Goal: Task Accomplishment & Management: Use online tool/utility

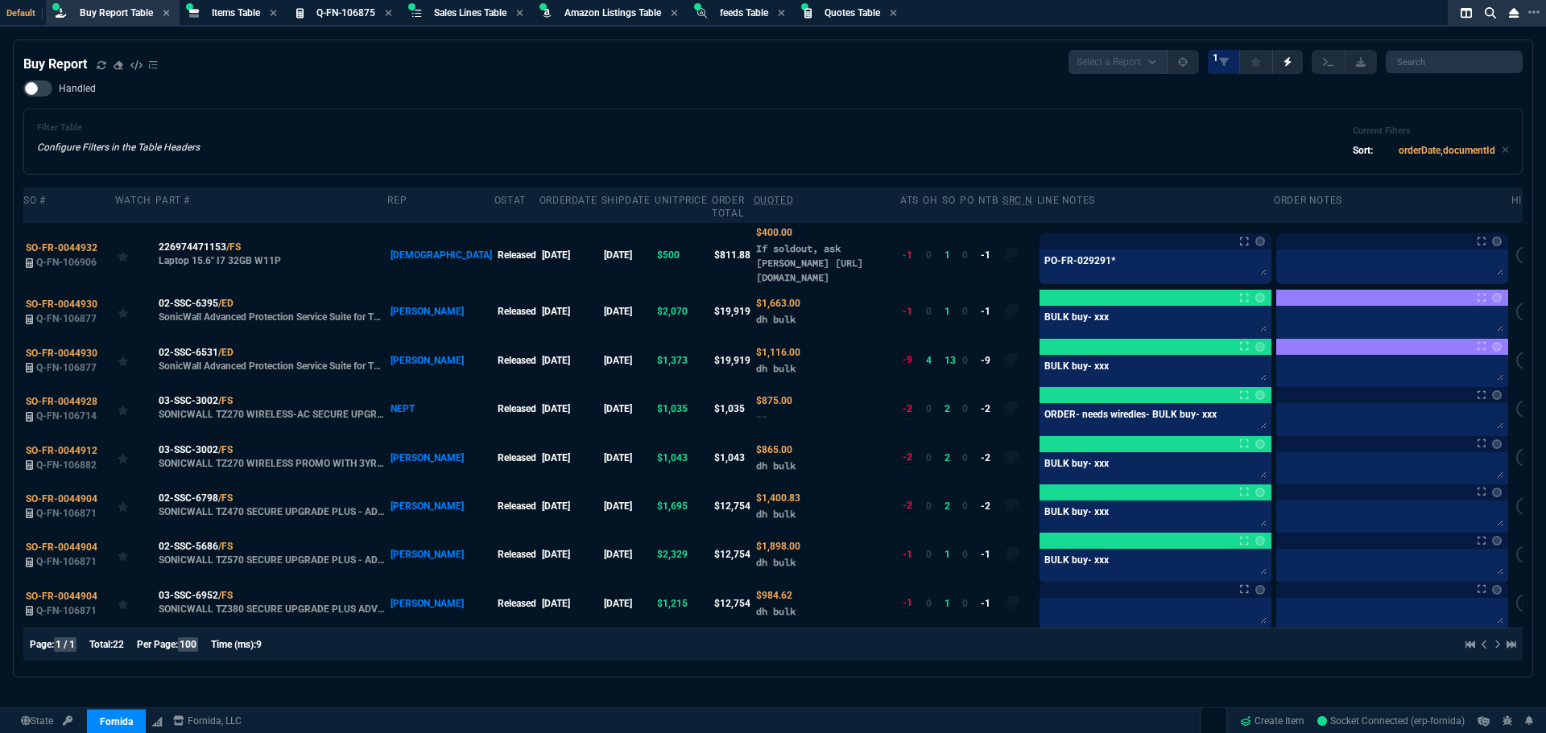
select select "8: NEPT"
click at [1431, 102] on div "Handled Filter Table Configure Filters in the Table Headers Current Filters Sor…" at bounding box center [772, 128] width 1499 height 94
click at [721, 65] on div "Buy Report Select a Report Not Purchased 1" at bounding box center [772, 62] width 1499 height 24
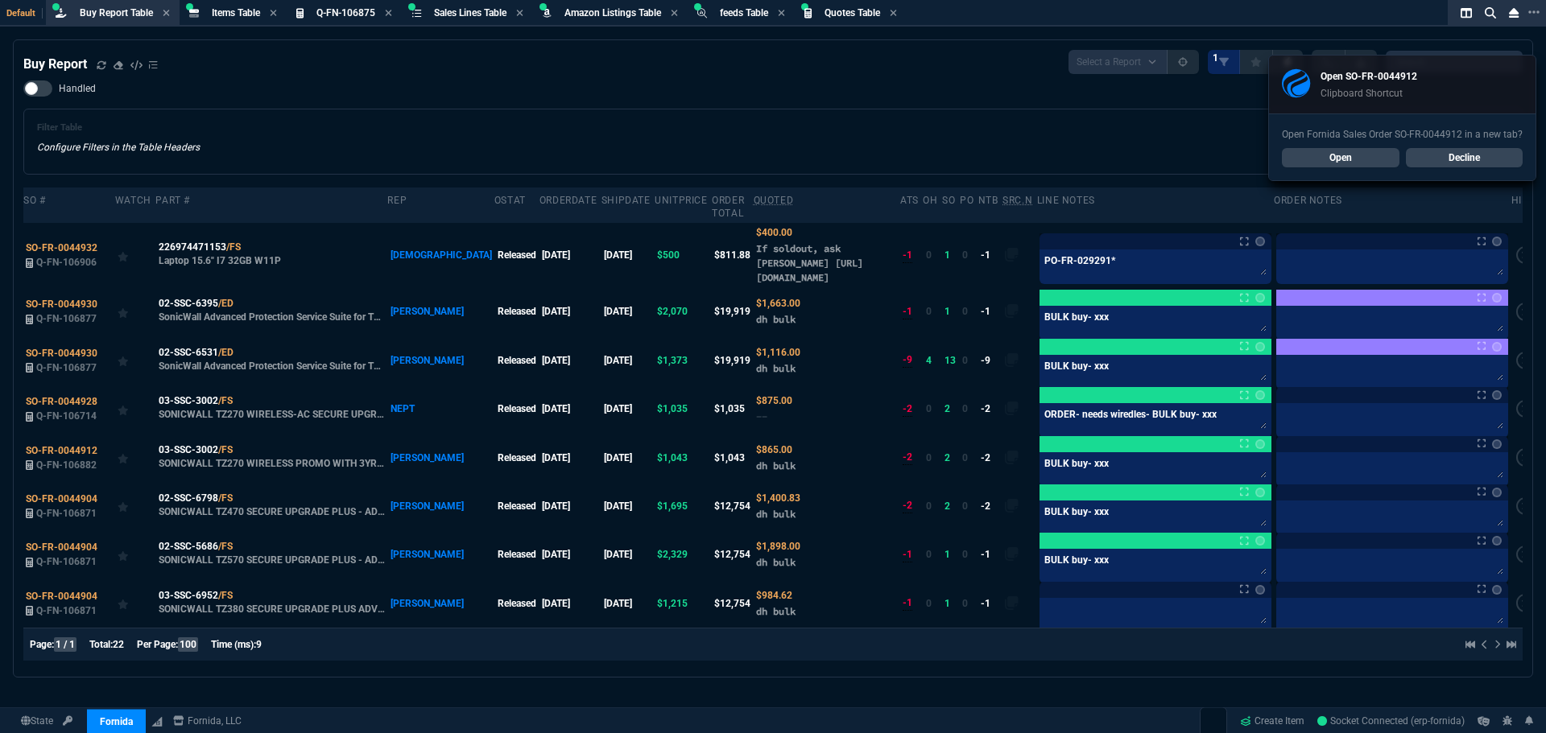
click at [1318, 152] on link "Open" at bounding box center [1341, 157] width 118 height 19
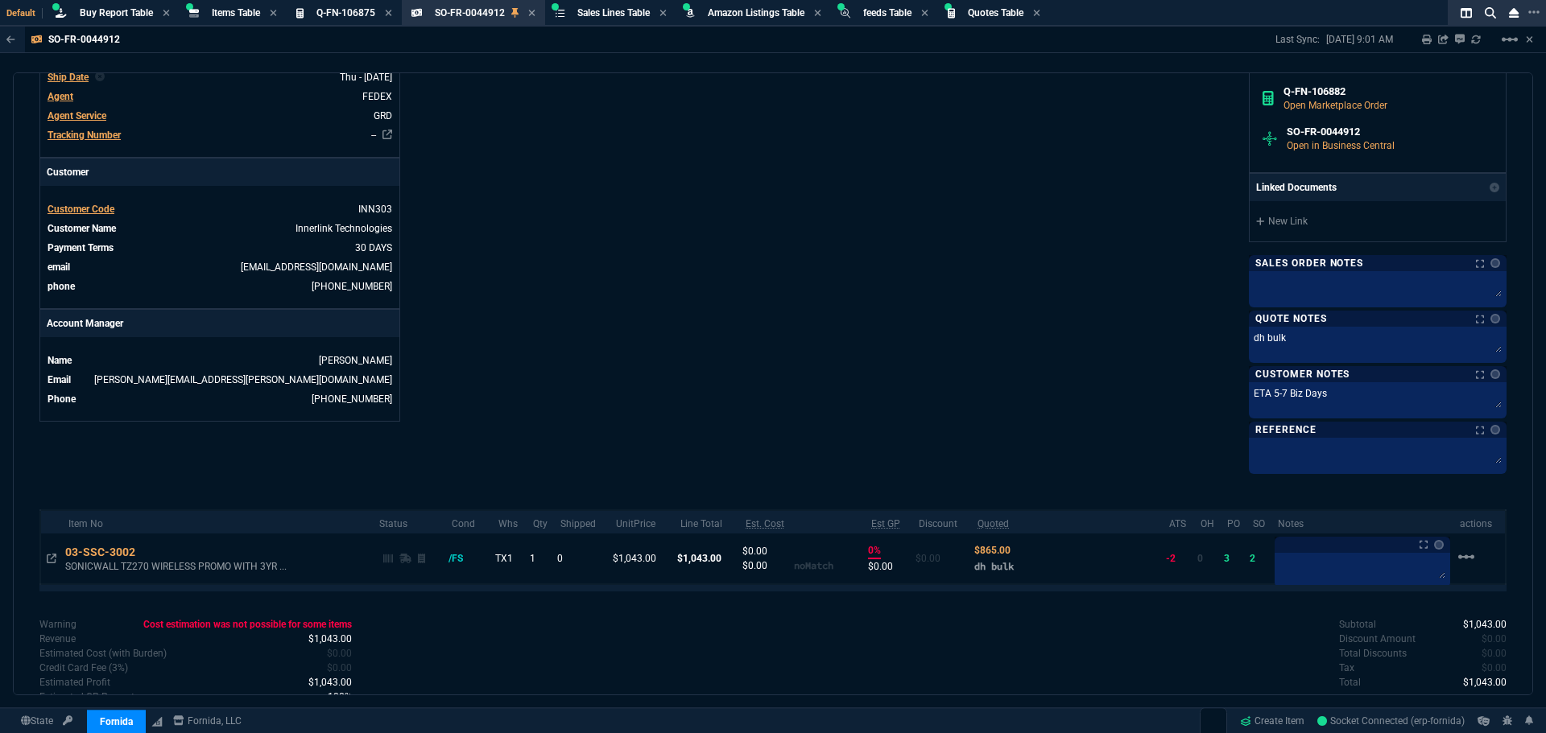
scroll to position [564, 0]
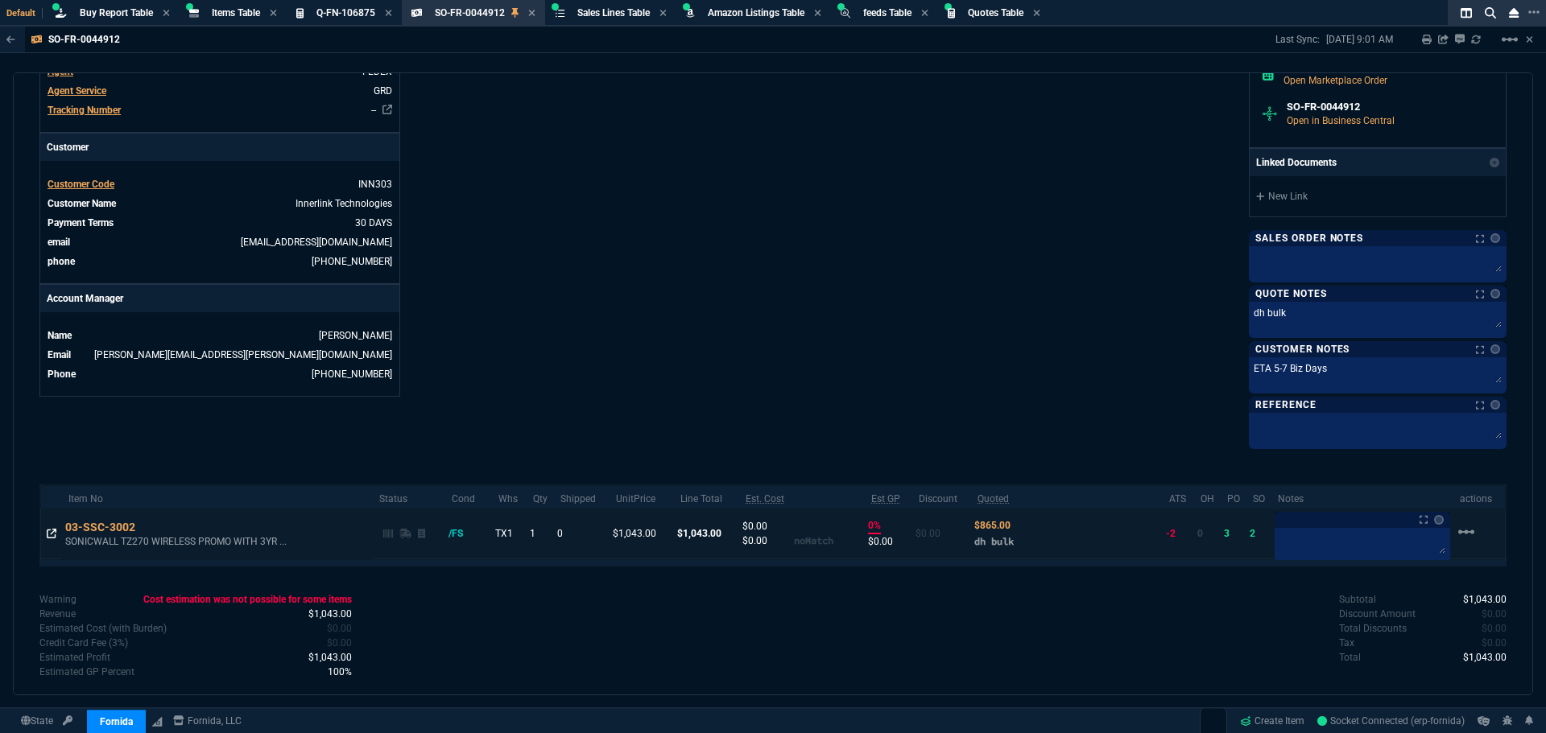
drag, startPoint x: 52, startPoint y: 538, endPoint x: 141, endPoint y: 529, distance: 89.8
click at [52, 538] on icon at bounding box center [52, 534] width 10 height 10
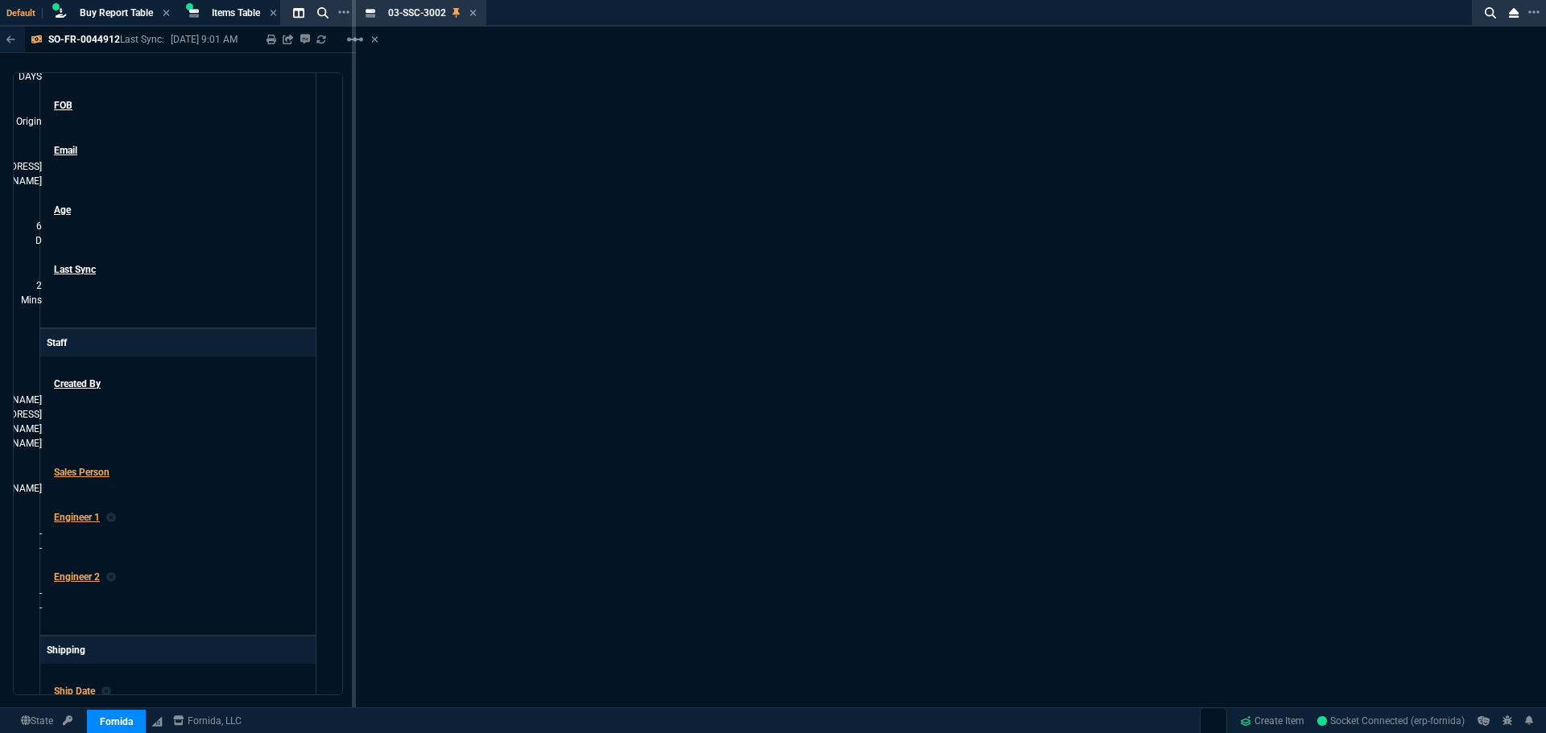
scroll to position [585, 0]
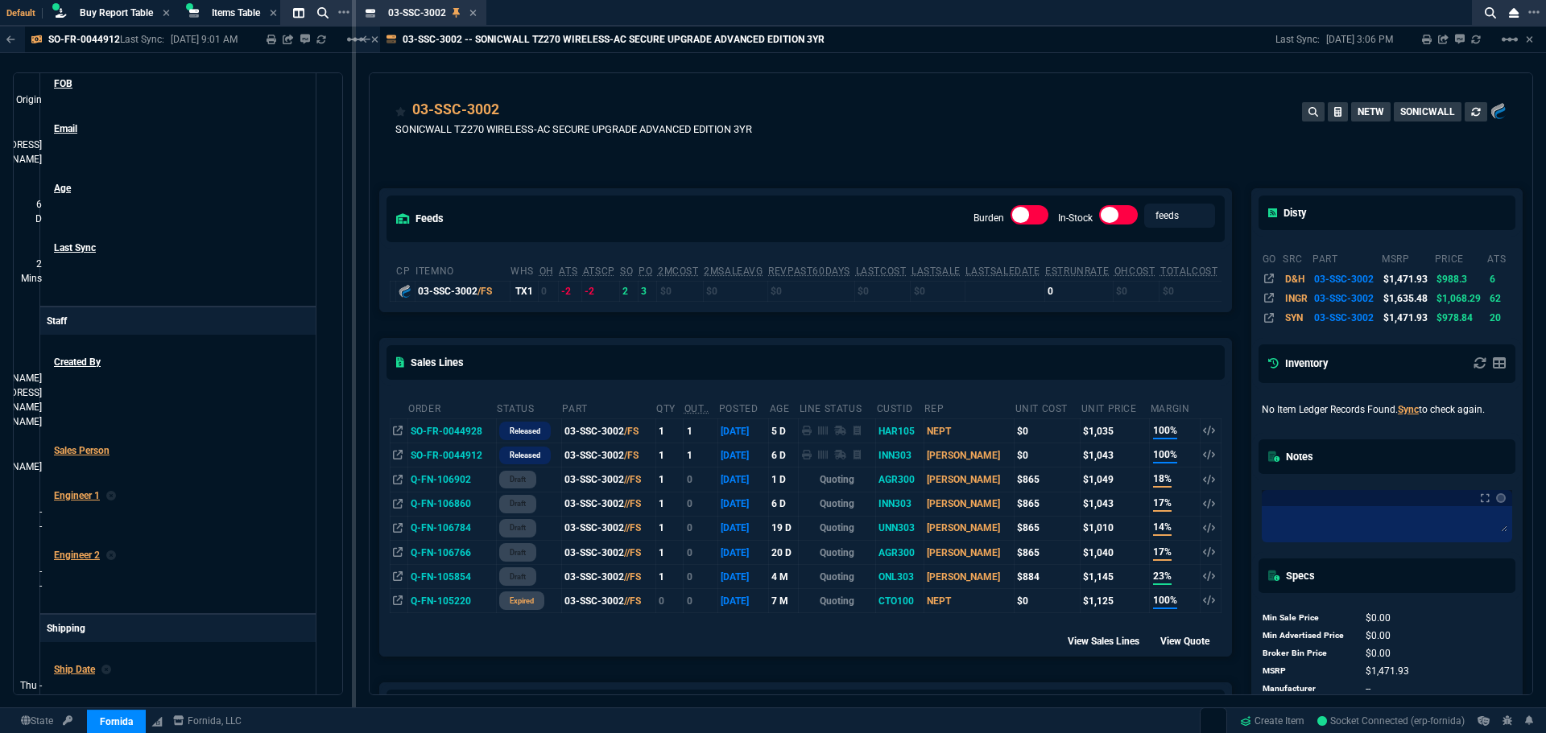
drag, startPoint x: 474, startPoint y: 14, endPoint x: 565, endPoint y: 32, distance: 92.8
click at [474, 14] on icon at bounding box center [472, 13] width 6 height 6
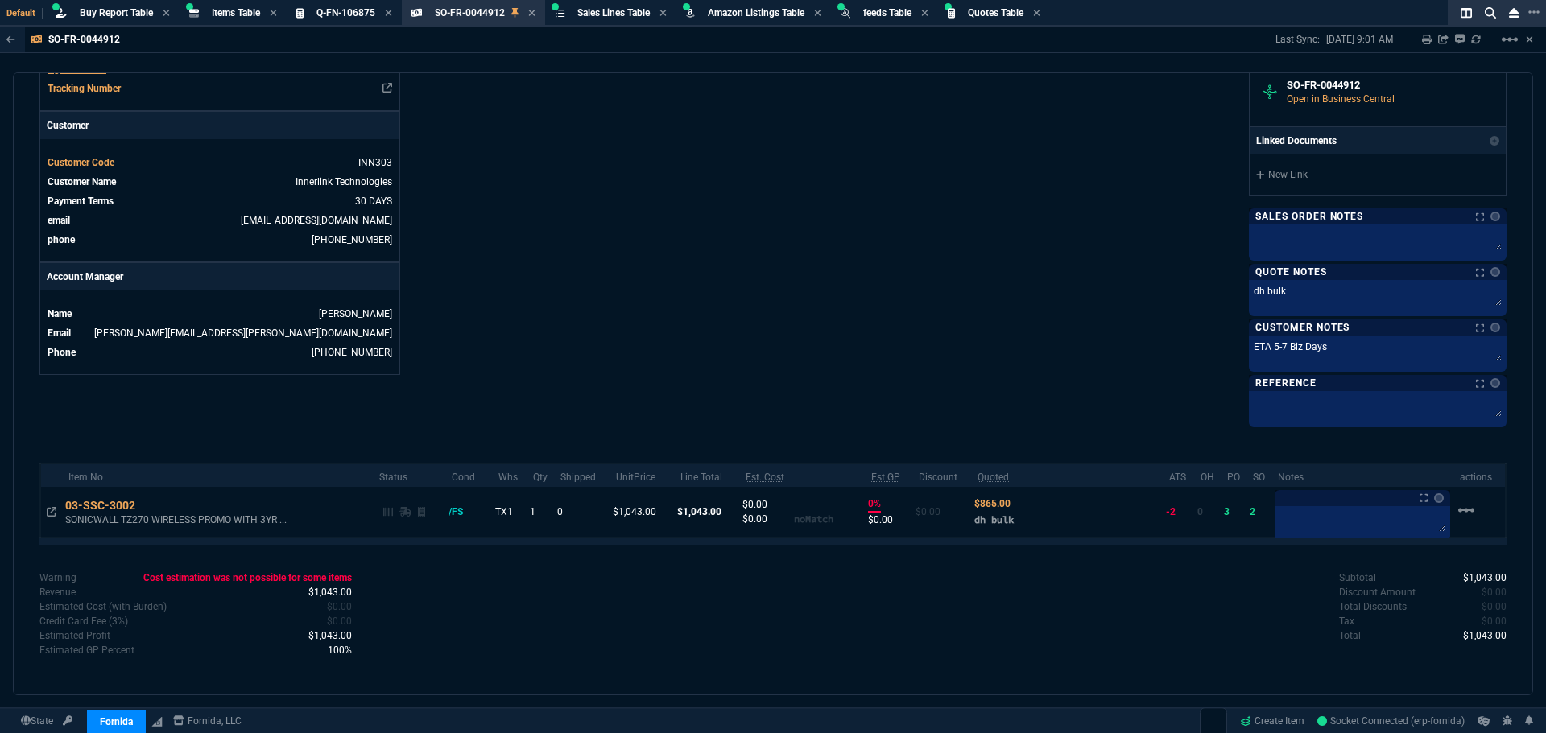
scroll to position [564, 0]
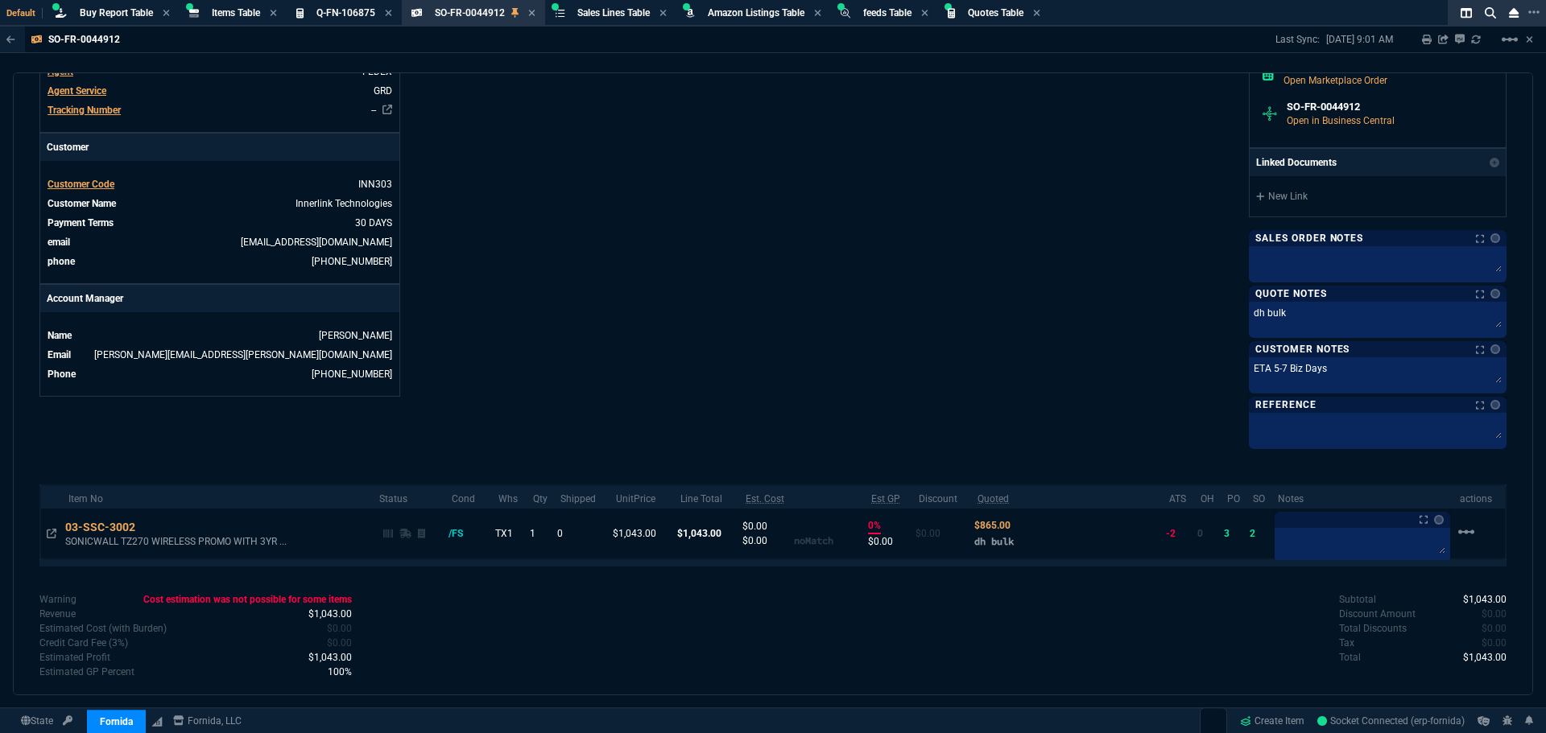
click at [740, 122] on div "Info Number SO-FR-0044912 External ID Q-FN-106882 id 3D6B5AD1-4F8F-F011-B419-7C…" at bounding box center [405, 8] width 733 height 875
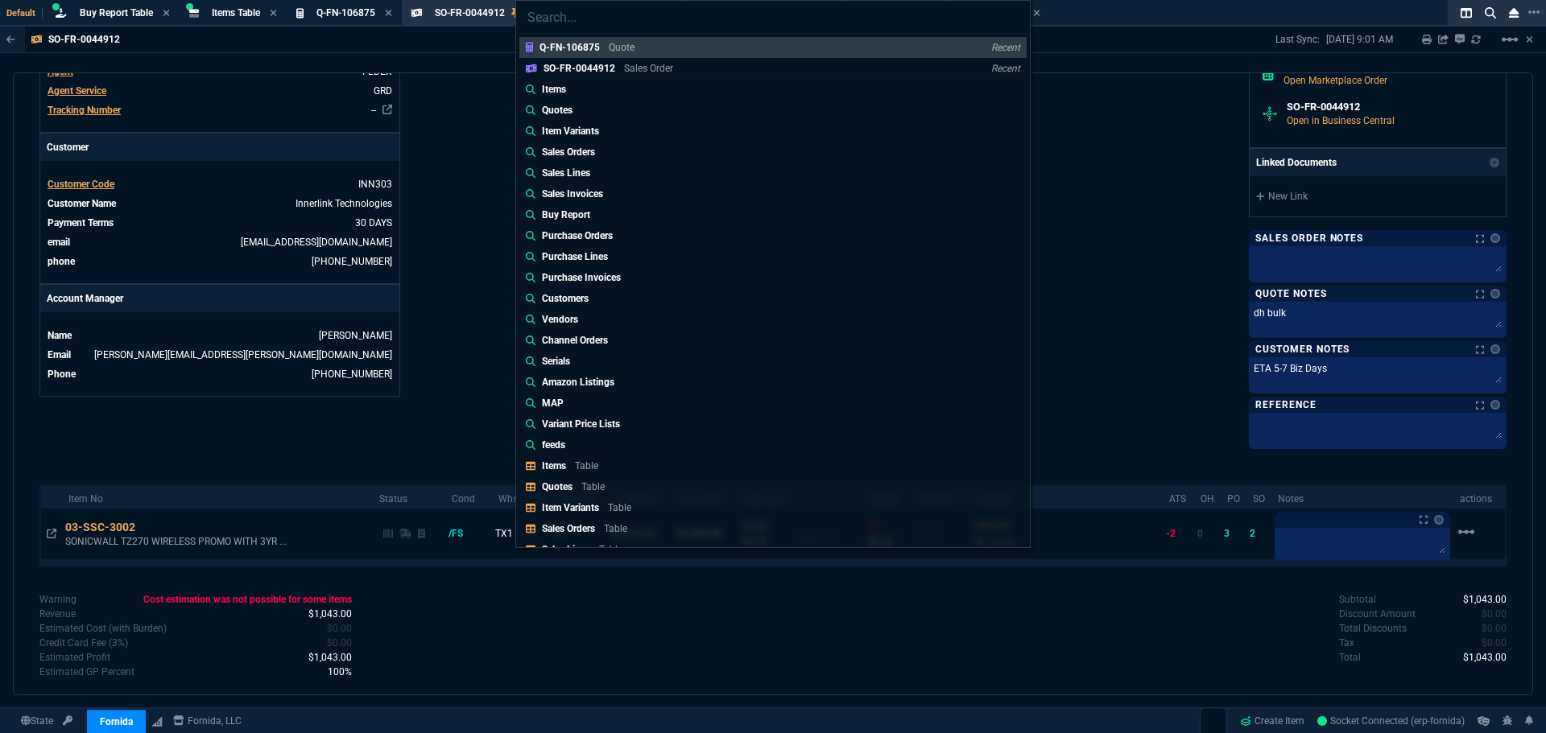
drag, startPoint x: 585, startPoint y: 487, endPoint x: 735, endPoint y: 399, distance: 174.0
click at [585, 488] on p "Table" at bounding box center [592, 486] width 23 height 11
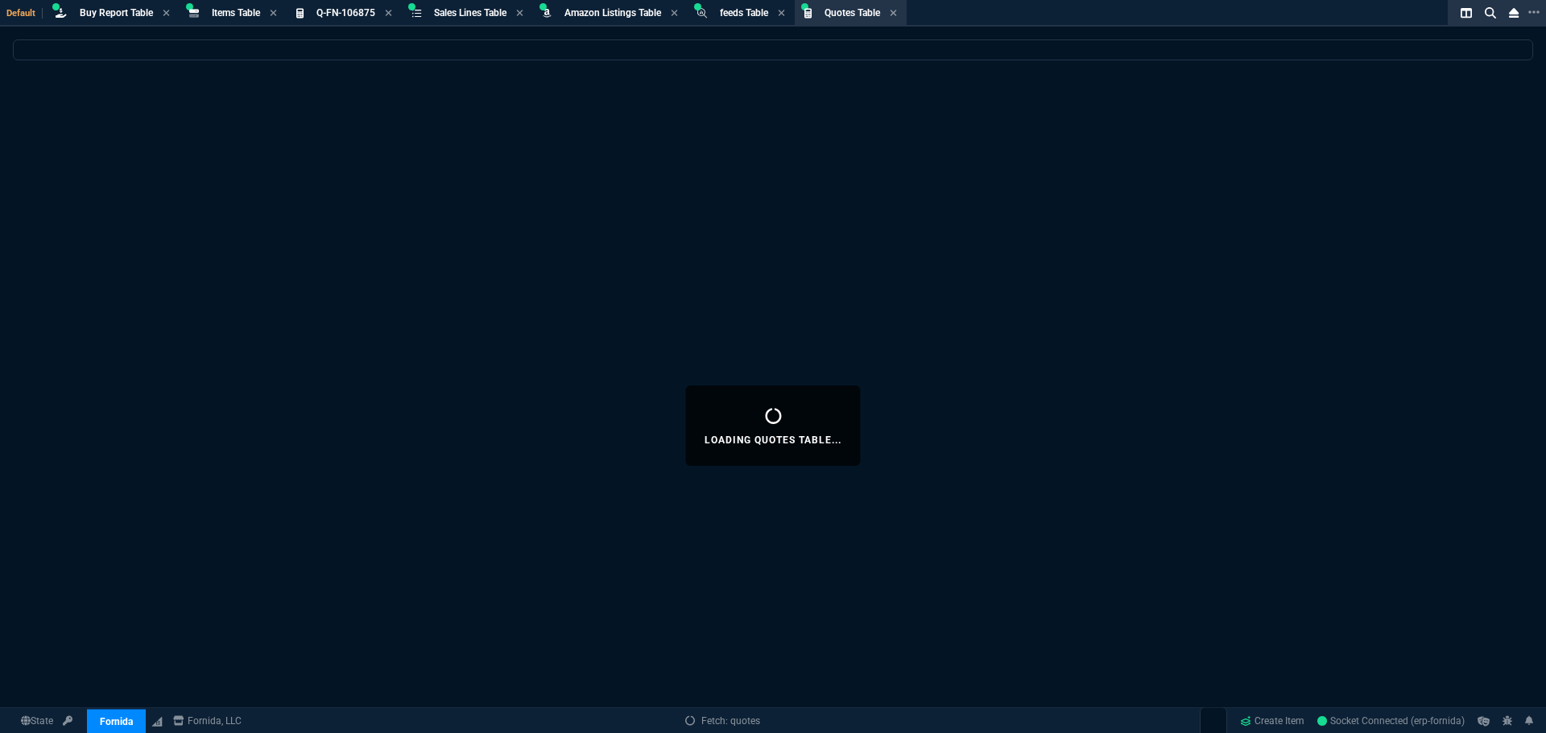
select select
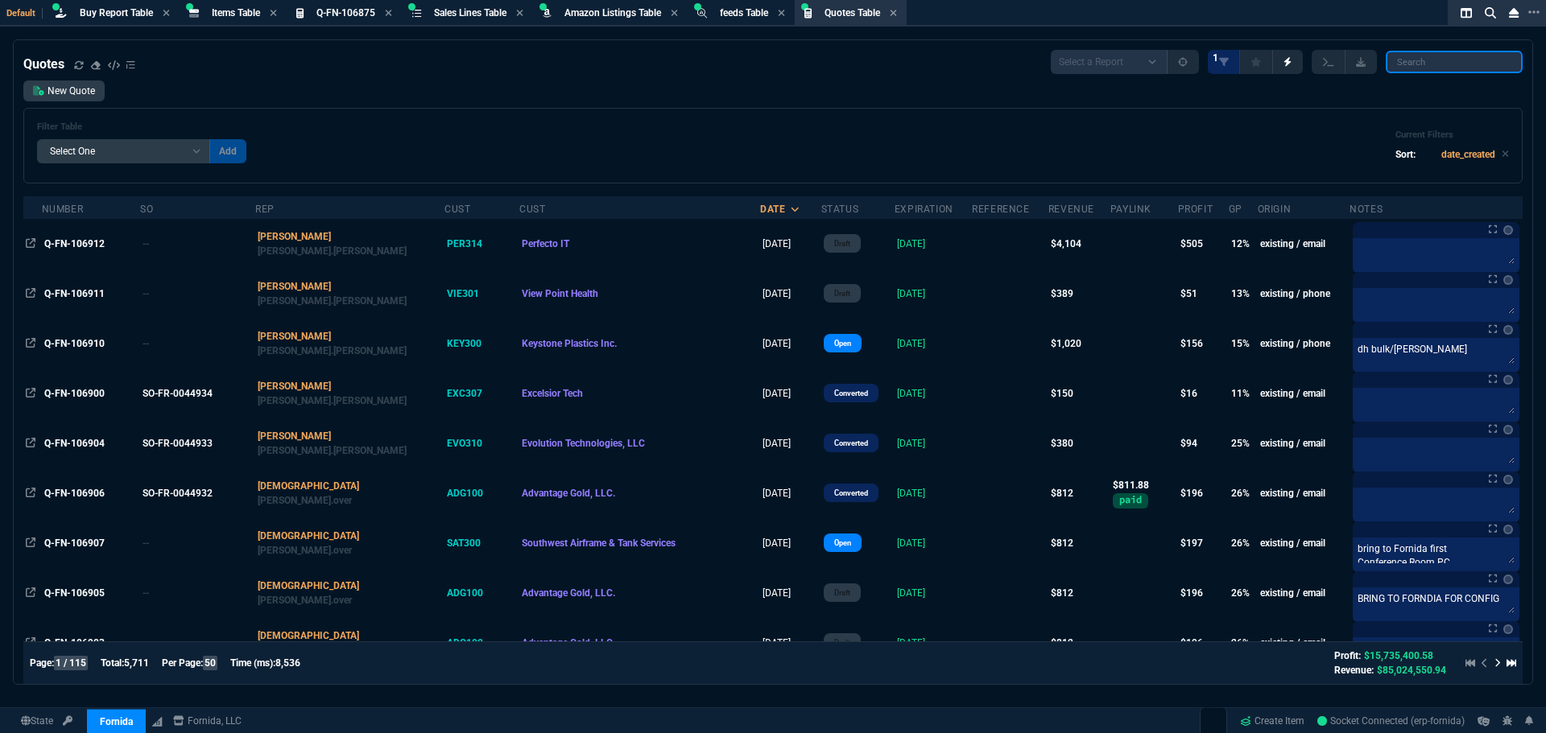
click at [1438, 64] on input "search" at bounding box center [1454, 62] width 137 height 23
type input "Q-FN-106780"
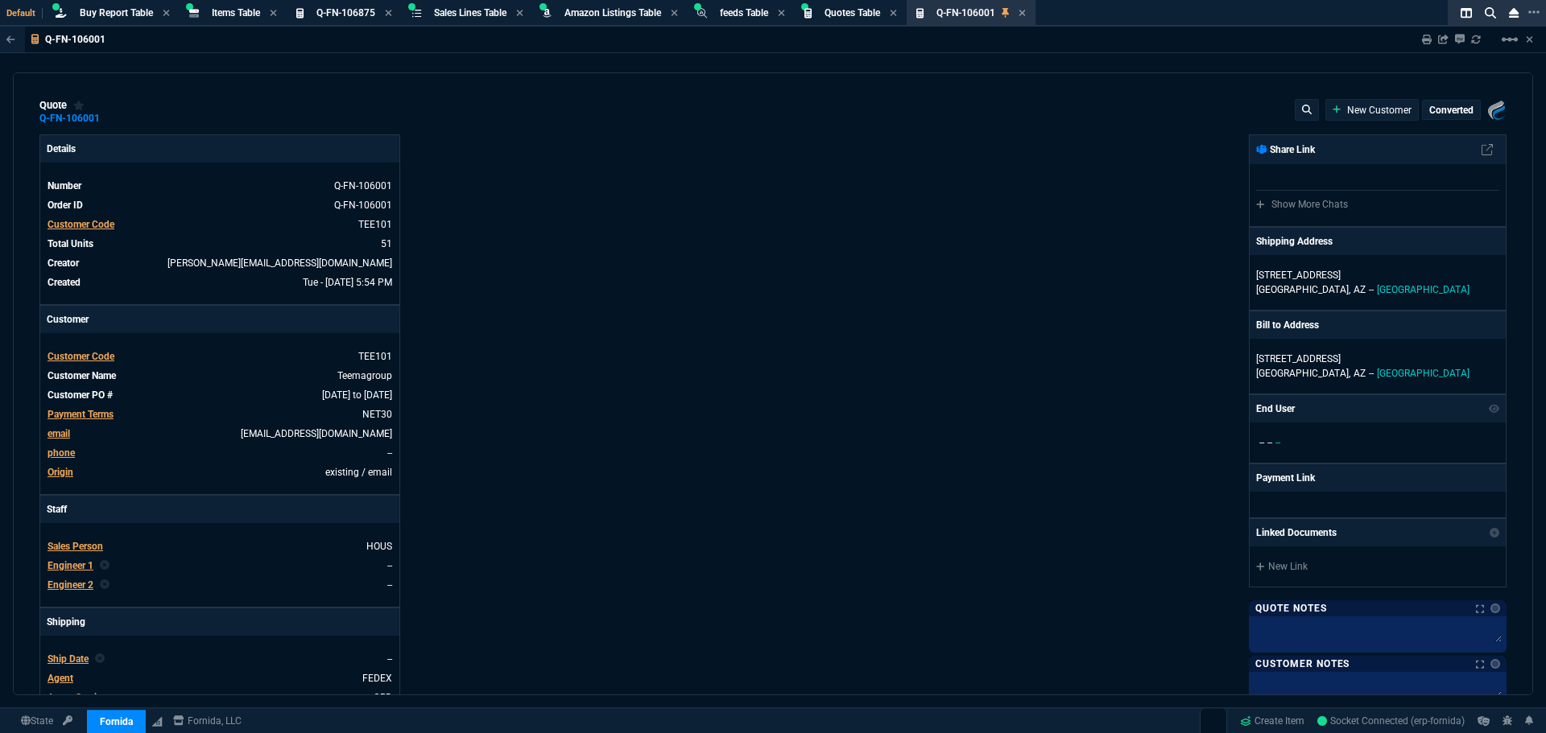
type input "100"
type input "210"
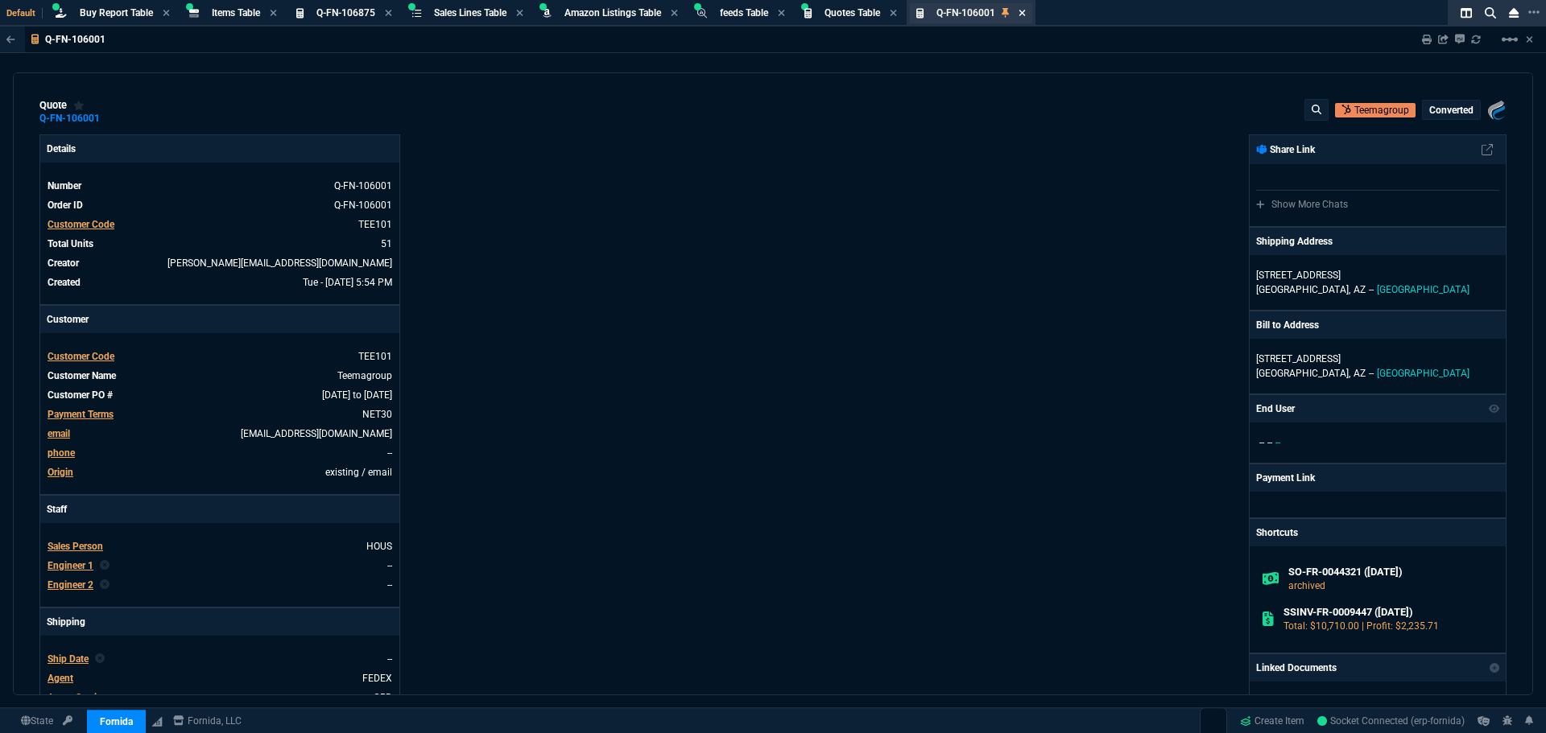
click at [1025, 12] on icon at bounding box center [1021, 13] width 6 height 6
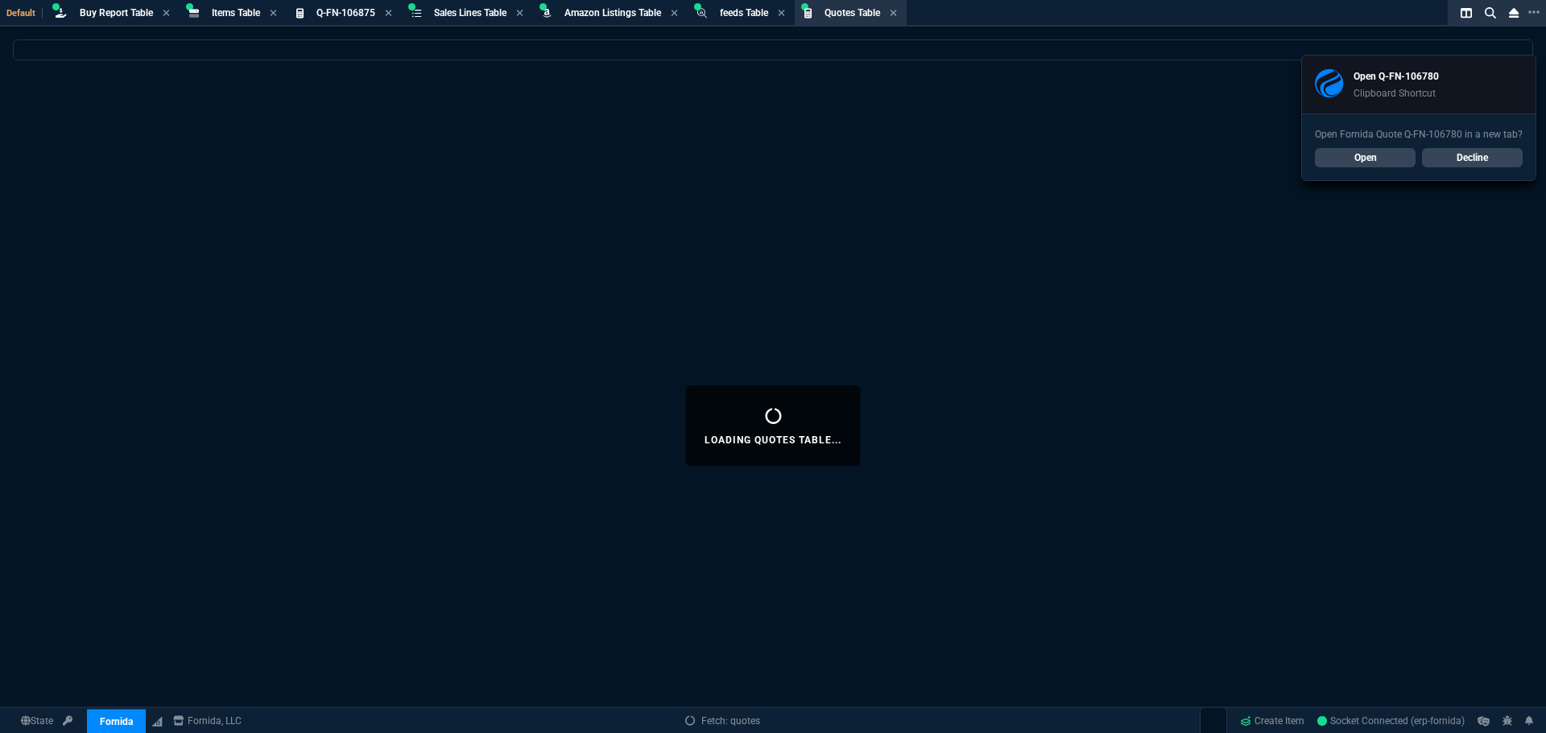
select select
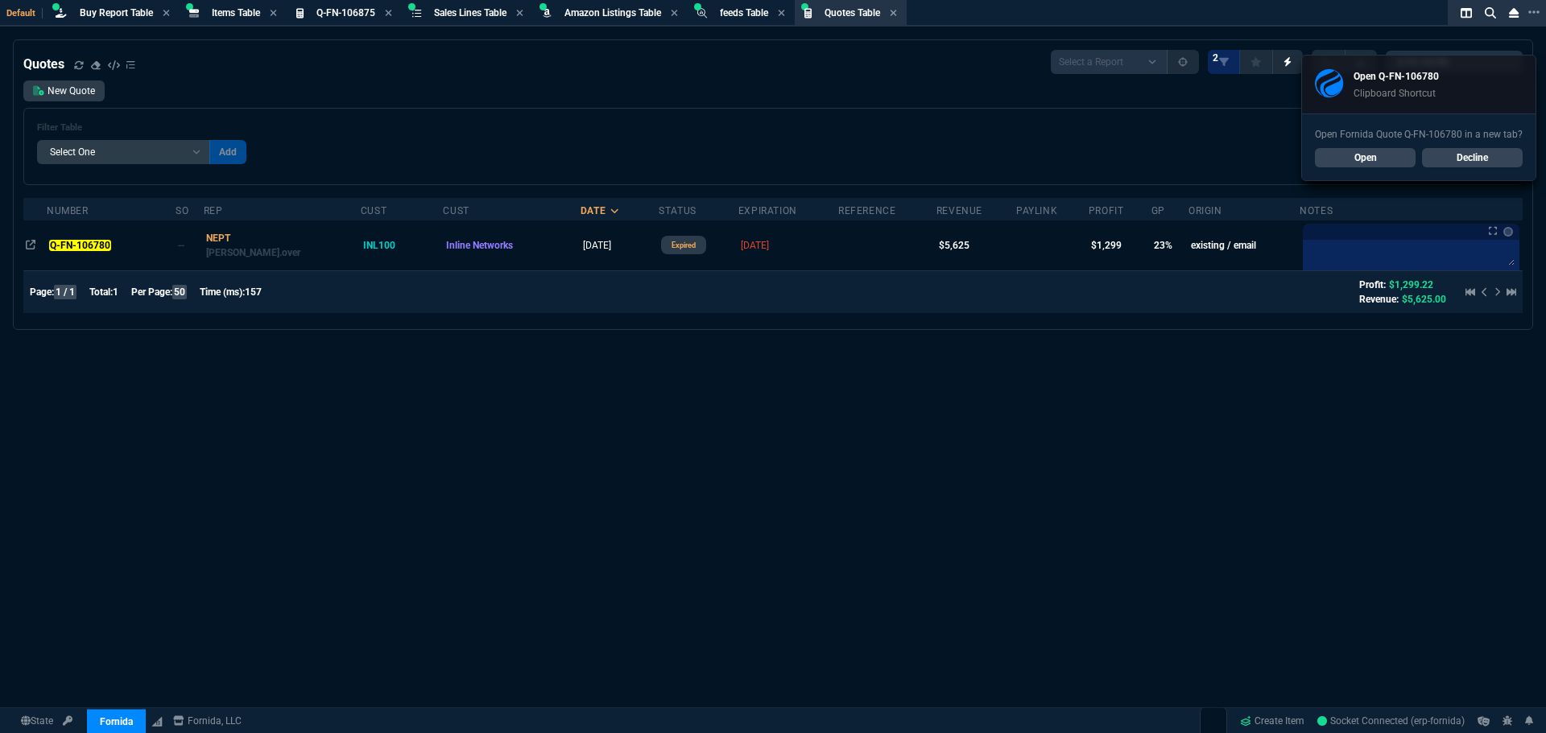
click at [1389, 153] on link "Open" at bounding box center [1365, 157] width 101 height 19
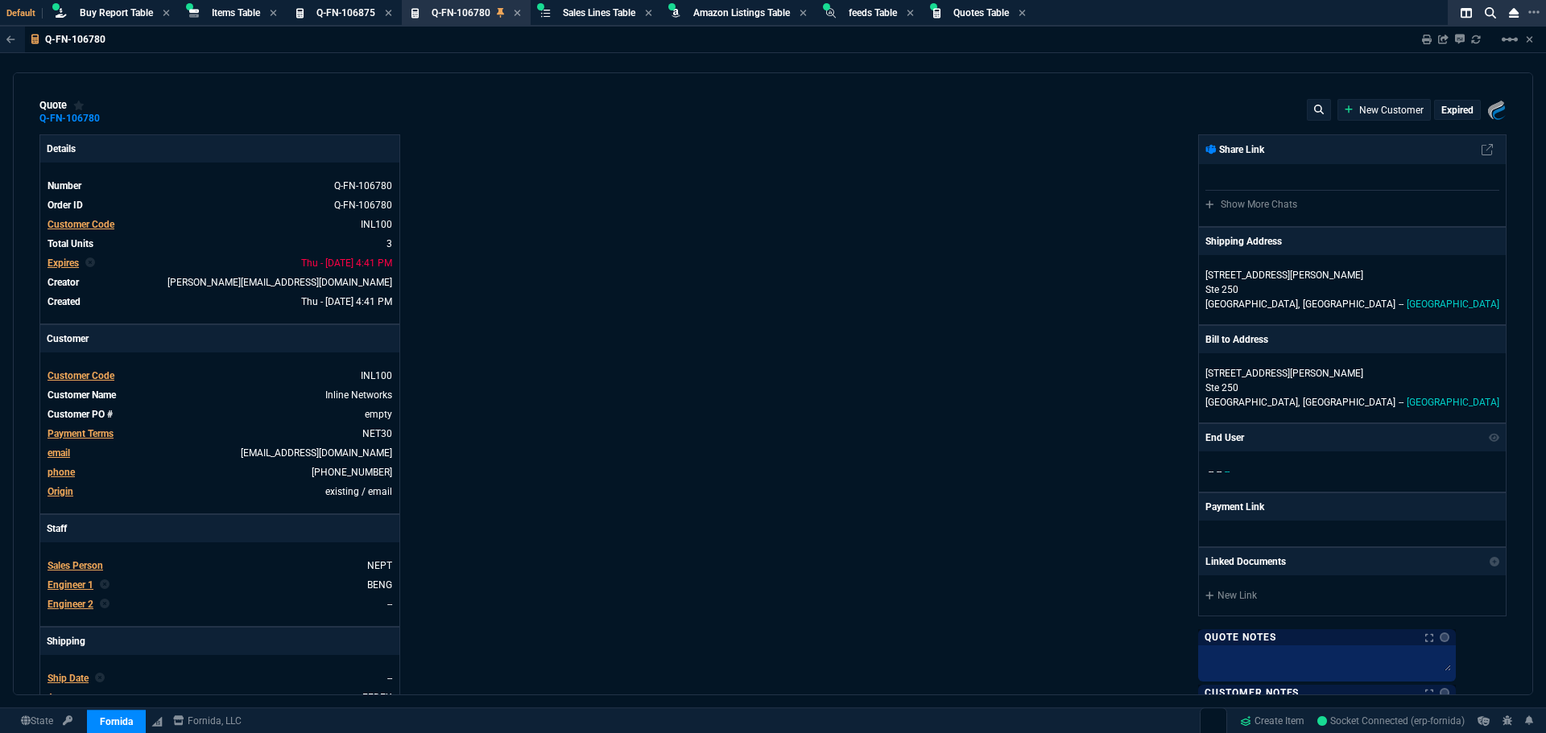
type input "28"
type input "1515"
type input "0"
type input "8"
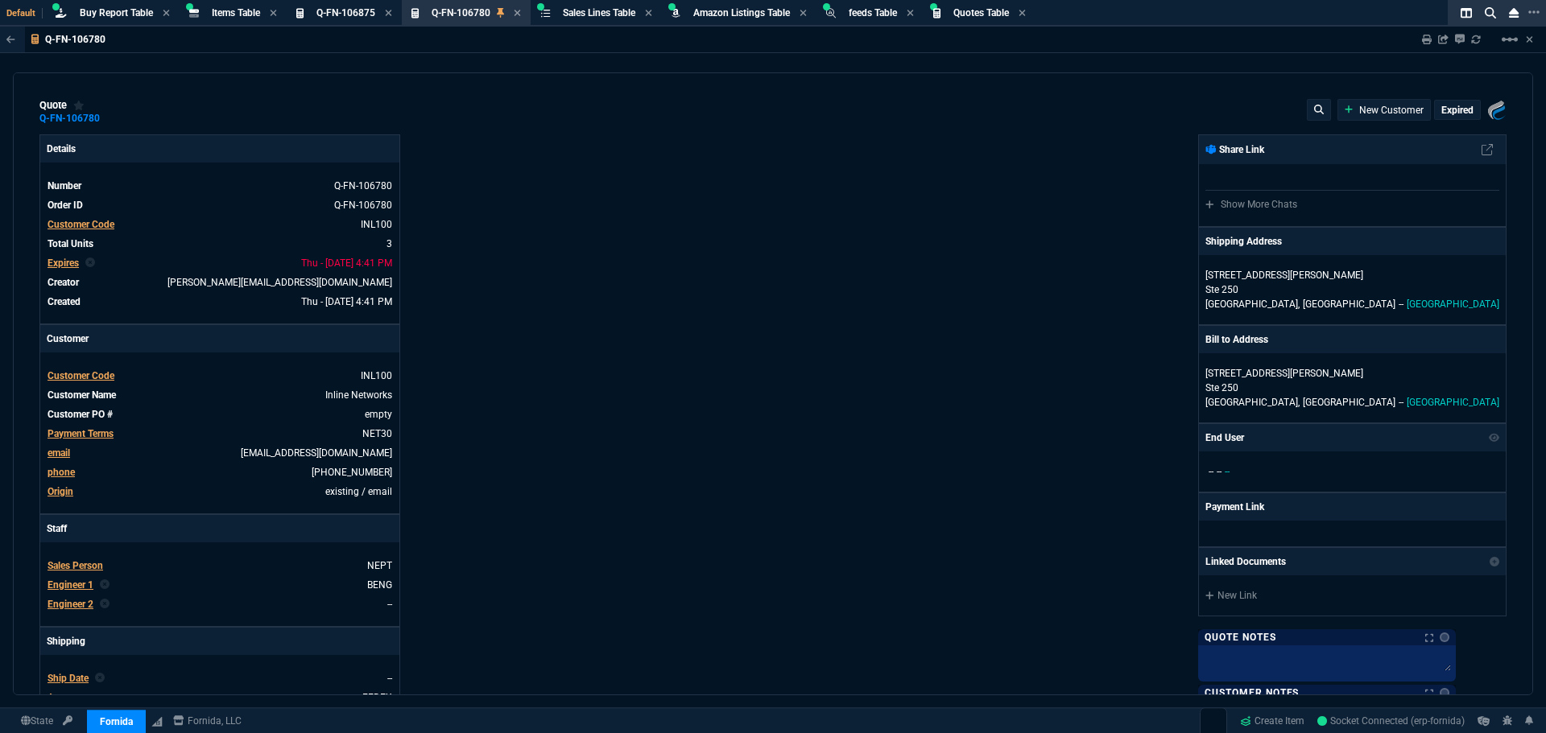
type input "10"
type input "74"
click at [1313, 287] on p "Ste 250" at bounding box center [1352, 290] width 294 height 14
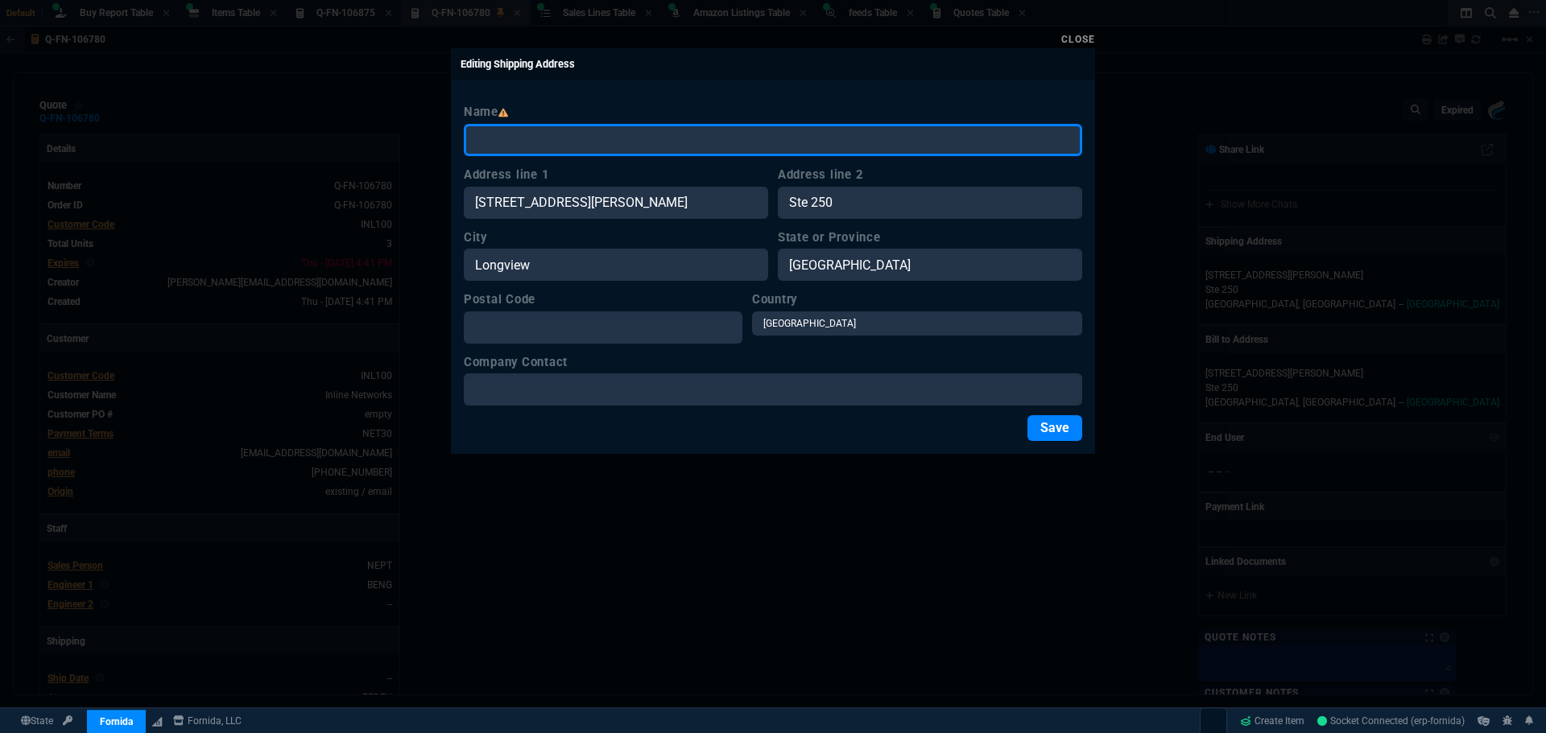
click at [556, 148] on input "Name" at bounding box center [773, 140] width 618 height 32
type input "INLINE NETWORKS"
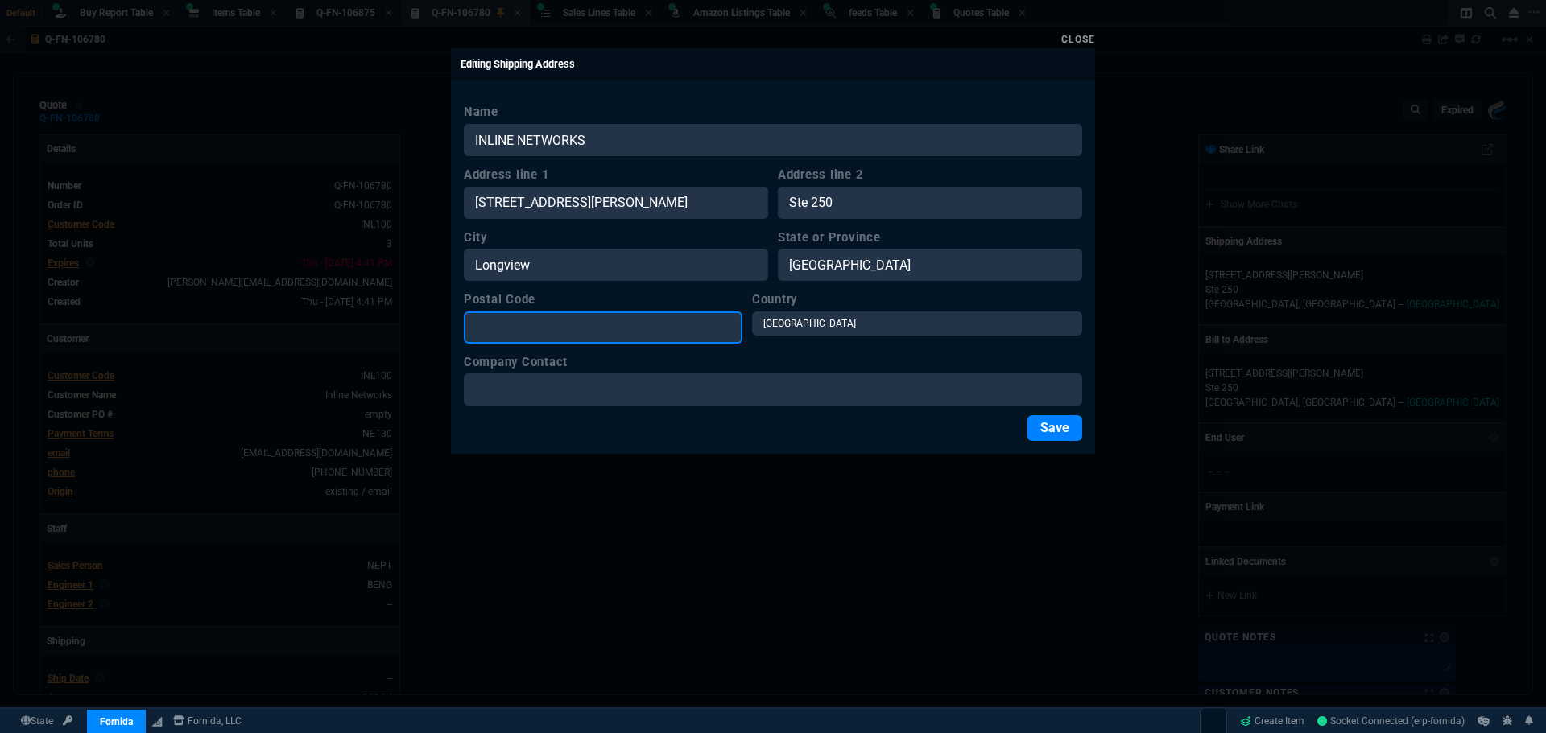
click at [495, 334] on input "Postal Code" at bounding box center [603, 328] width 279 height 32
type input "75601"
click at [1057, 427] on button "Save" at bounding box center [1054, 428] width 55 height 26
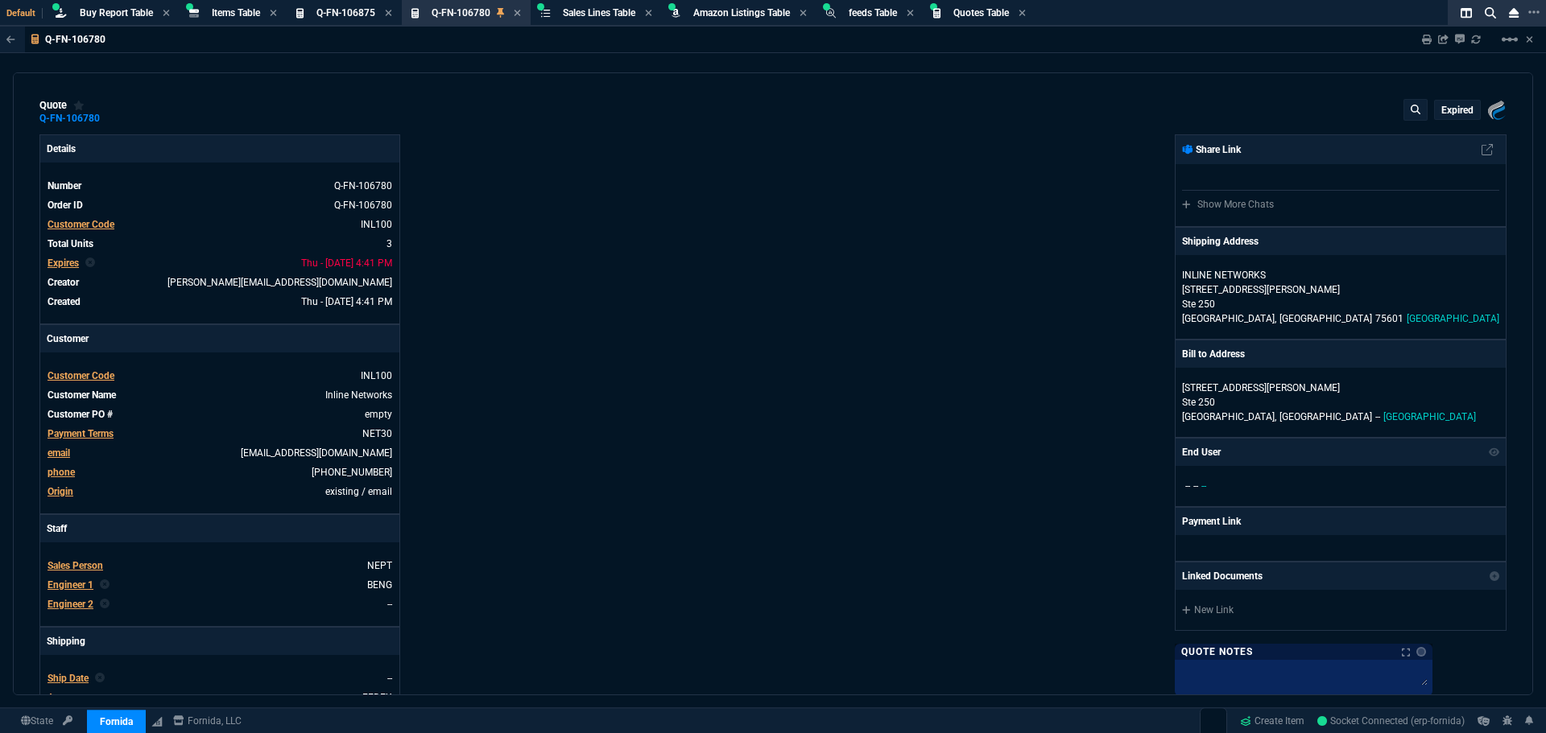
click at [1448, 106] on p "expired" at bounding box center [1457, 110] width 32 height 13
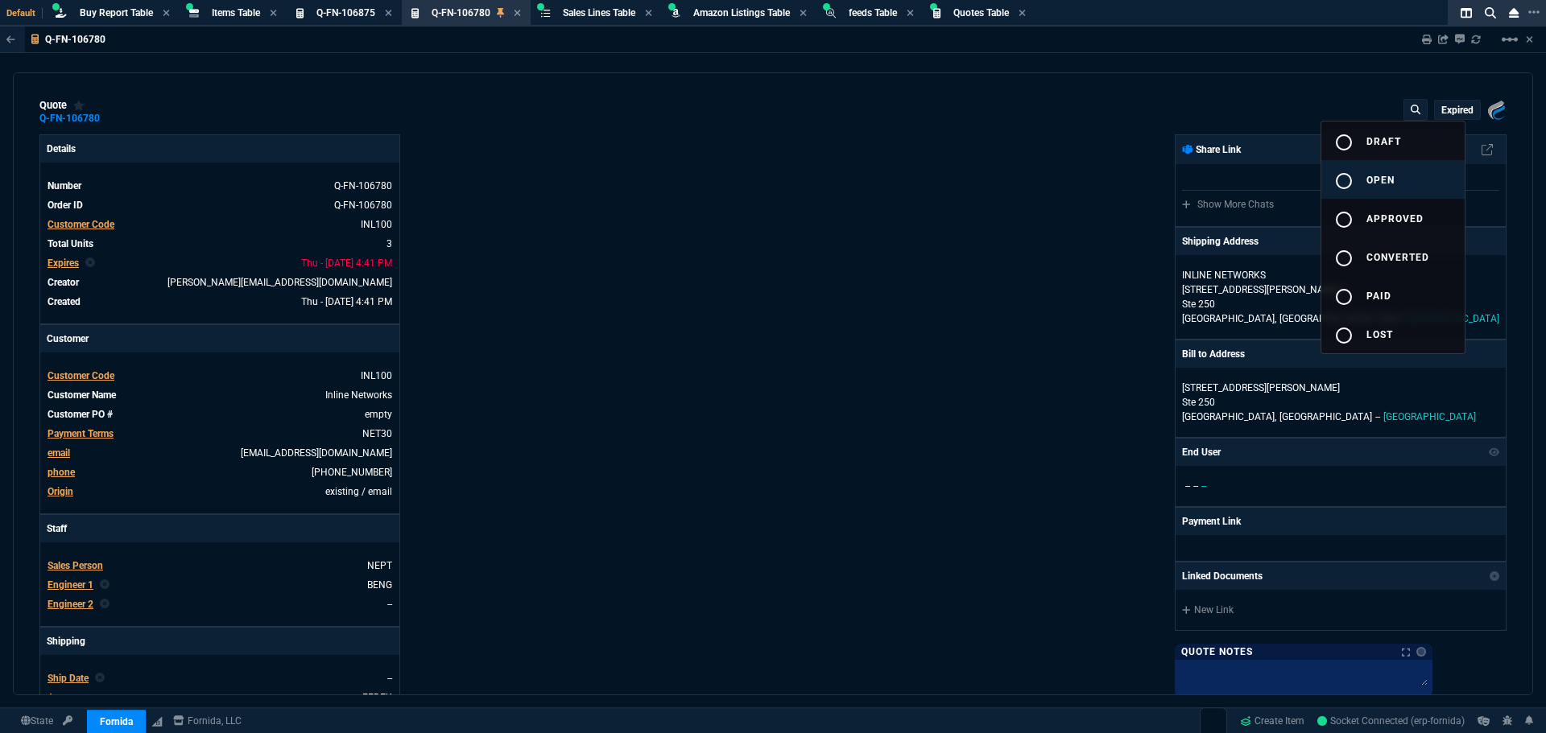
click at [1340, 181] on mat-icon "radio_button_unchecked" at bounding box center [1343, 180] width 19 height 19
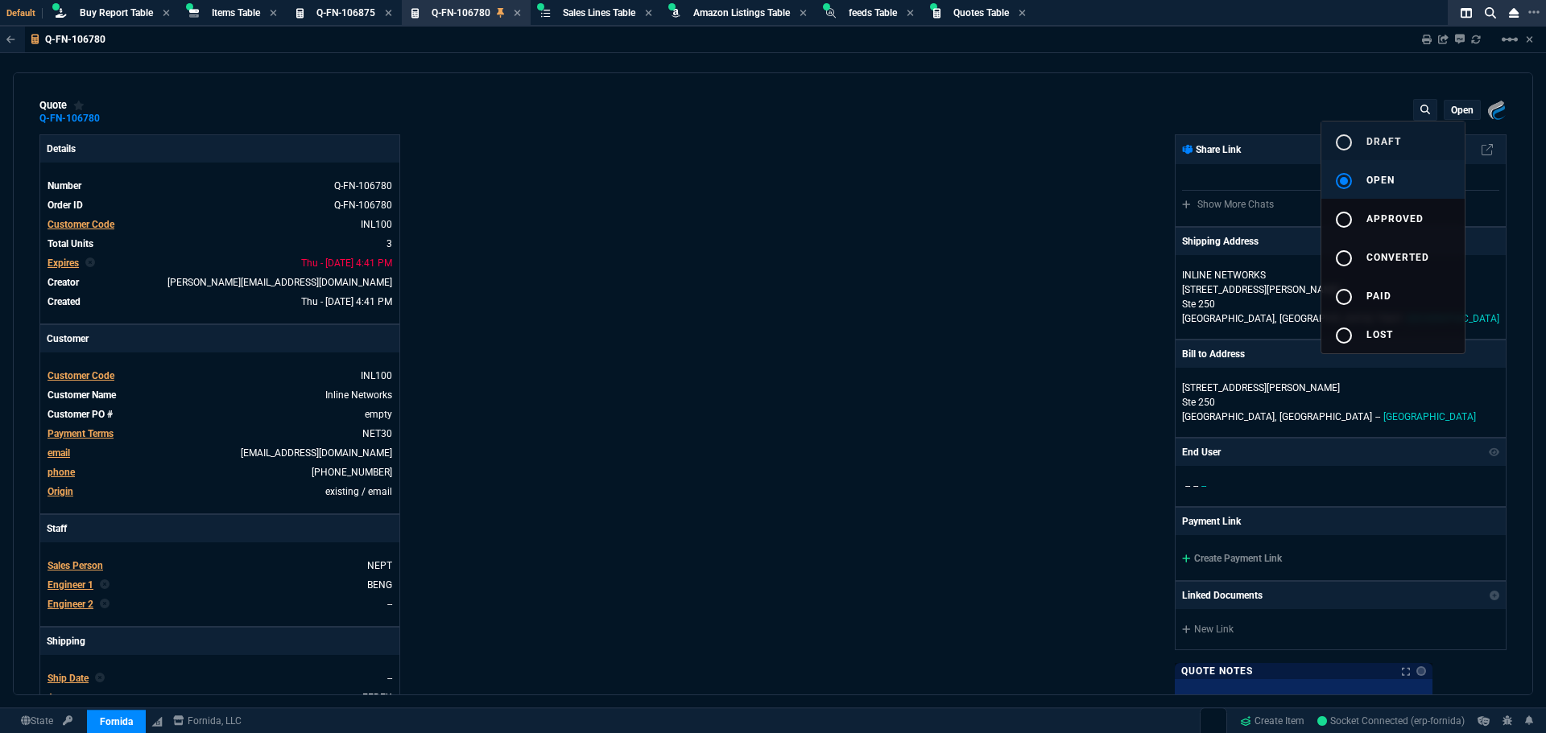
click at [1346, 142] on mat-icon "radio_button_unchecked" at bounding box center [1343, 142] width 19 height 19
type input "28"
type input "1515"
type input "0"
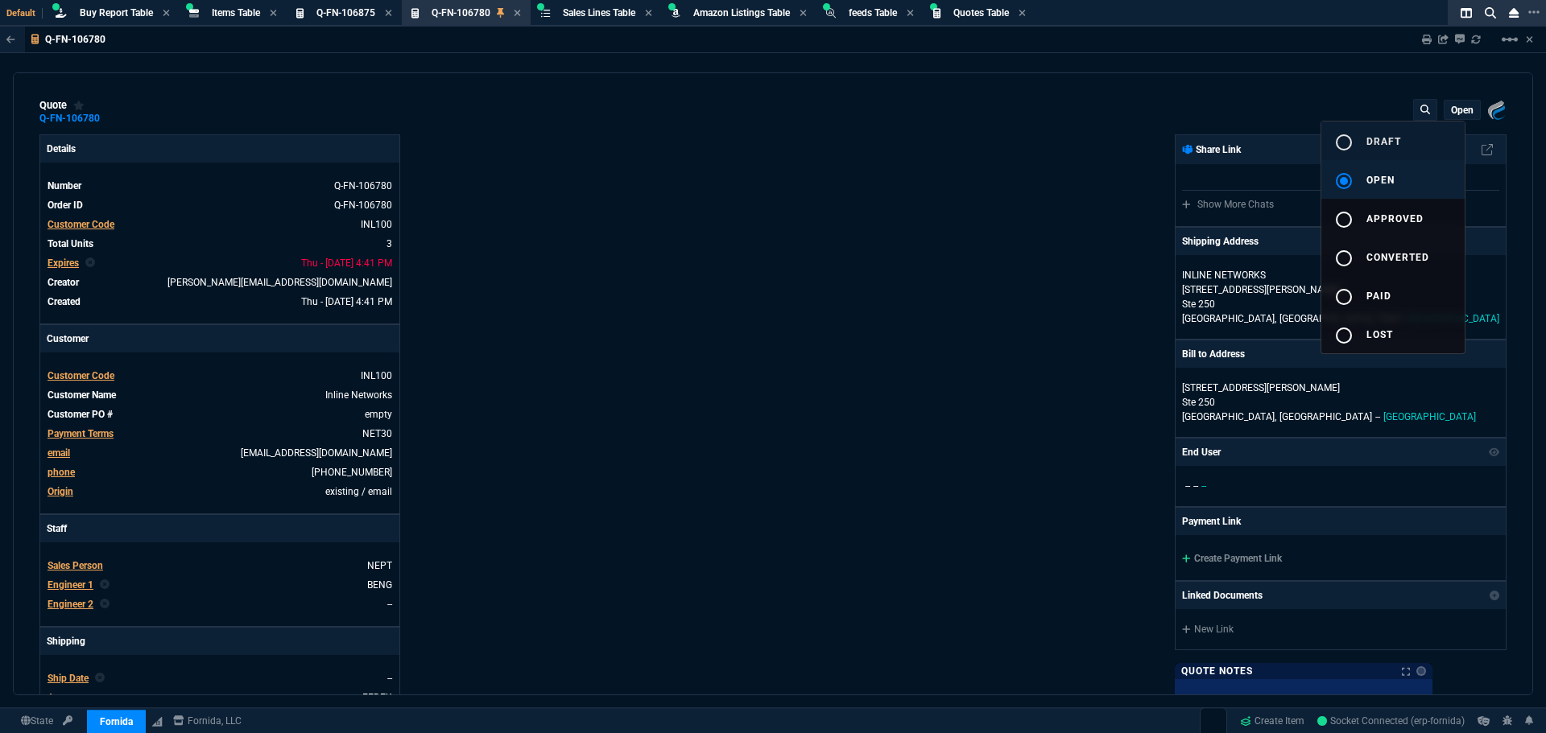
type input "8"
type input "10"
type input "28"
type input "1515"
type input "0"
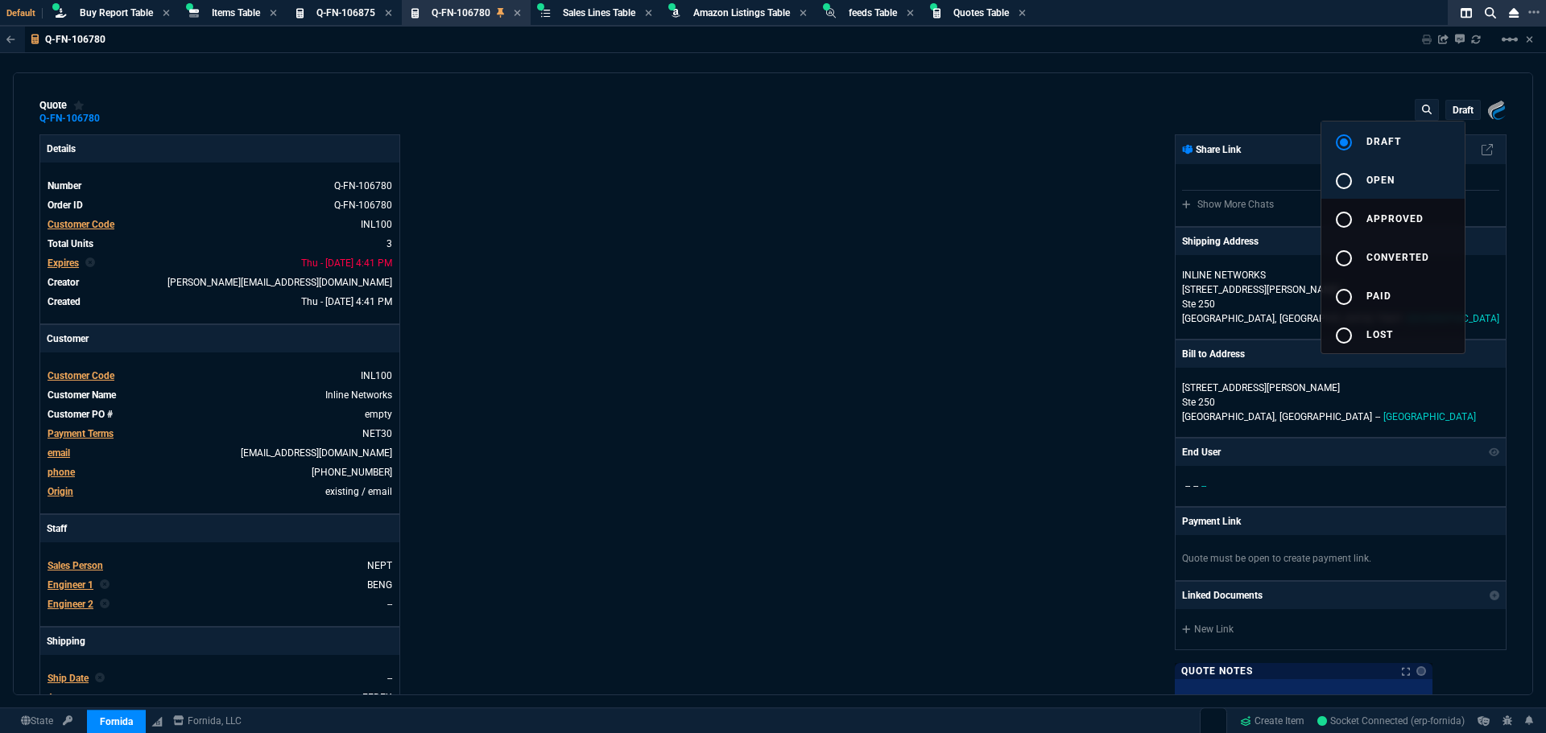
type input "0"
type input "8"
type input "10"
type input "74"
click at [68, 265] on div at bounding box center [773, 366] width 1546 height 733
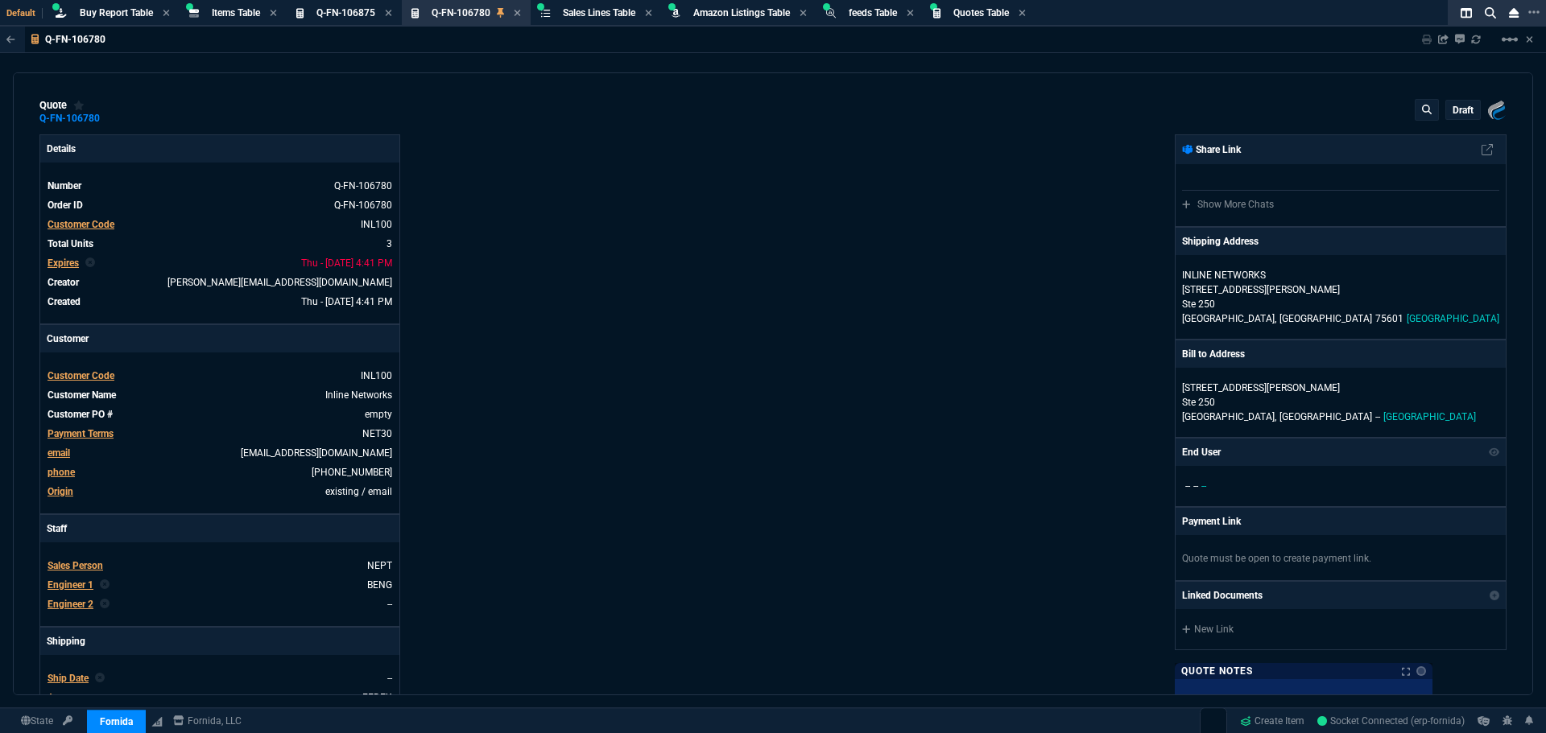
click at [65, 265] on span "Expires" at bounding box center [62, 263] width 31 height 11
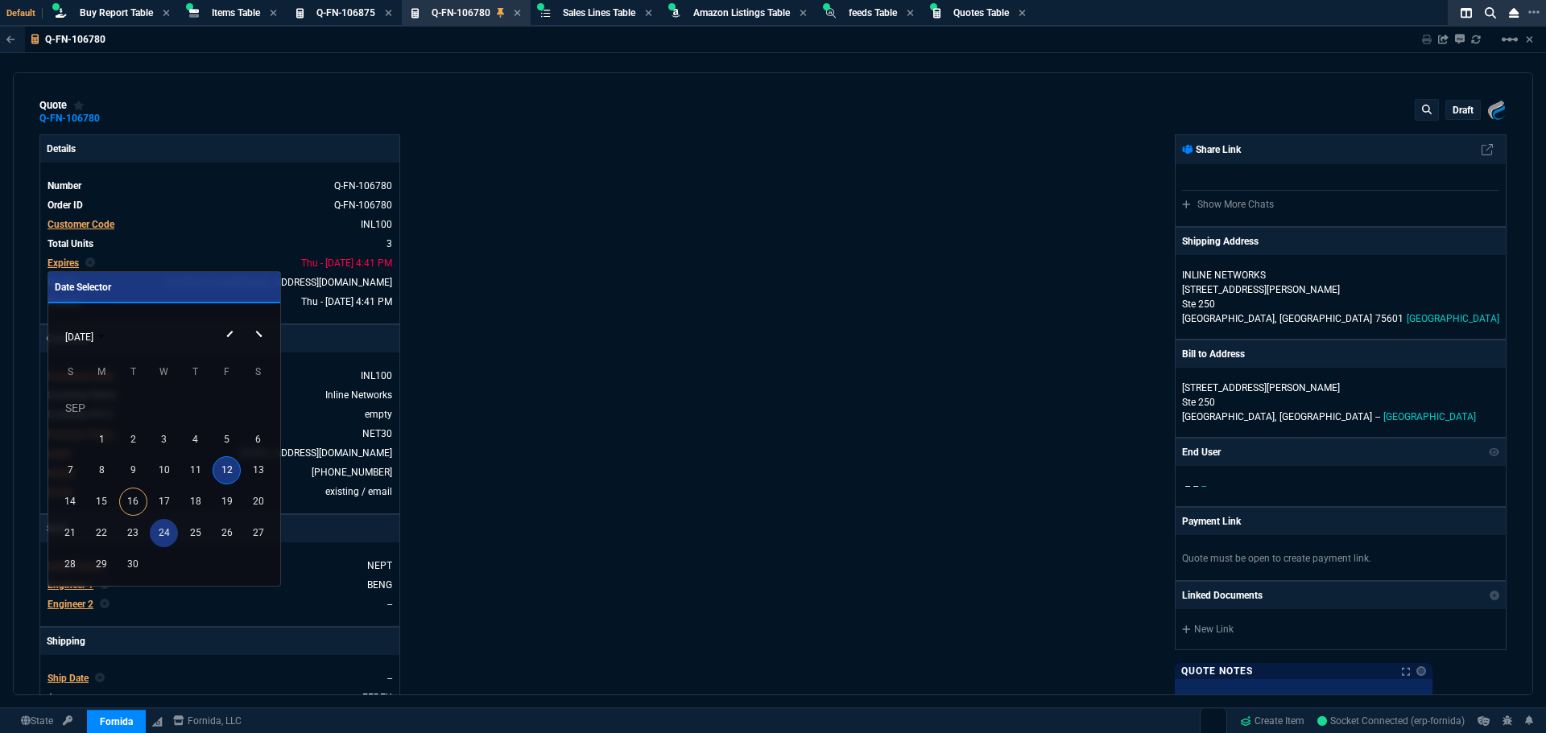
click at [169, 530] on div "24" at bounding box center [164, 533] width 28 height 28
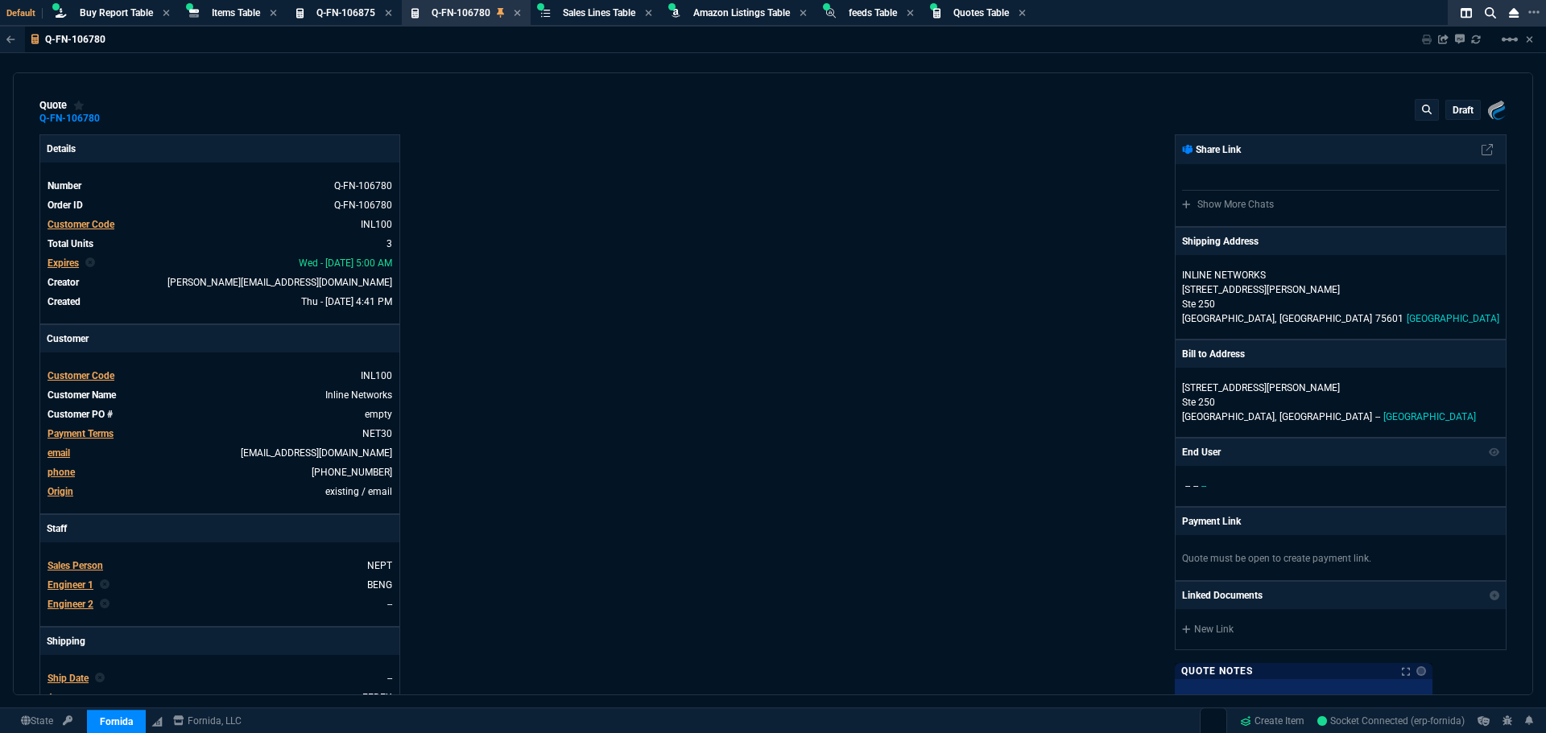
type input "28"
type input "1515"
type input "0"
type input "8"
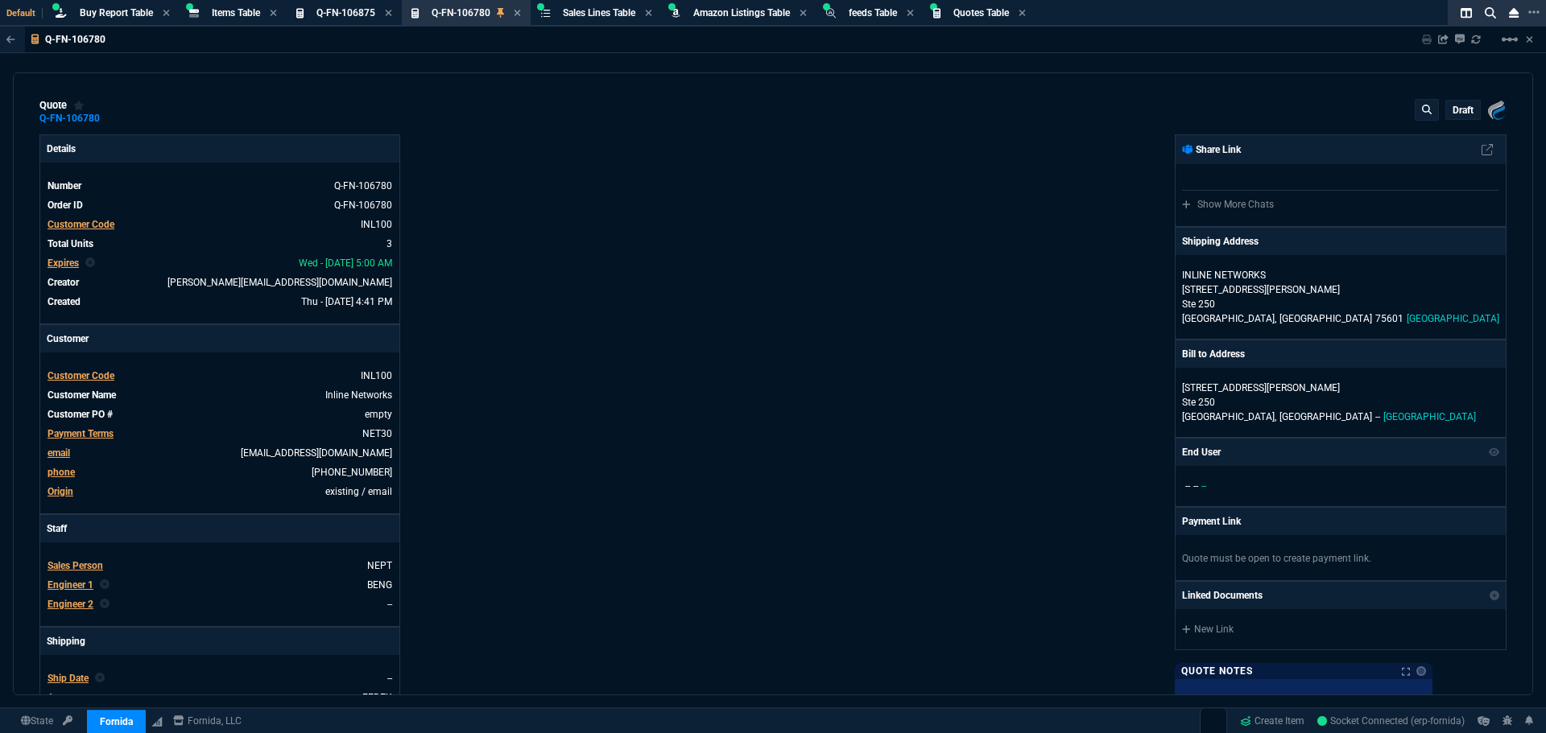
type input "10"
type input "74"
click at [626, 342] on div "Details Number Q-FN-106780 Order ID Q-FN-106780 Customer Code INL100 Total Unit…" at bounding box center [405, 549] width 733 height 831
click at [369, 415] on link "empty" at bounding box center [376, 414] width 31 height 14
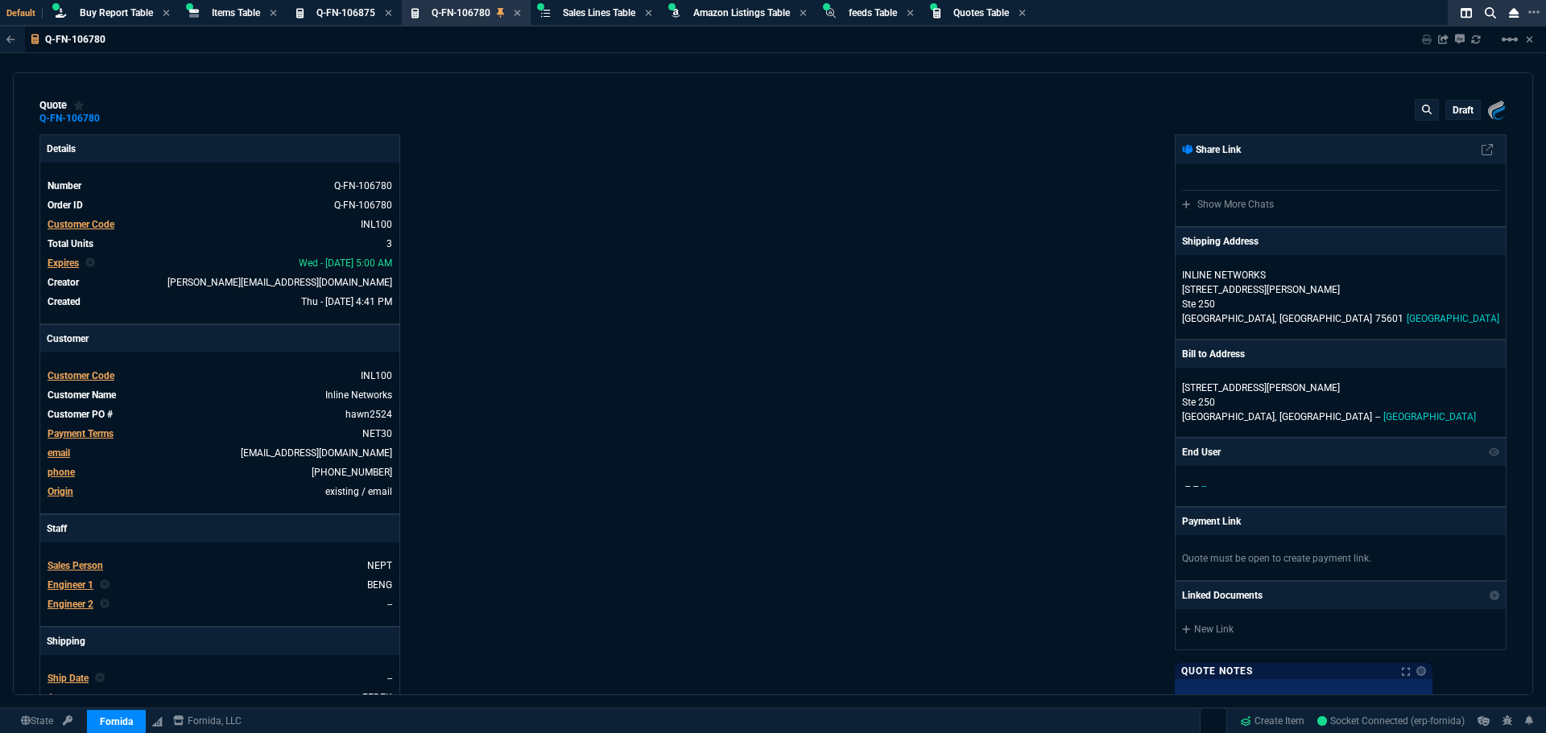
drag, startPoint x: 959, startPoint y: 104, endPoint x: 976, endPoint y: 109, distance: 17.6
click at [959, 104] on div "quote Q-FN-106780 draft Fornida, LLC 2609 Technology Dr Suite 300 Plano, TX 750…" at bounding box center [772, 112] width 1467 height 26
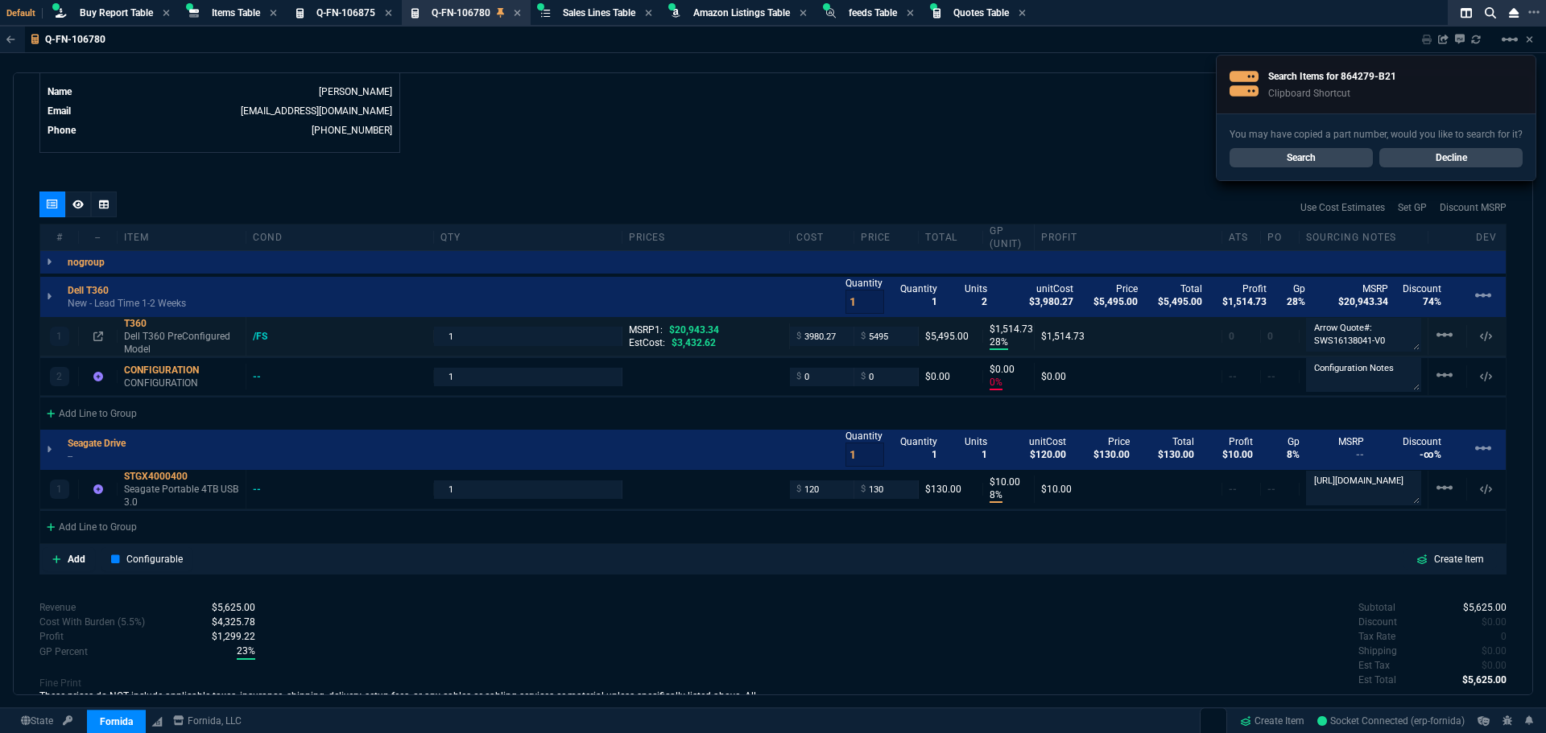
scroll to position [886, 0]
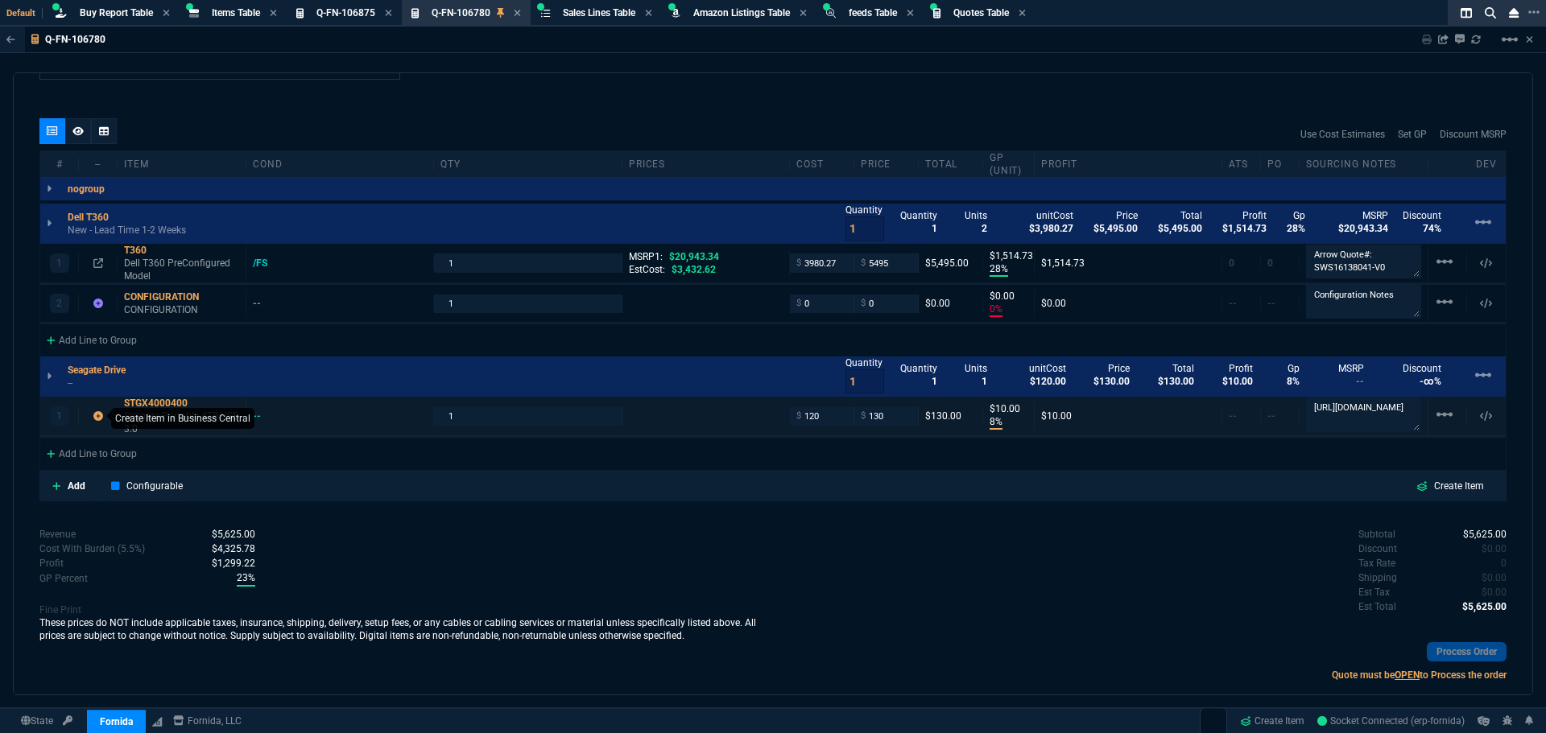
click at [97, 415] on icon at bounding box center [98, 416] width 10 height 10
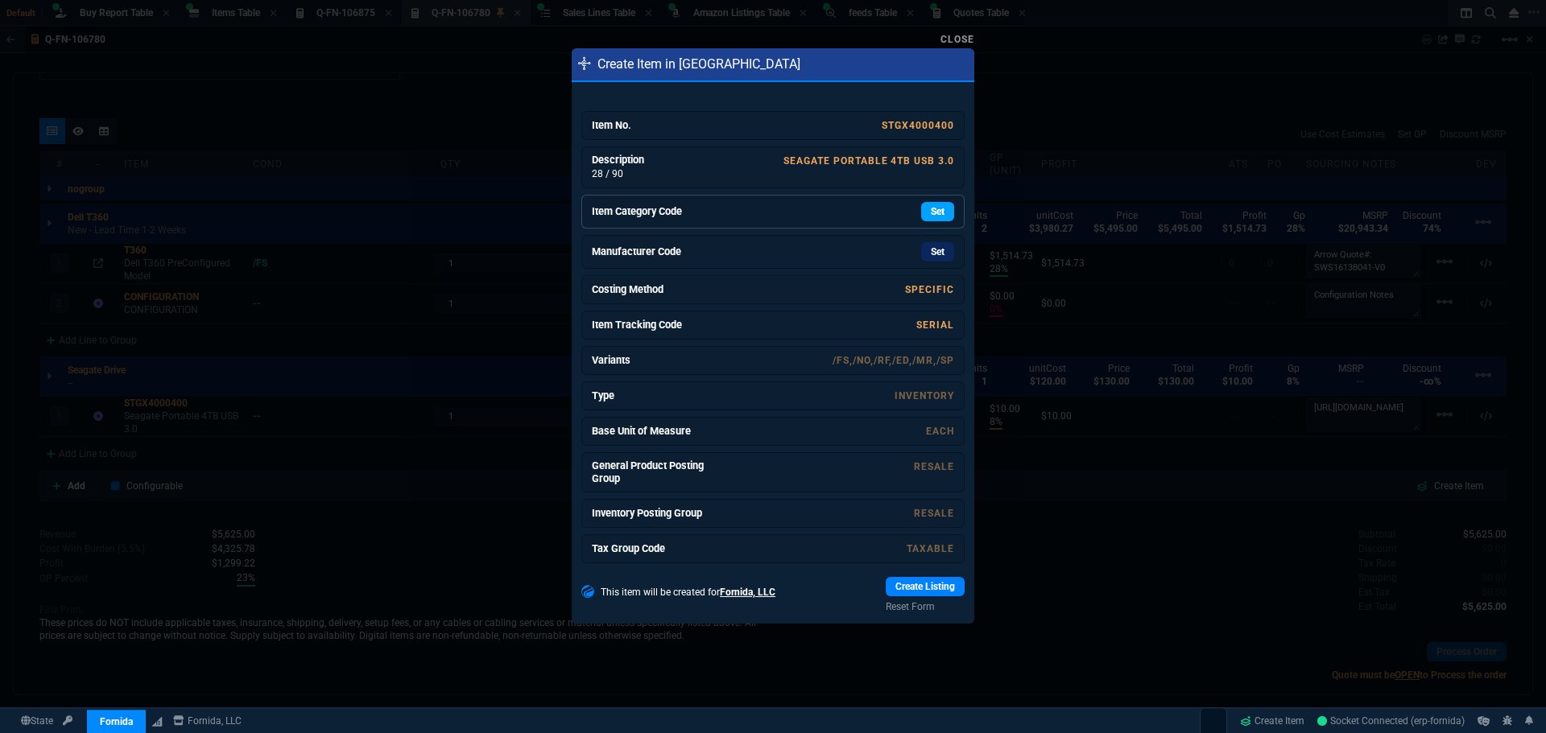
click at [926, 217] on link "Set" at bounding box center [937, 211] width 33 height 19
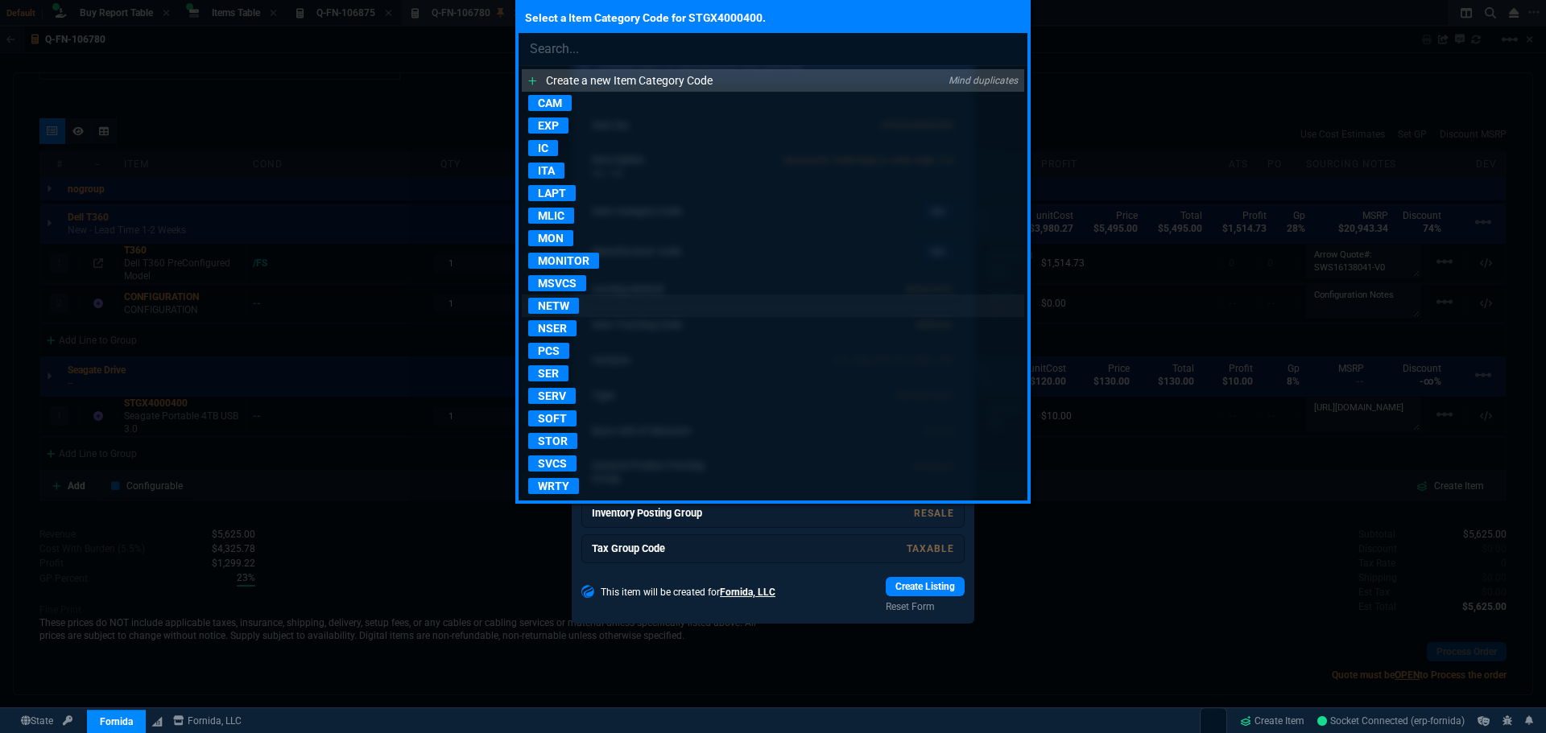
click at [568, 308] on p "NETW" at bounding box center [553, 306] width 51 height 16
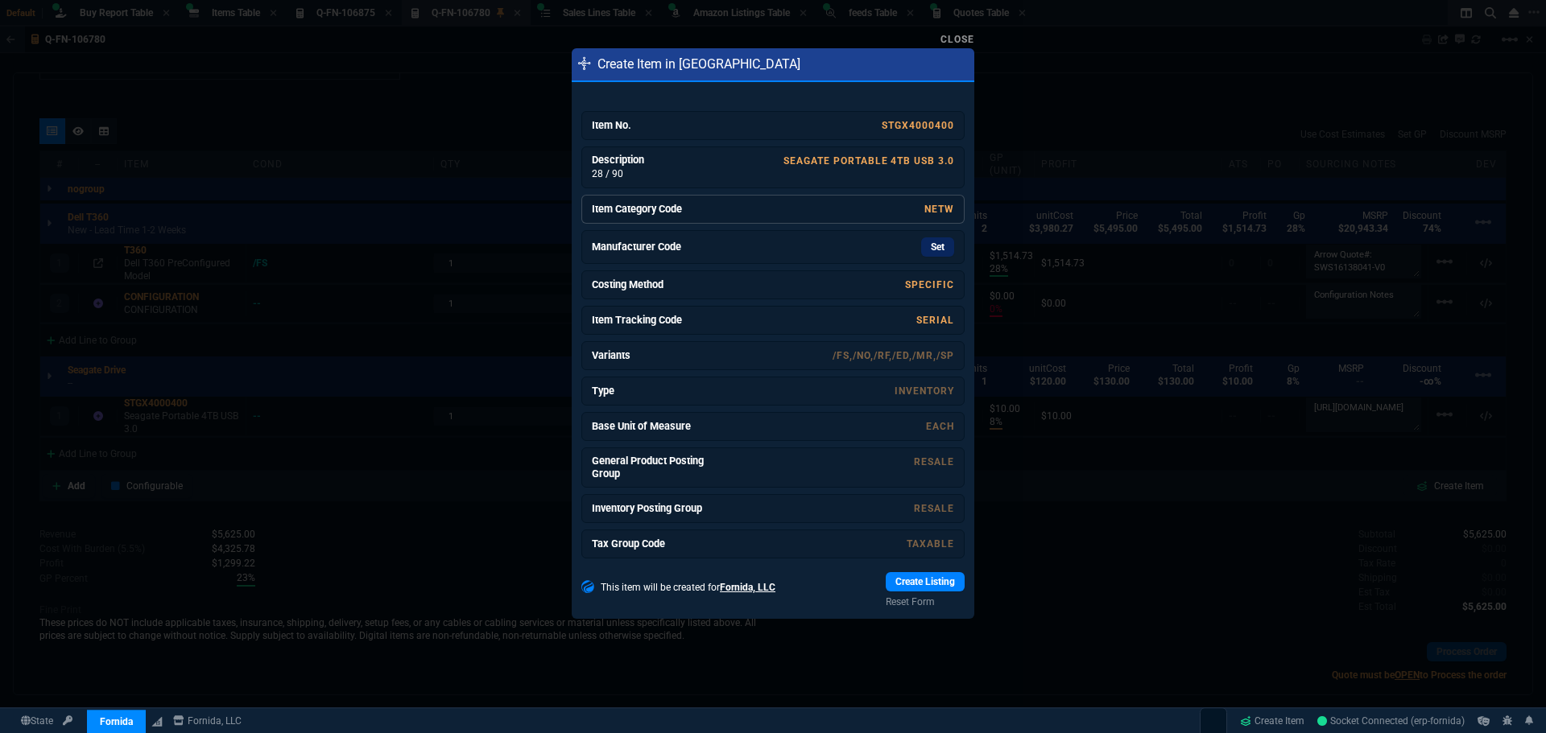
click at [927, 210] on link "NETW" at bounding box center [939, 209] width 30 height 11
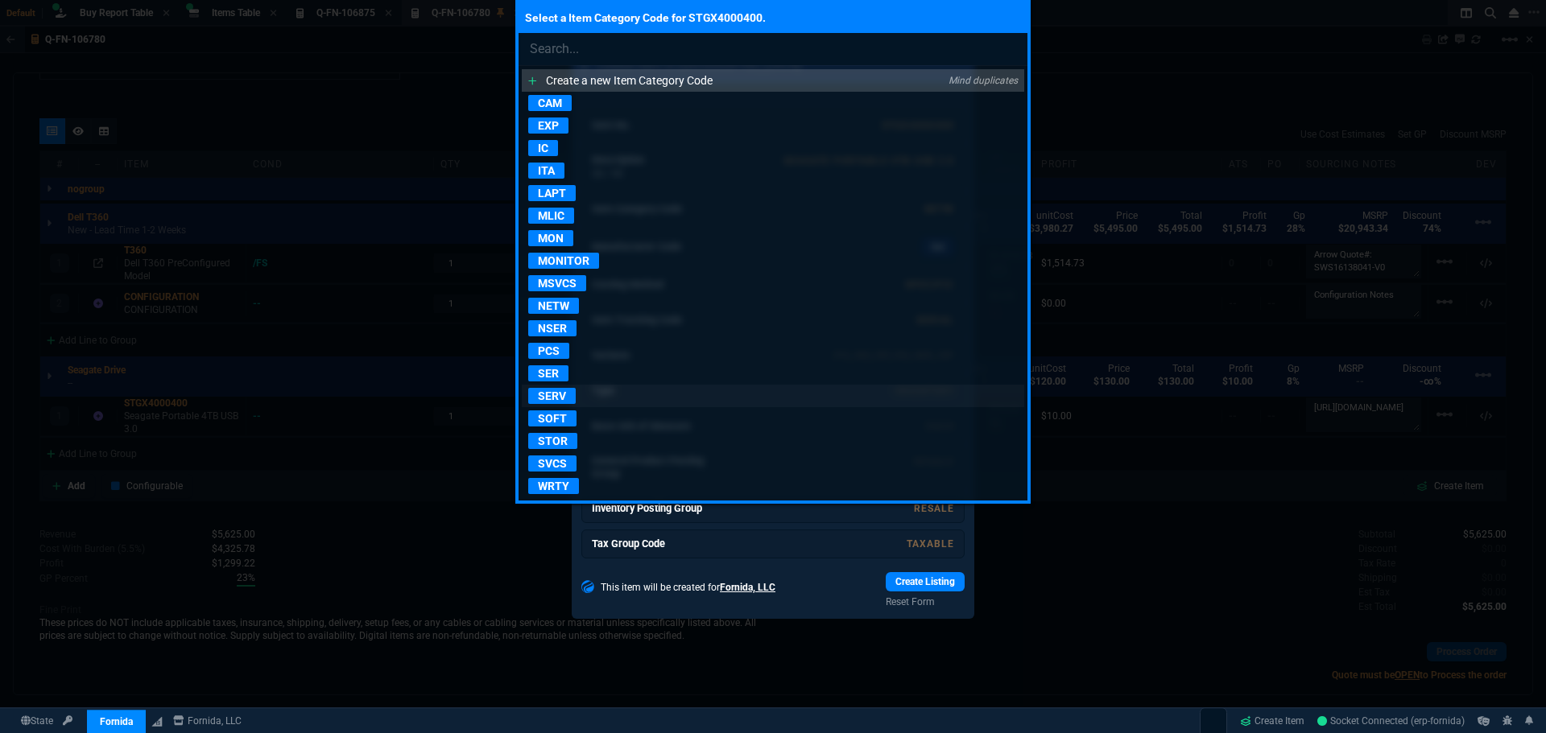
click at [553, 397] on p "SERV" at bounding box center [551, 396] width 47 height 16
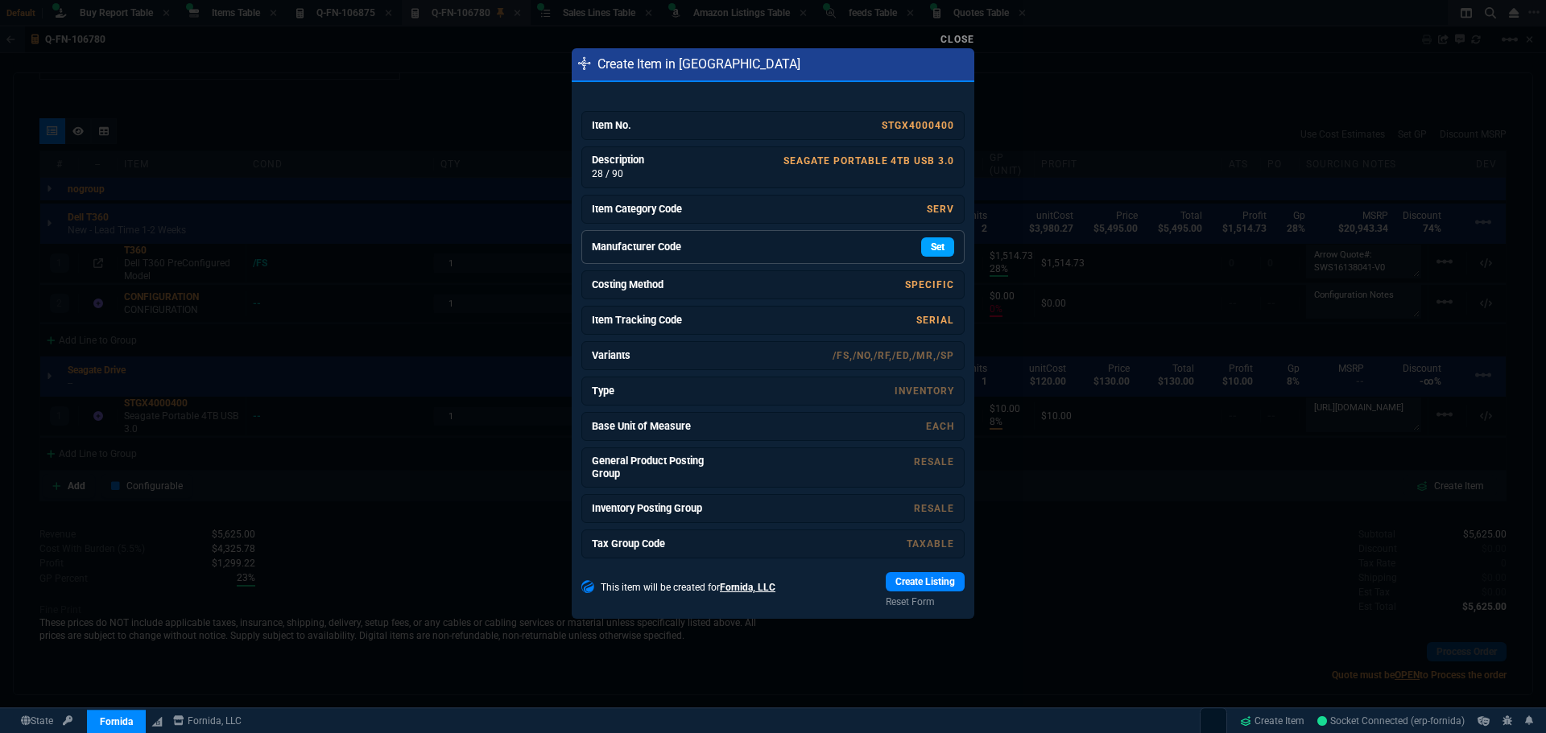
click at [932, 248] on link "Set" at bounding box center [937, 246] width 33 height 19
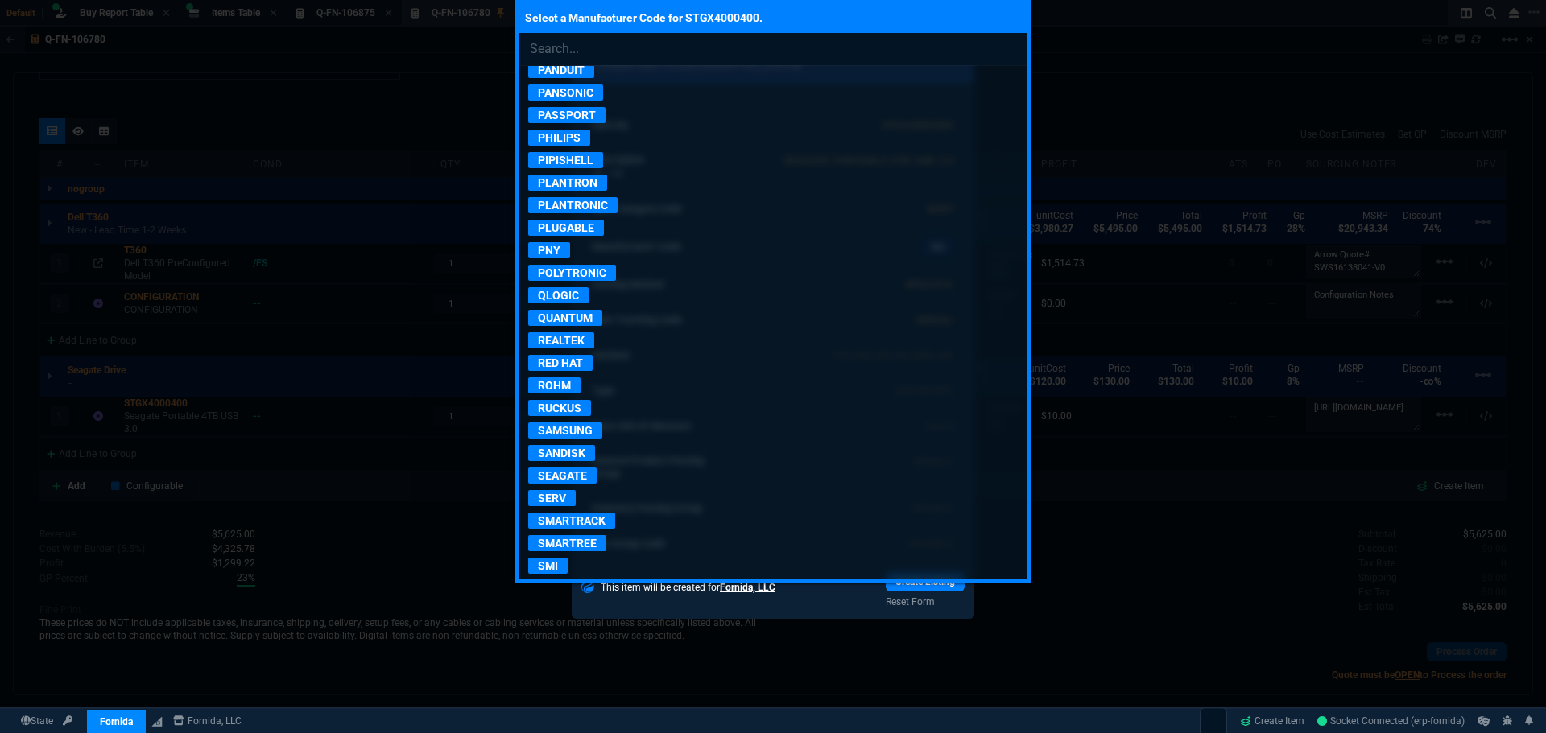
scroll to position [2576, 0]
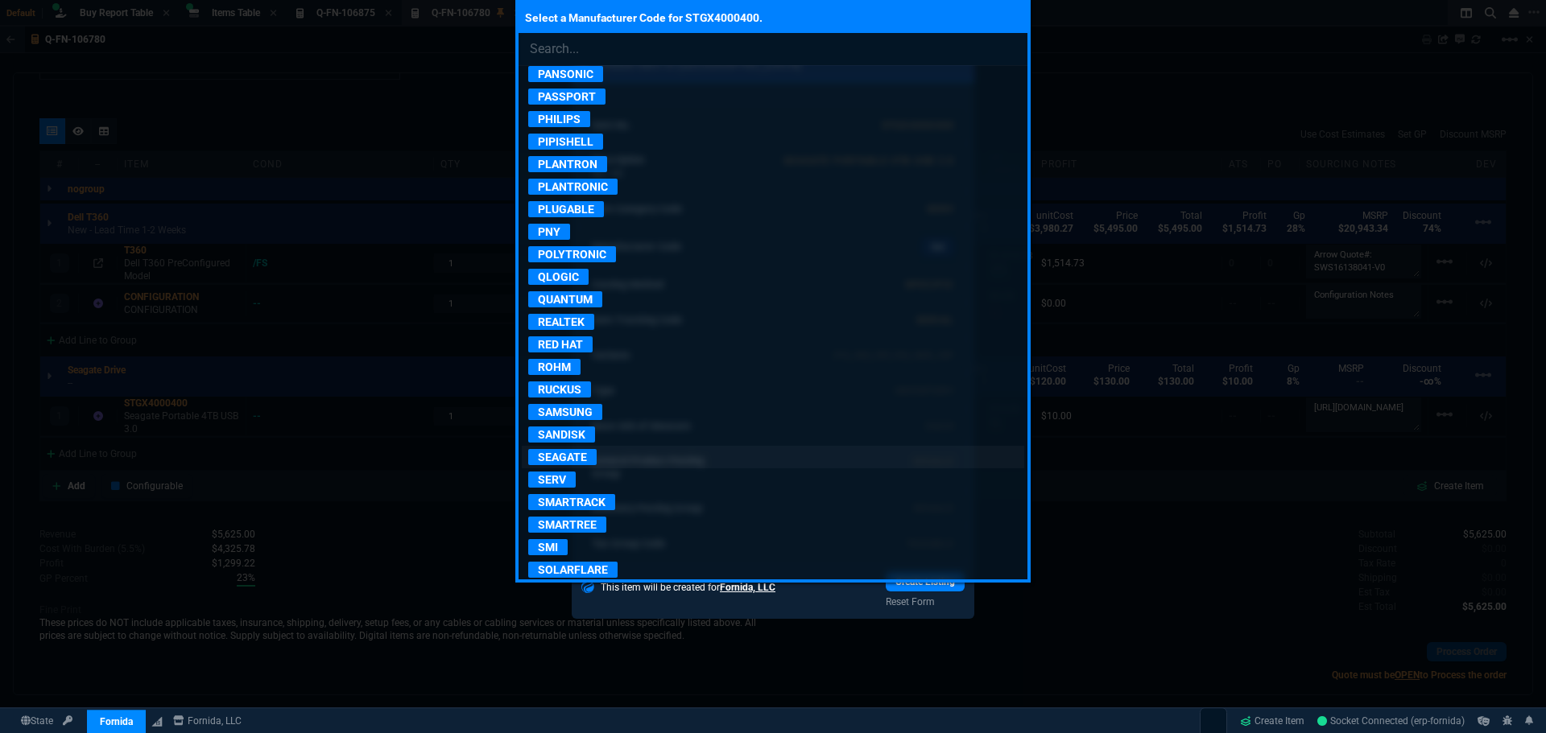
click at [565, 453] on p "SEAGATE" at bounding box center [562, 457] width 68 height 16
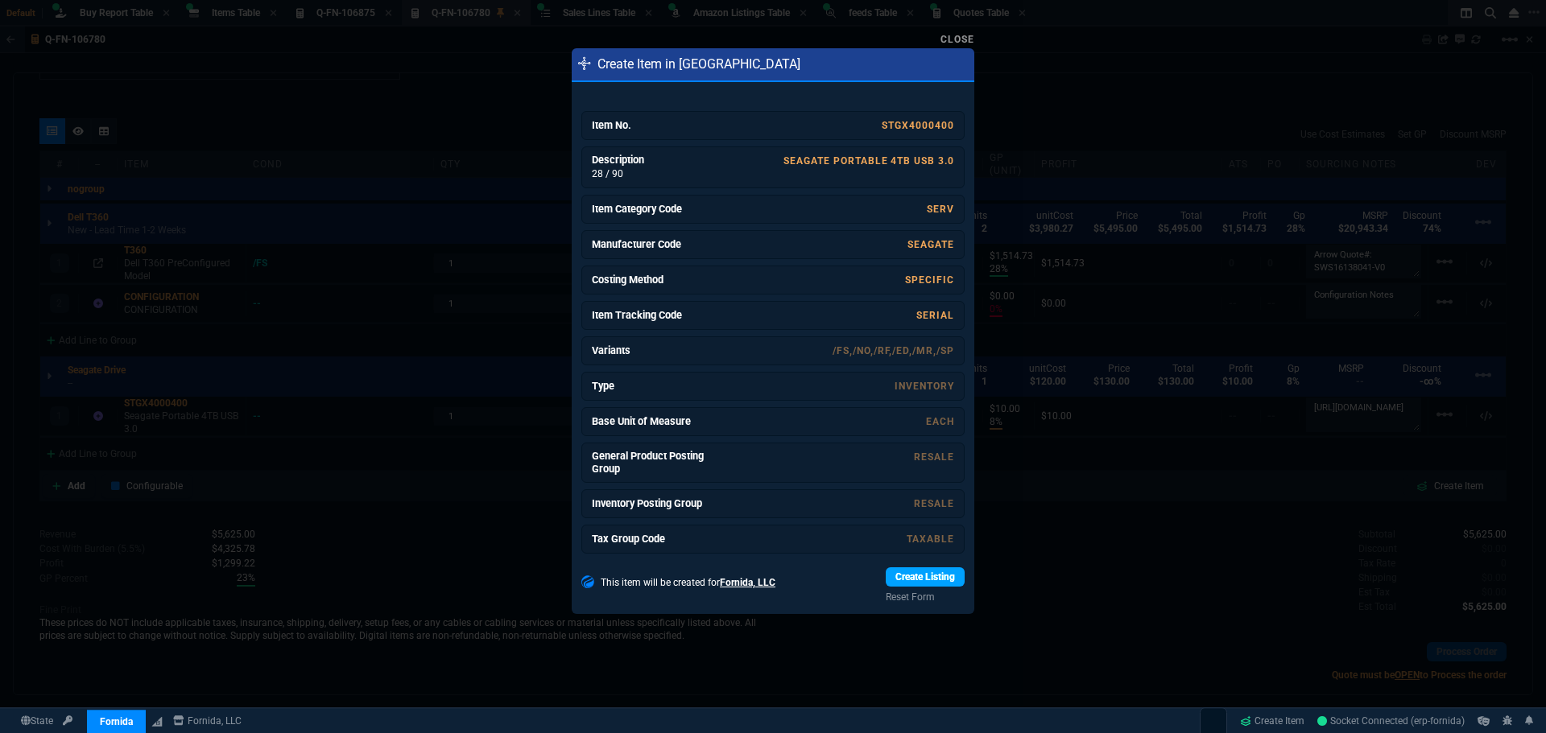
click at [919, 576] on link "Create Listing" at bounding box center [925, 577] width 79 height 19
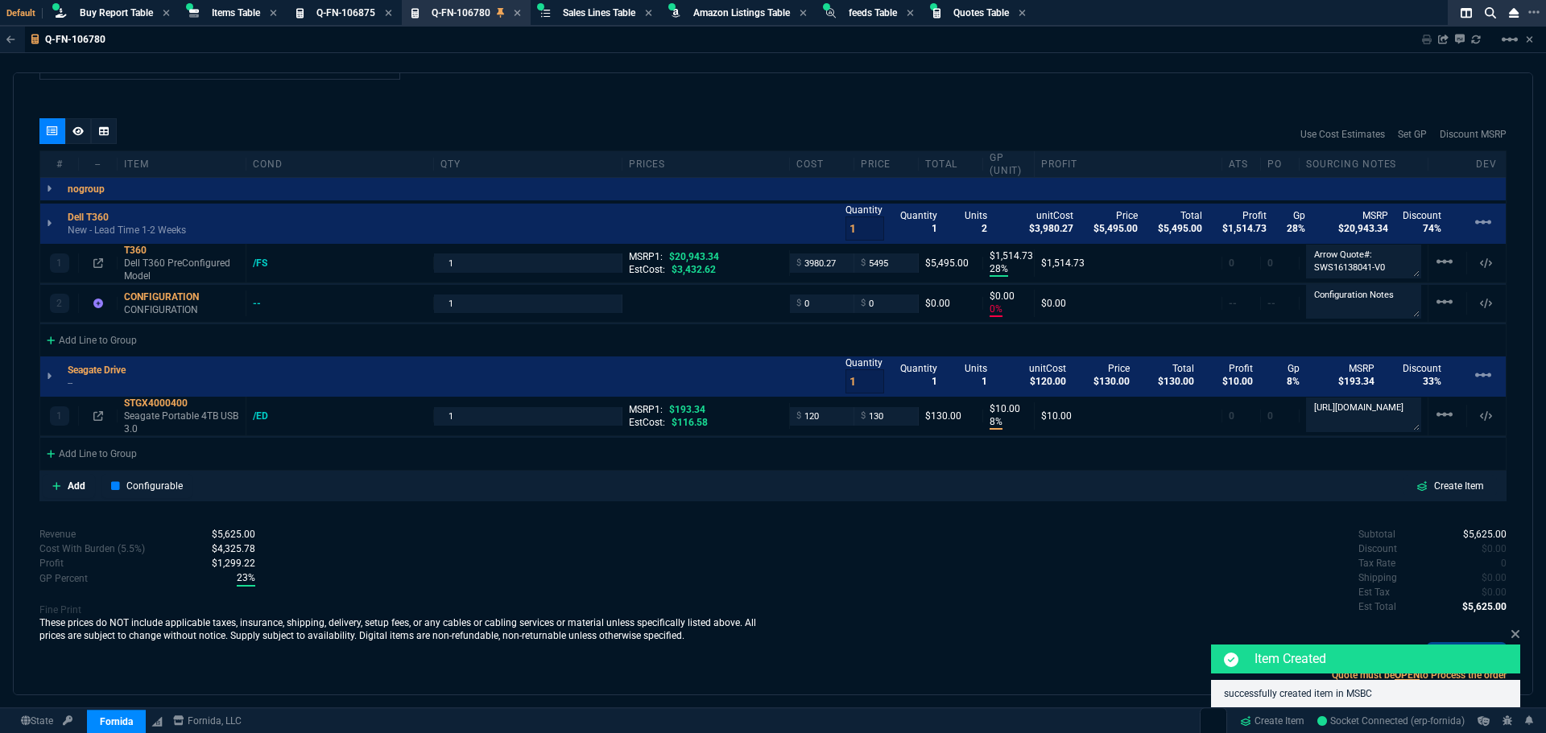
type input "193.34"
type input "33"
click at [209, 298] on icon at bounding box center [209, 297] width 9 height 10
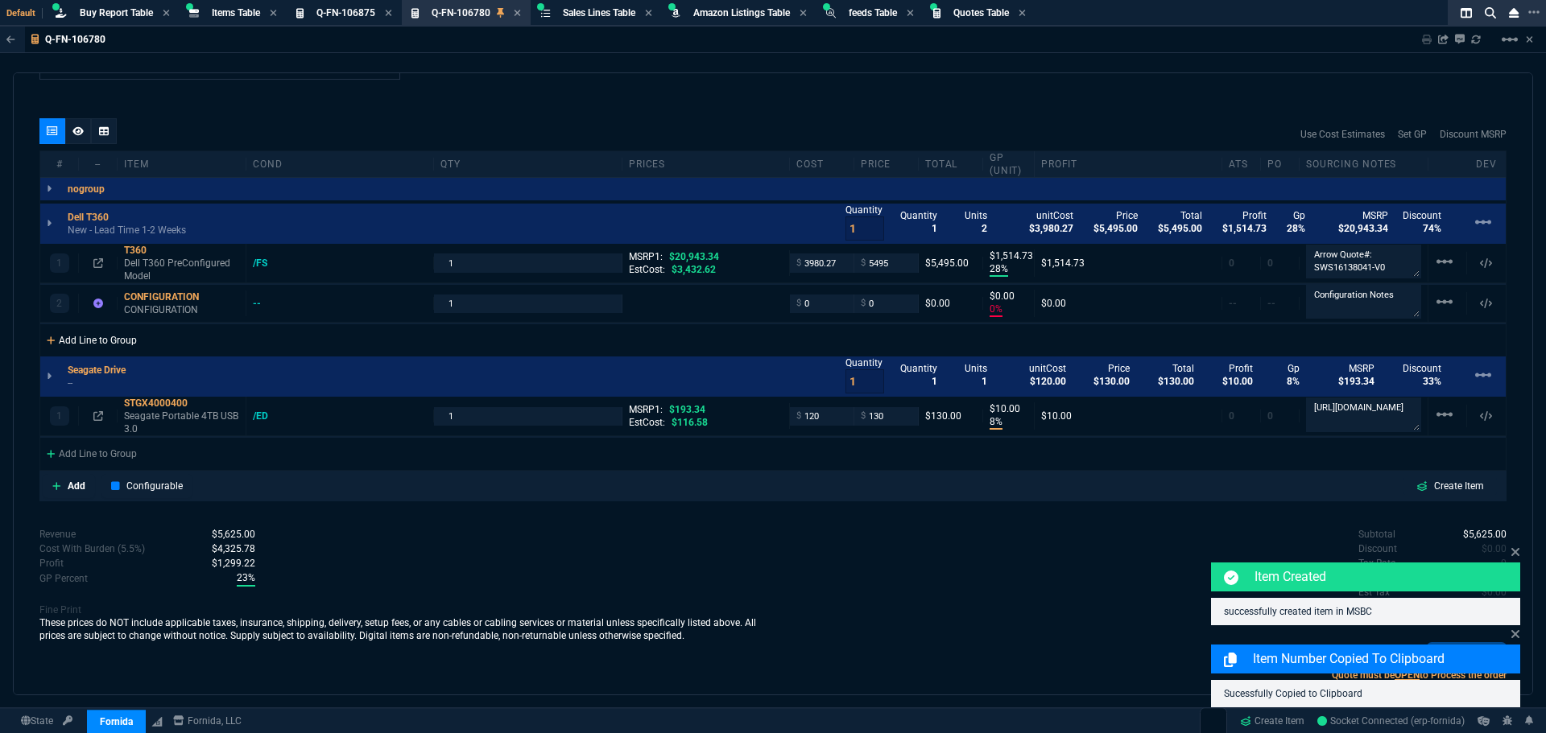
click at [98, 346] on div "Add Line to Group" at bounding box center [91, 338] width 103 height 29
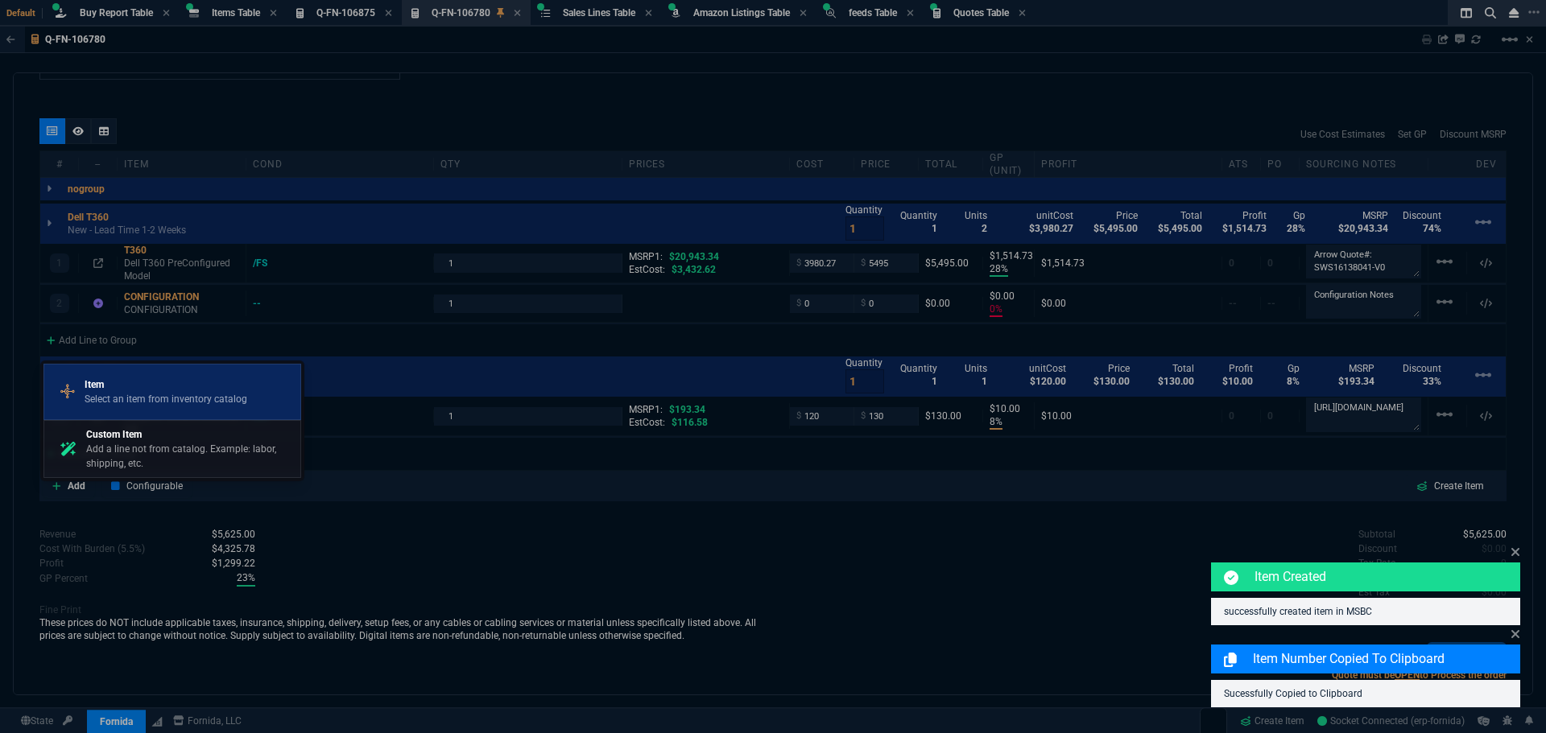
click at [112, 392] on p "Select an item from inventory catalog" at bounding box center [166, 399] width 163 height 14
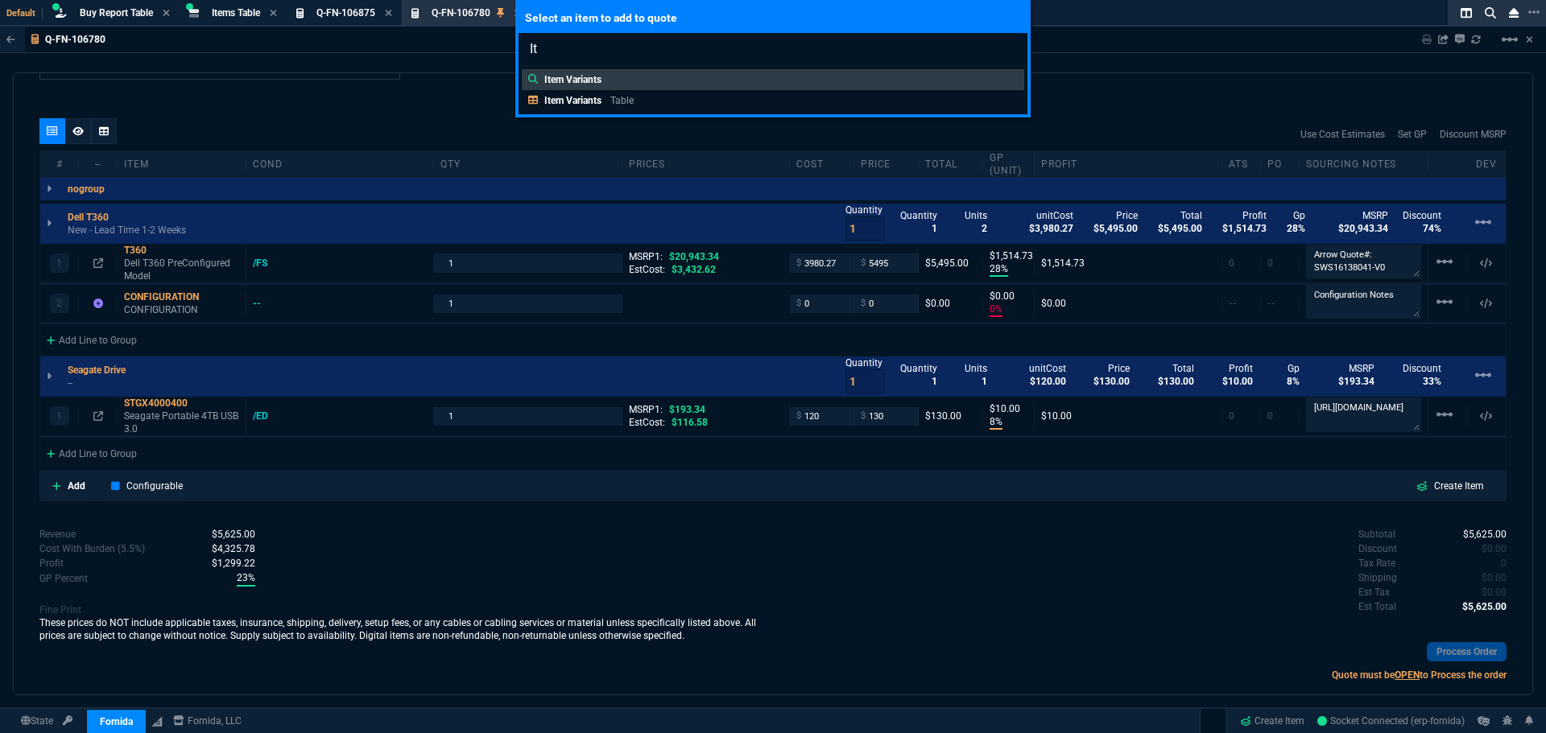
type input "I"
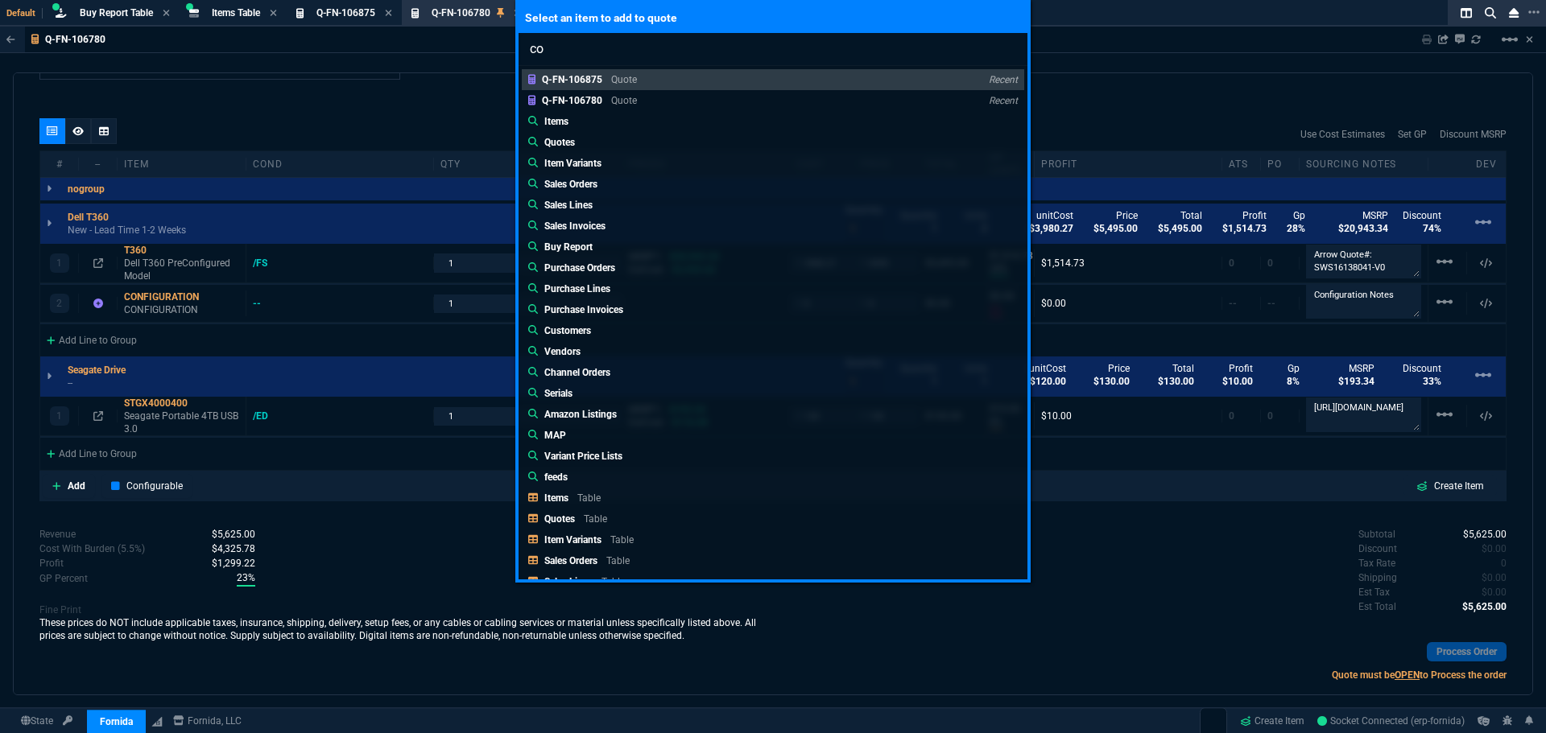
type input "c"
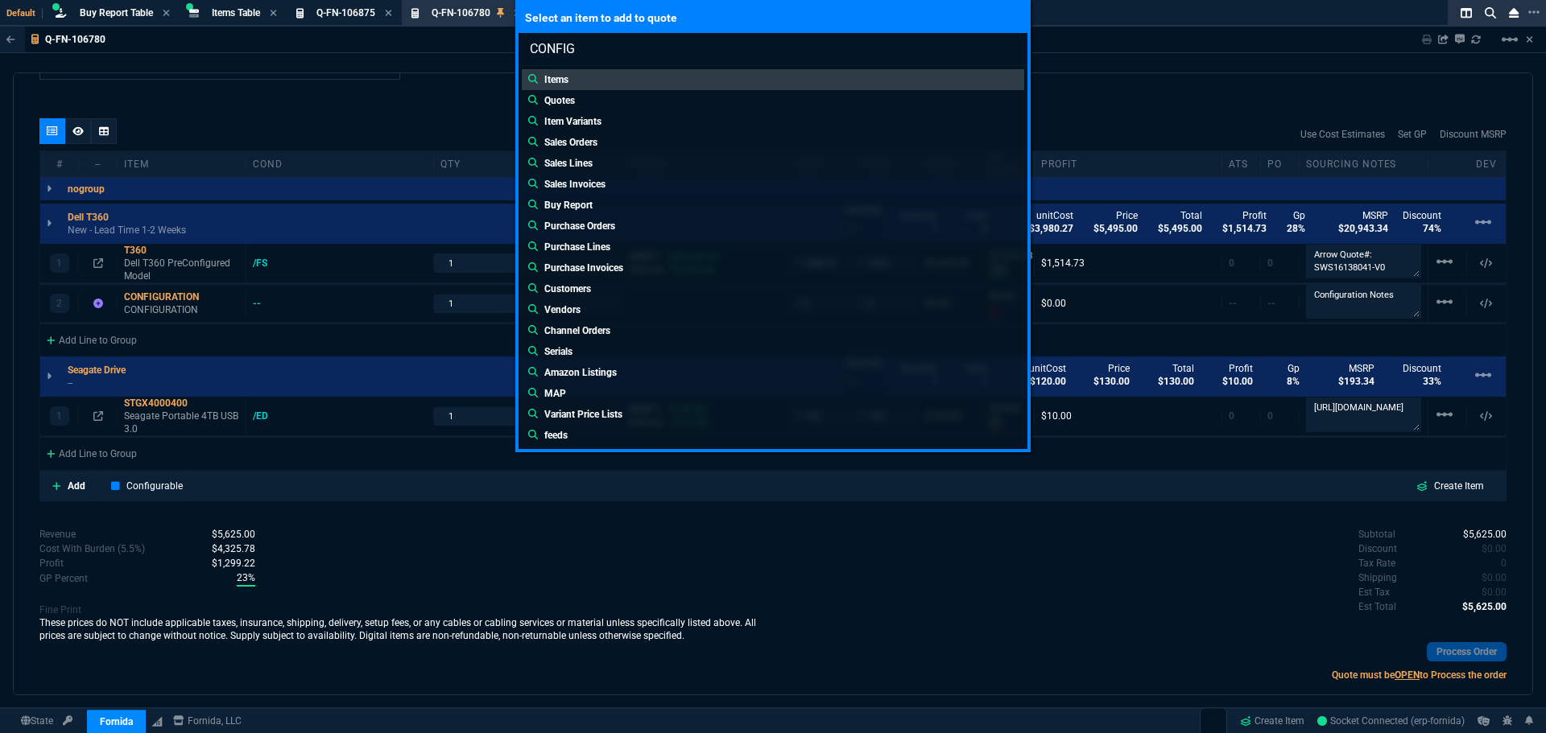
type input "CONFIG"
click at [655, 543] on div "Select an item to add to quote CONFIG Items Quotes Item Variants Sales Orders S…" at bounding box center [773, 366] width 1546 height 733
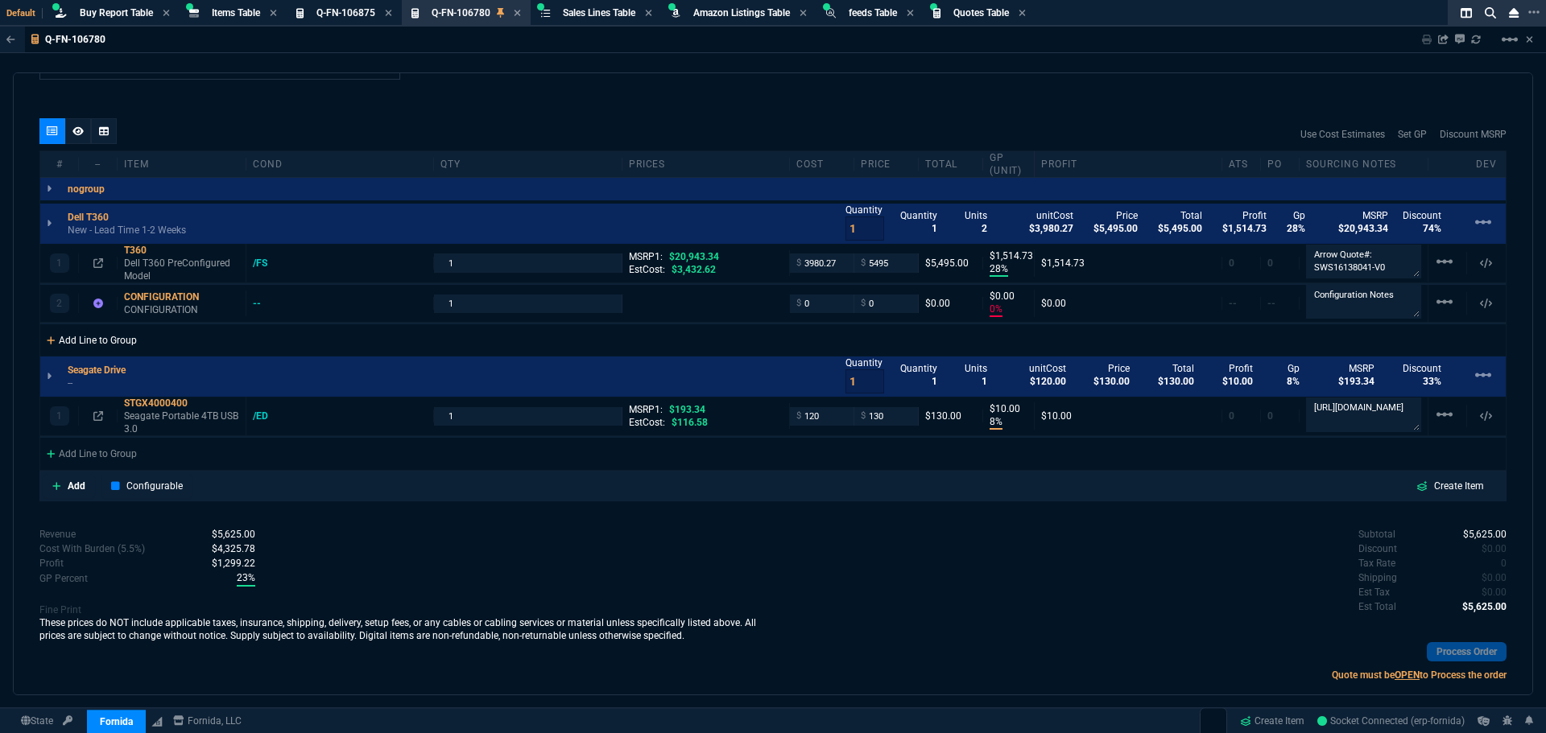
click at [69, 339] on div "Add Line to Group" at bounding box center [91, 338] width 103 height 29
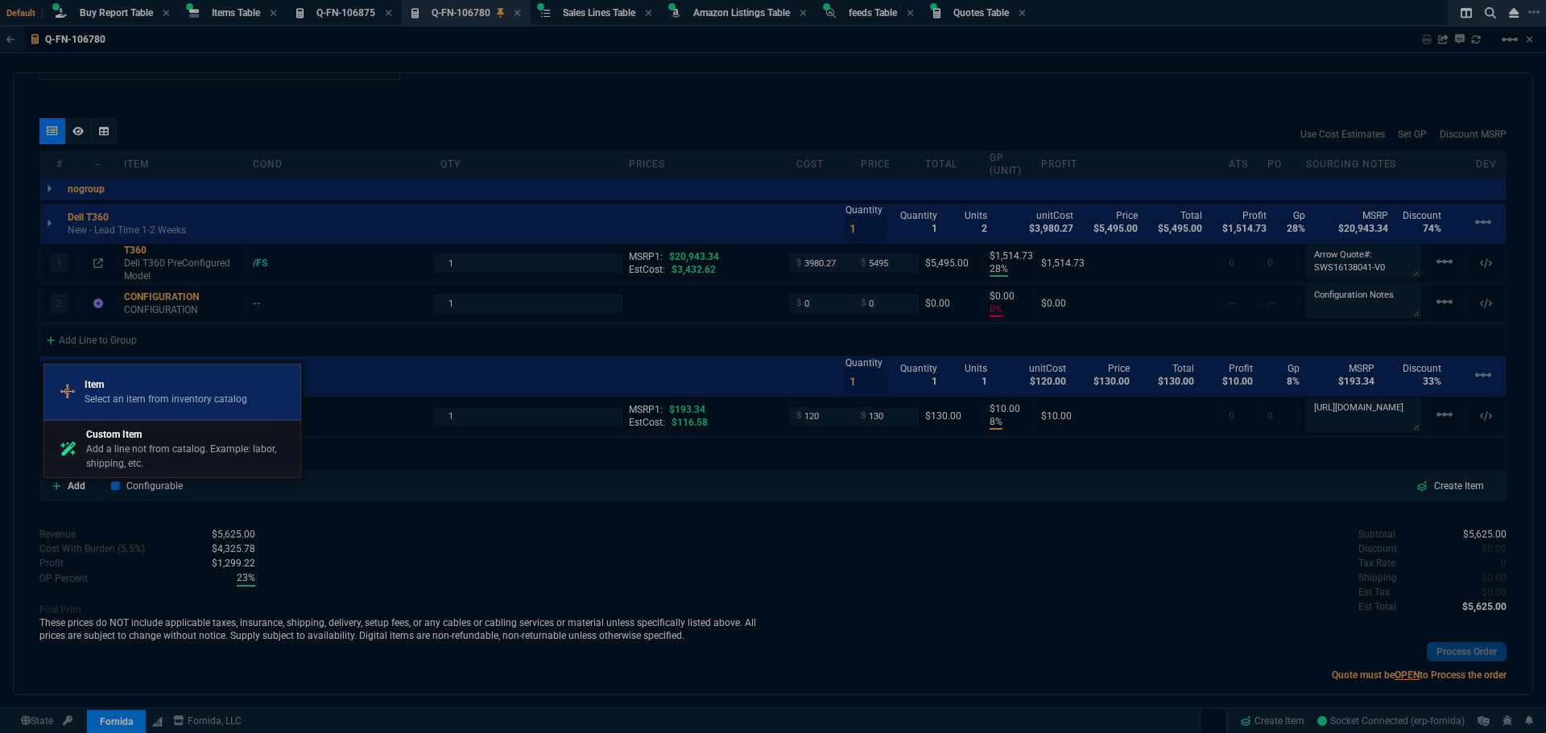
click at [130, 390] on p "Item" at bounding box center [166, 385] width 163 height 14
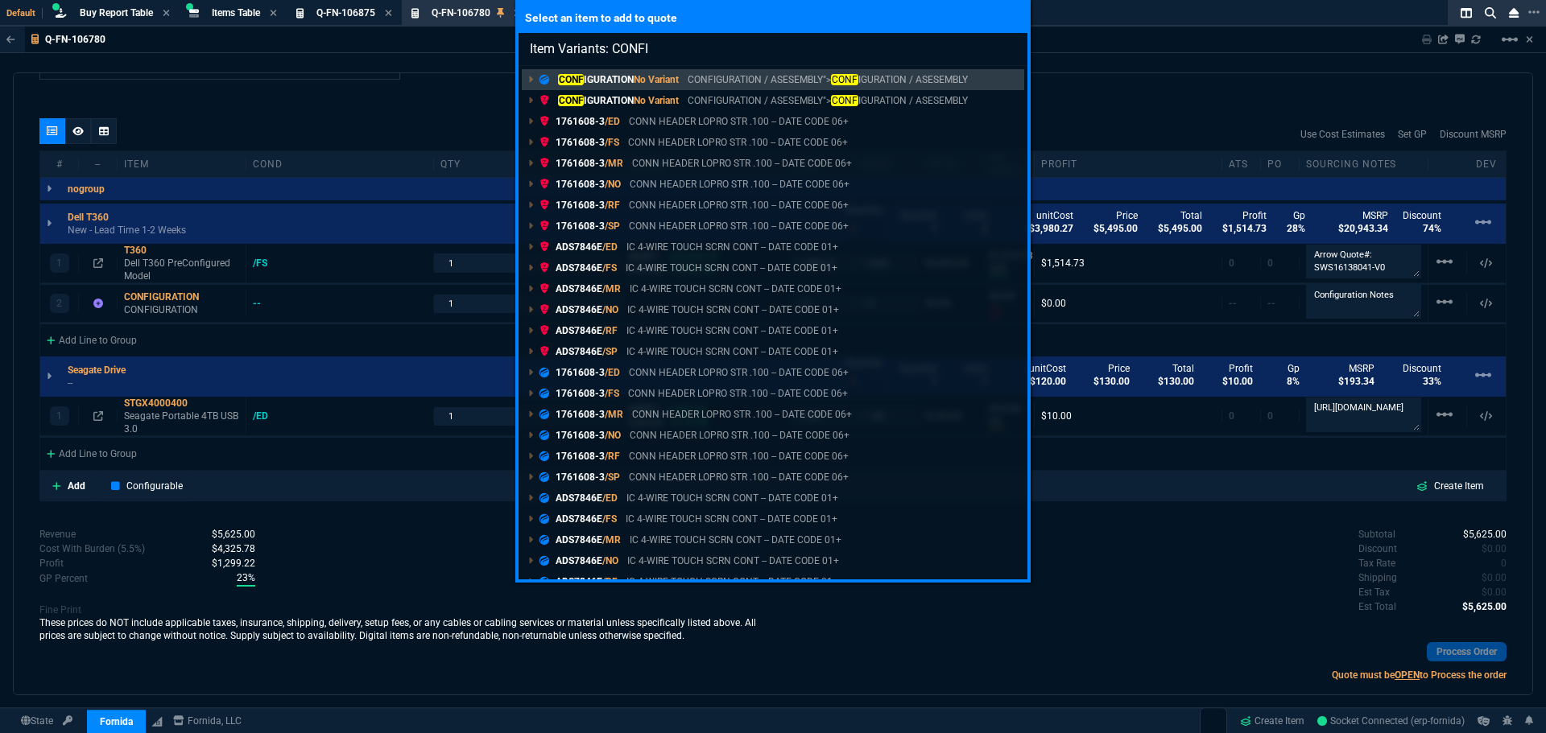
type input "Item Variants: CONFIG"
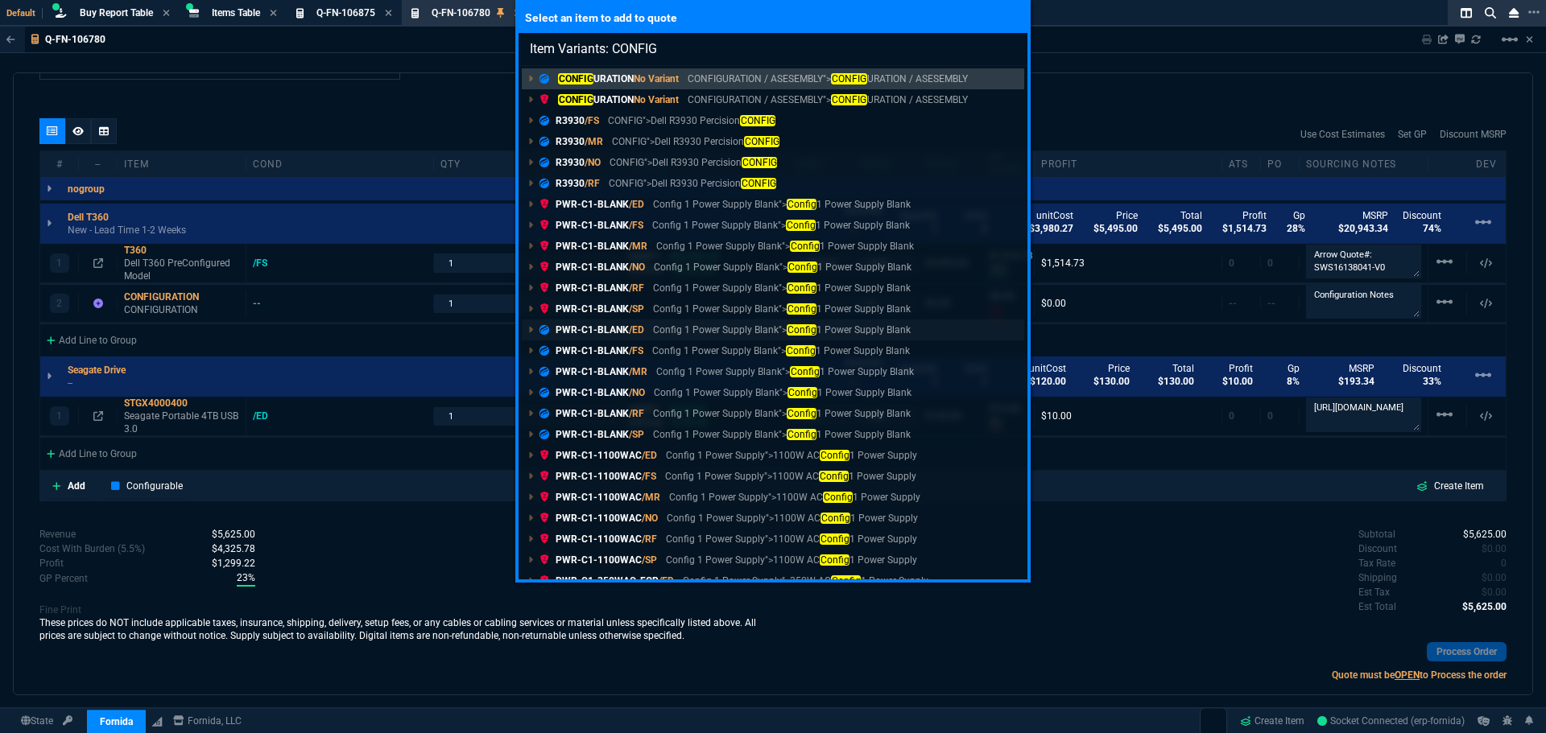
scroll to position [0, 0]
click at [642, 81] on span "No Variant" at bounding box center [656, 79] width 45 height 11
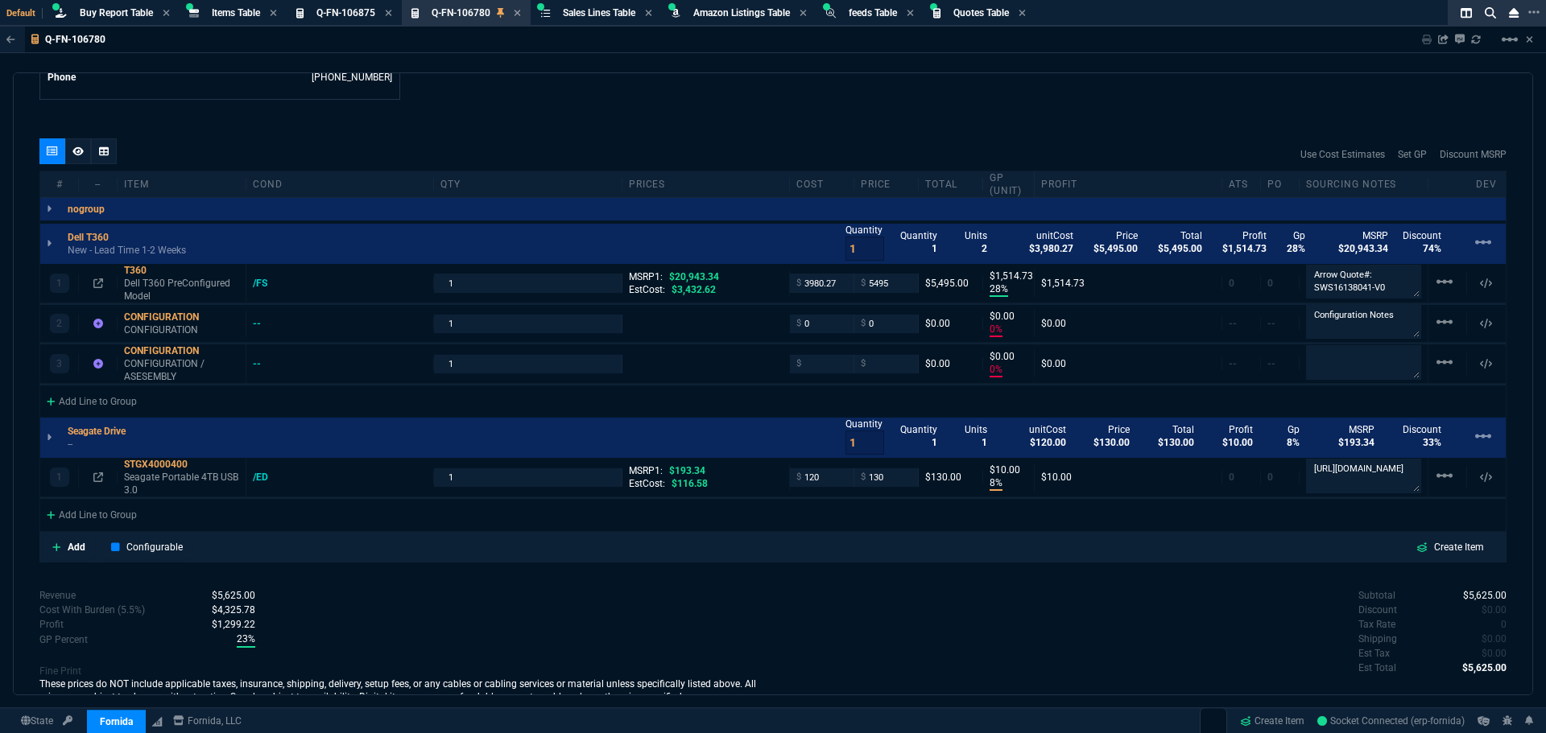
scroll to position [886, 0]
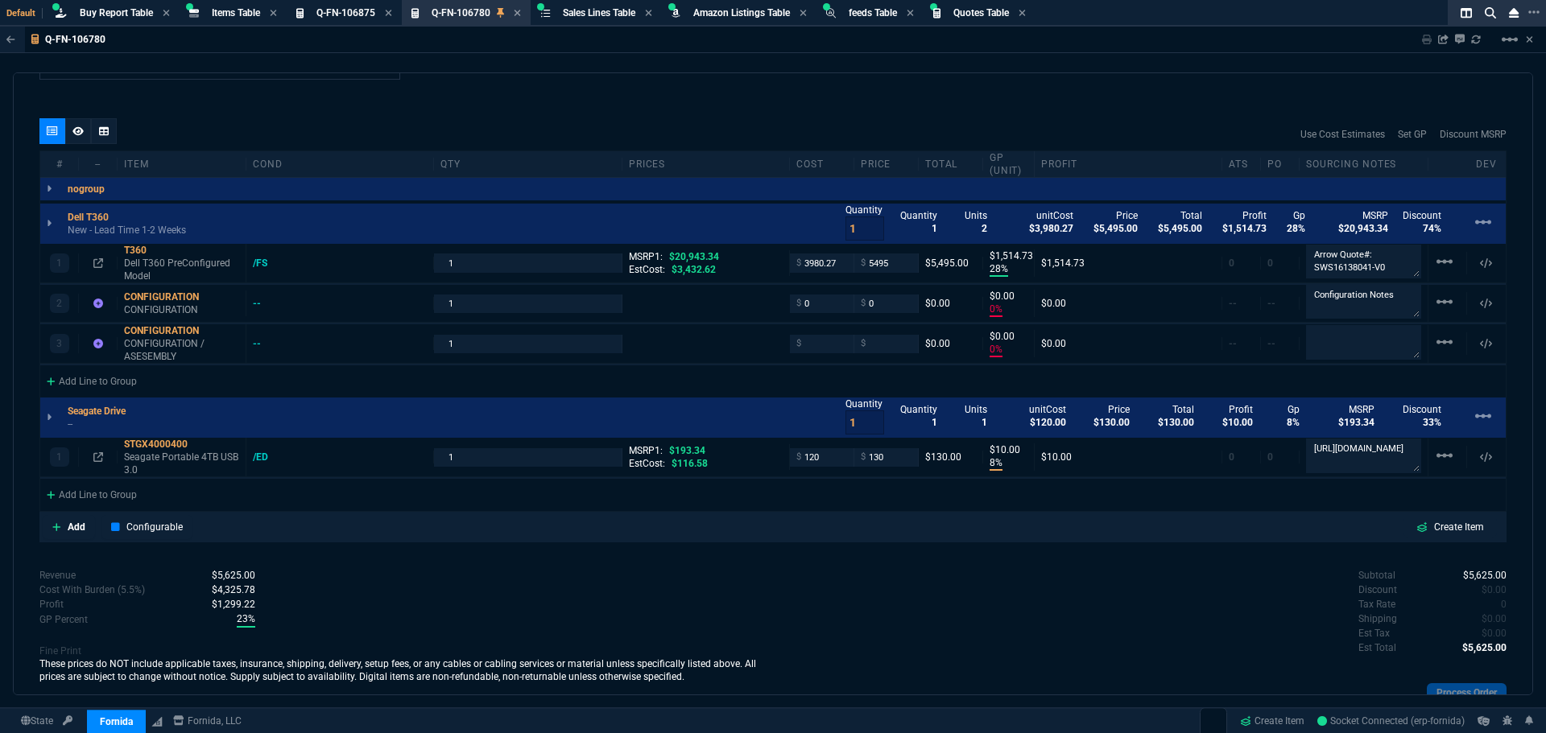
type input "28"
type input "1515"
type input "0"
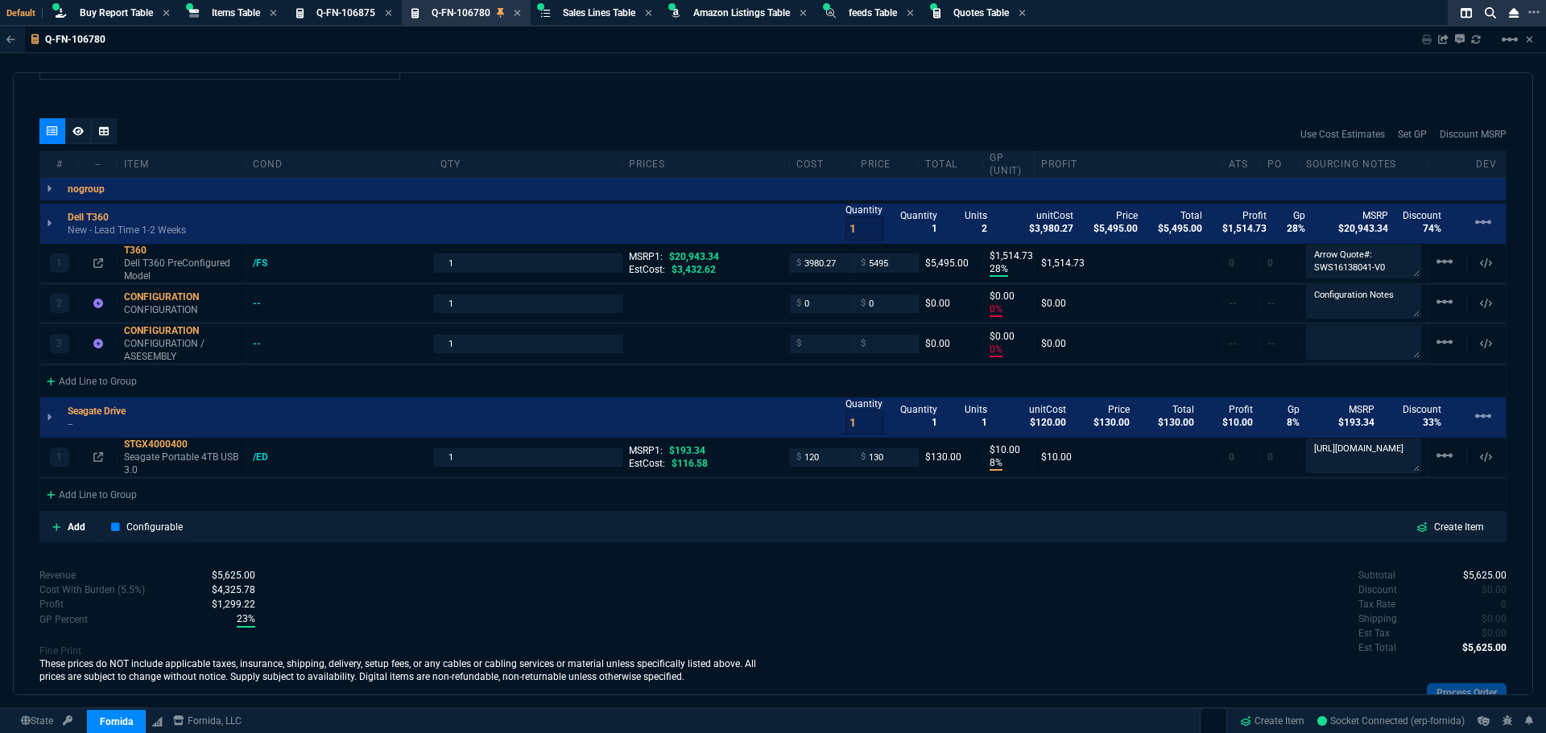
type input "0"
type input "8"
type input "10"
type input "74"
type input "33"
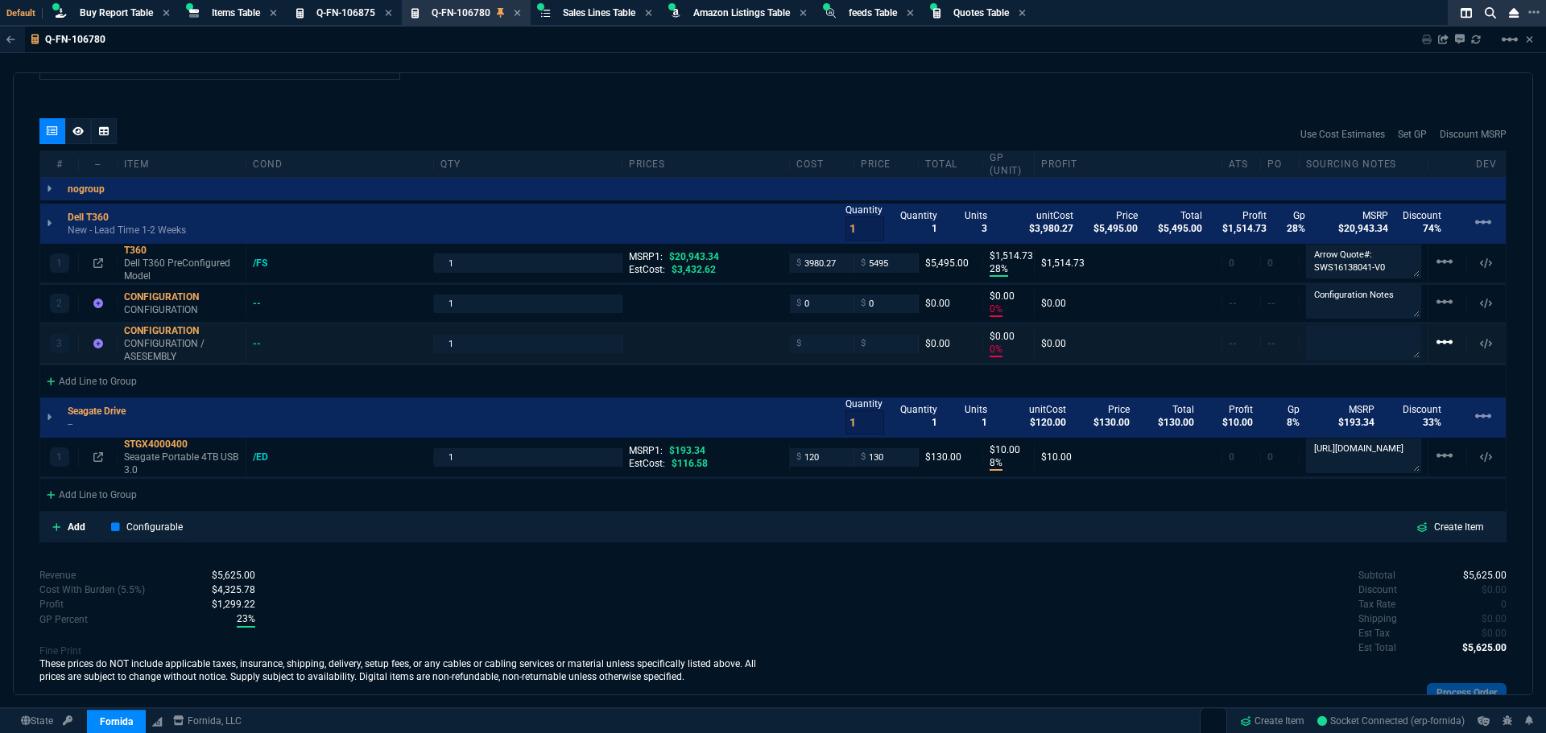
click at [1436, 343] on mat-icon "linear_scale" at bounding box center [1444, 341] width 19 height 19
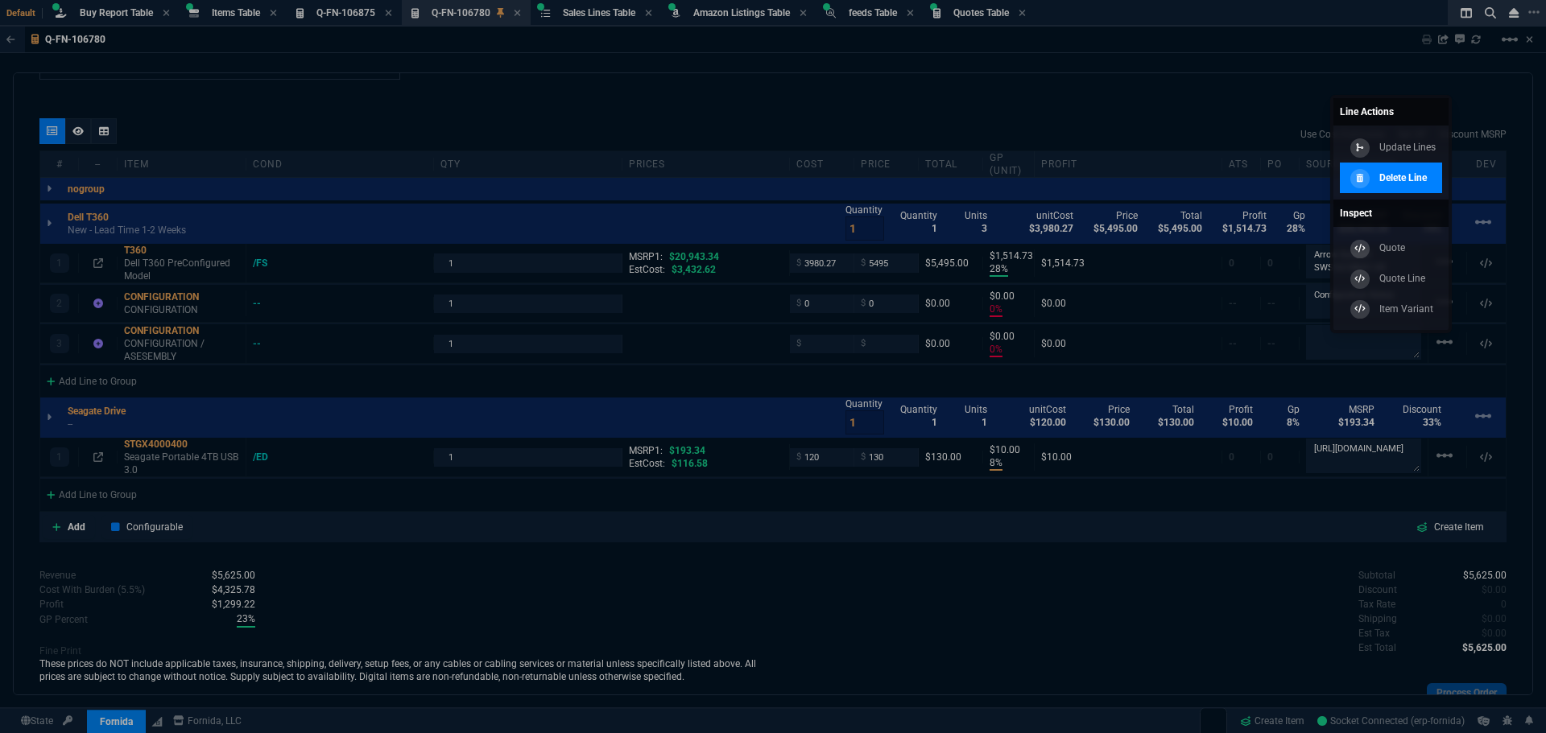
click at [1427, 175] on p "Delete Line" at bounding box center [1402, 178] width 47 height 14
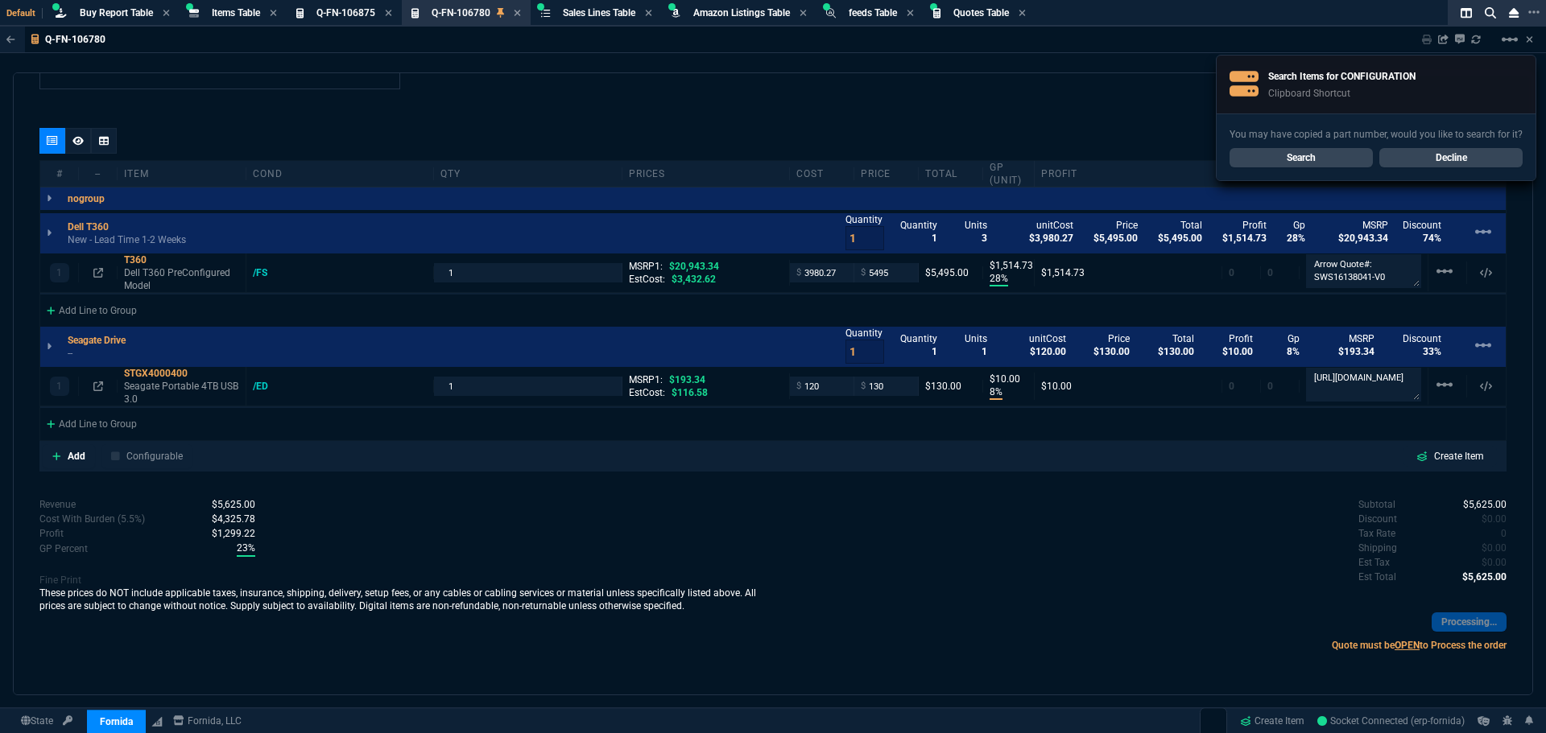
scroll to position [876, 0]
type input "28"
type input "1515"
type input "8"
type input "10"
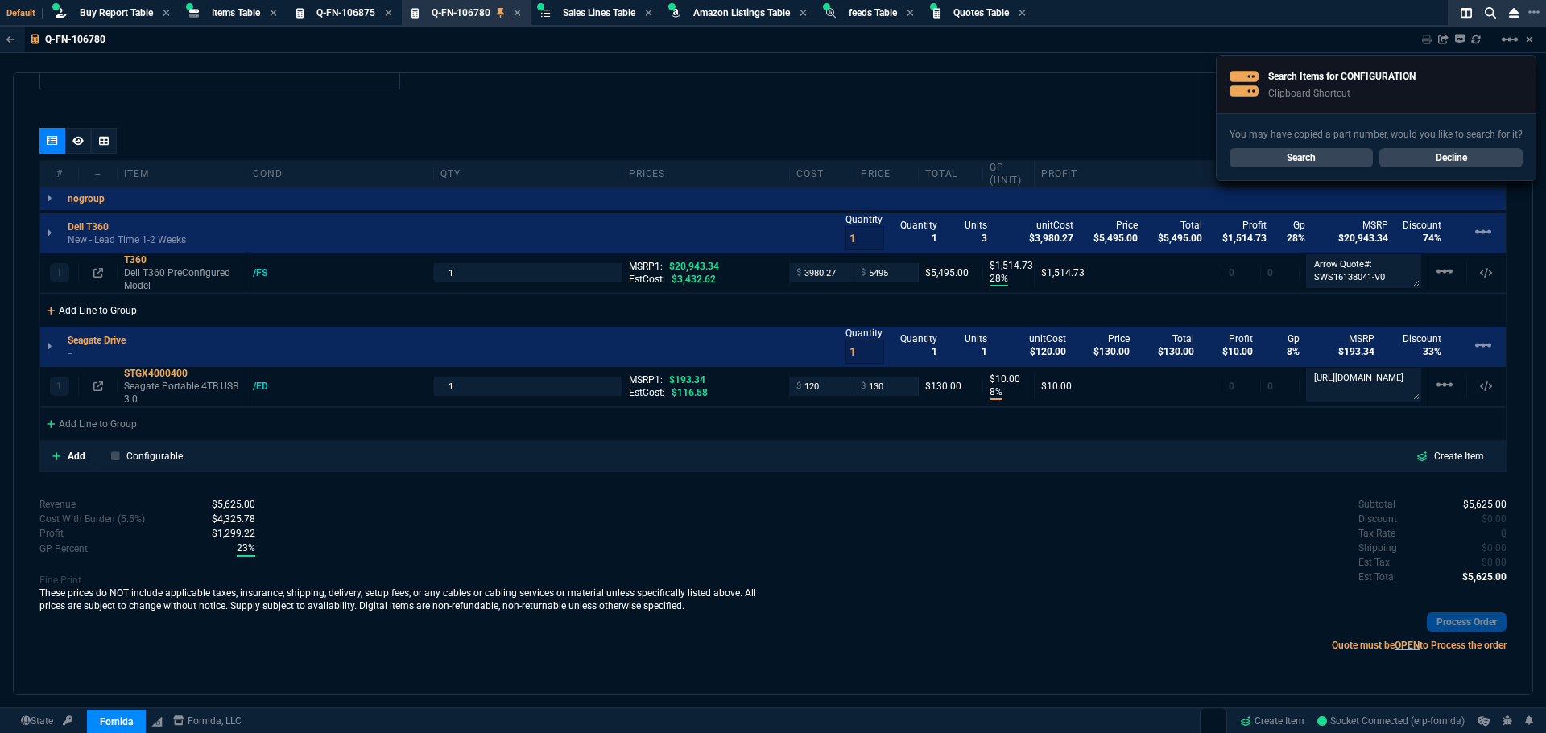
type input "74"
type input "33"
click at [100, 312] on div "Add Line to Group" at bounding box center [91, 309] width 103 height 29
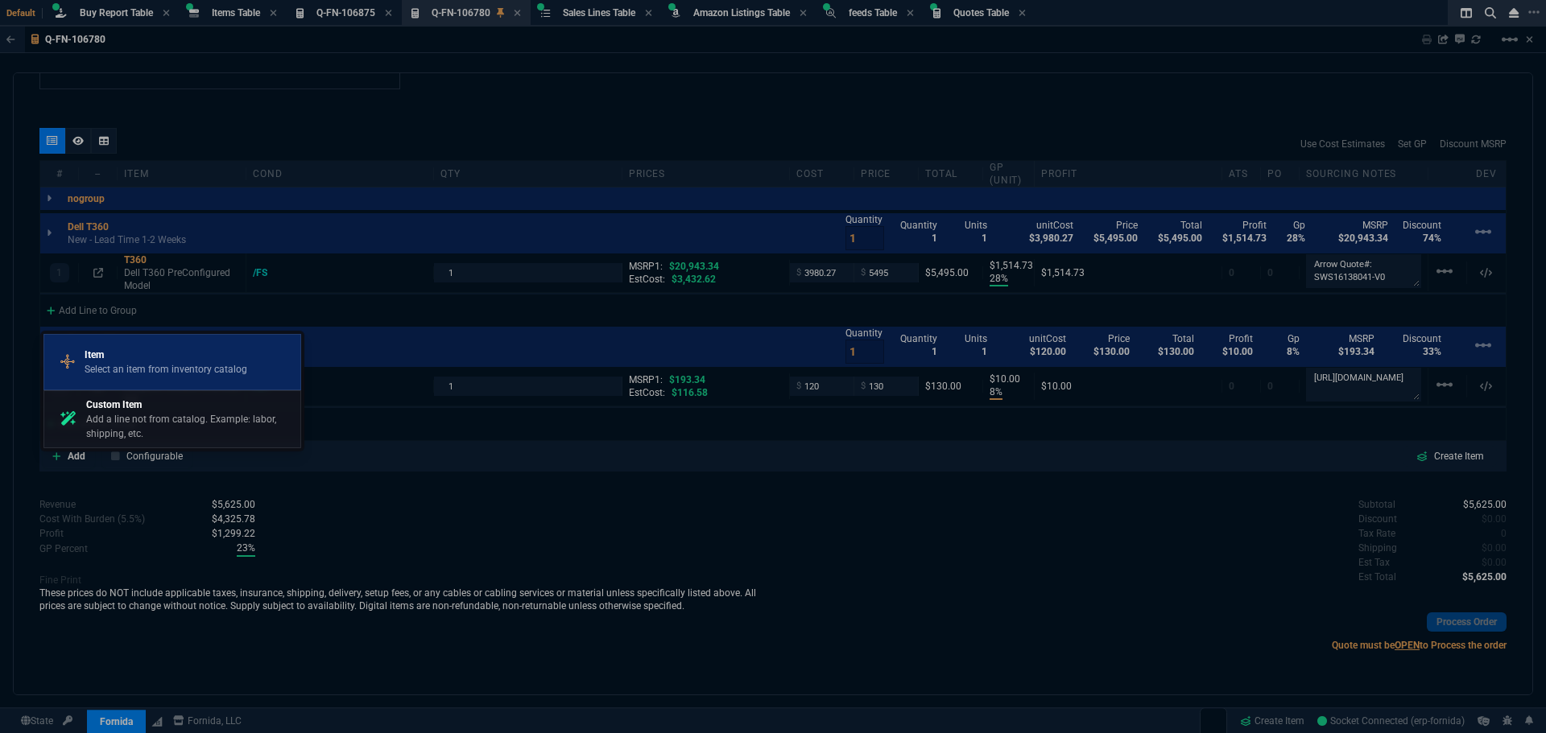
click at [135, 353] on p "Item" at bounding box center [166, 355] width 163 height 14
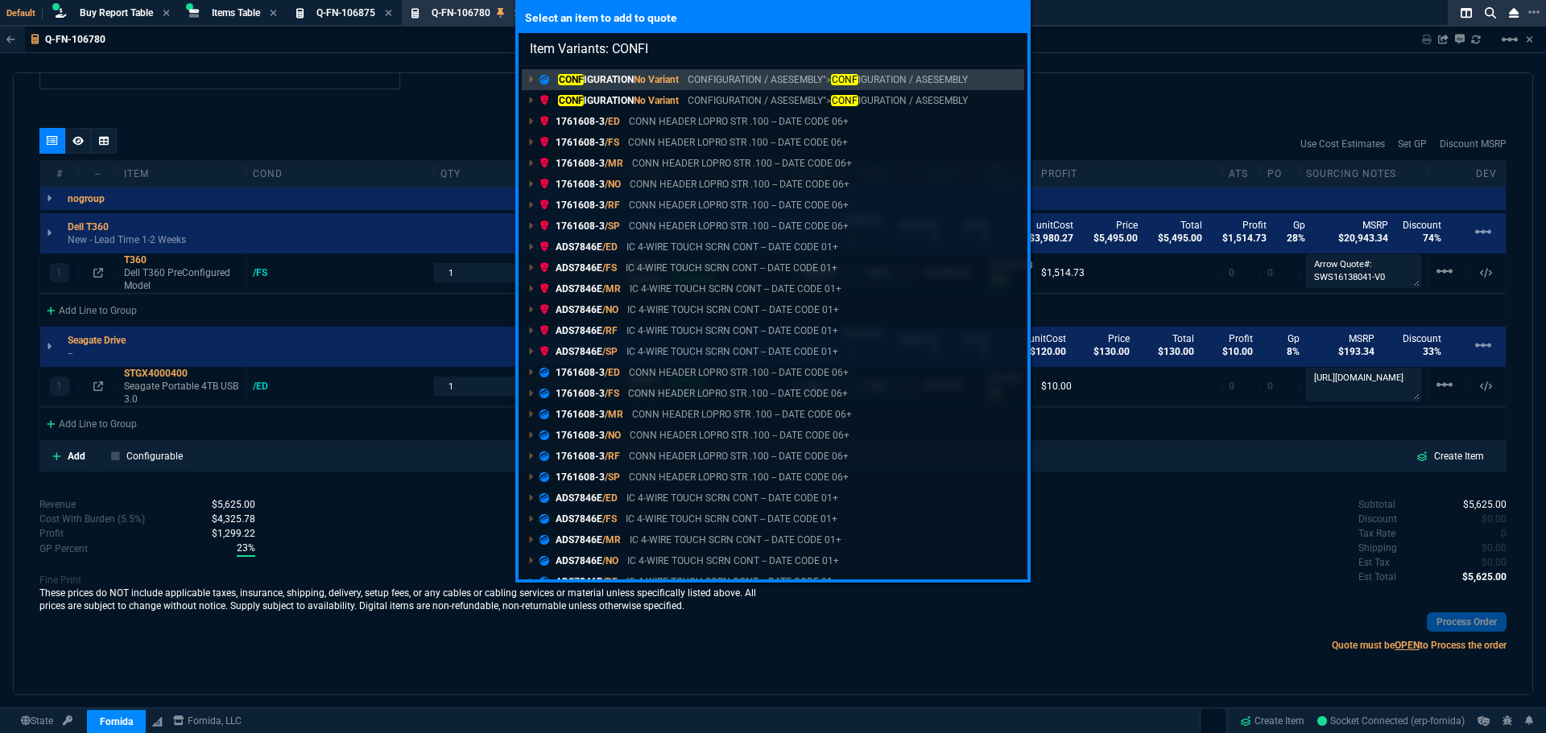
type input "Item Variants: CONFIG"
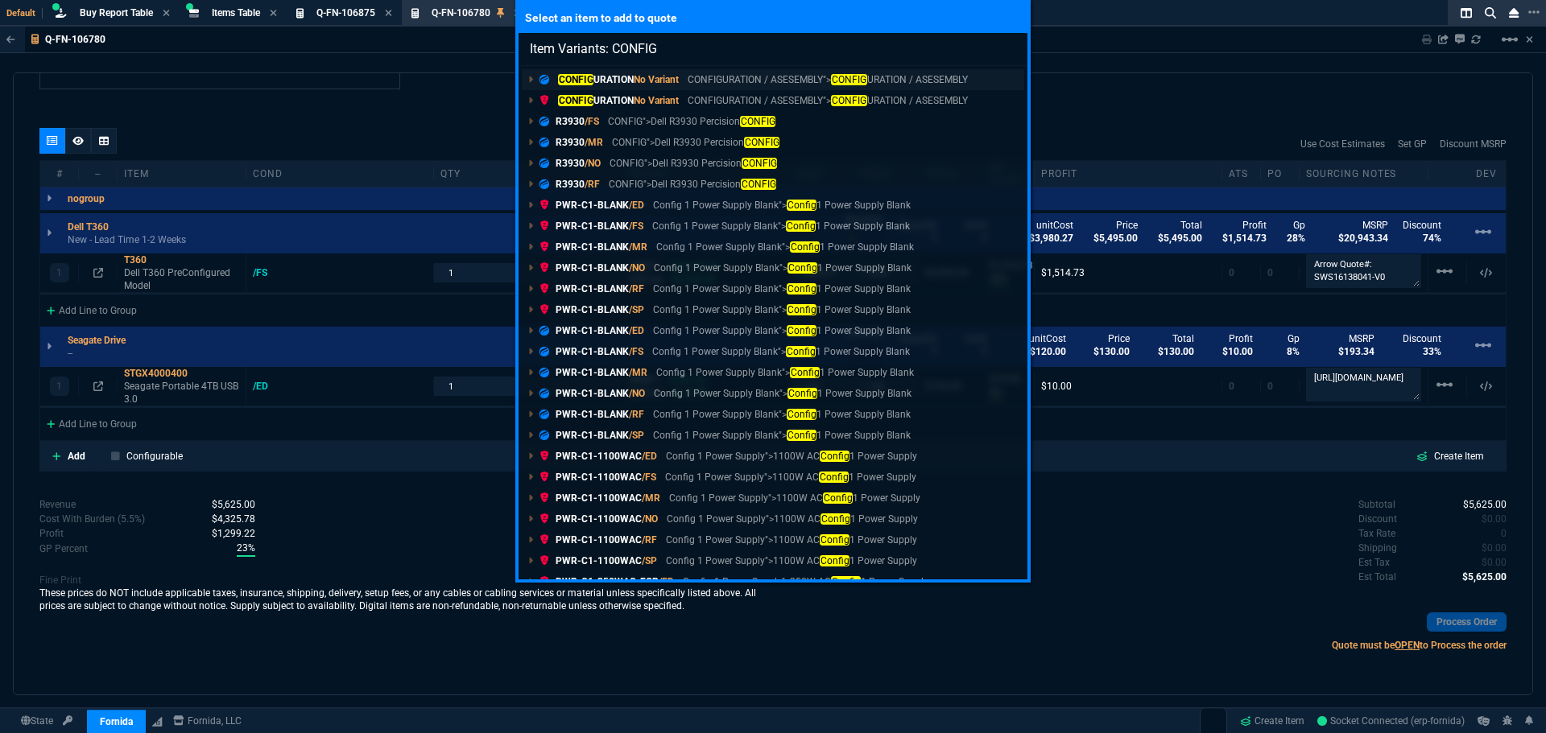
click at [604, 76] on p "CONFIG URATION No Variant" at bounding box center [608, 79] width 139 height 14
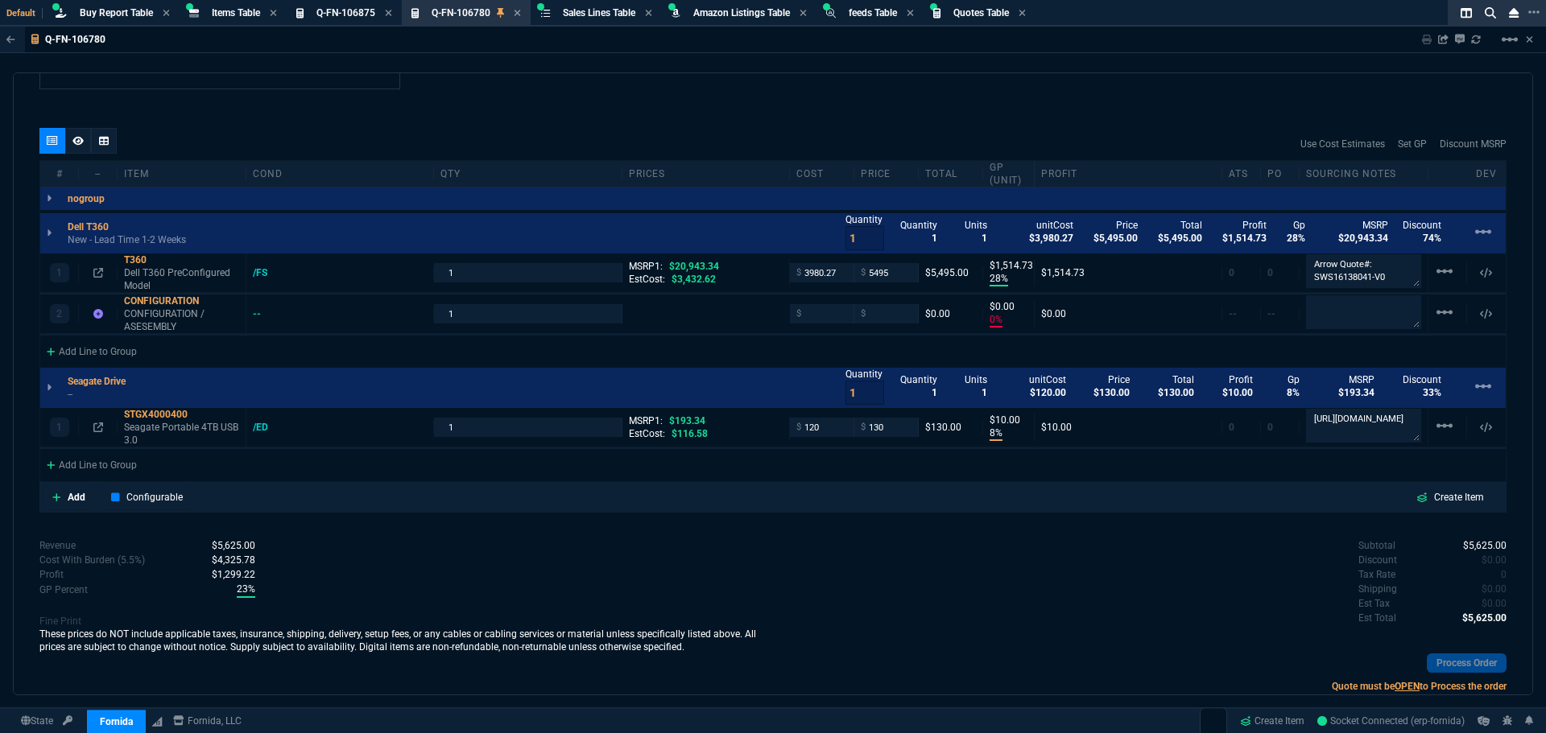
scroll to position [886, 0]
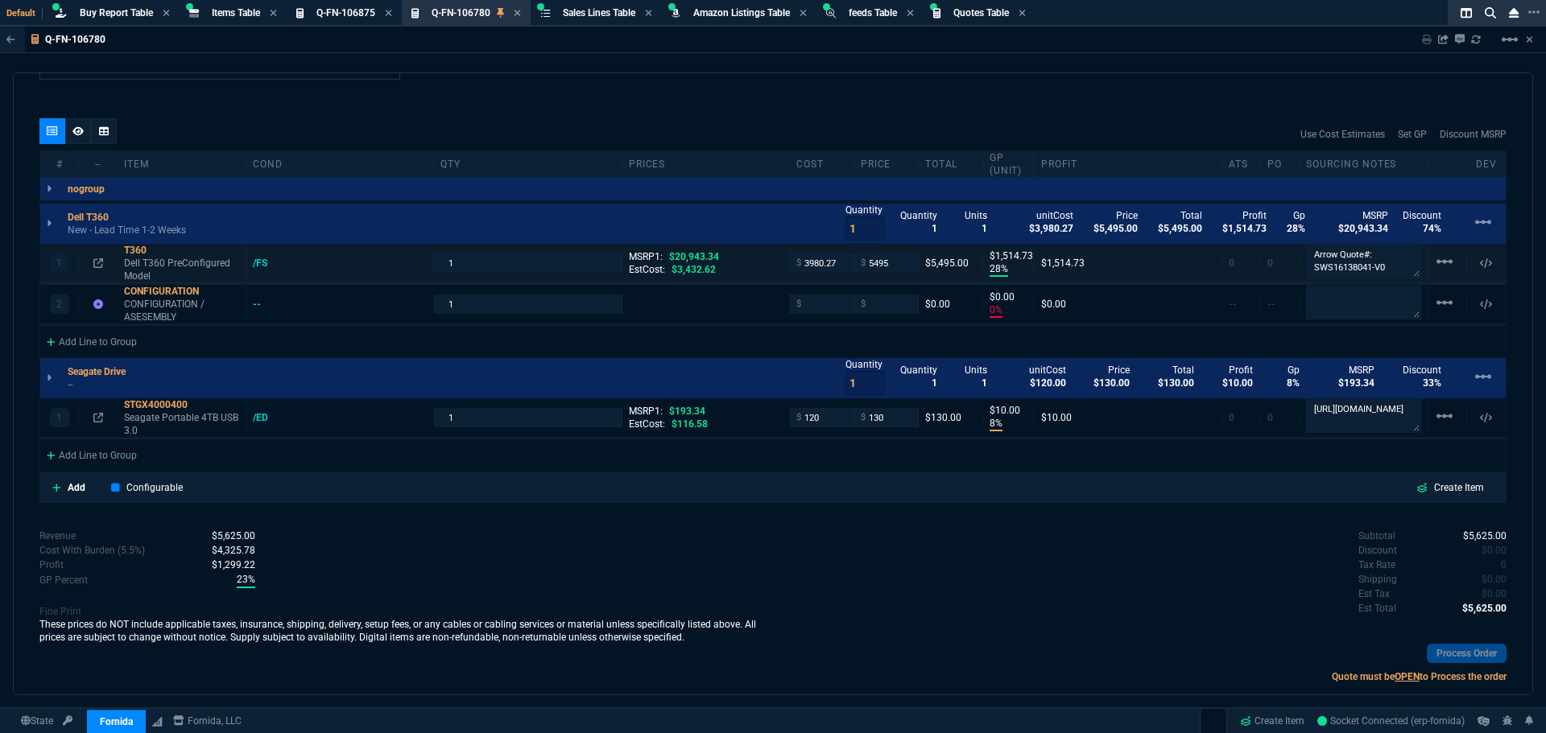
type input "28"
type input "1515"
type input "0"
type input "8"
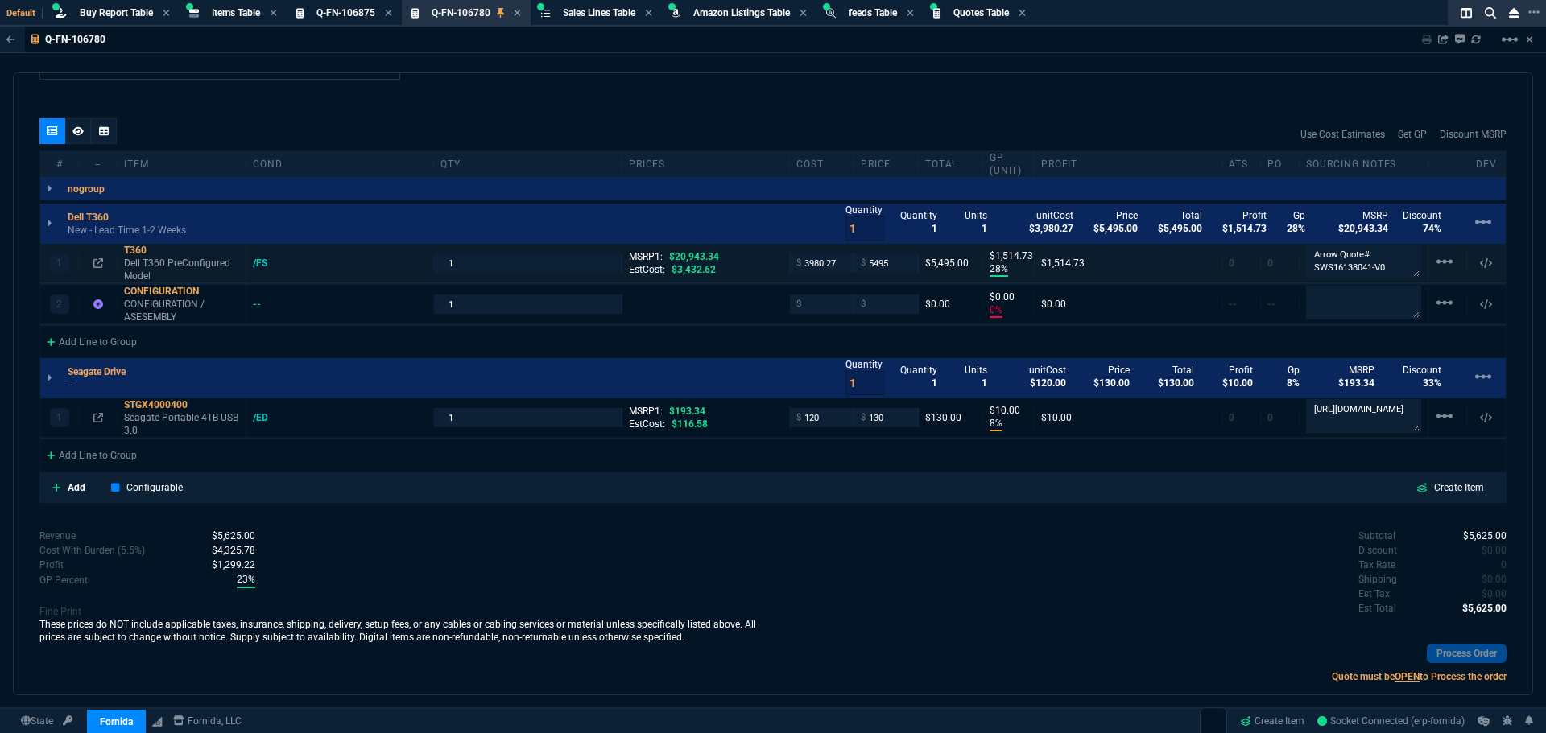
type input "10"
type input "74"
type input "33"
click at [95, 305] on icon at bounding box center [98, 304] width 10 height 10
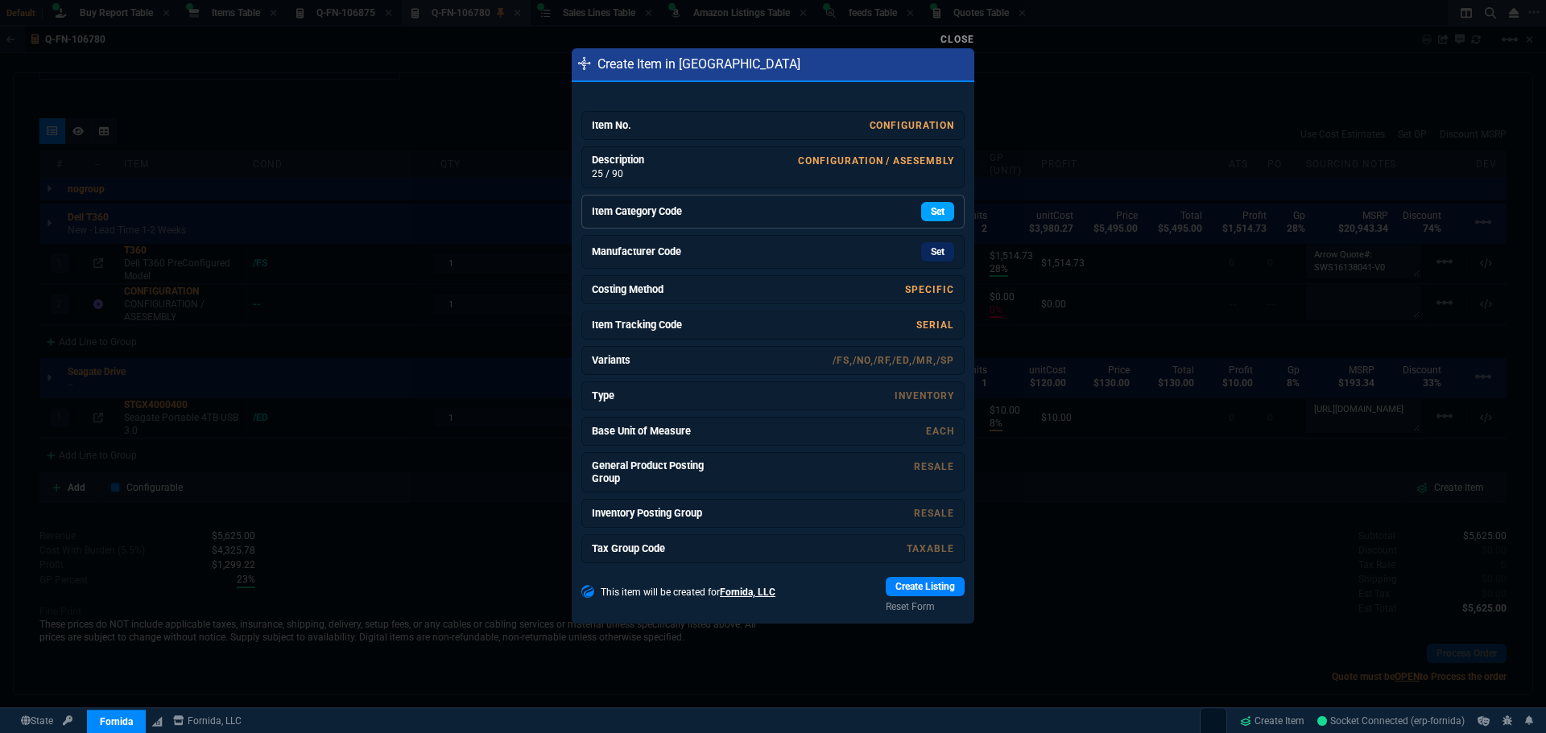
click at [923, 208] on link "Set" at bounding box center [937, 211] width 33 height 19
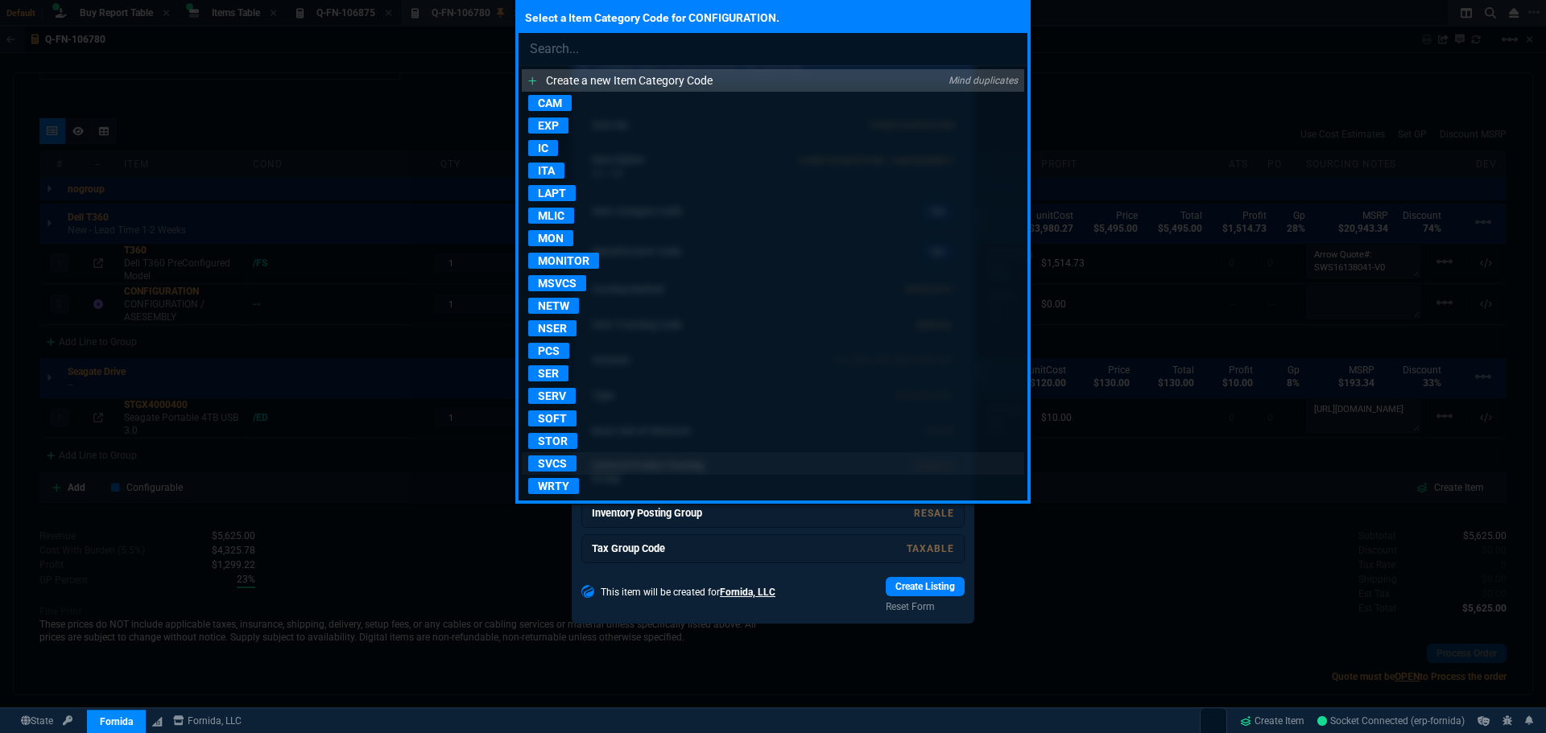
click at [565, 463] on p "SVCS" at bounding box center [552, 464] width 48 height 16
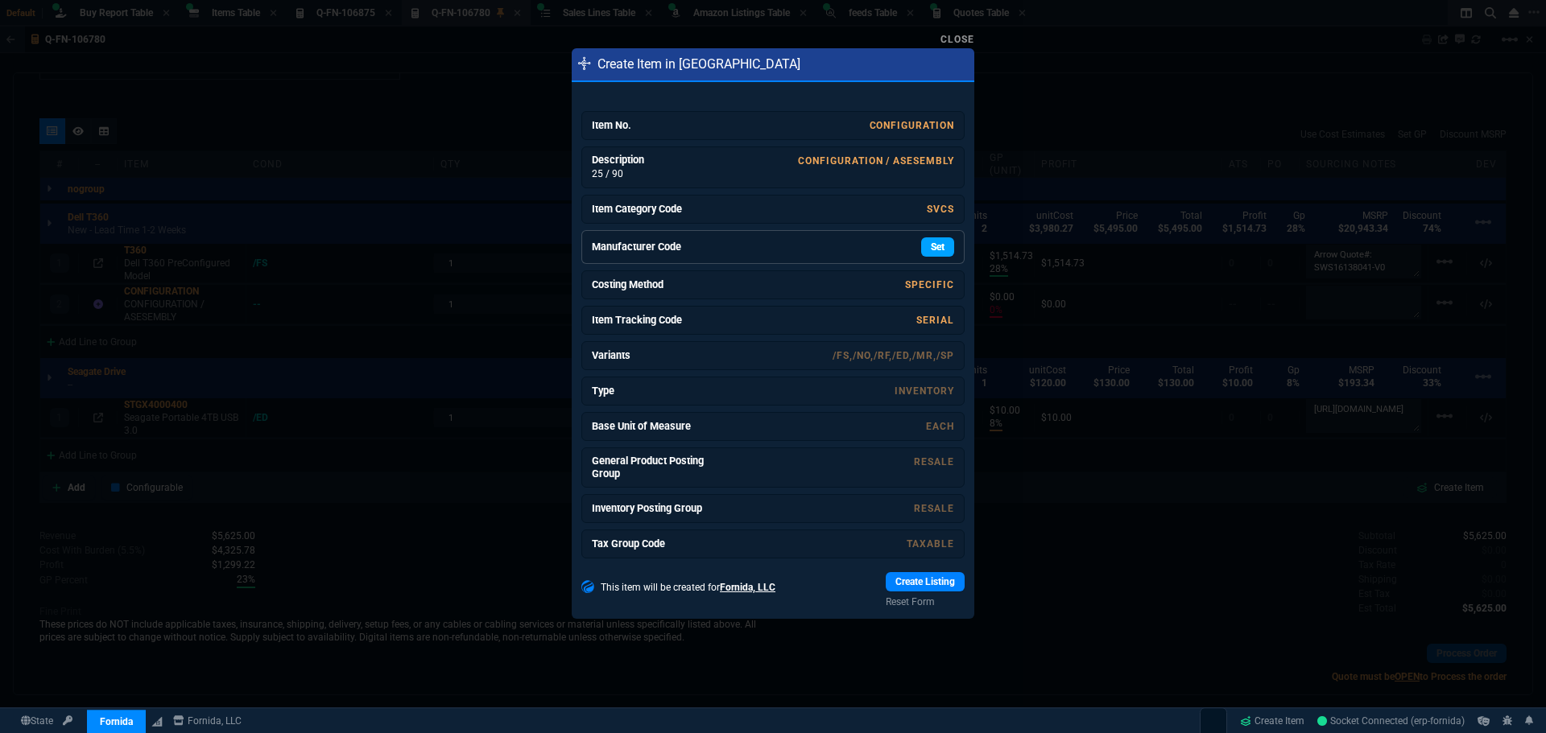
click at [935, 248] on link "Set" at bounding box center [937, 246] width 33 height 19
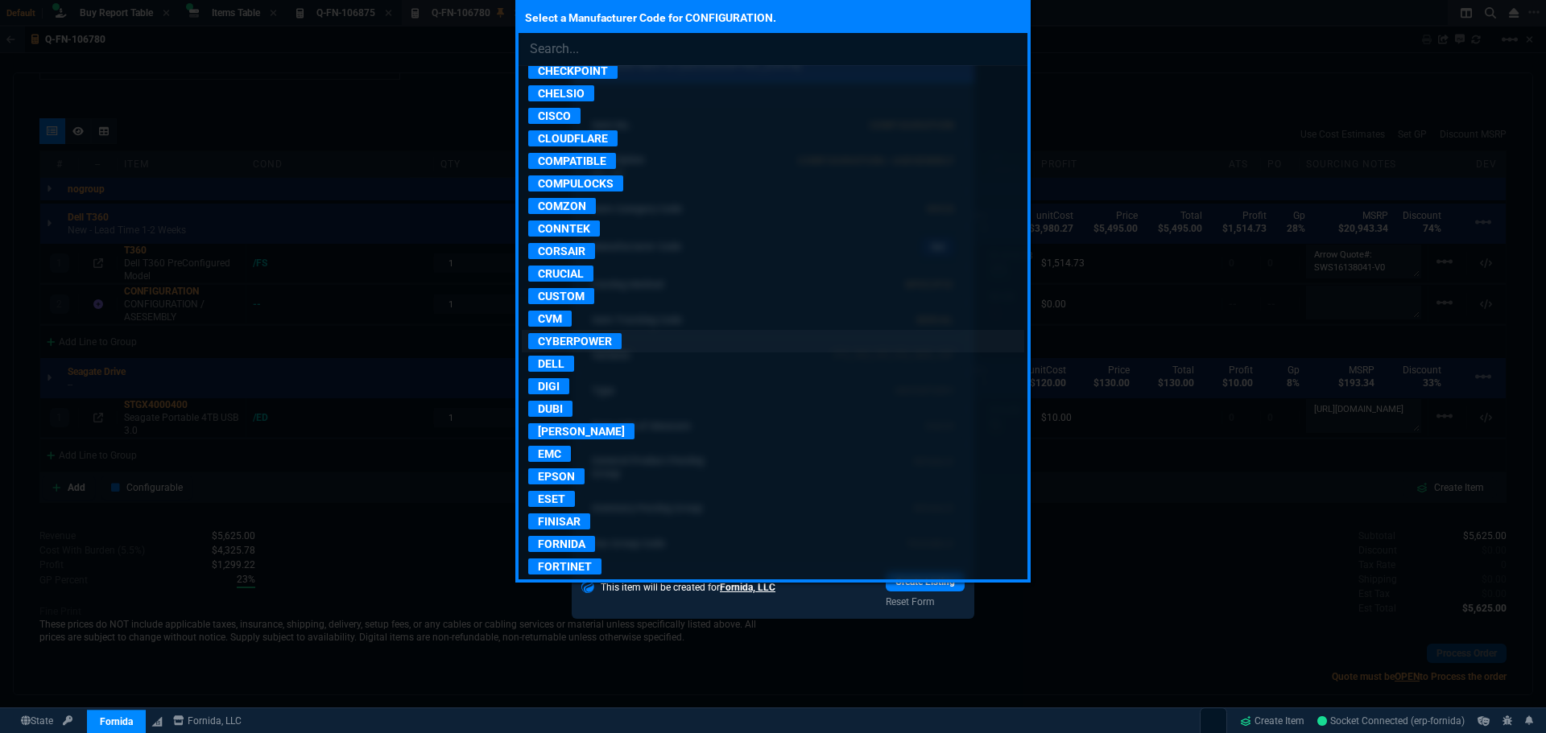
scroll to position [725, 0]
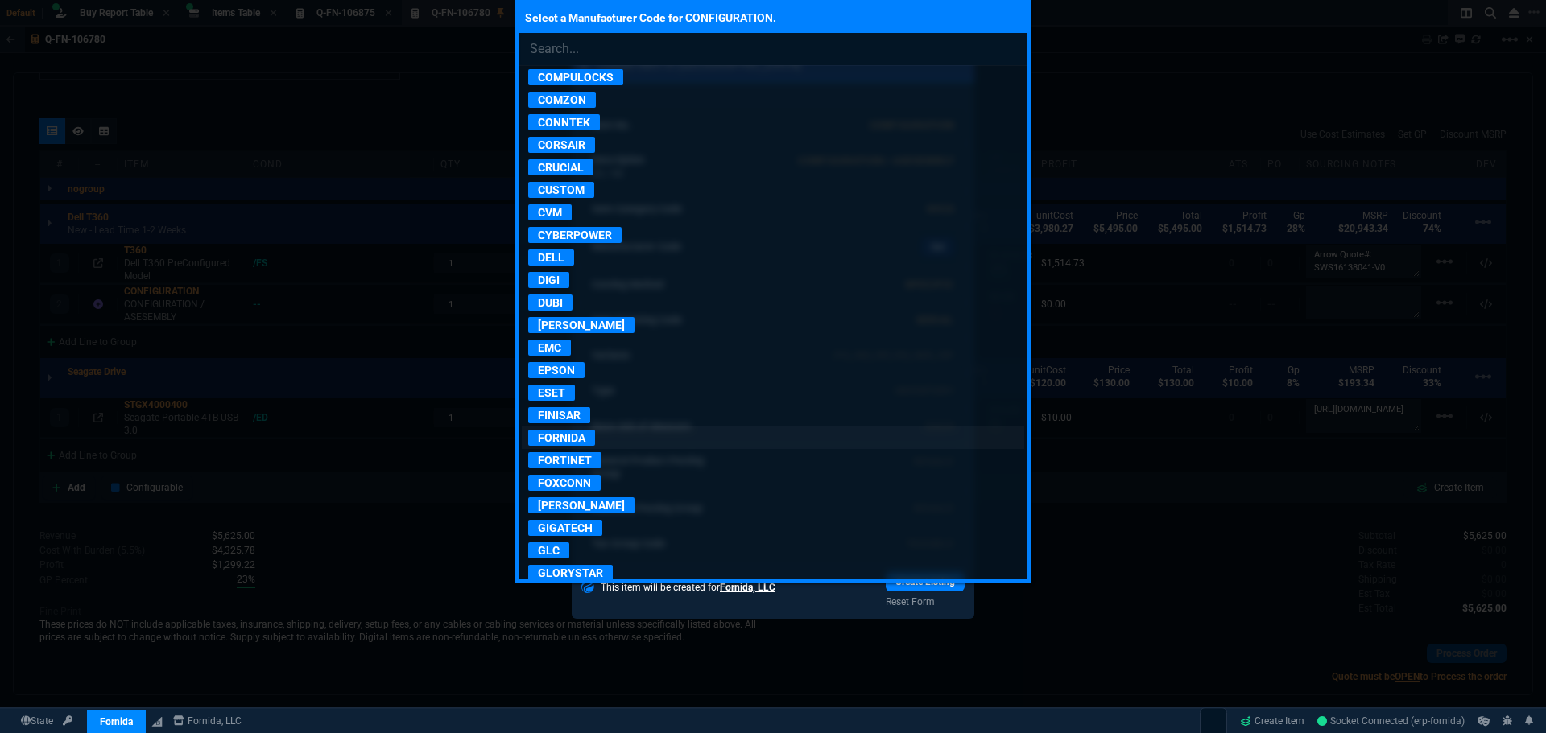
click at [577, 436] on p "FORNIDA" at bounding box center [561, 438] width 67 height 16
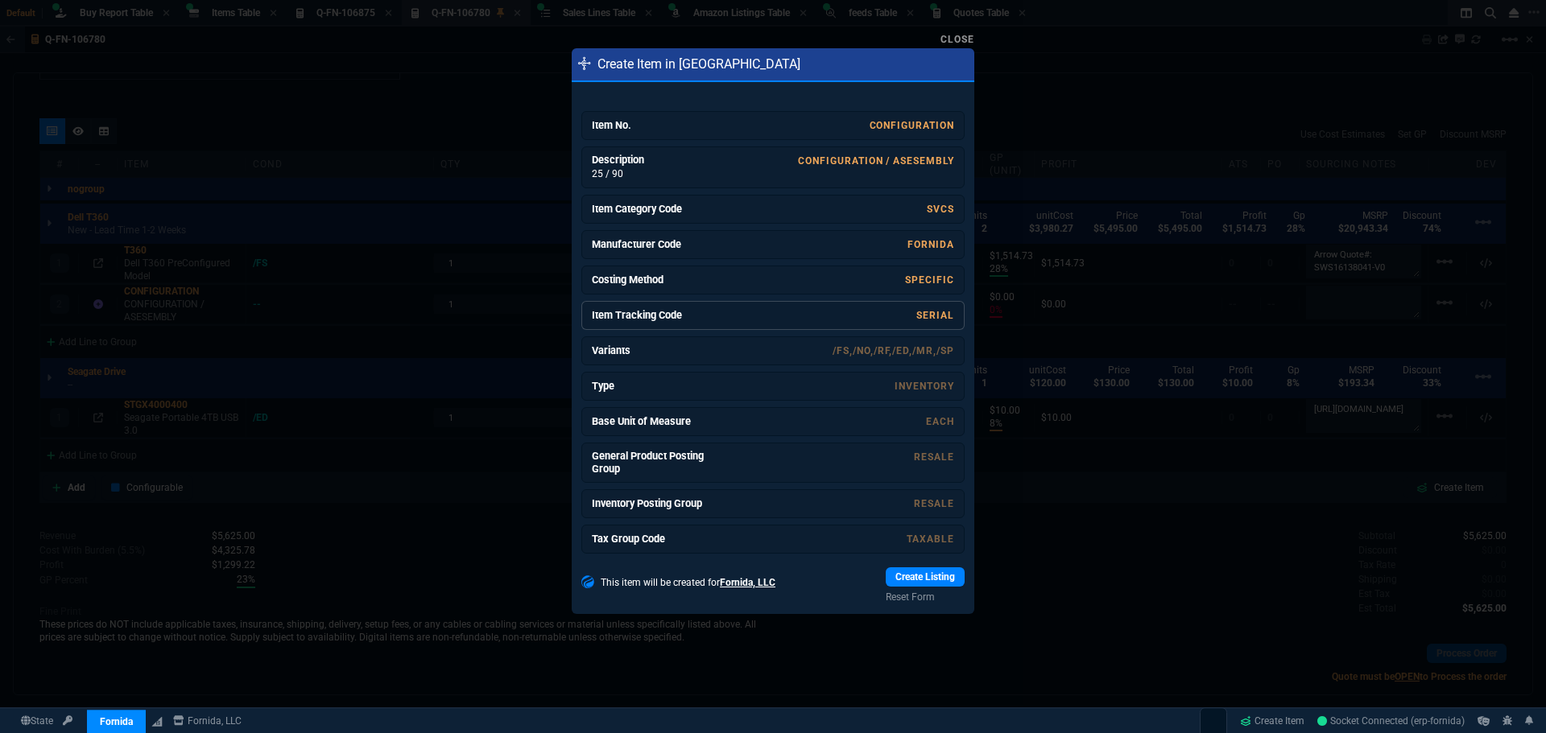
click at [920, 320] on link "SERIAL" at bounding box center [935, 315] width 38 height 11
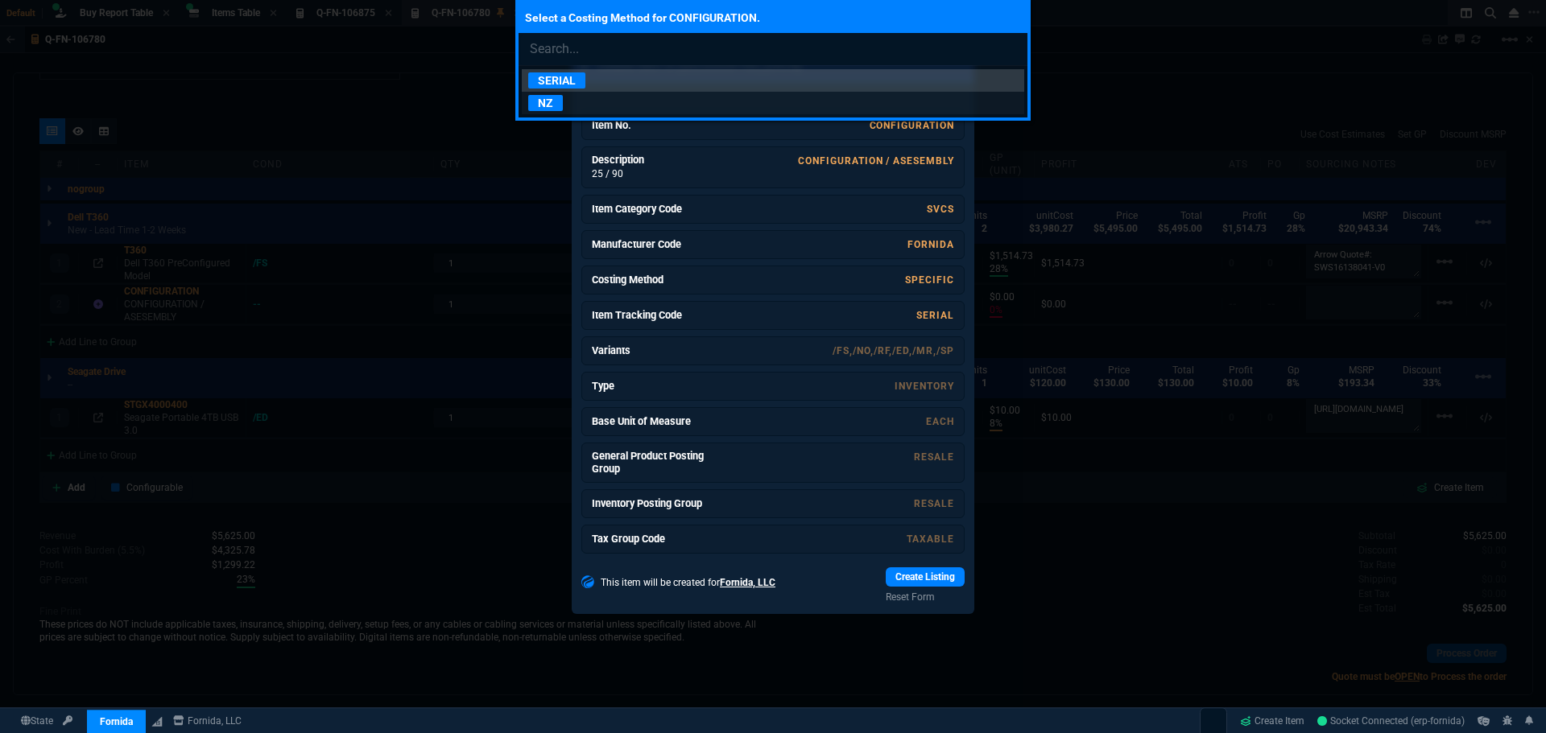
click at [549, 103] on p "NZ" at bounding box center [545, 103] width 35 height 16
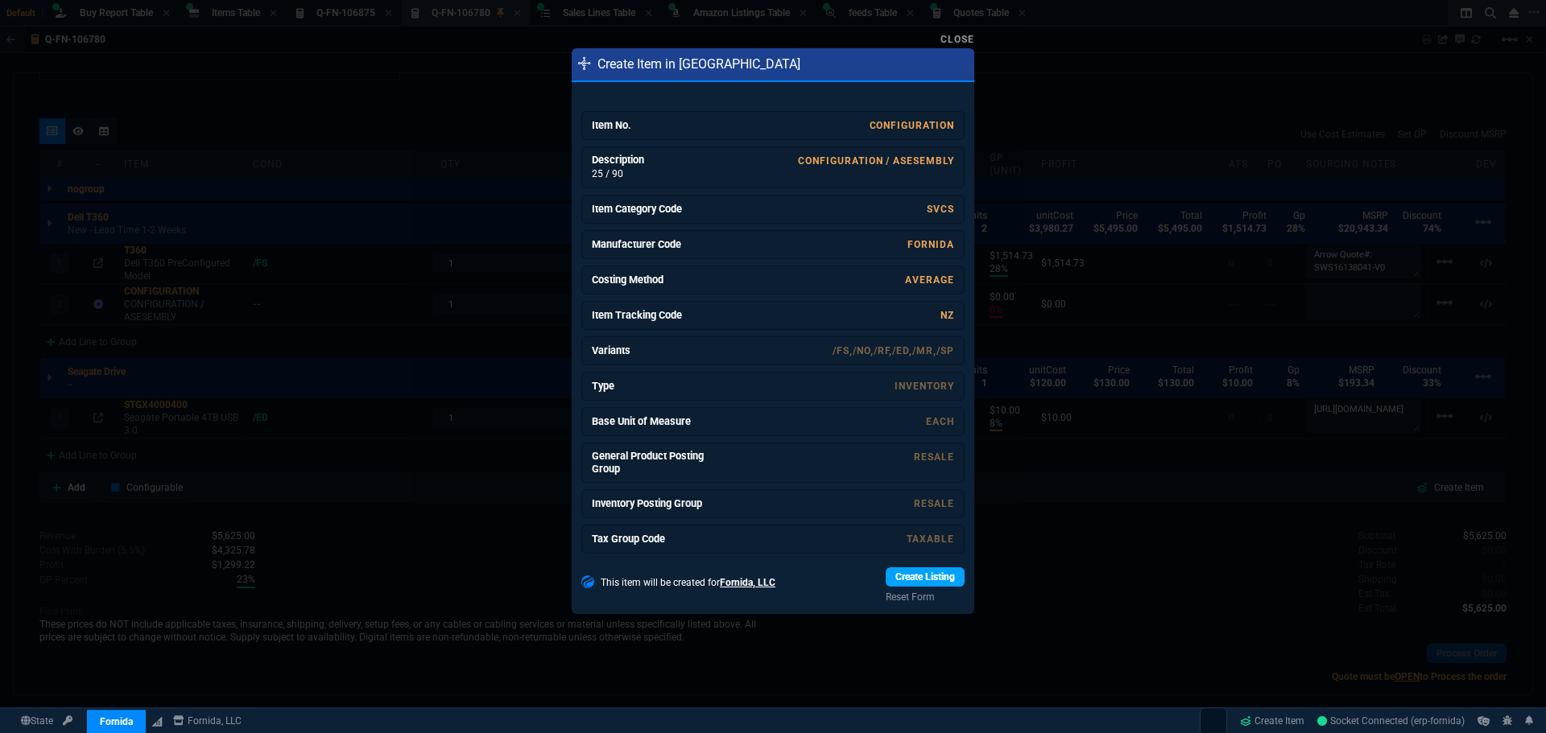
click at [935, 580] on link "Create Listing" at bounding box center [925, 577] width 79 height 19
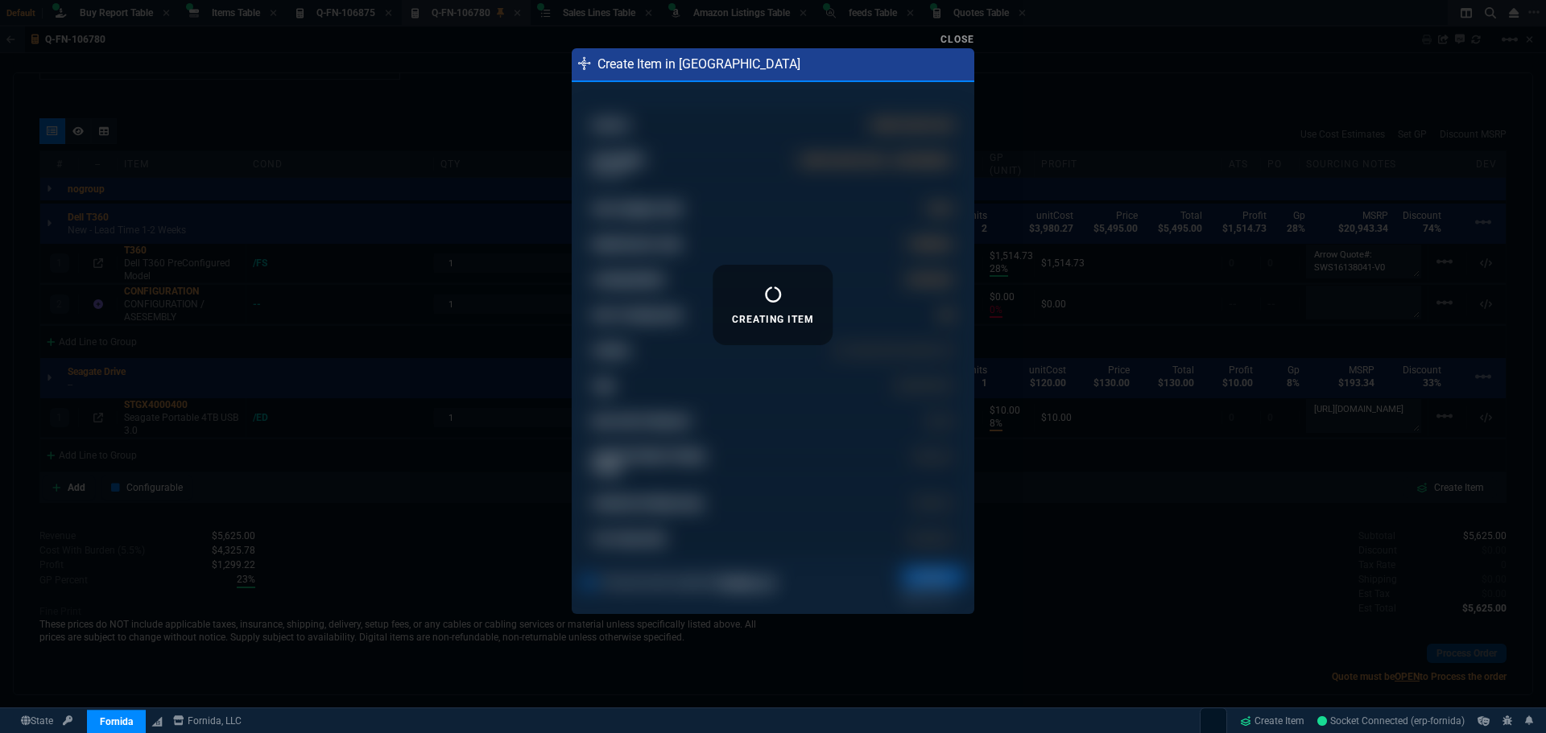
type input "0"
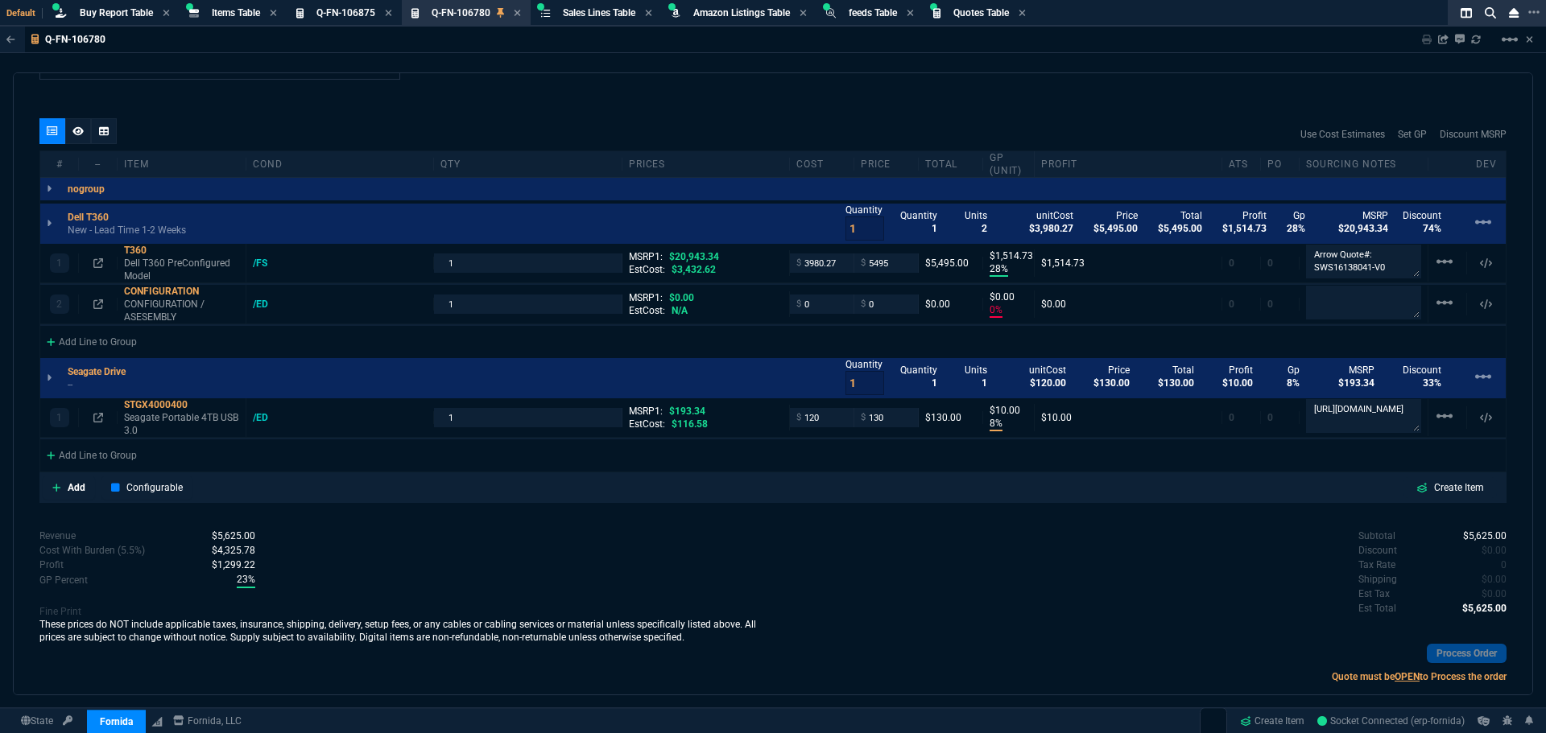
click at [1037, 588] on div "Subtotal $5,625.00 Discount $0.00 Tax Rate 0 Shipping $0.00 Est Tax $0.00 Est T…" at bounding box center [1139, 573] width 733 height 89
click at [613, 523] on div "quote Q-FN-106780 draft Fornida, LLC 2609 Technology Dr Suite 300 Plano, TX 750…" at bounding box center [773, 383] width 1520 height 623
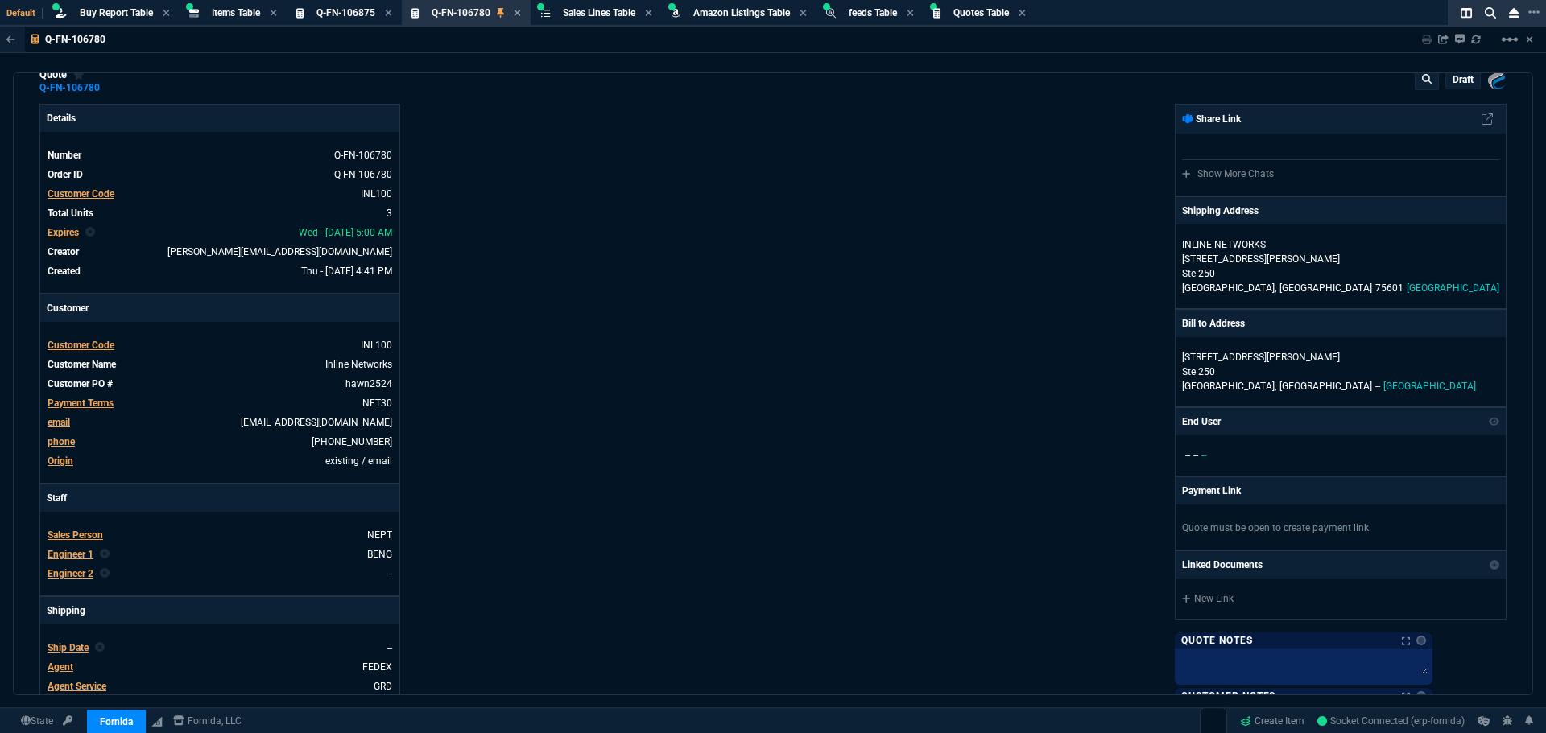
scroll to position [0, 0]
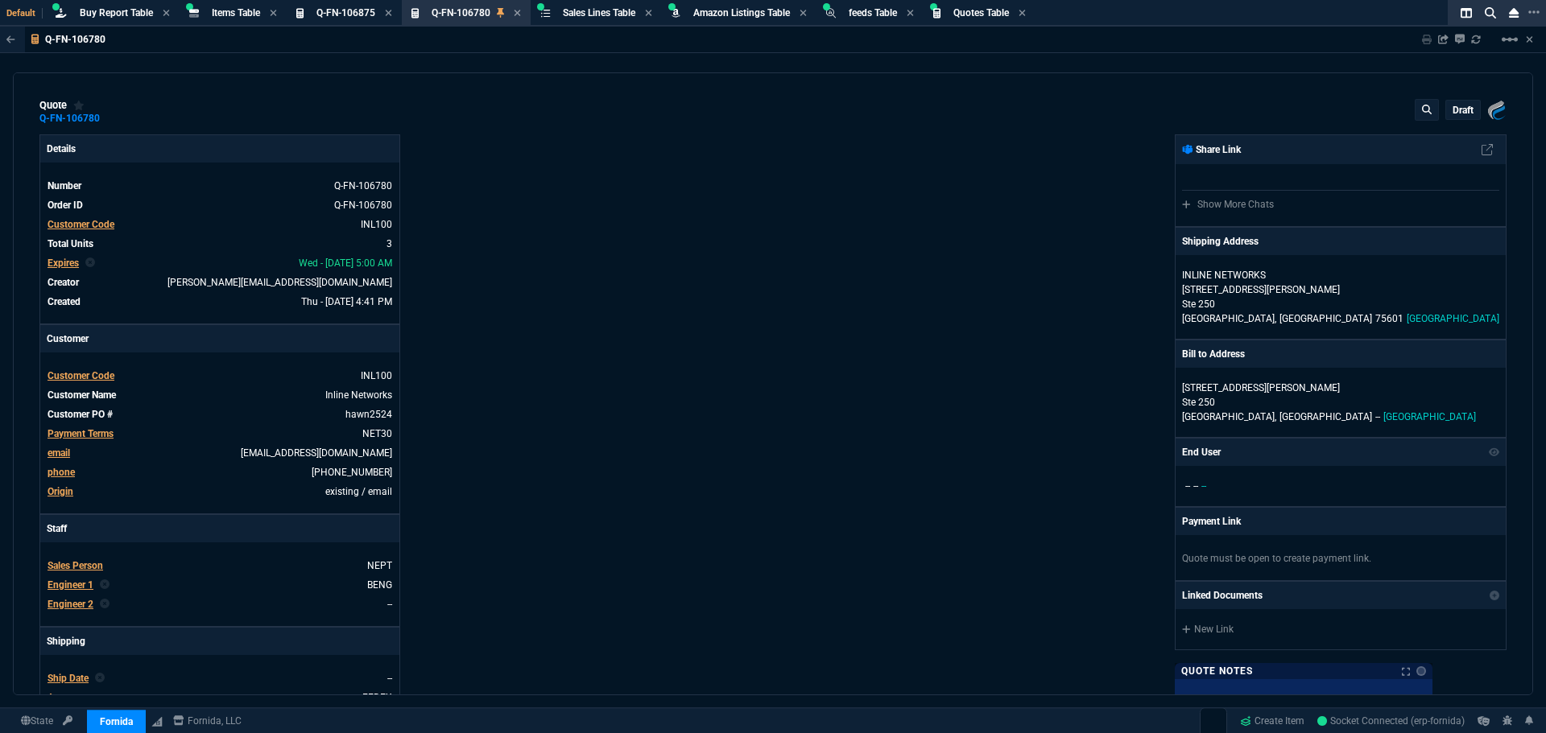
click at [1456, 113] on p "draft" at bounding box center [1462, 110] width 21 height 13
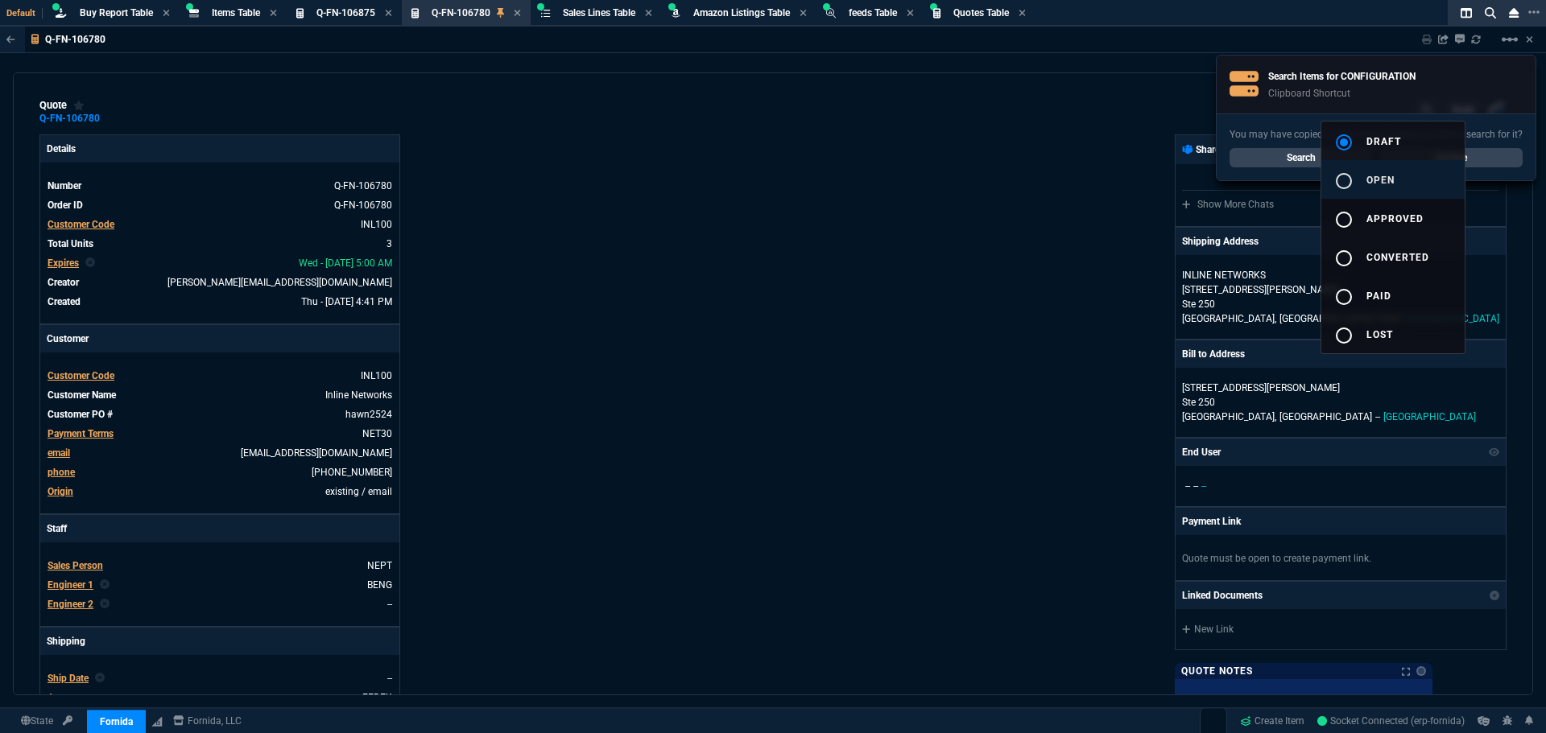
click at [1349, 184] on mat-icon "radio_button_unchecked" at bounding box center [1343, 180] width 19 height 19
click at [1094, 229] on div at bounding box center [773, 366] width 1546 height 733
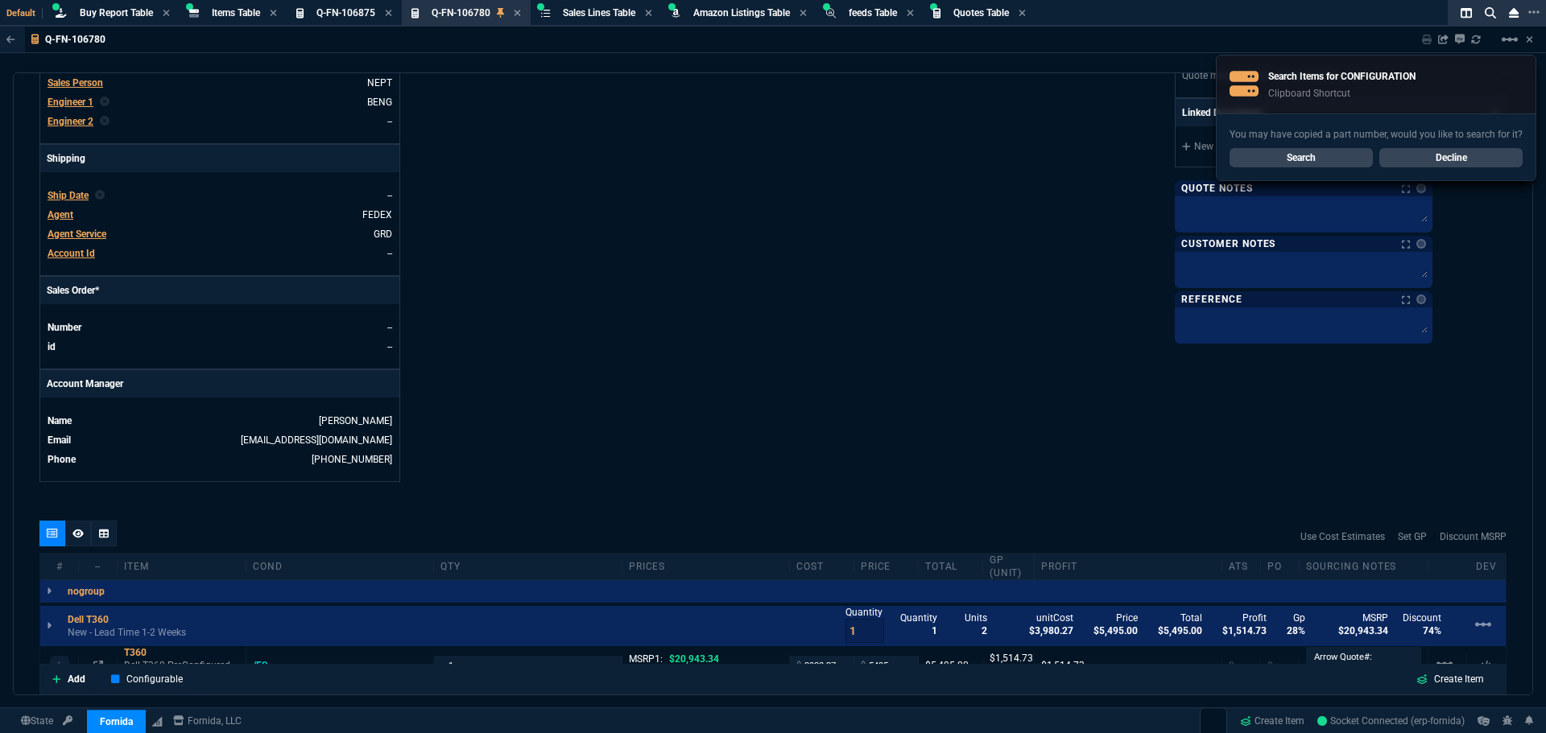
scroll to position [644, 0]
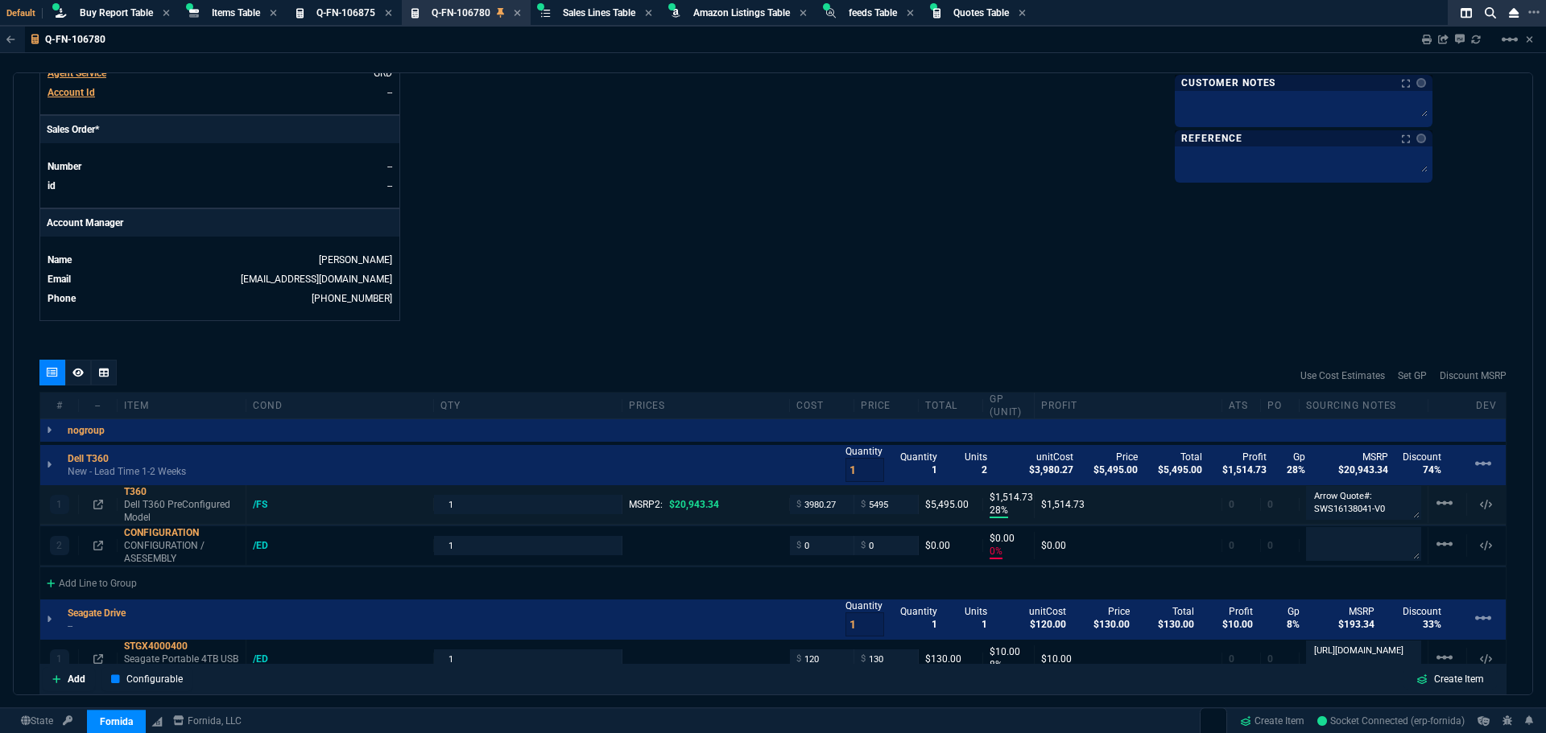
type input "28"
type input "1515"
type input "0"
type input "8"
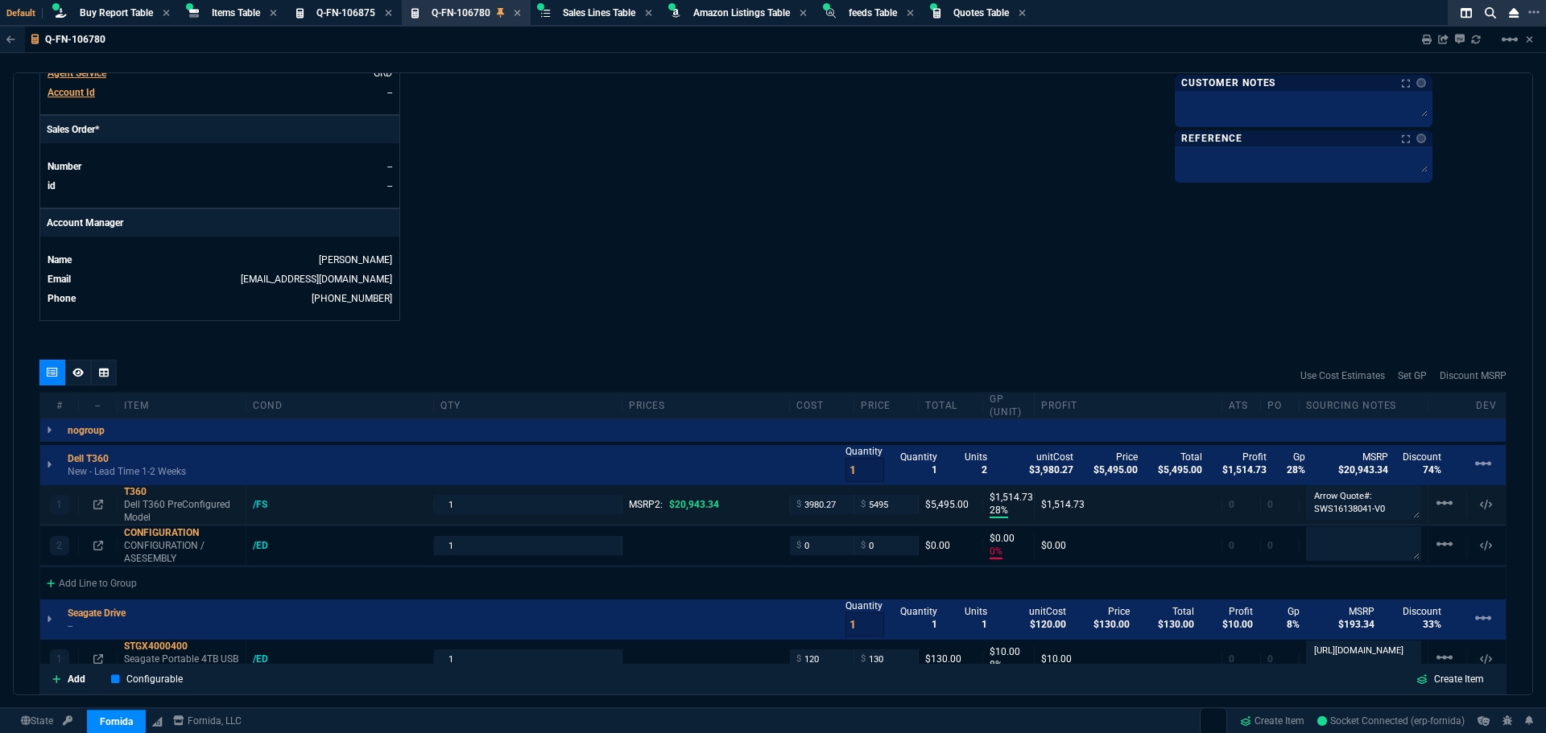
type input "10"
type input "193.34"
type input "74"
type input "33"
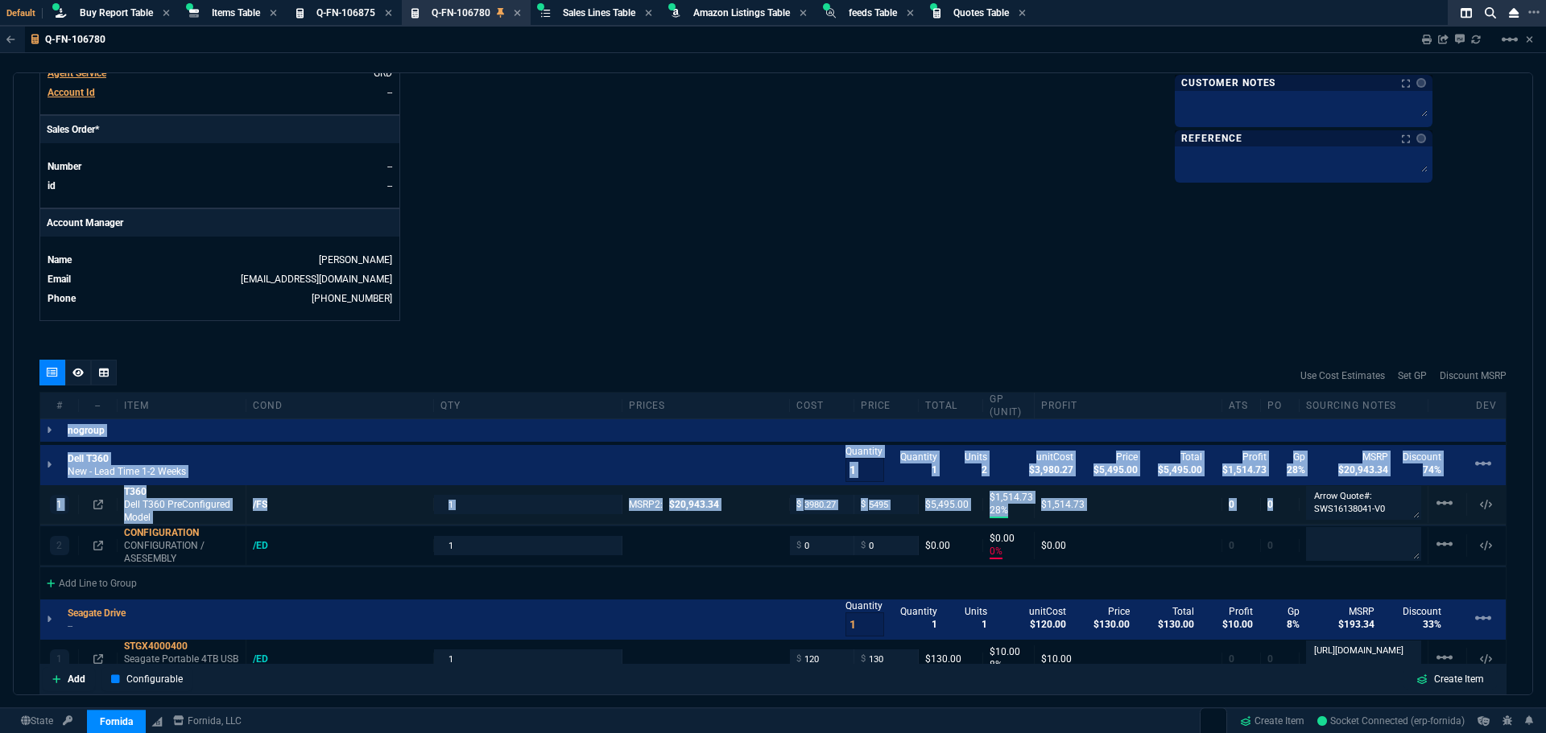
drag, startPoint x: 1378, startPoint y: 511, endPoint x: 1331, endPoint y: 512, distance: 47.5
click at [1331, 512] on nx-fornida-erp-document "Q-FN-106780 Sharing Q-FN-106780 Link Dev Link Share on Teams linear_scale quote…" at bounding box center [773, 400] width 1546 height 746
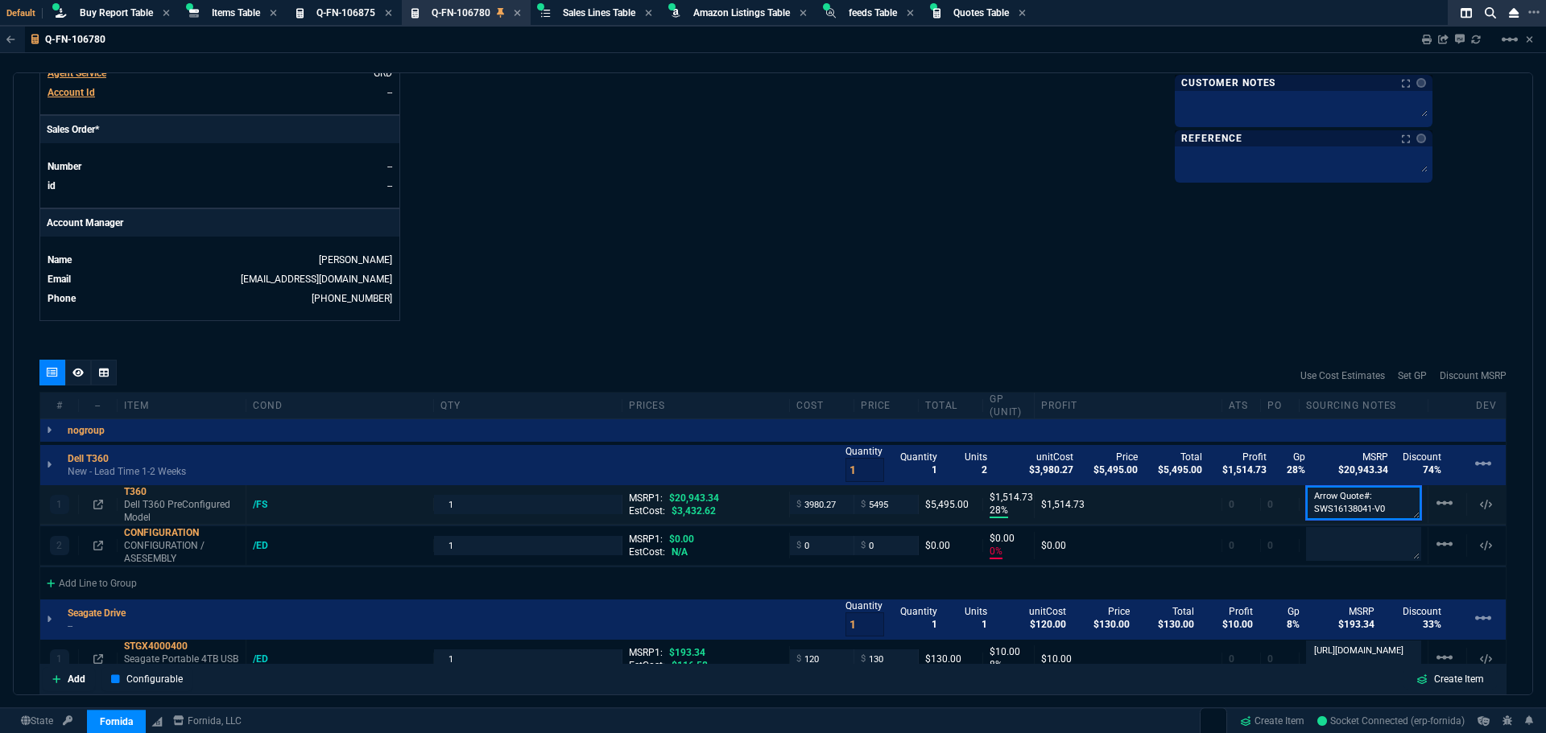
click at [1381, 510] on textarea "Arrow Quote#: SWS16138041-V0" at bounding box center [1363, 503] width 115 height 34
drag, startPoint x: 1381, startPoint y: 510, endPoint x: 1307, endPoint y: 512, distance: 74.1
click at [1307, 512] on textarea "Arrow Quote#: SWS16138041-V0" at bounding box center [1363, 503] width 115 height 32
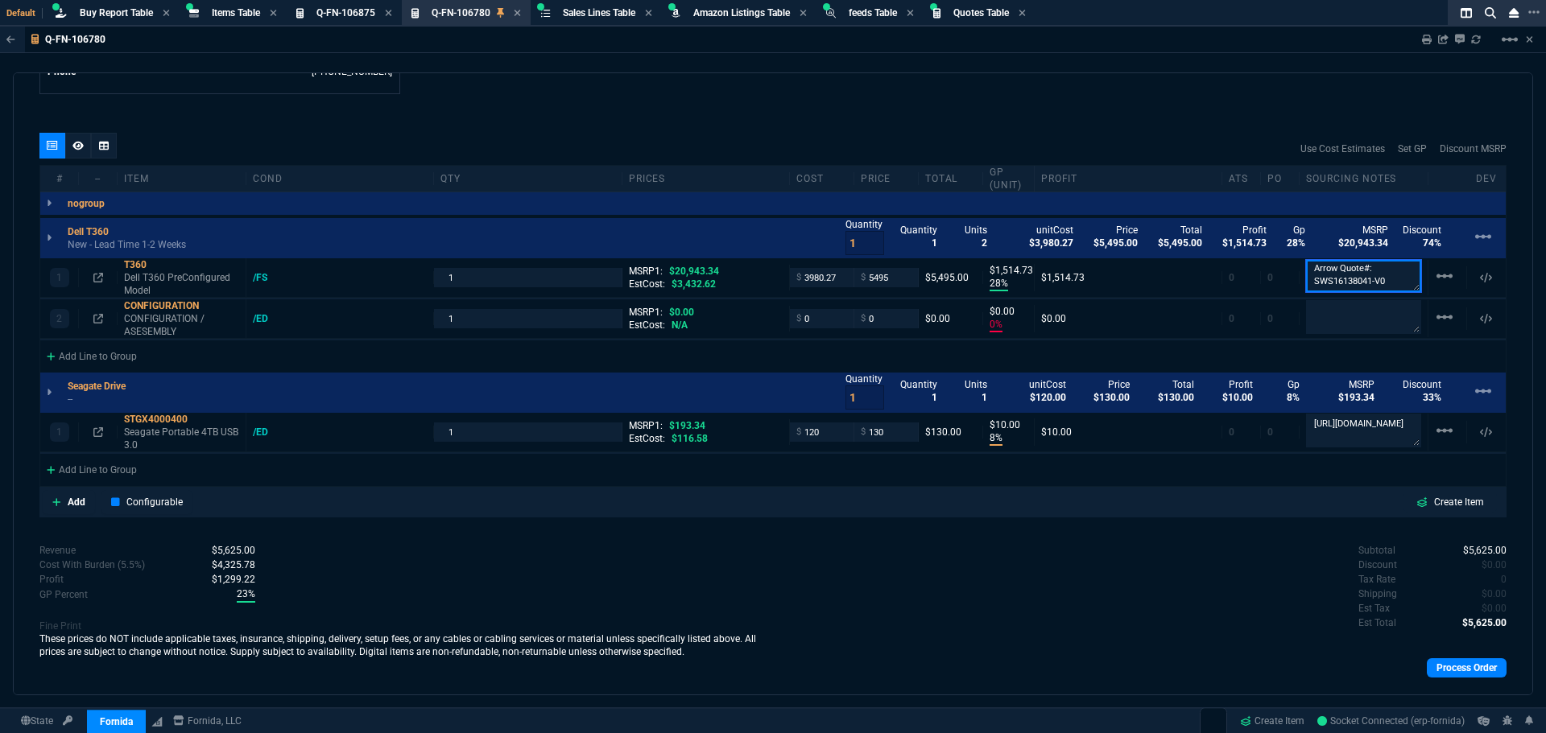
scroll to position [902, 0]
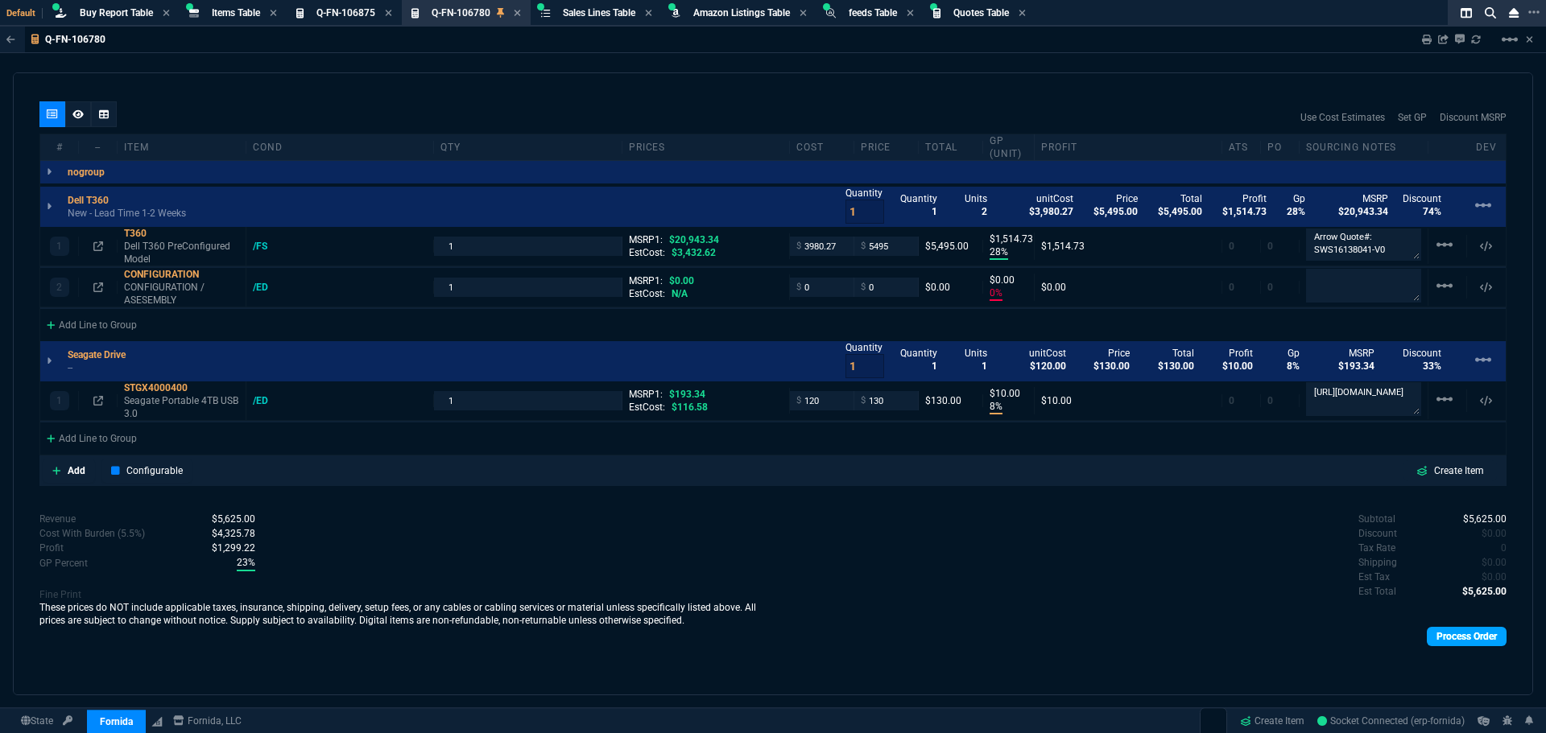
click at [1448, 638] on link "Process Order" at bounding box center [1467, 636] width 80 height 19
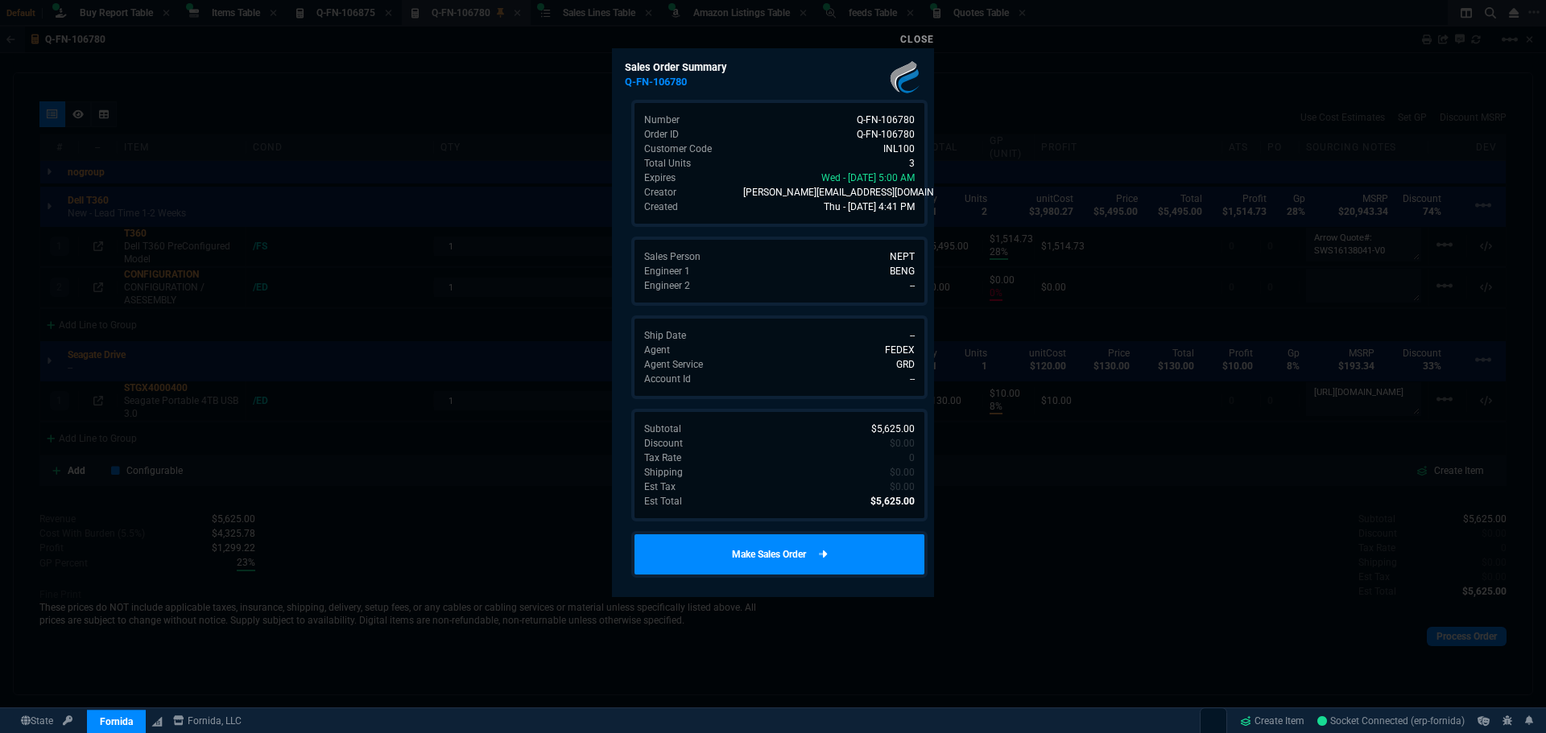
click at [799, 572] on link "Make Sales Order" at bounding box center [779, 554] width 296 height 47
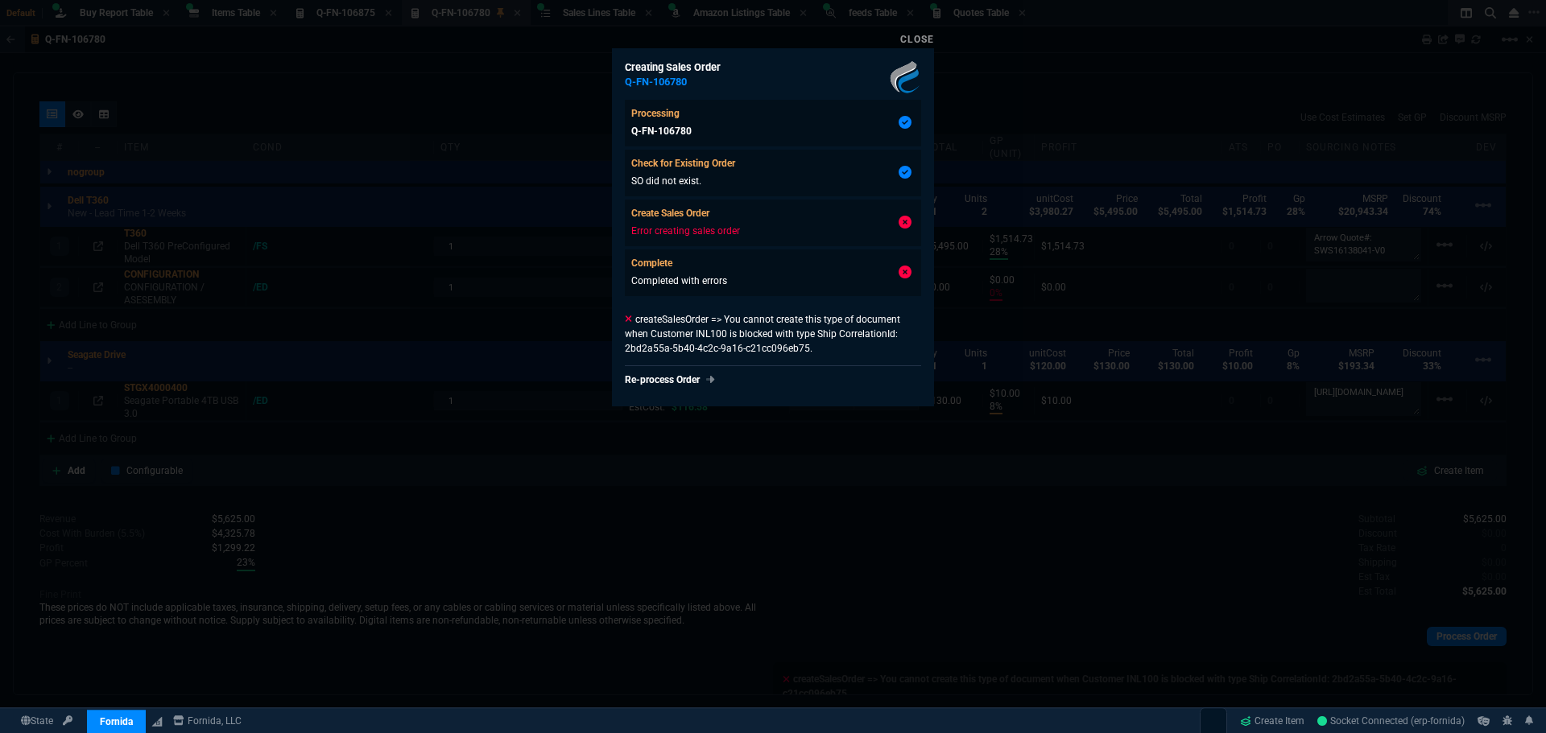
type input "28"
type input "1515"
type input "0"
type input "8"
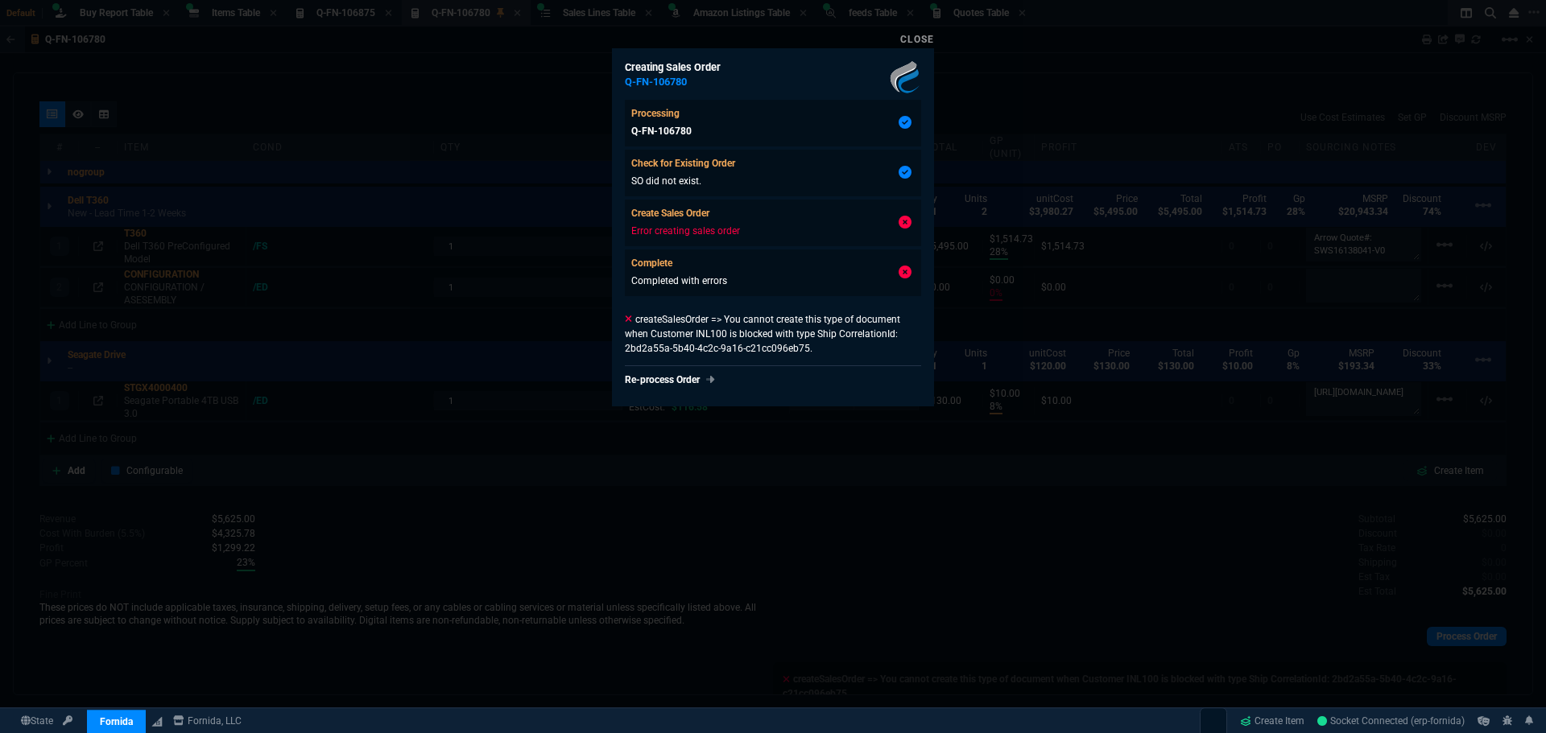
type input "10"
type input "74"
type input "33"
click at [915, 39] on link "Close" at bounding box center [917, 39] width 34 height 11
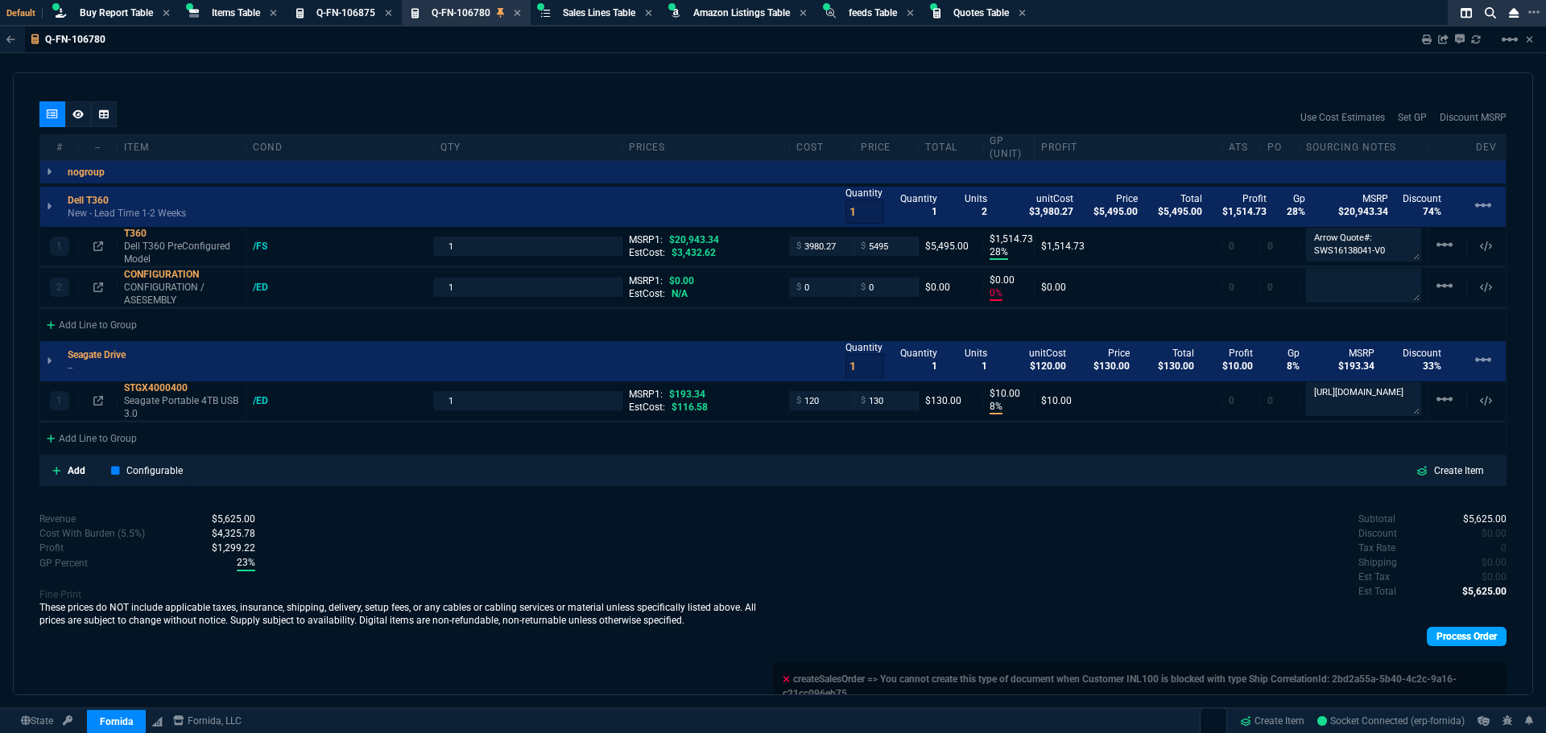
click at [1438, 635] on link "Process Order" at bounding box center [1467, 636] width 80 height 19
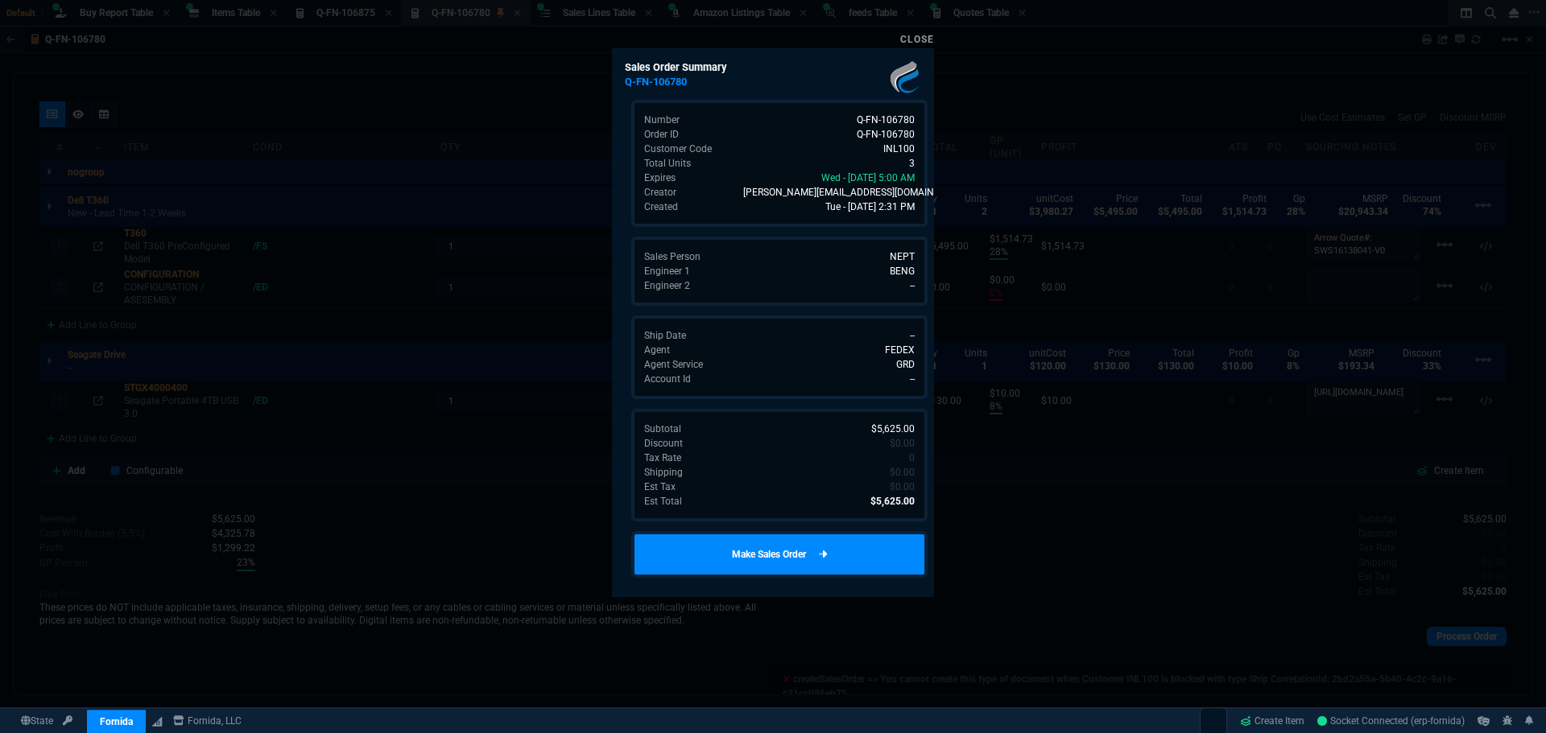
click at [830, 552] on link "Make Sales Order" at bounding box center [779, 554] width 296 height 47
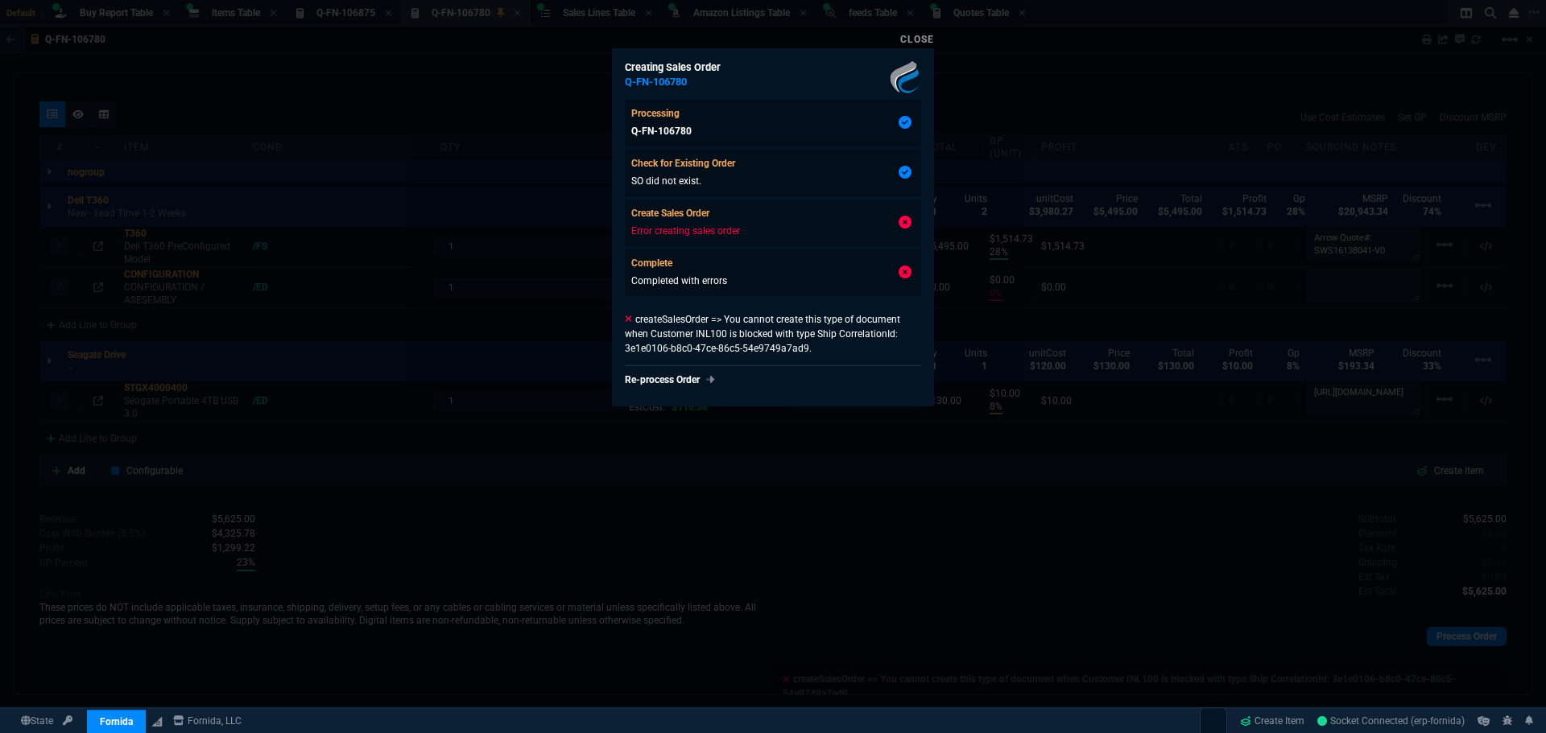
type input "28"
type input "1515"
type input "0"
type input "8"
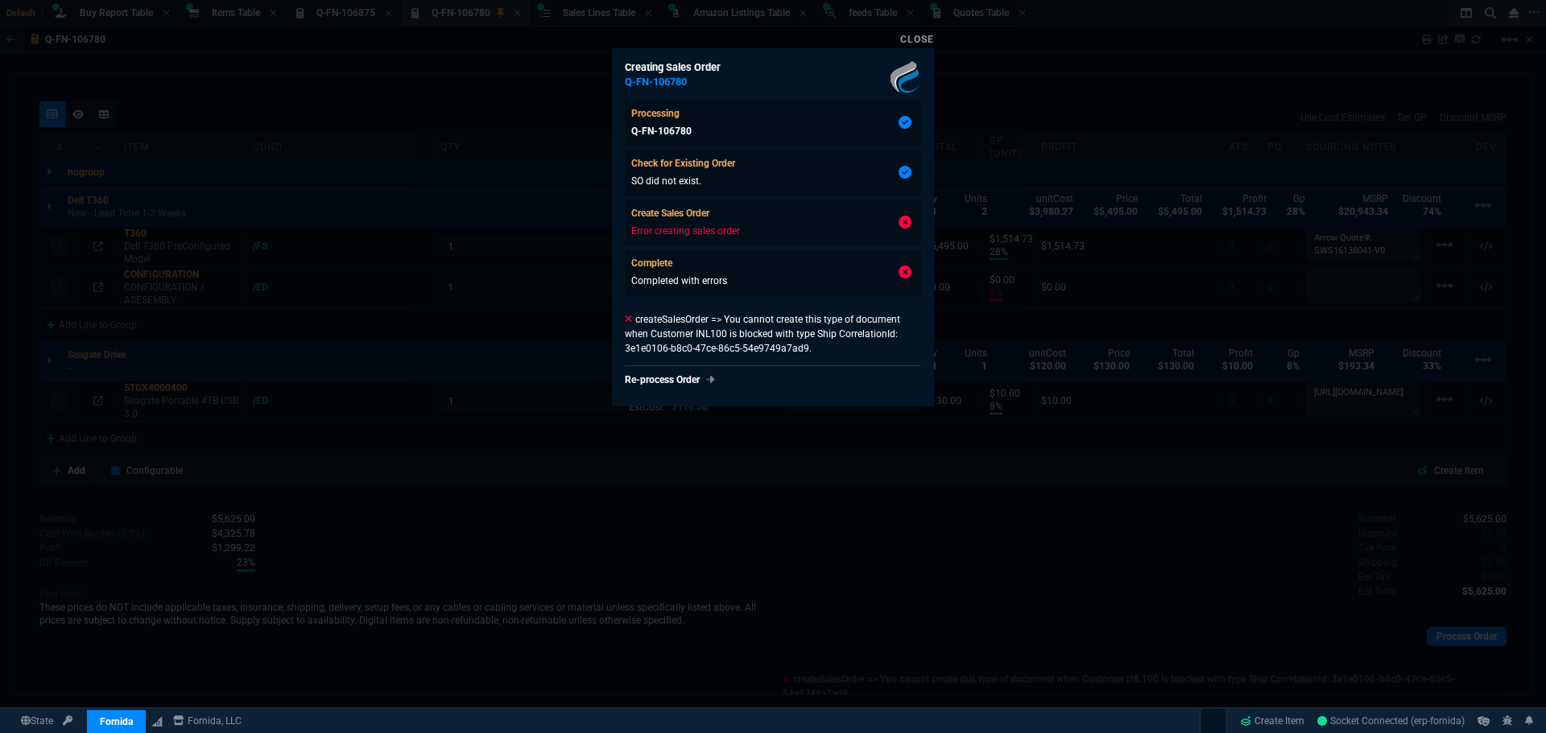
type input "10"
type input "74"
type input "33"
click at [915, 38] on link "Close" at bounding box center [917, 39] width 34 height 11
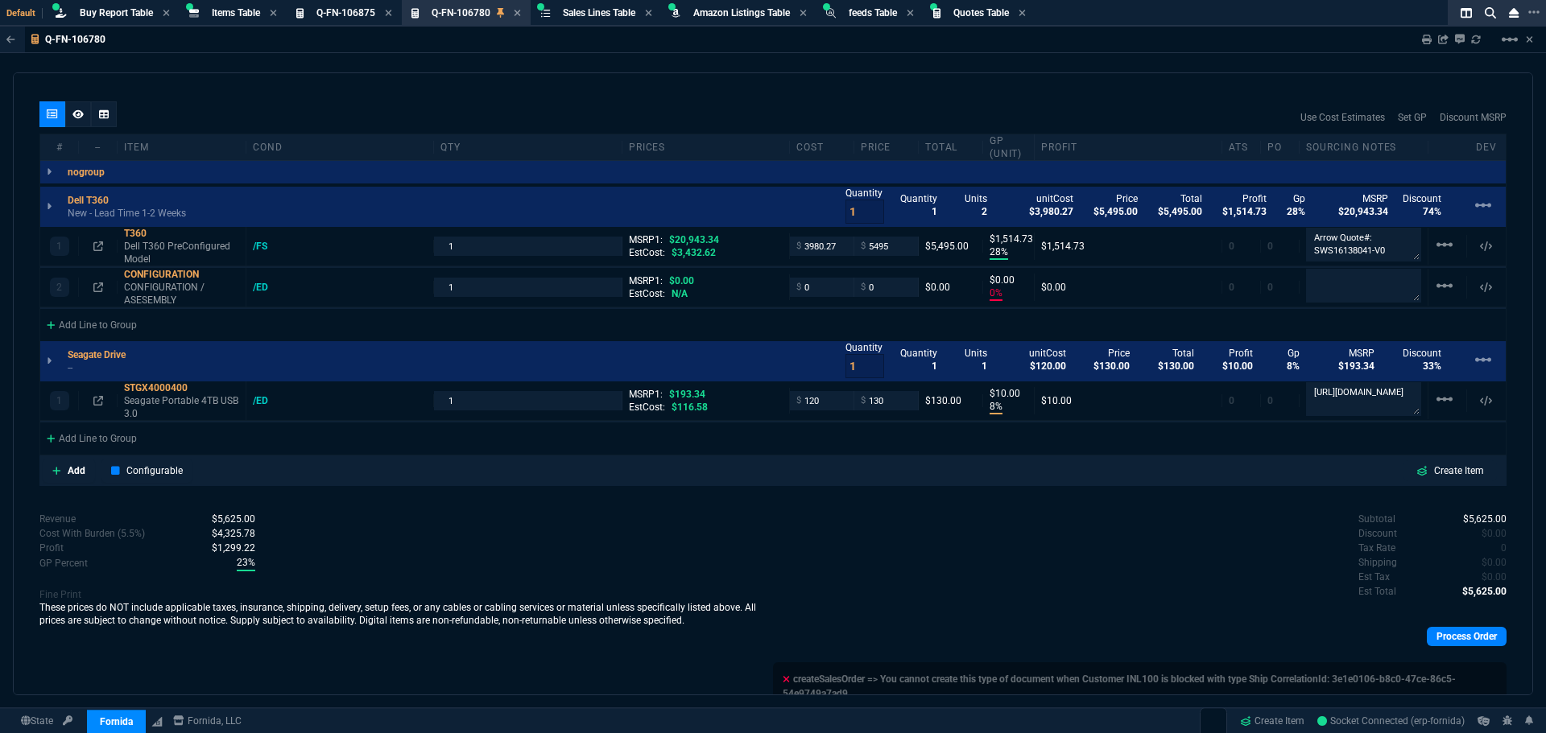
click at [356, 95] on div "quote Q-FN-106780 errors Fornida, LLC 2609 Technology Dr Suite 300 Plano, TX 75…" at bounding box center [773, 383] width 1520 height 623
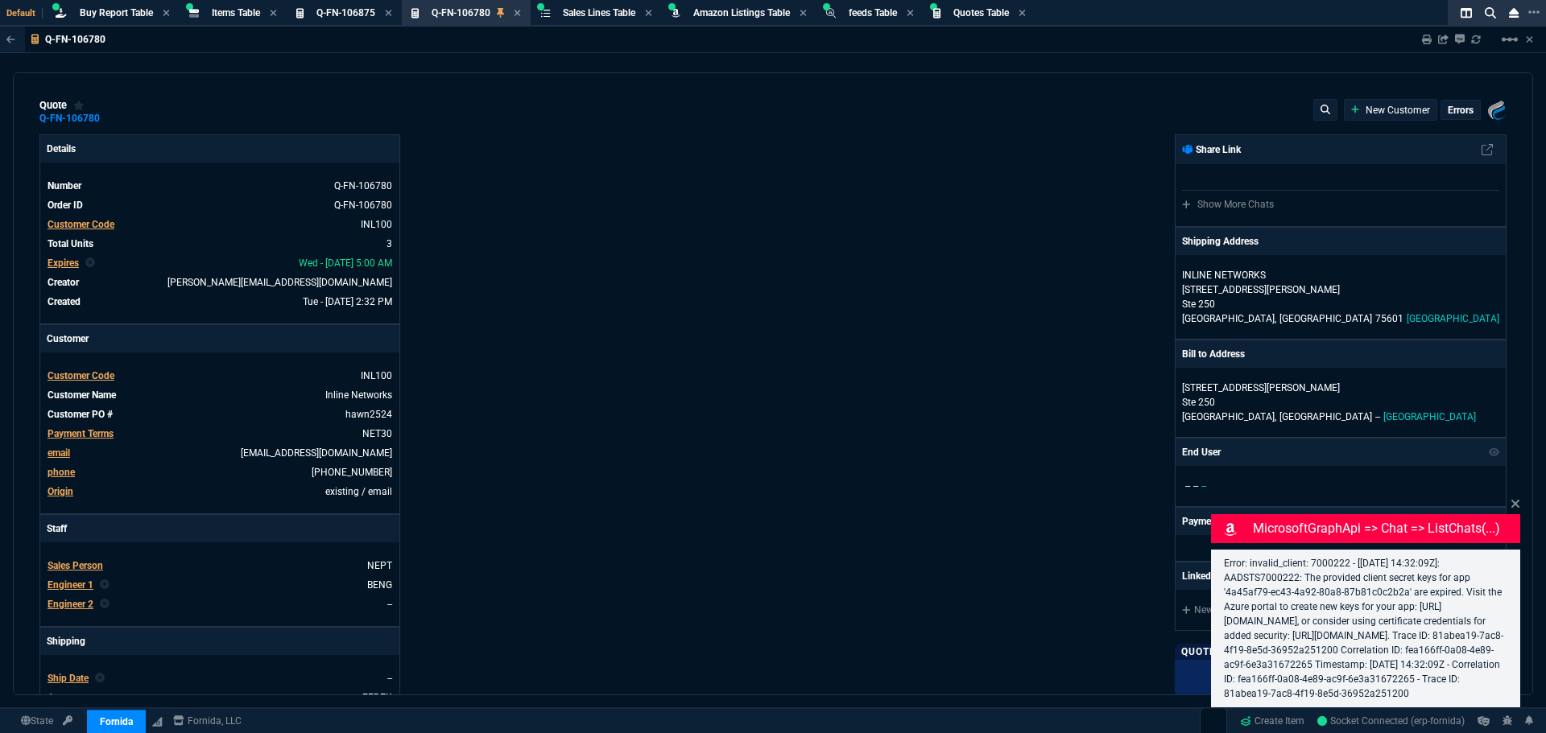
select select "8: NEPT"
type input "28"
type input "1515"
type input "0"
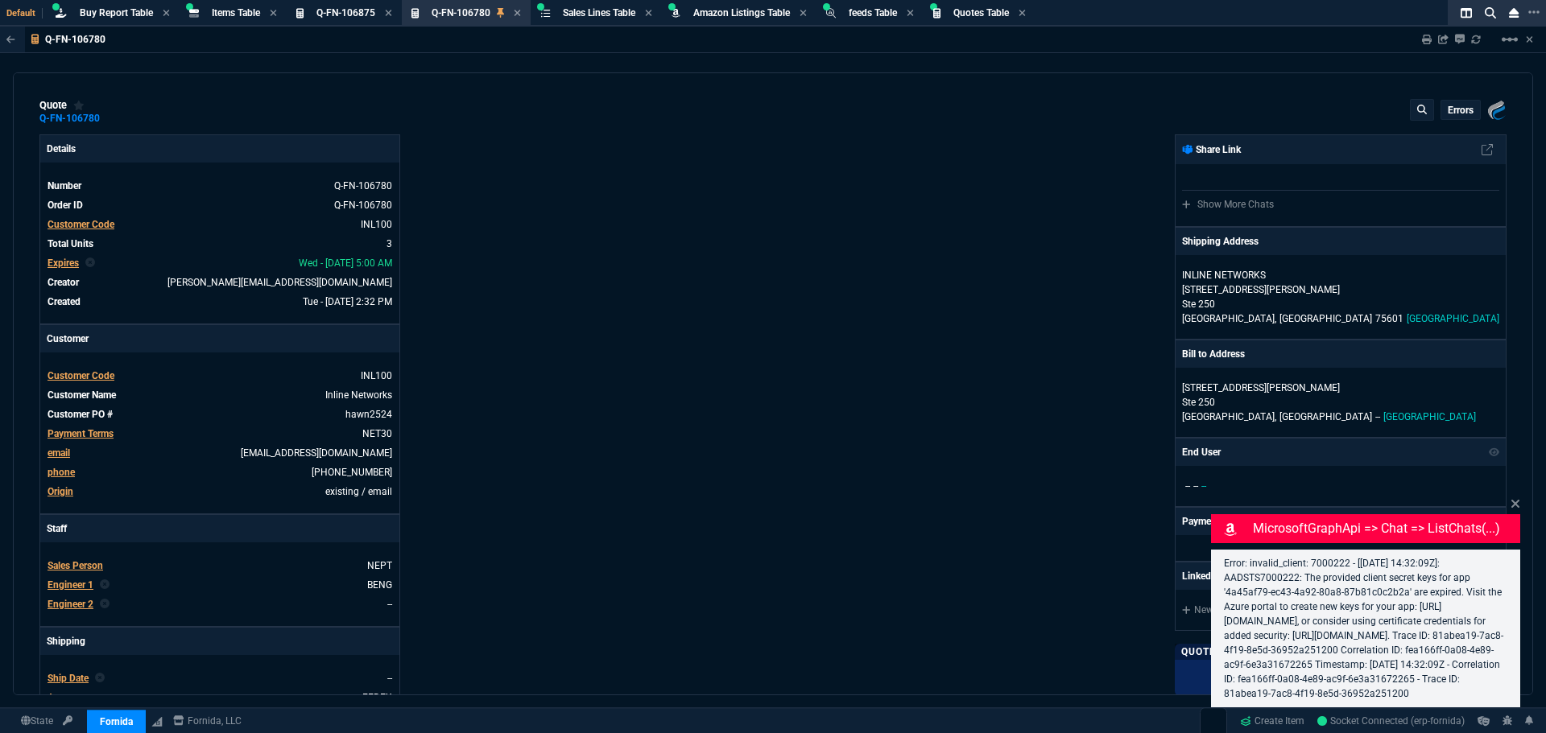
type input "8"
type input "10"
type input "193.34"
type input "74"
type input "33"
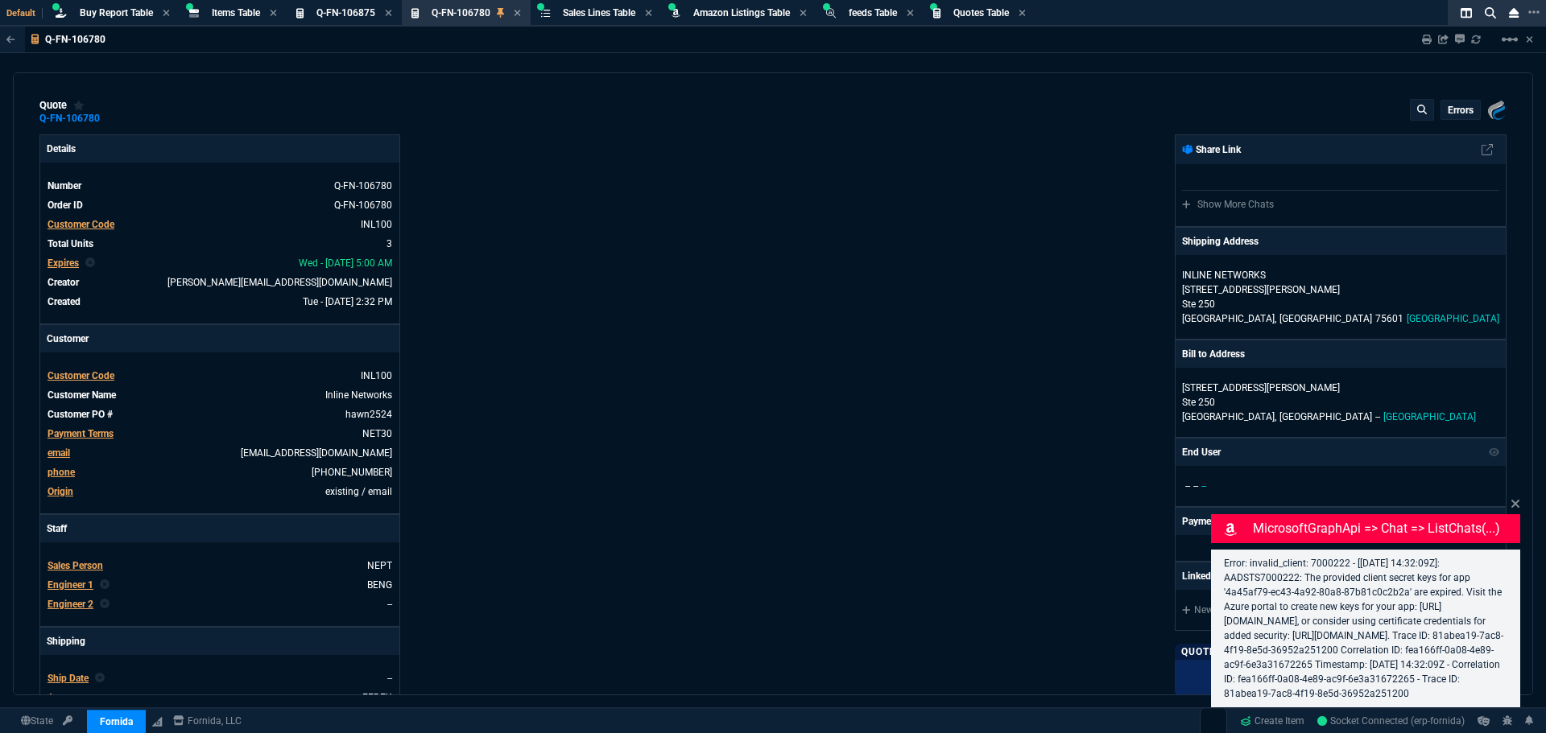
click at [1063, 383] on div "Fornida, LLC 2609 Technology Dr Suite 300 Plano, TX 75074 Share Link Show More …" at bounding box center [1139, 549] width 733 height 831
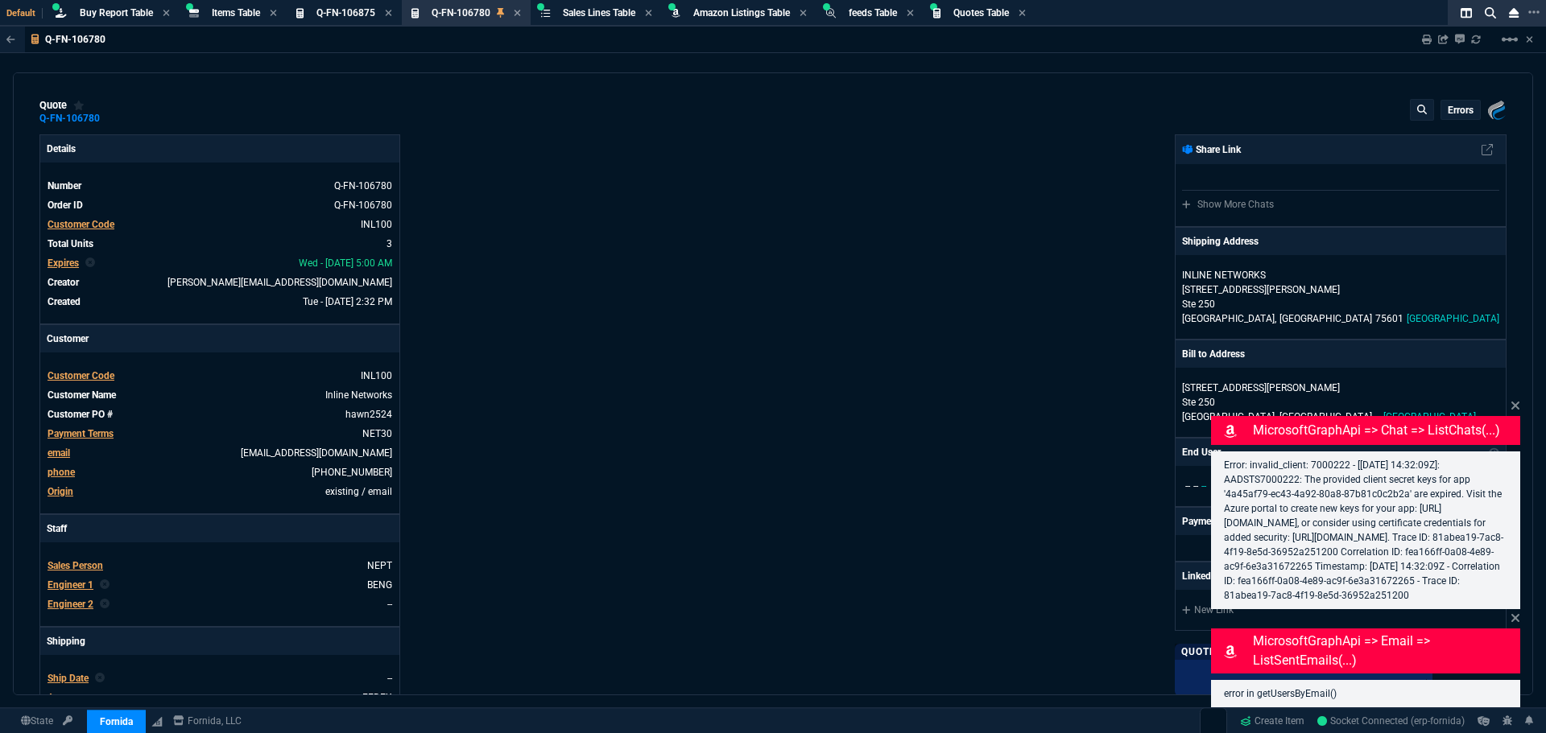
click at [1455, 110] on p "errors" at bounding box center [1461, 110] width 26 height 13
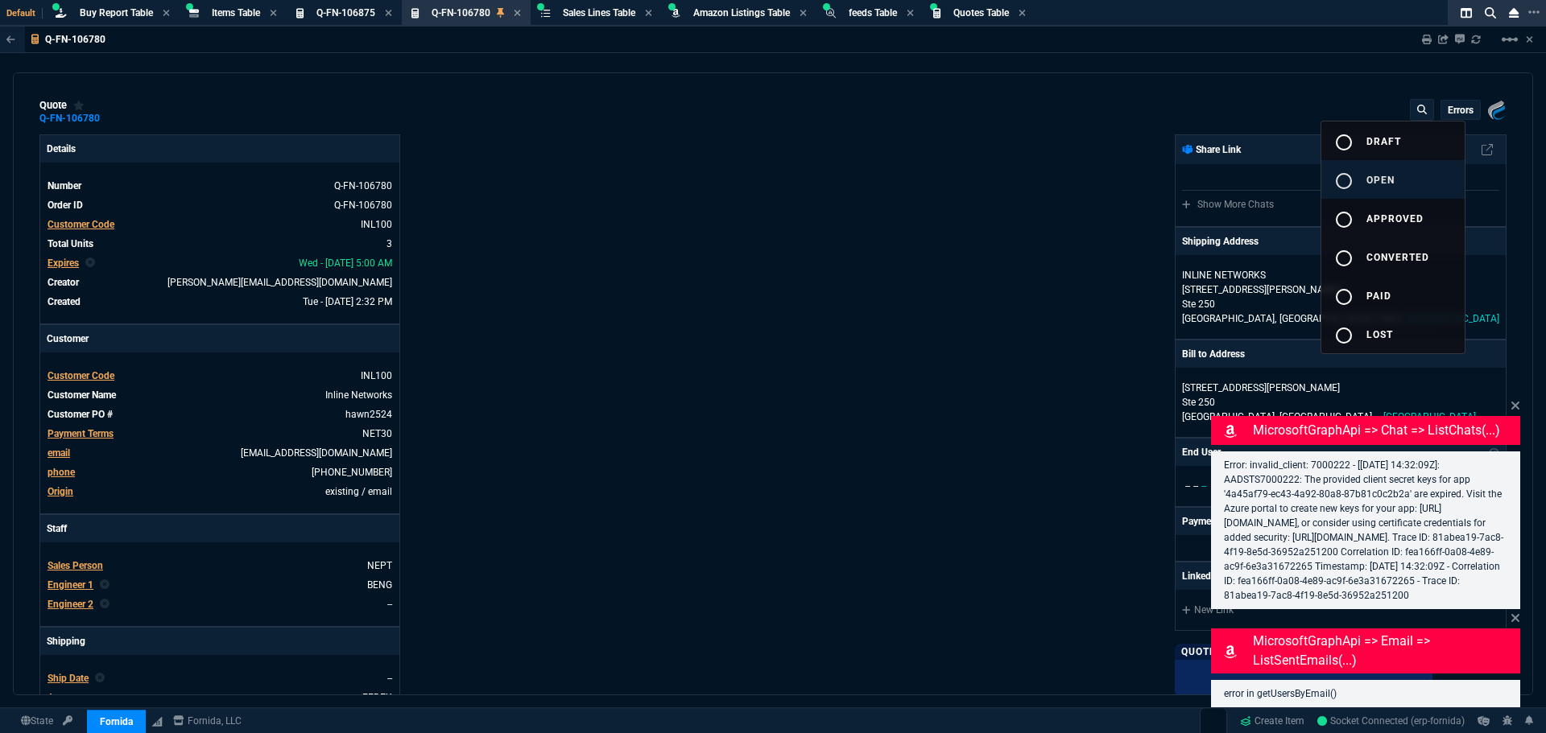
click at [1353, 176] on mat-icon "radio_button_unchecked" at bounding box center [1343, 180] width 19 height 19
click at [1038, 225] on div at bounding box center [773, 366] width 1546 height 733
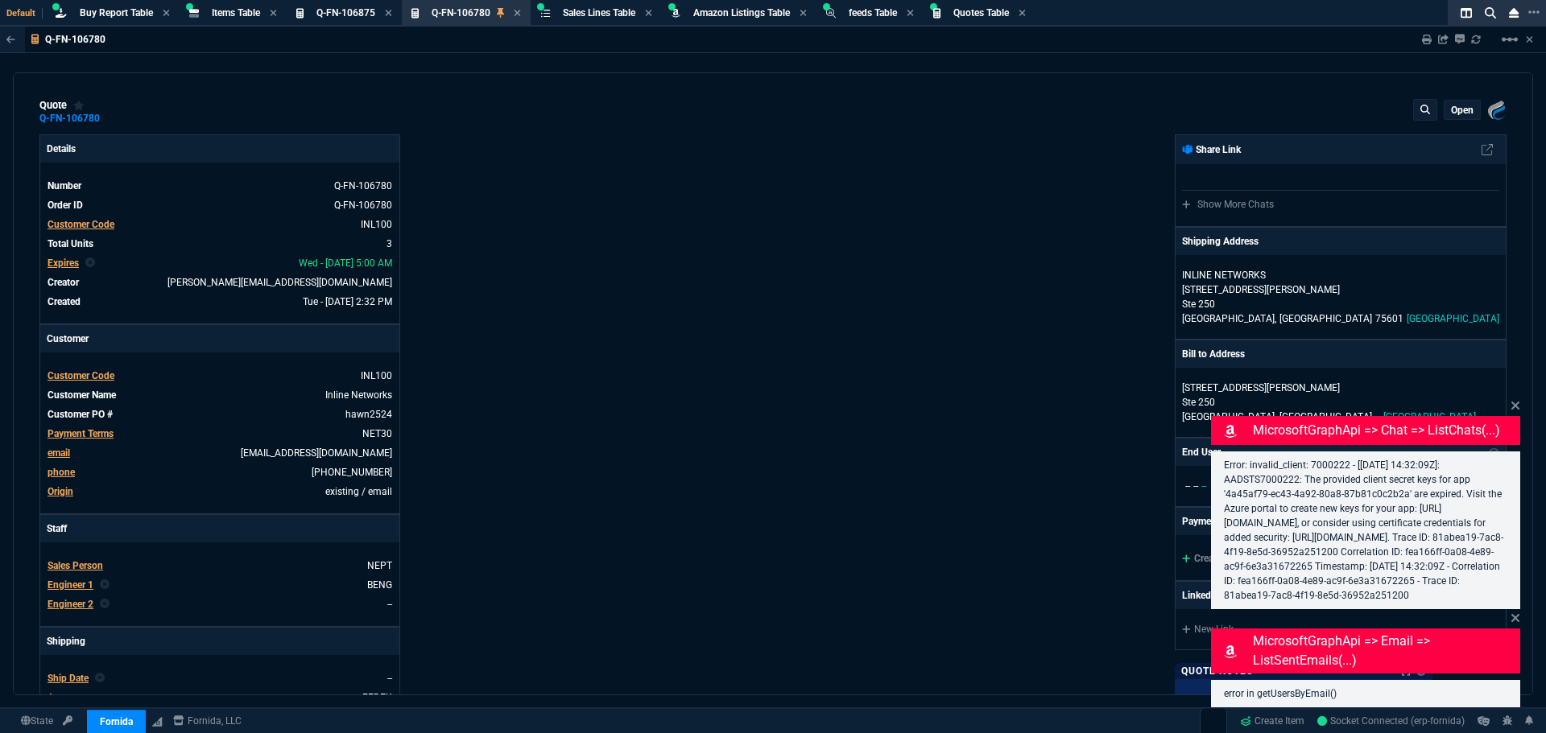
type input "28"
type input "1515"
type input "0"
type input "8"
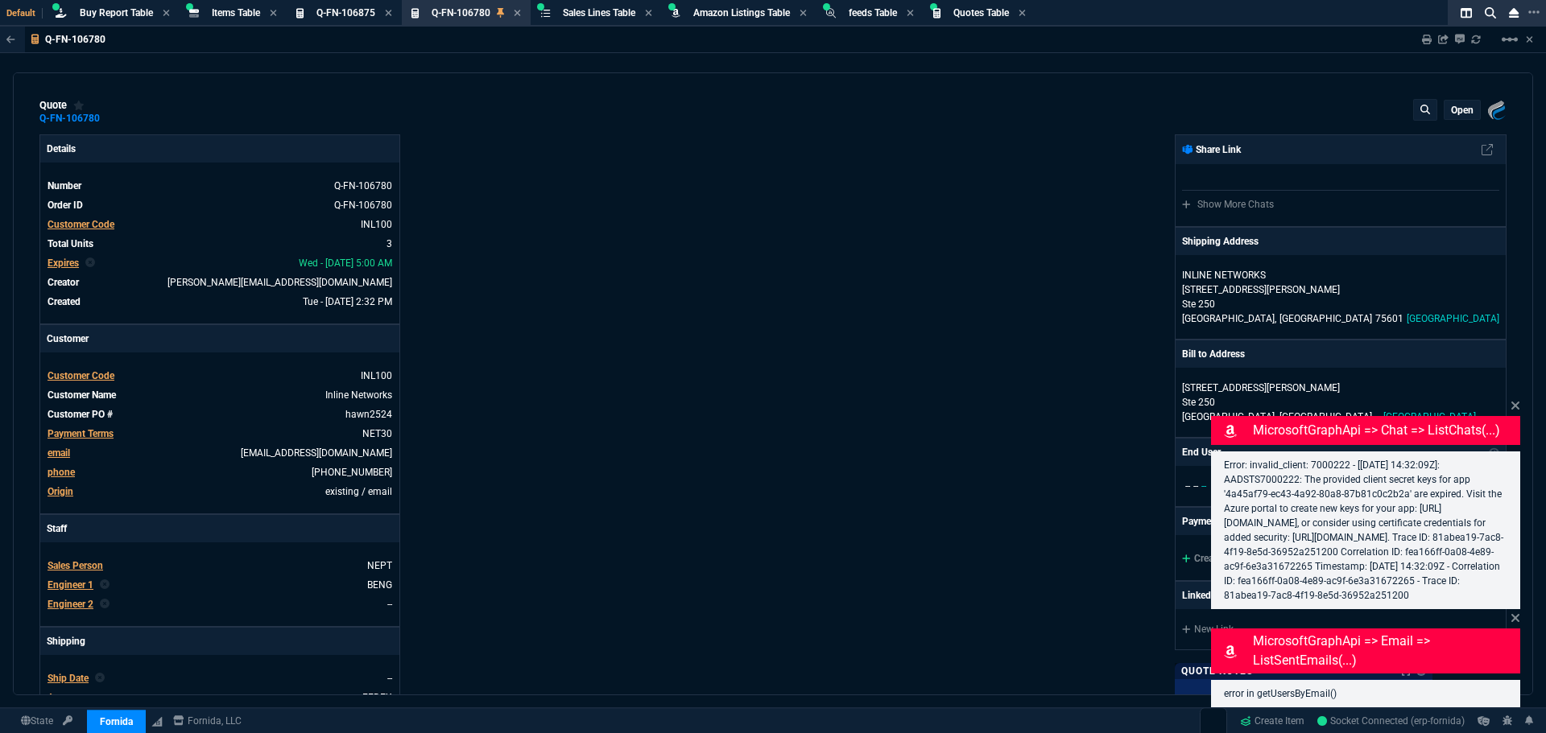
type input "10"
type input "74"
type input "33"
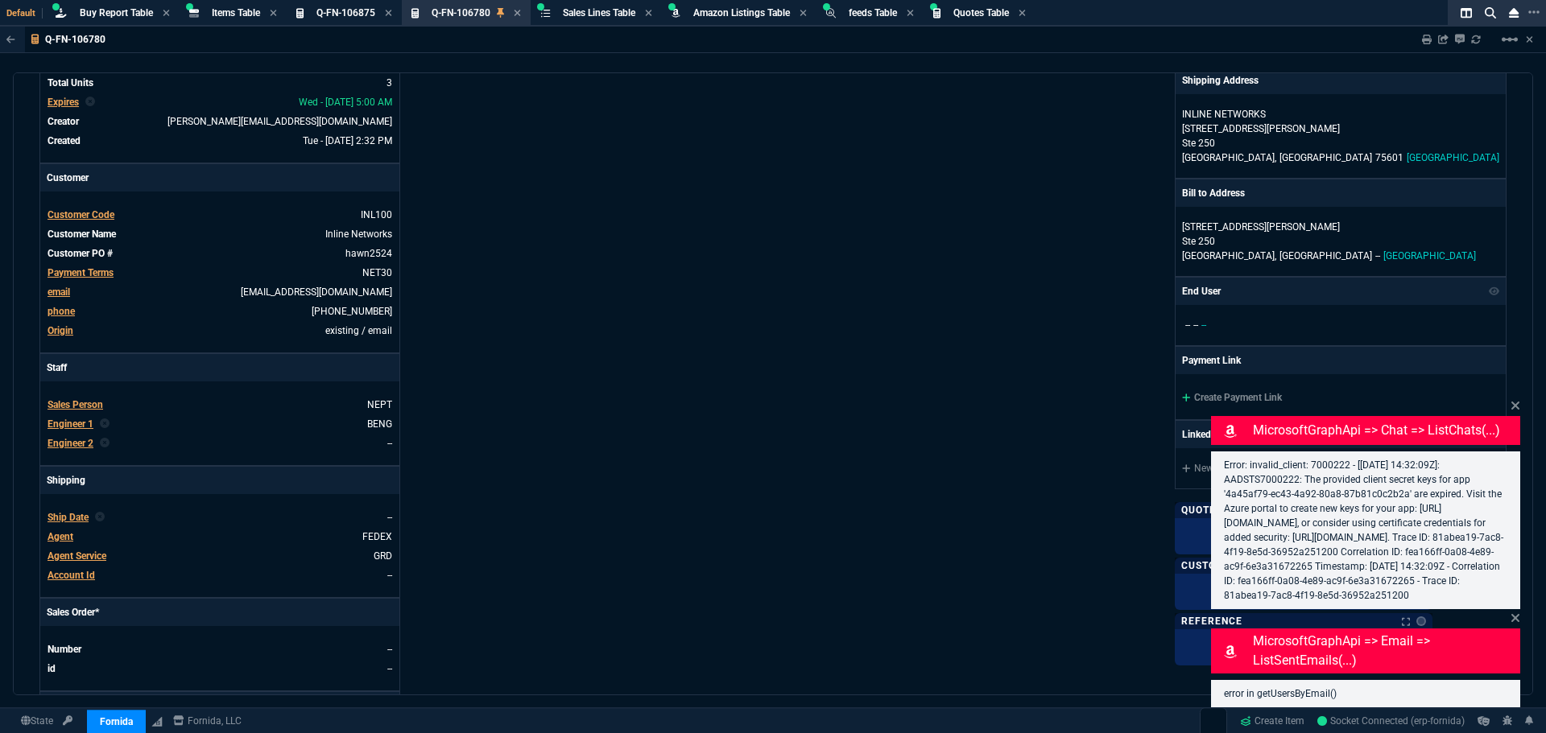
click at [1517, 402] on icon at bounding box center [1515, 406] width 8 height 8
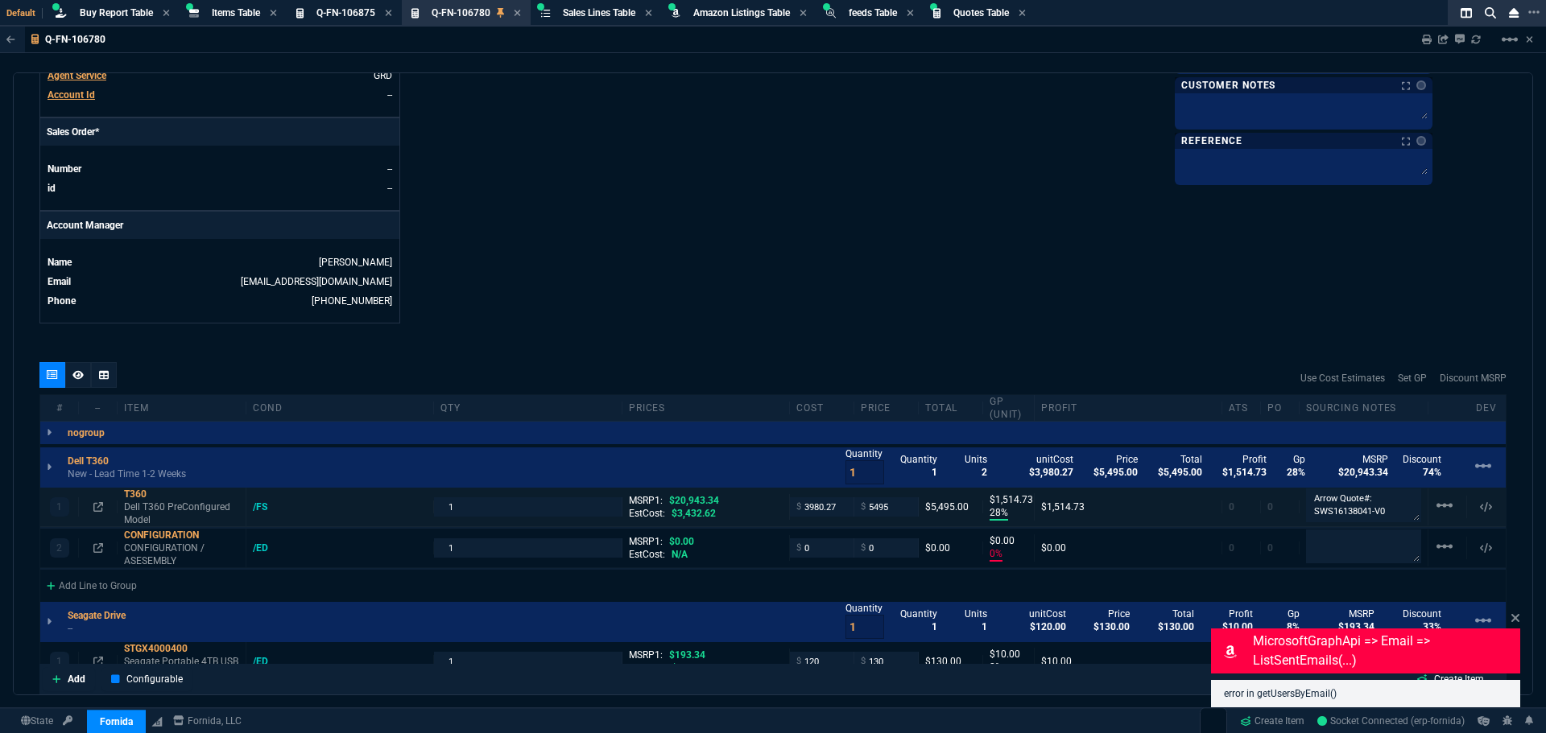
scroll to position [644, 0]
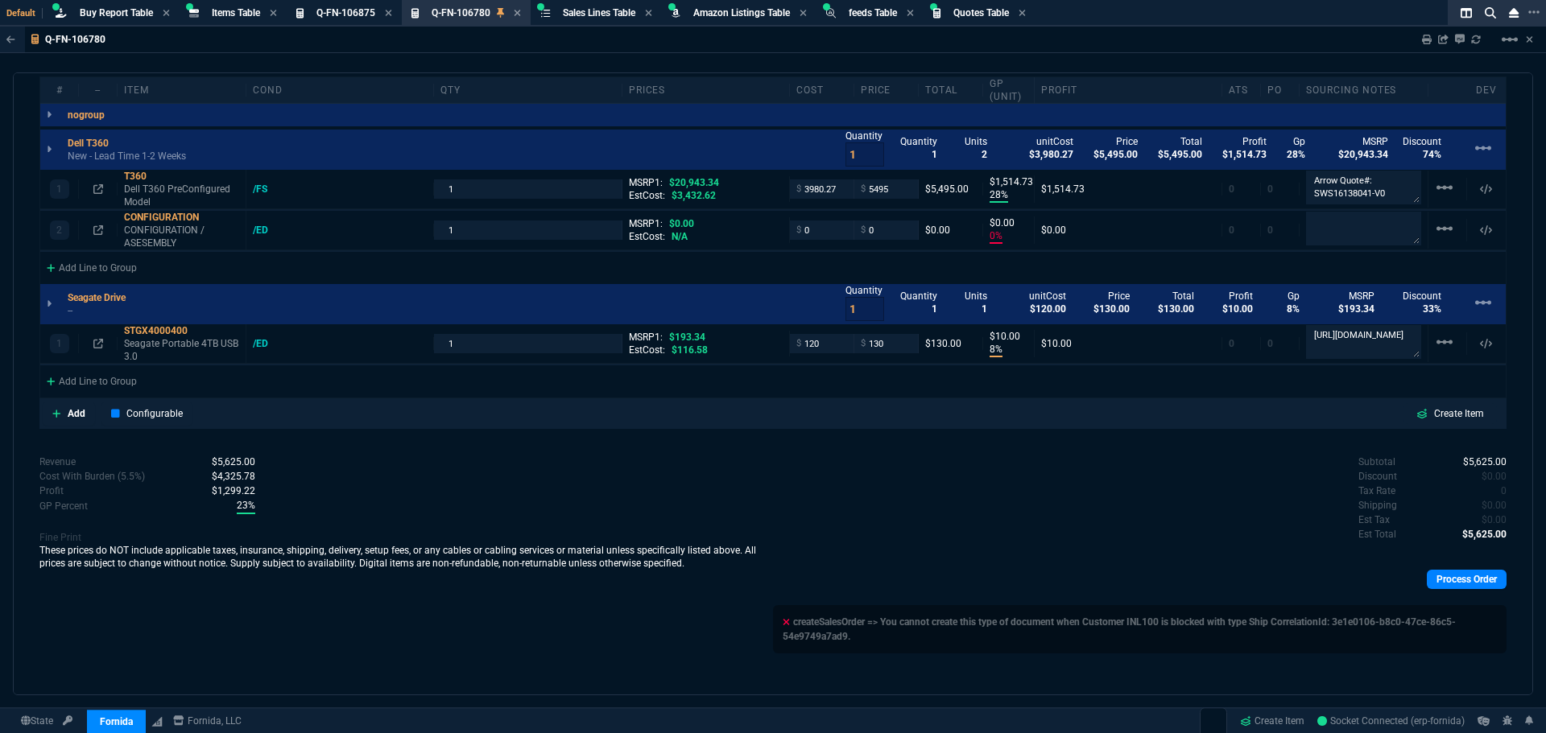
scroll to position [960, 0]
click at [1466, 579] on link "Process Order" at bounding box center [1467, 578] width 80 height 19
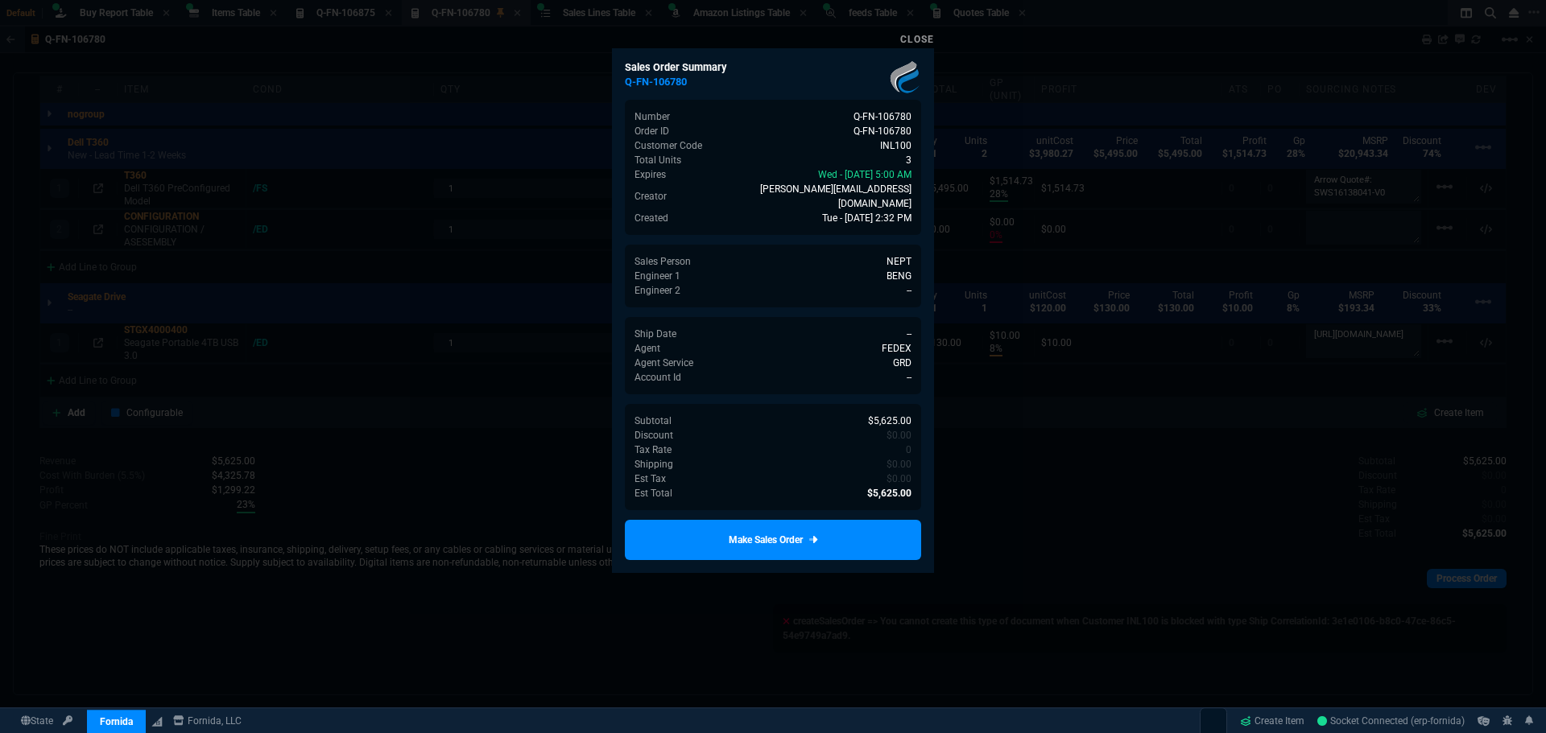
click at [794, 520] on link "Make Sales Order" at bounding box center [773, 540] width 296 height 40
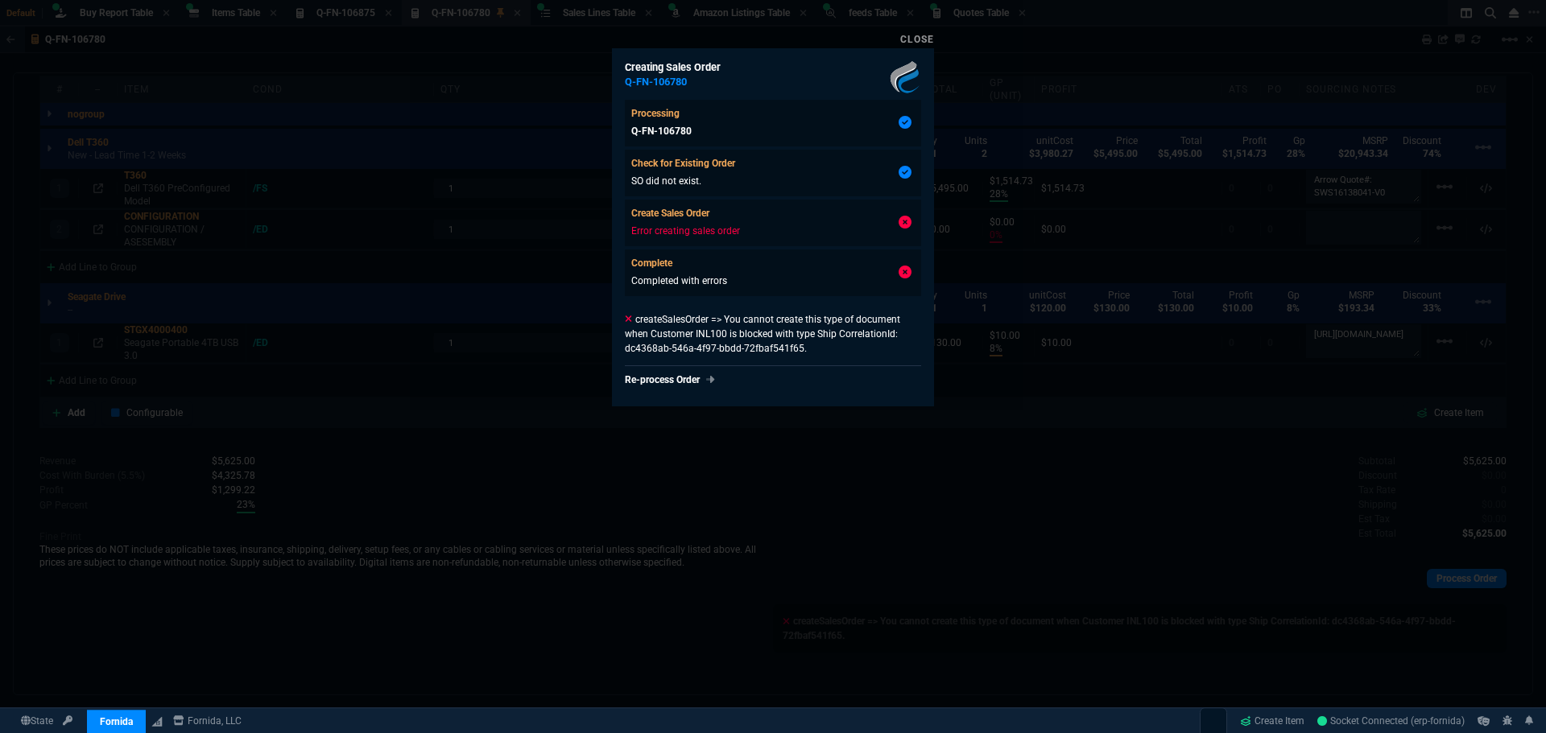
type input "193.34"
type input "28"
type input "1515"
type input "0"
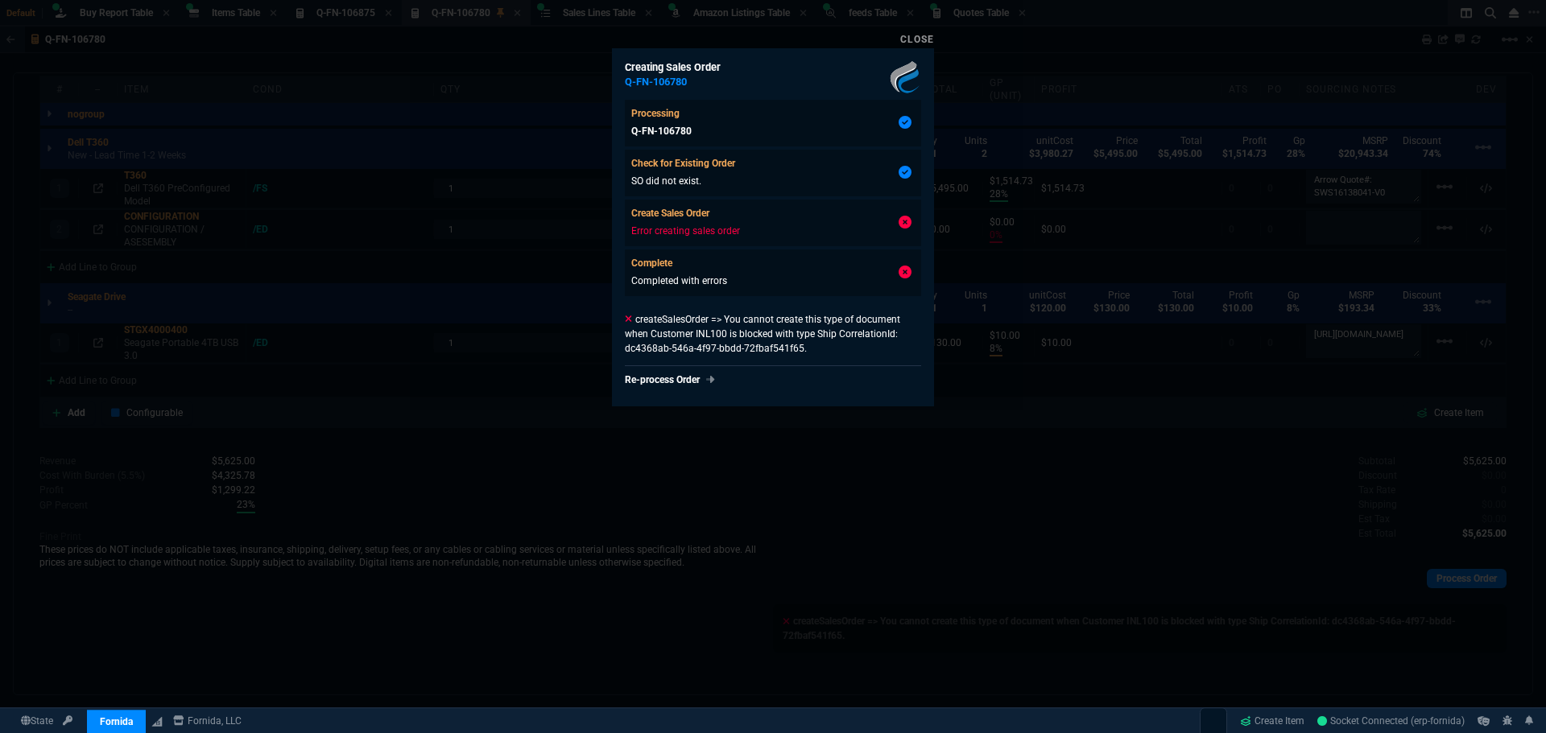
type input "8"
type input "10"
type input "74"
type input "33"
click at [915, 43] on link "Close" at bounding box center [917, 39] width 34 height 11
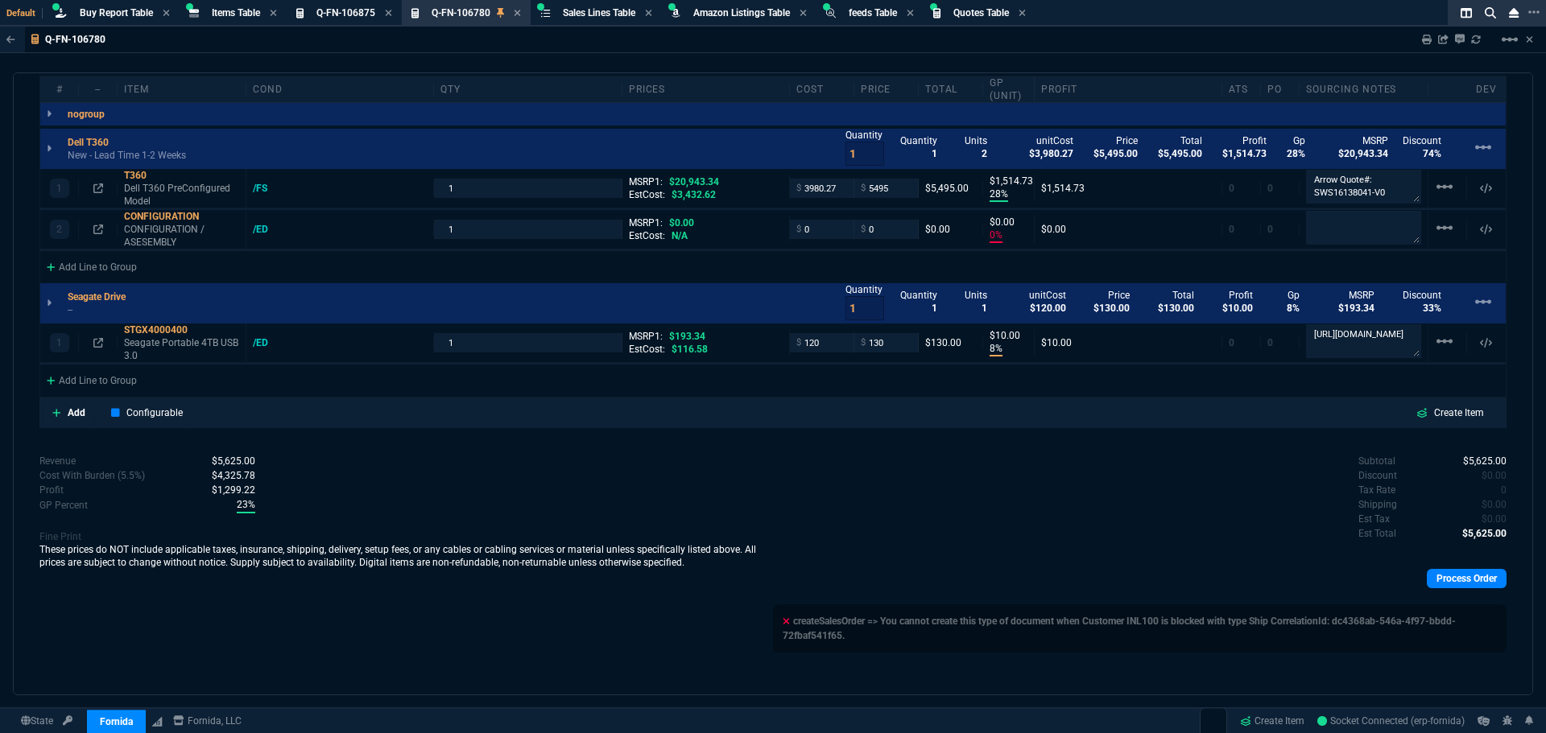
click at [1003, 506] on div "Subtotal $5,625.00 Discount $0.00 Tax Rate 0 Shipping $0.00 Est Tax $0.00 Est T…" at bounding box center [1139, 498] width 733 height 89
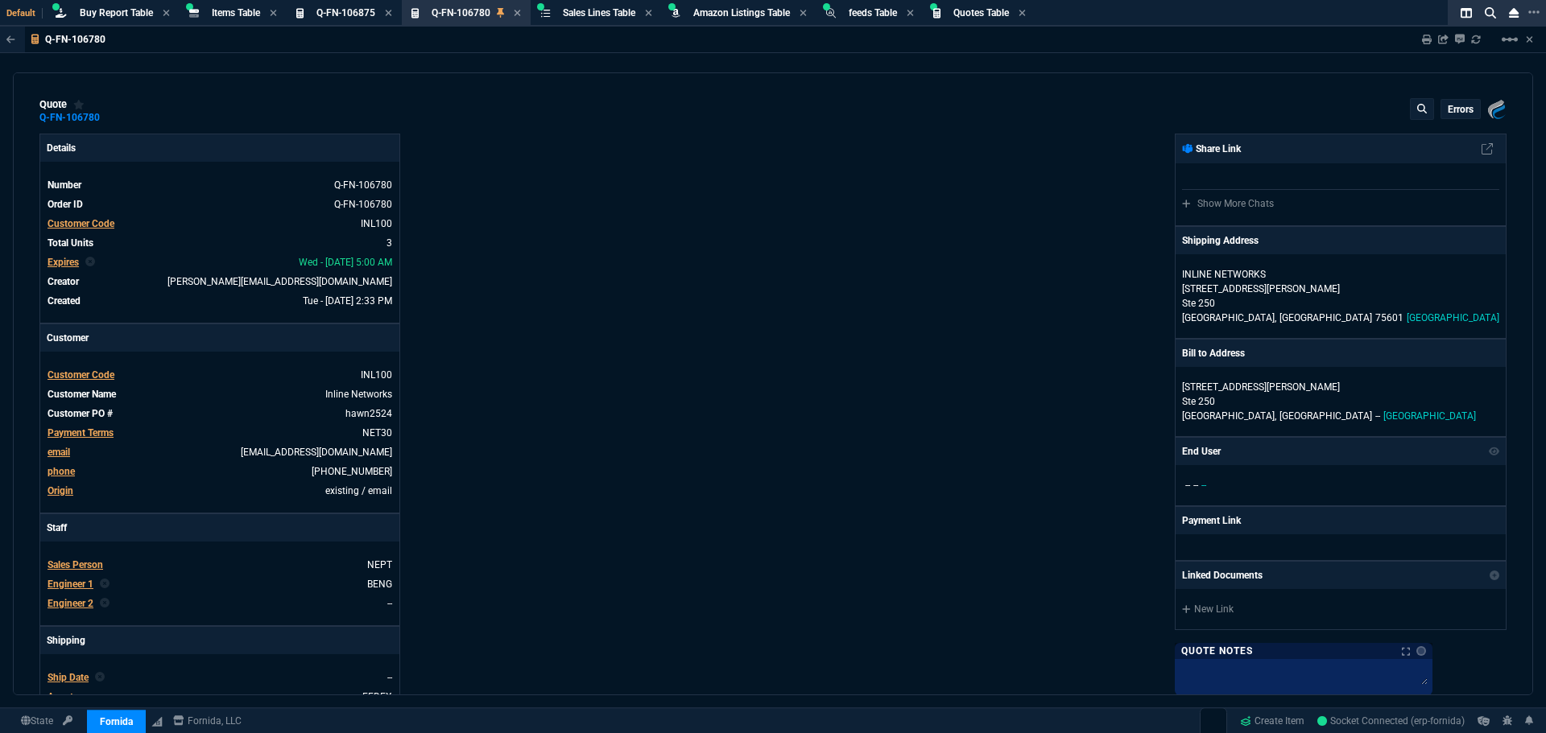
scroll to position [0, 0]
click at [1452, 107] on p "errors" at bounding box center [1461, 110] width 26 height 13
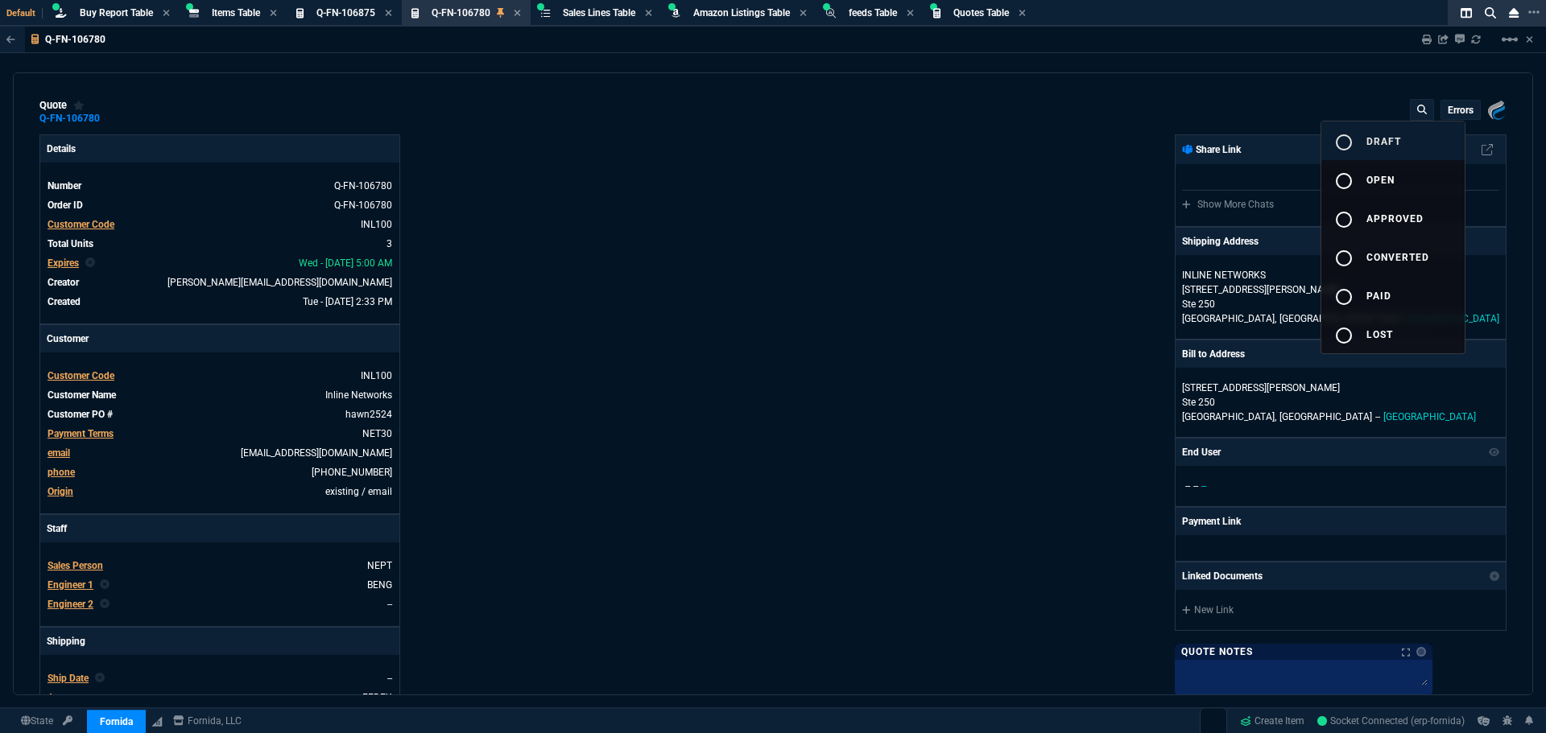
click at [1352, 143] on mat-icon "radio_button_unchecked" at bounding box center [1343, 142] width 19 height 19
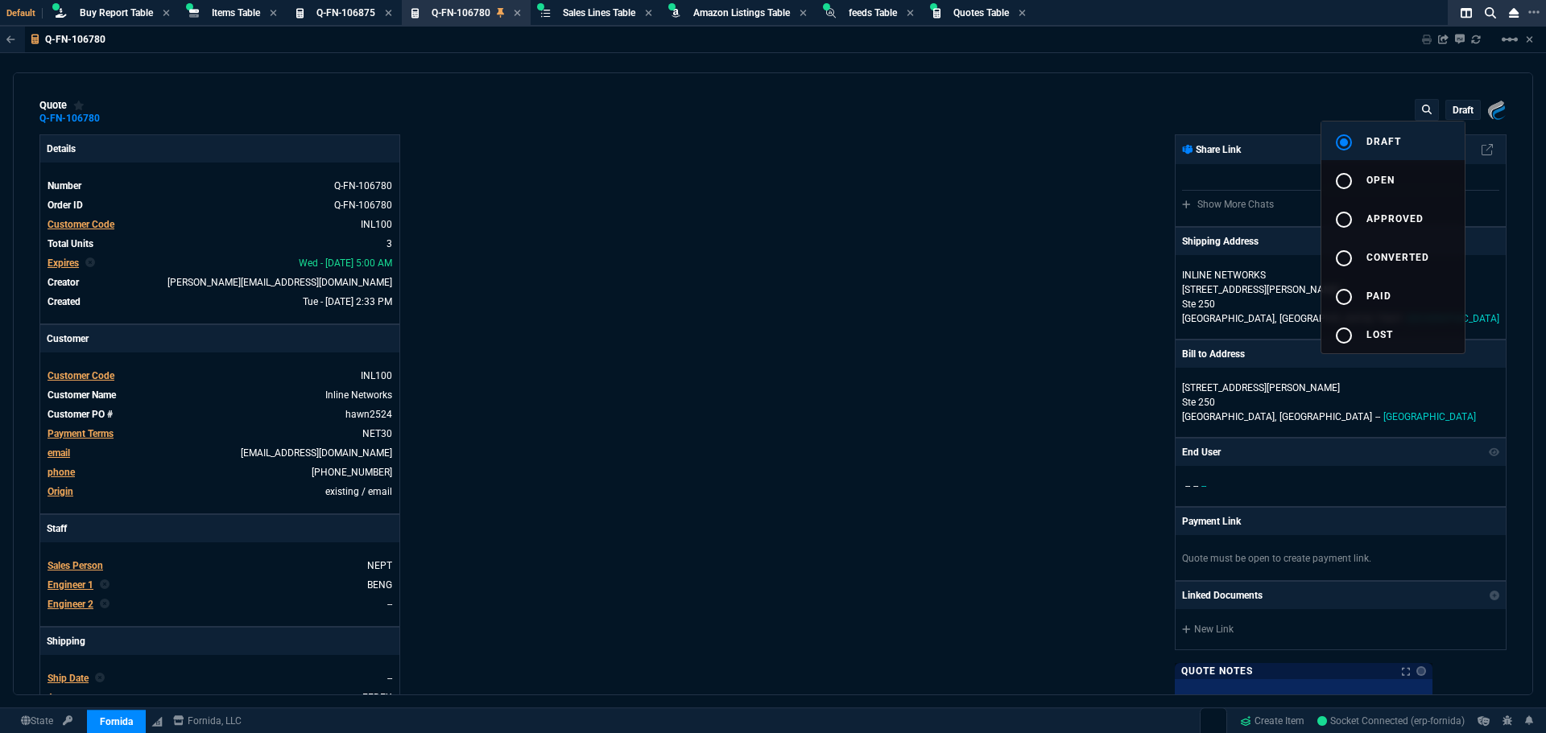
type input "193.34"
type input "28"
type input "1515"
type input "0"
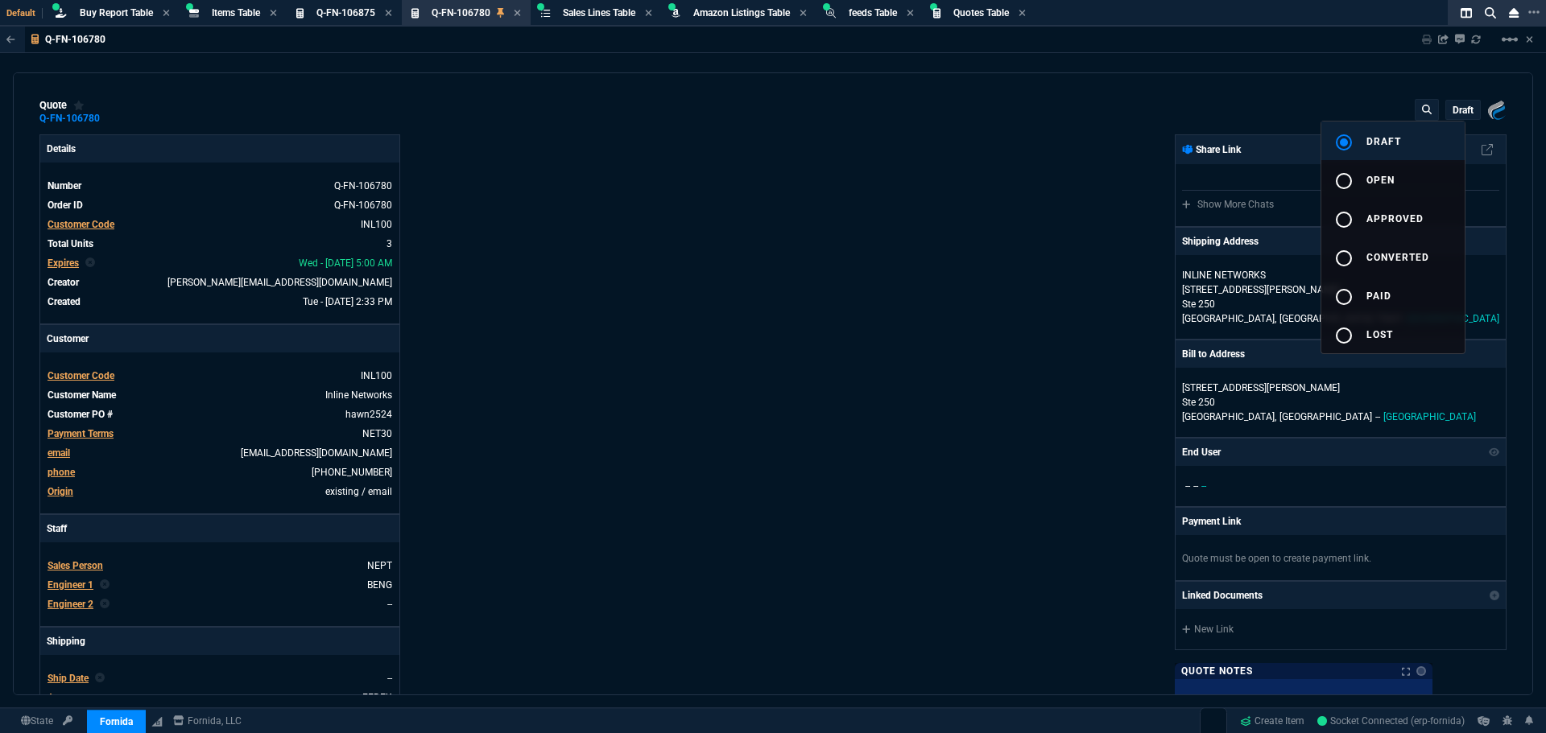
type input "8"
type input "10"
type input "74"
type input "33"
click at [774, 176] on div at bounding box center [773, 366] width 1546 height 733
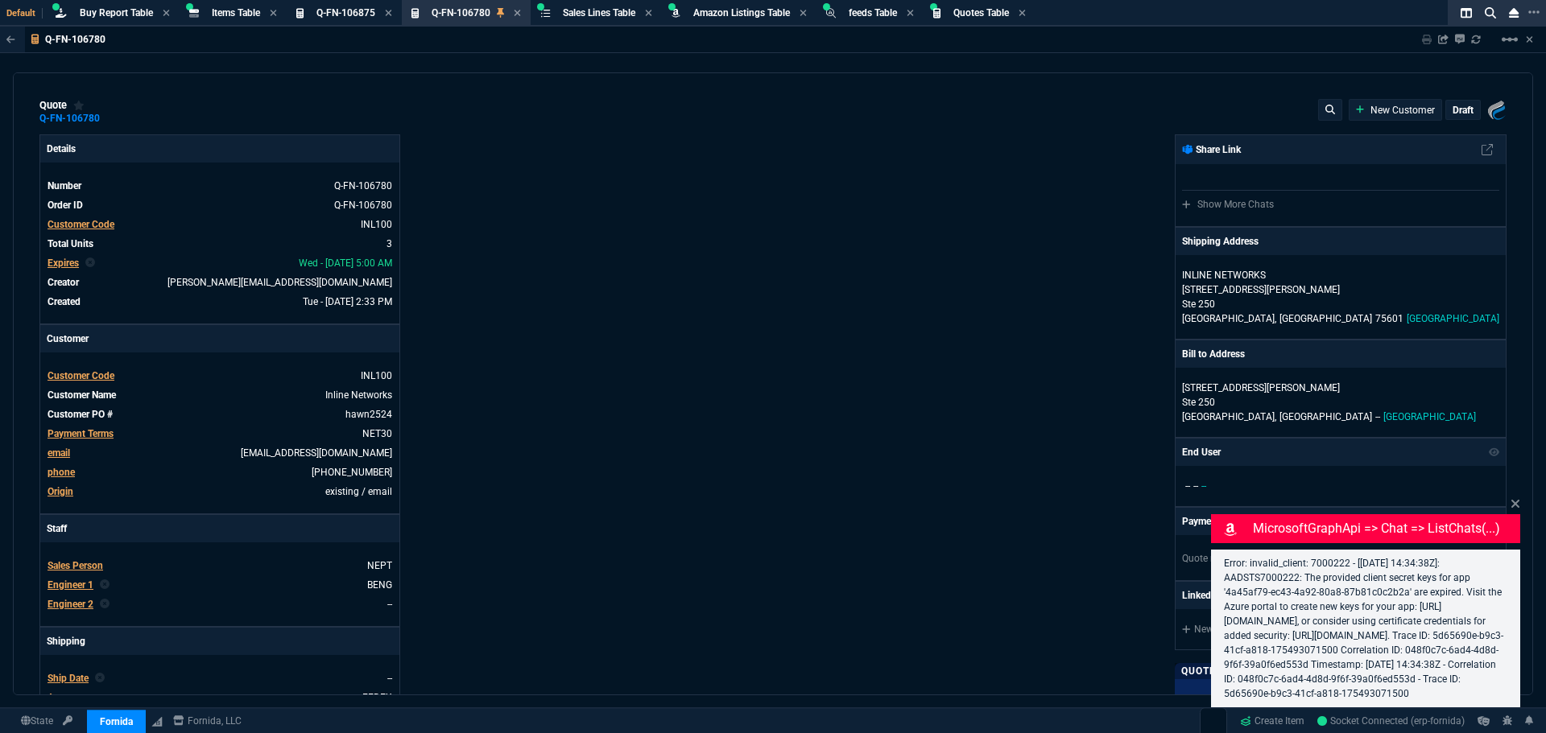
type input "28"
type input "1515"
type input "0"
type input "8"
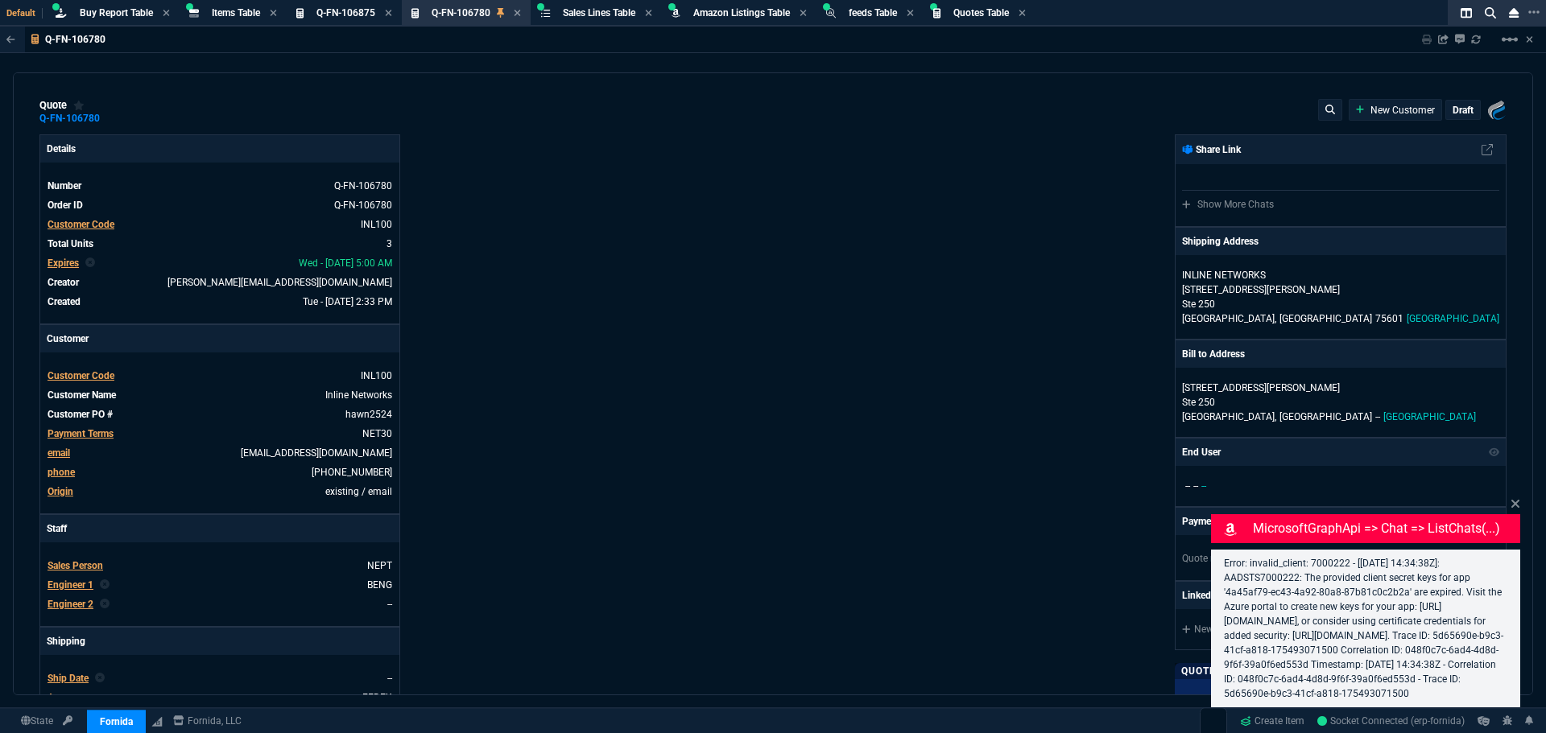
type input "10"
type input "193.34"
type input "74"
type input "33"
select select "8: NEPT"
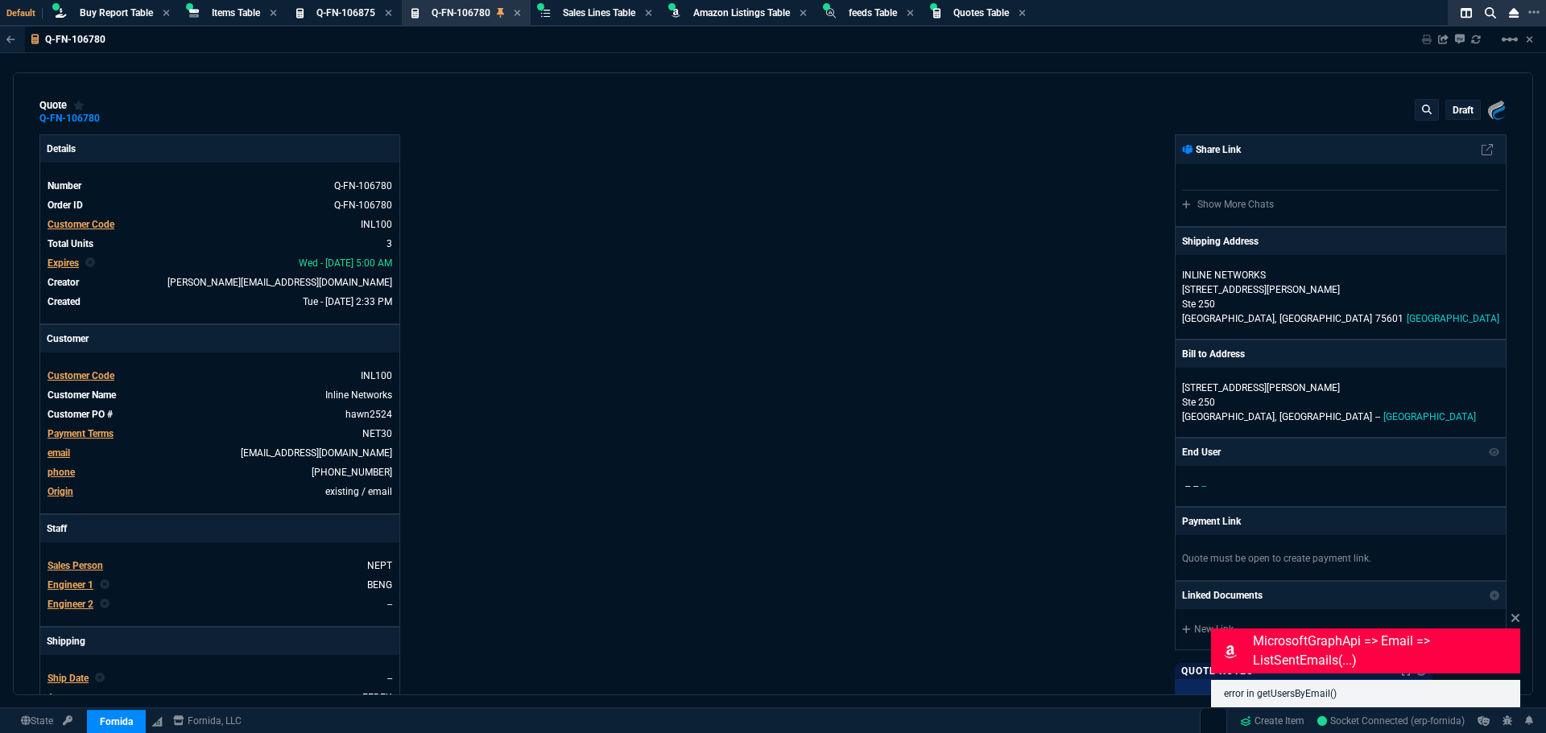
click at [941, 332] on div "Fornida, LLC 2609 Technology Dr Suite 300 Plano, TX 75074 Share Link Show More …" at bounding box center [1139, 549] width 733 height 831
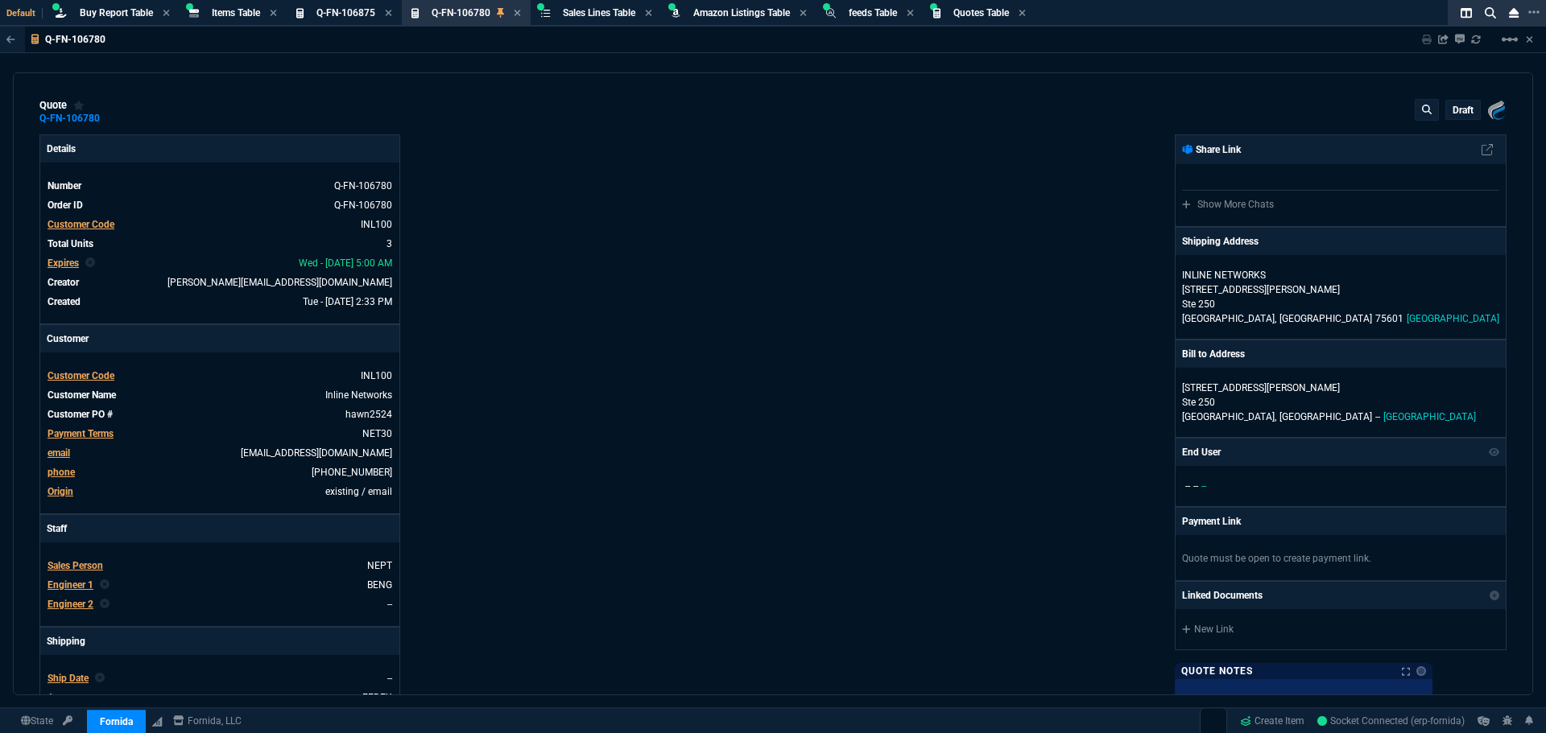
click at [1446, 114] on div "draft" at bounding box center [1463, 110] width 34 height 19
click at [1452, 115] on p "draft" at bounding box center [1462, 110] width 21 height 13
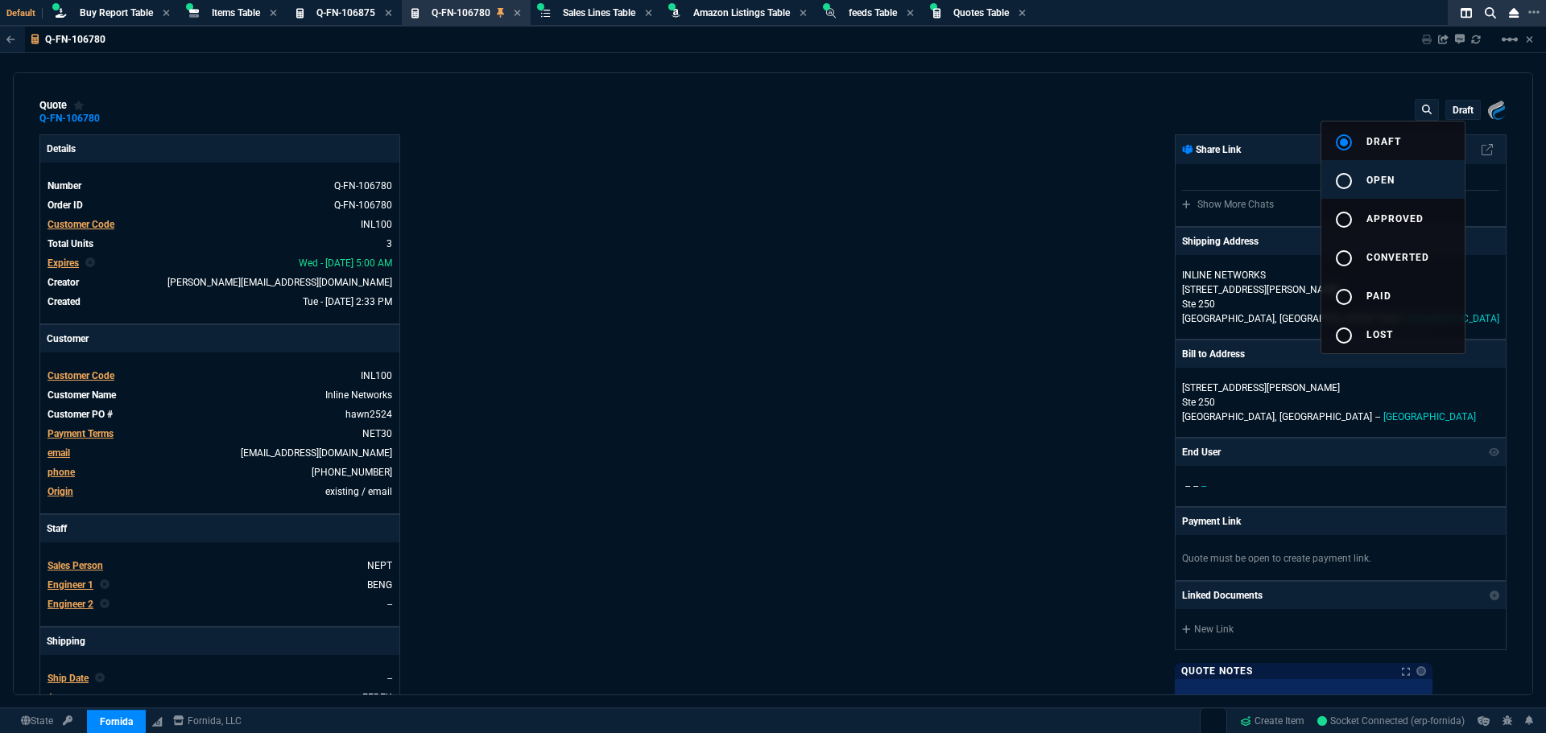
click at [1369, 182] on span "open" at bounding box center [1380, 180] width 28 height 11
click at [1112, 209] on div at bounding box center [773, 366] width 1546 height 733
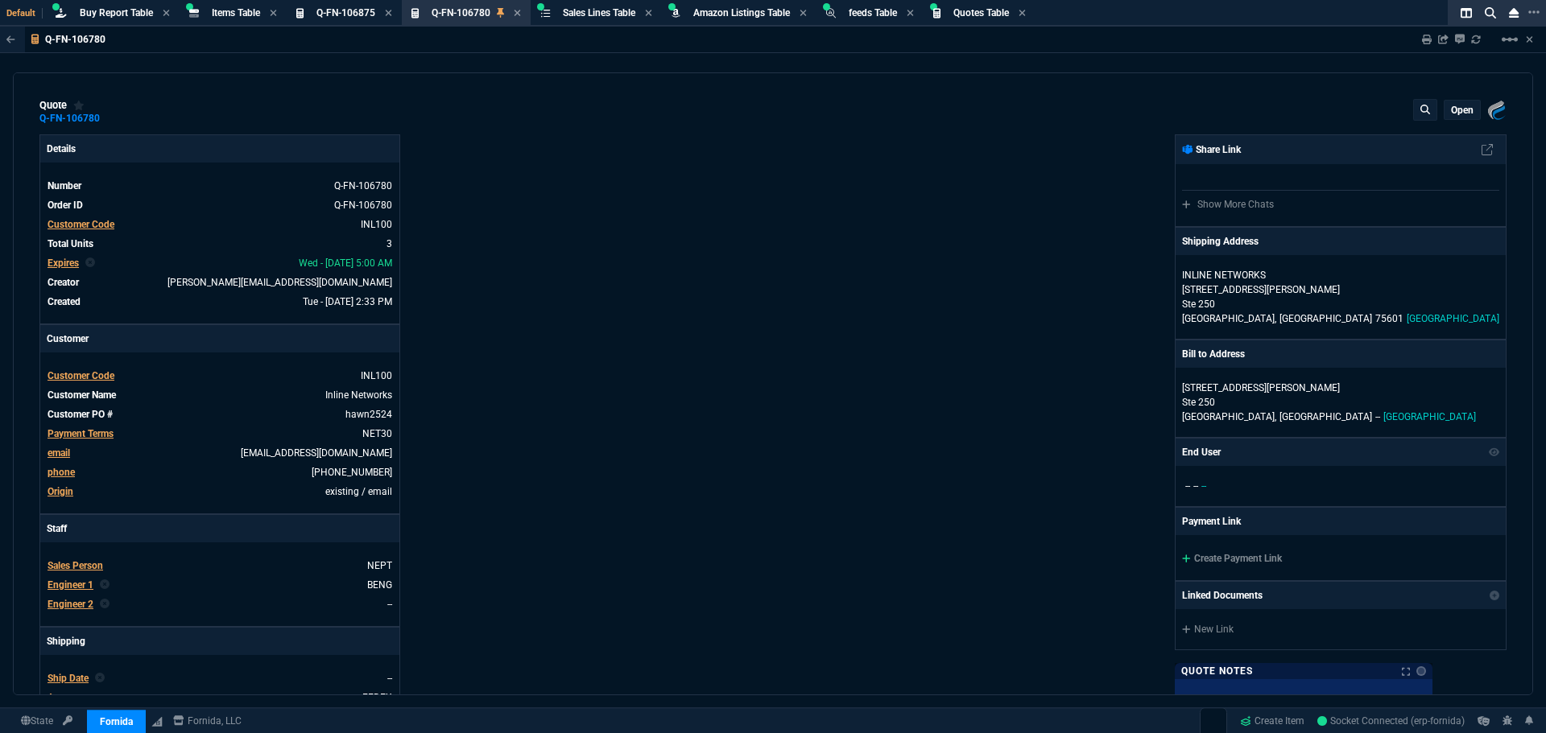
type input "28"
type input "1515"
type input "0"
type input "8"
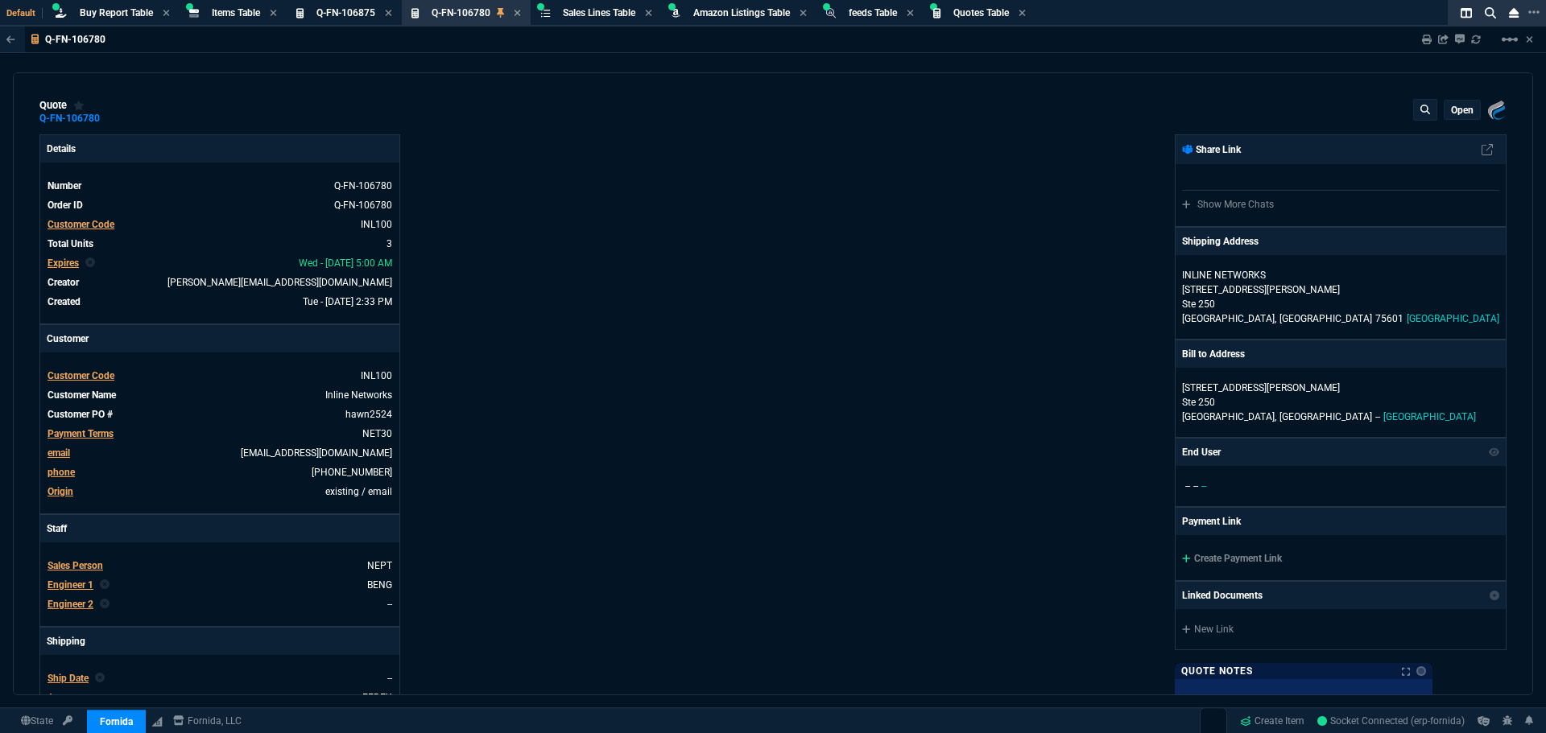
type input "10"
type input "74"
type input "33"
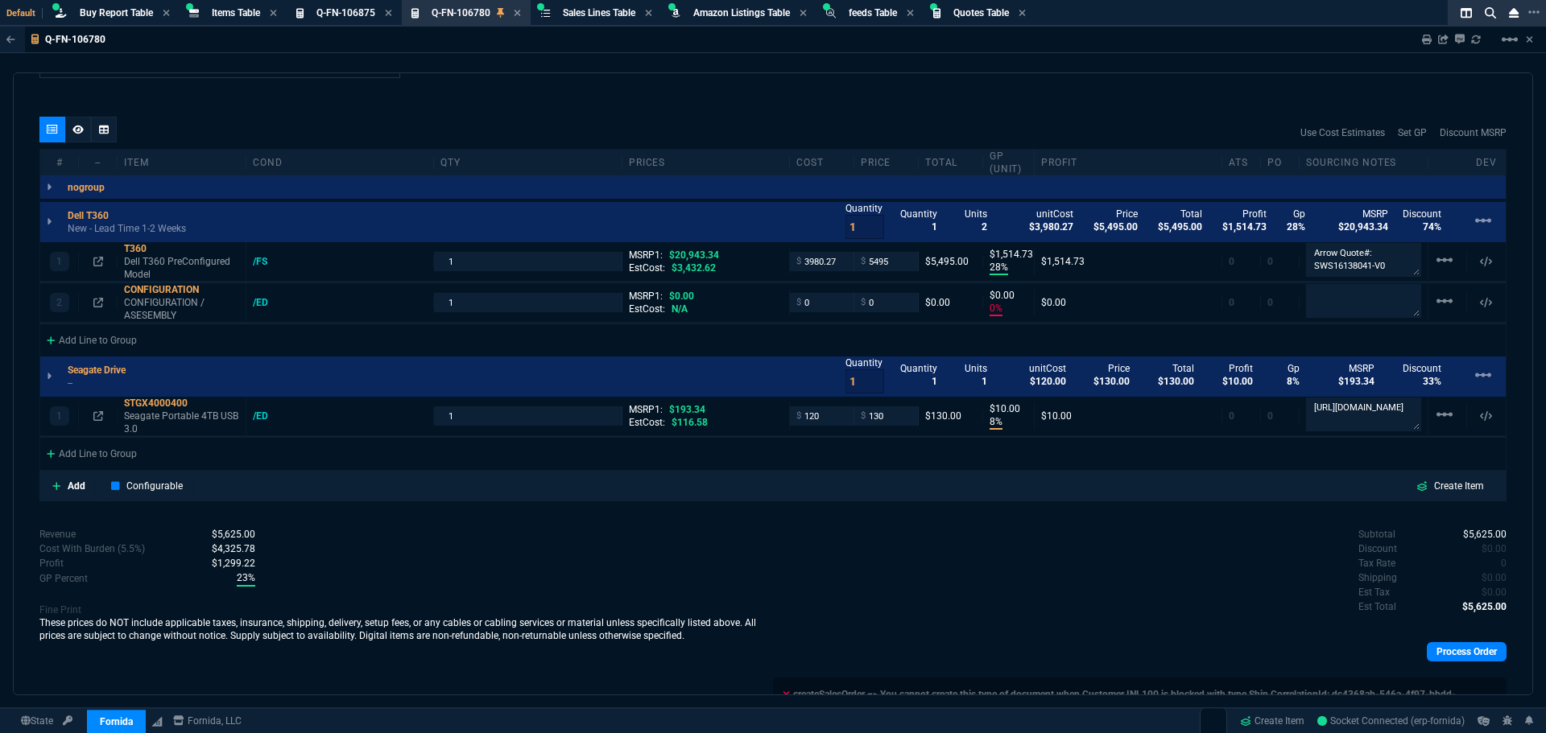
scroll to position [960, 0]
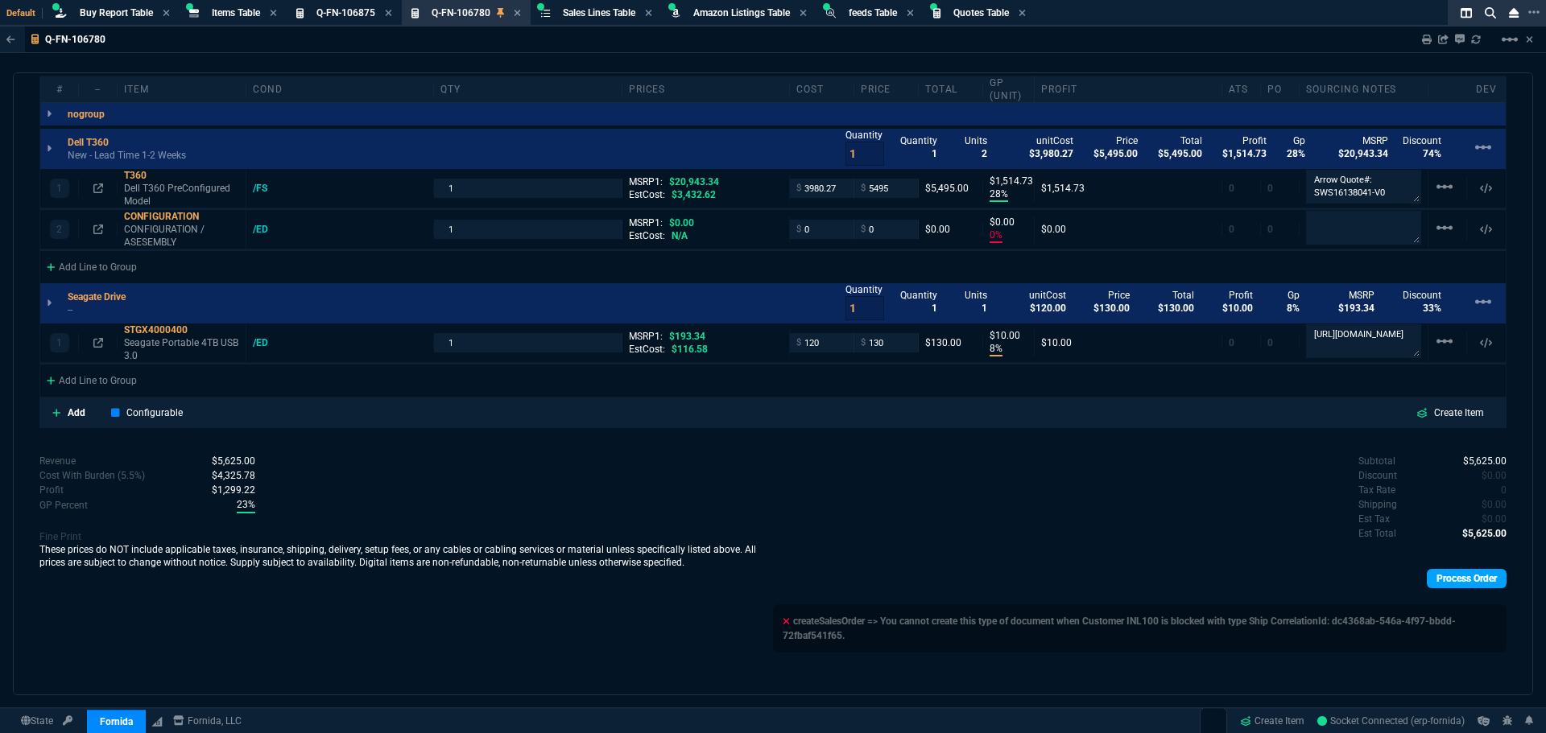
click at [1436, 582] on link "Process Order" at bounding box center [1467, 578] width 80 height 19
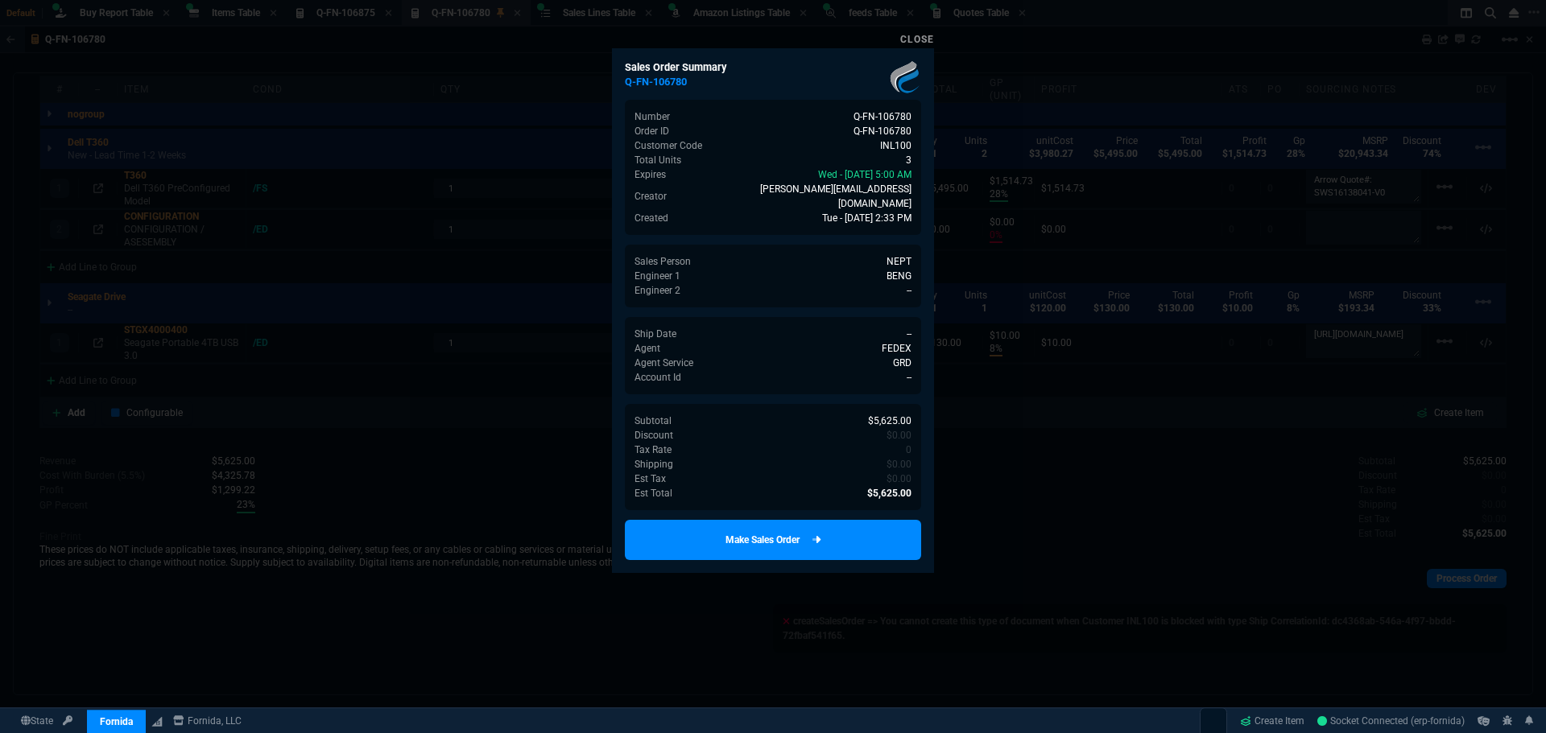
click at [712, 532] on link "Make Sales Order" at bounding box center [773, 540] width 296 height 40
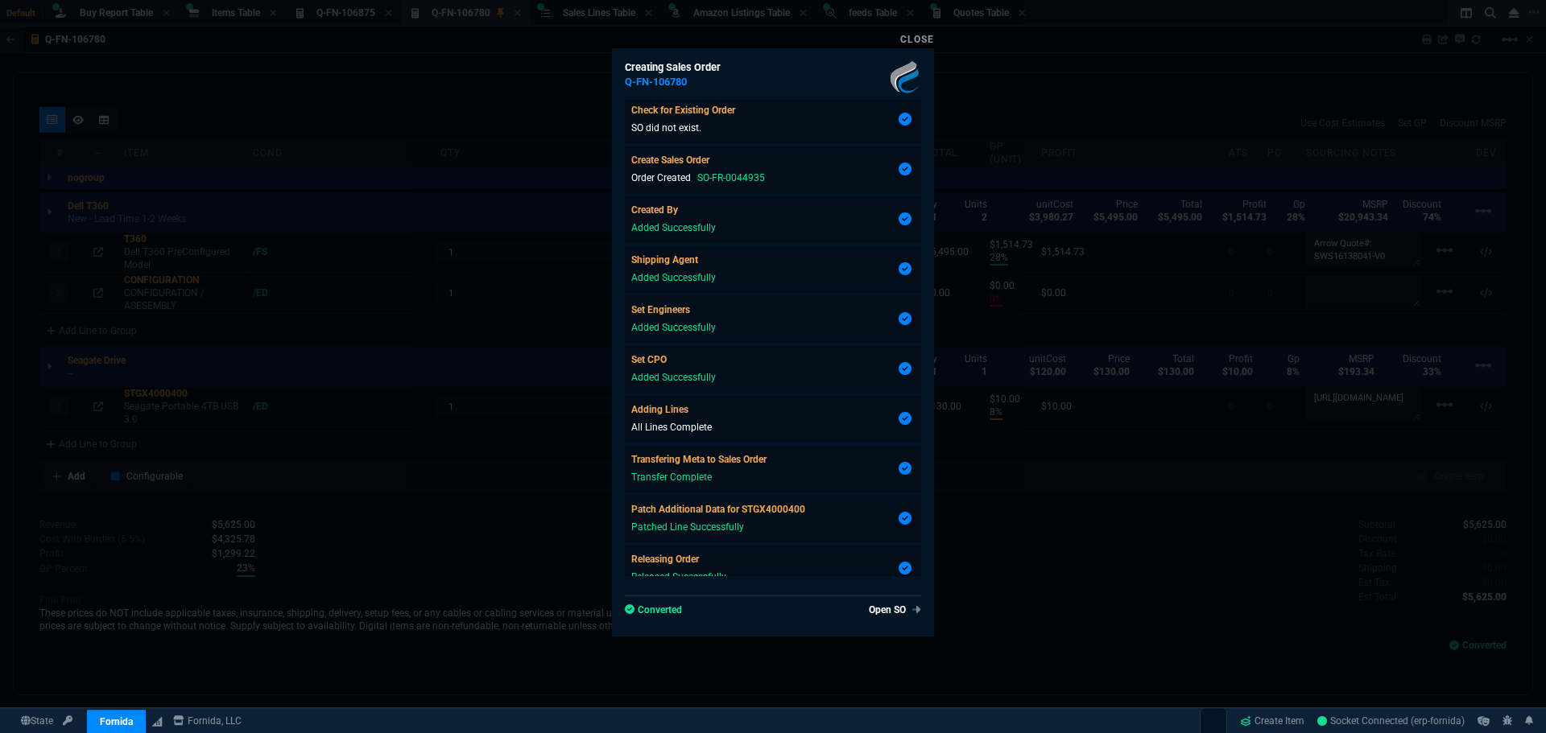
scroll to position [122, 0]
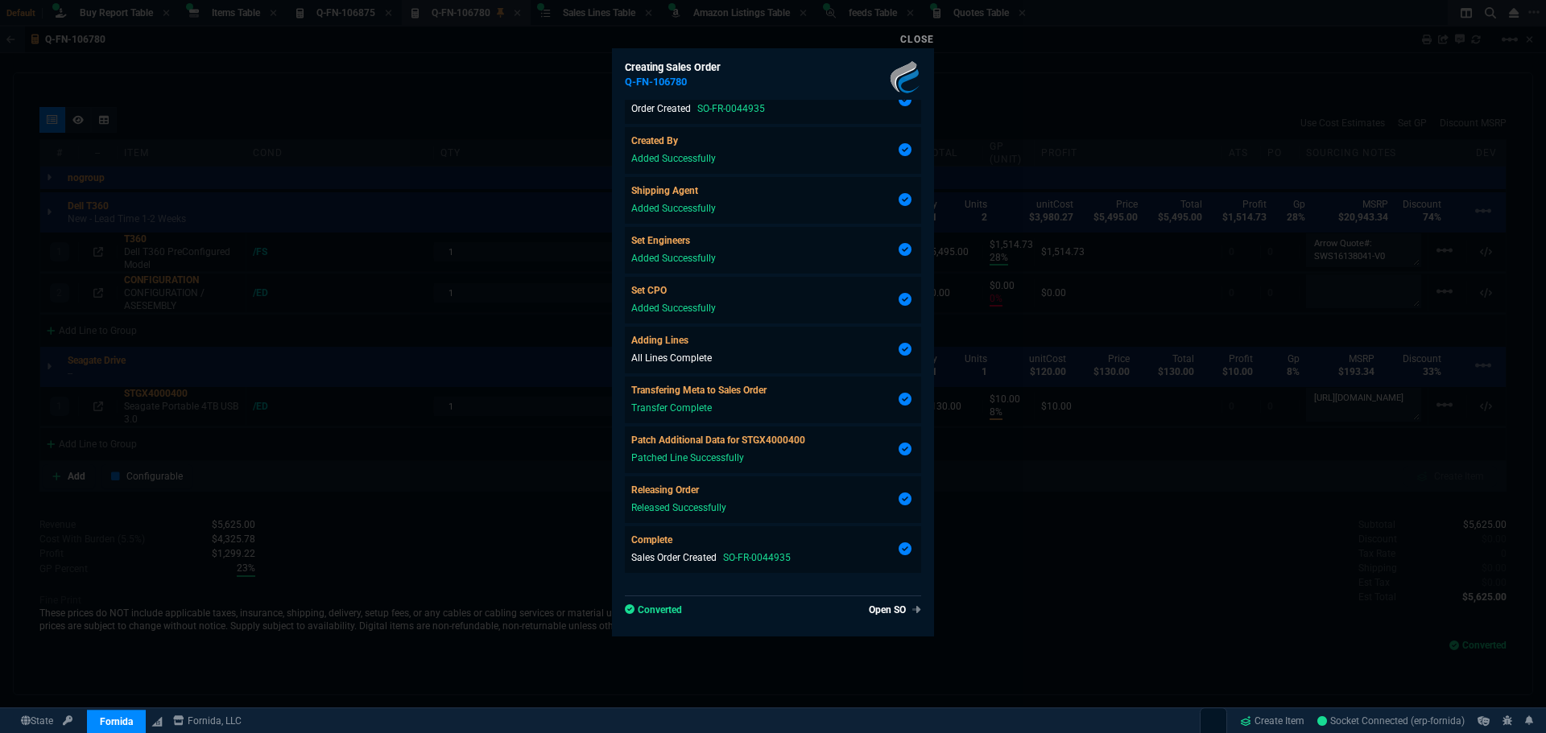
type input "28"
type input "1515"
type input "0"
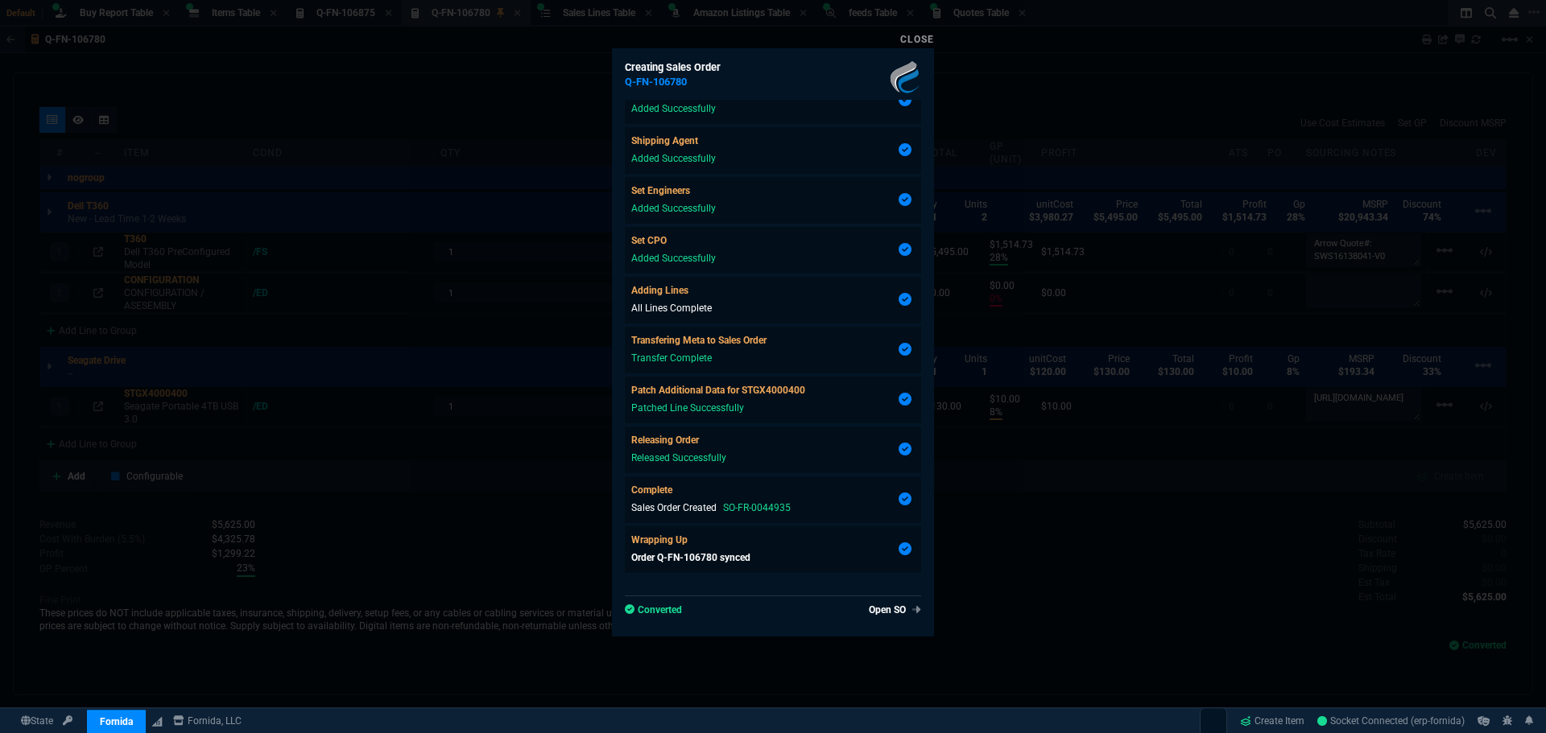
type input "8"
type input "10"
type input "74"
type input "33"
click at [914, 43] on link "Close" at bounding box center [917, 39] width 34 height 11
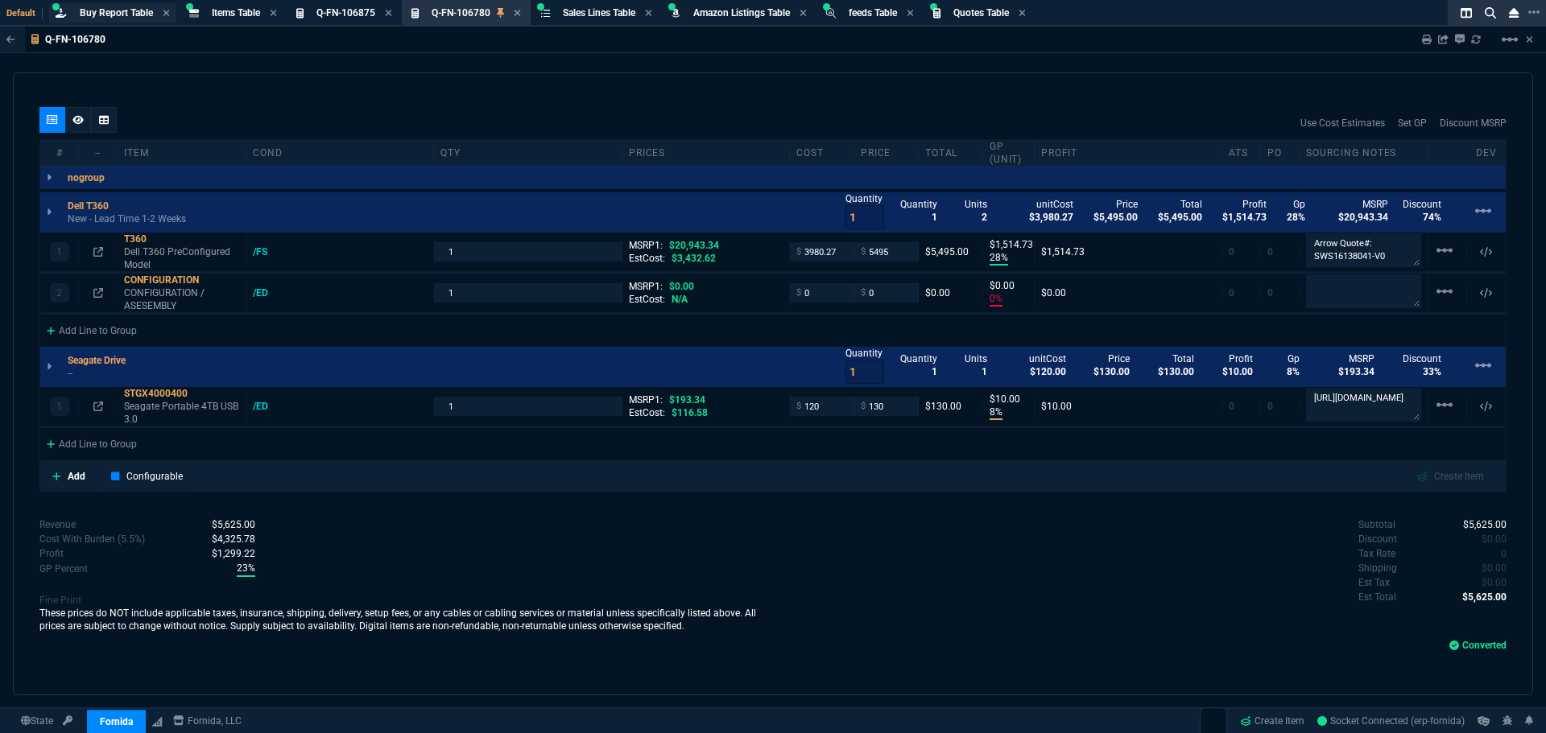
click at [132, 14] on span "Buy Report Table" at bounding box center [116, 12] width 73 height 11
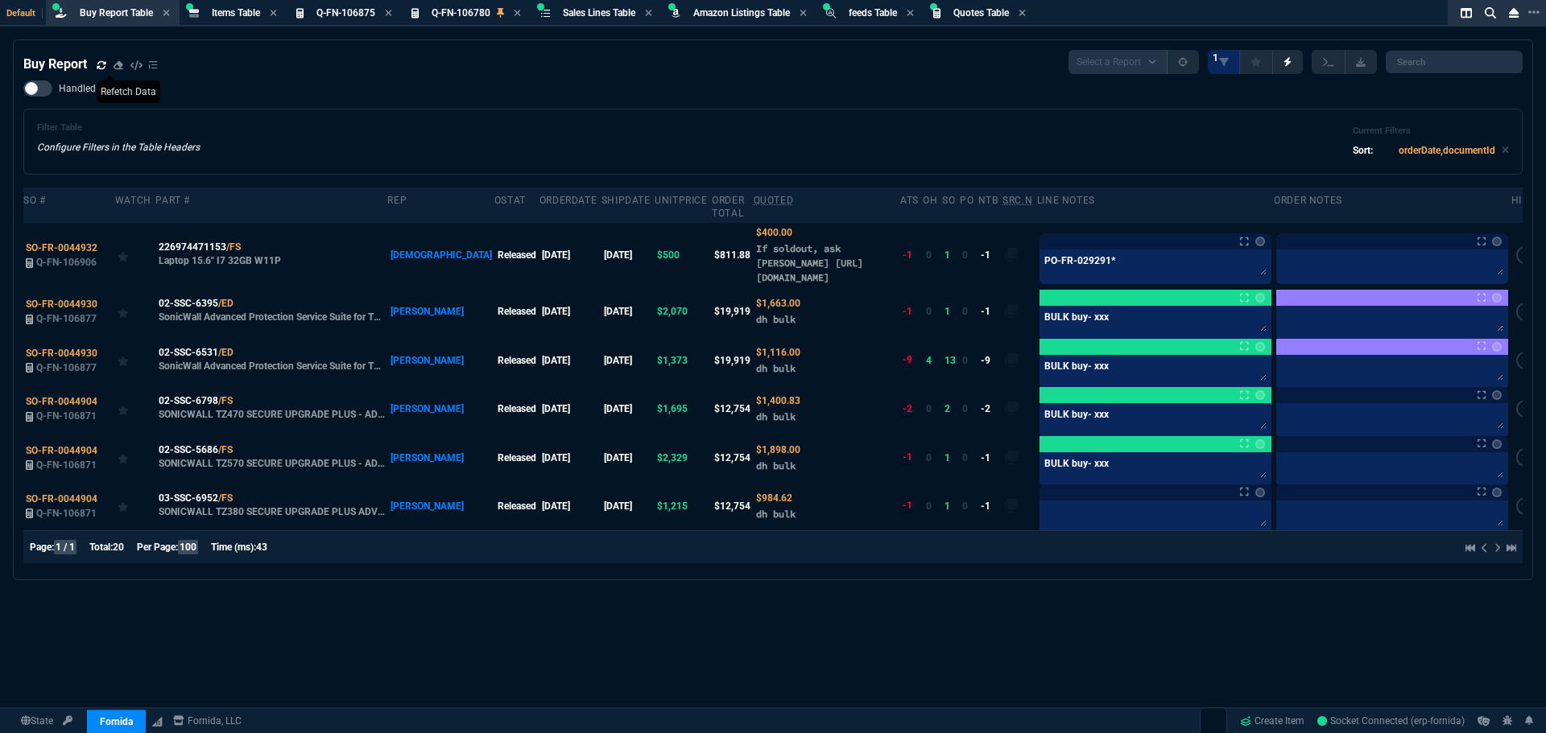
click at [101, 64] on icon at bounding box center [102, 65] width 10 height 10
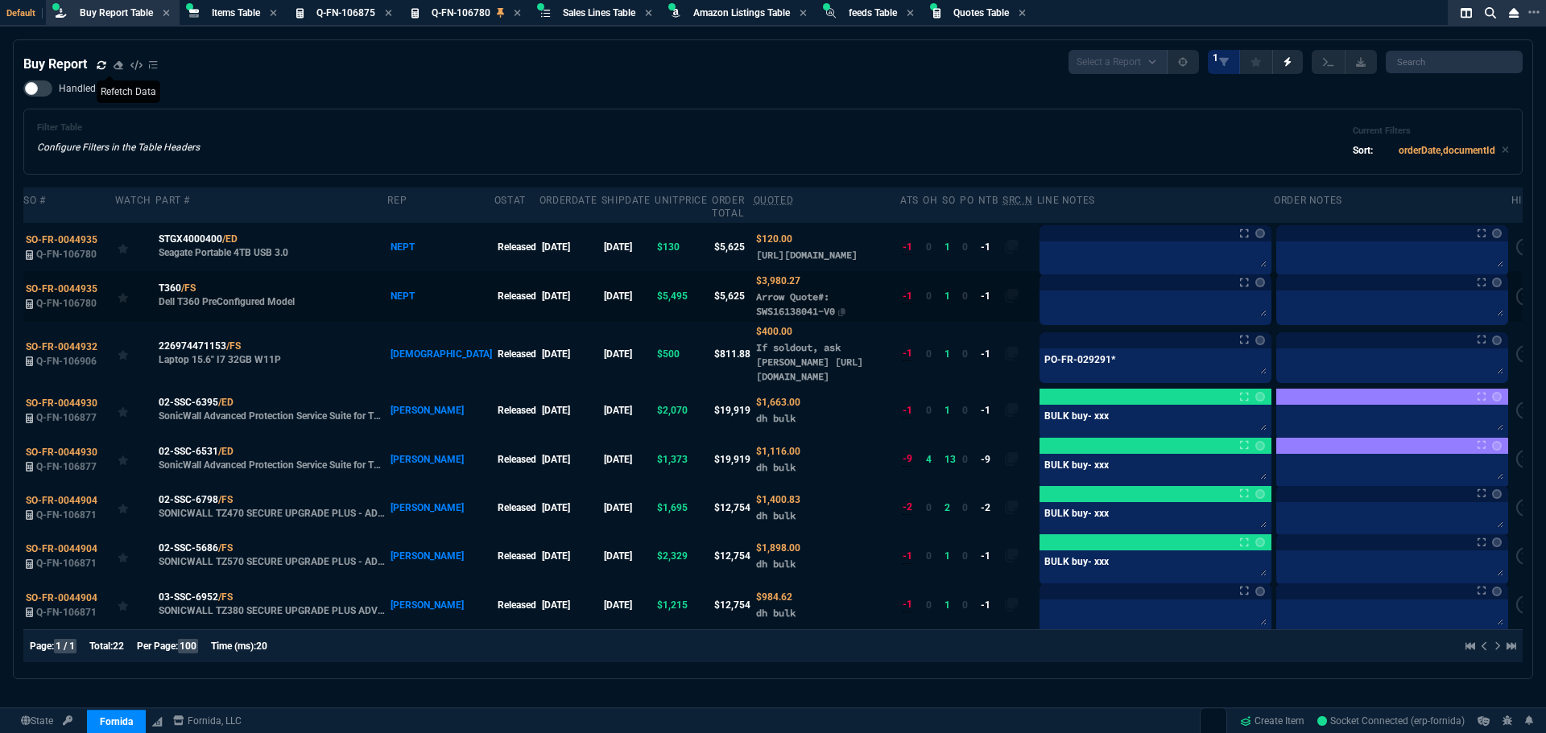
drag, startPoint x: 807, startPoint y: 315, endPoint x: 719, endPoint y: 317, distance: 87.8
click at [756, 317] on nx-fornida-value-formatter "Arrow Quote#: SWS16138041-V0" at bounding box center [800, 304] width 89 height 26
copy span "SWS16138041-V0"
click at [208, 293] on icon at bounding box center [206, 288] width 9 height 10
copy span "SWS16138041-V0"
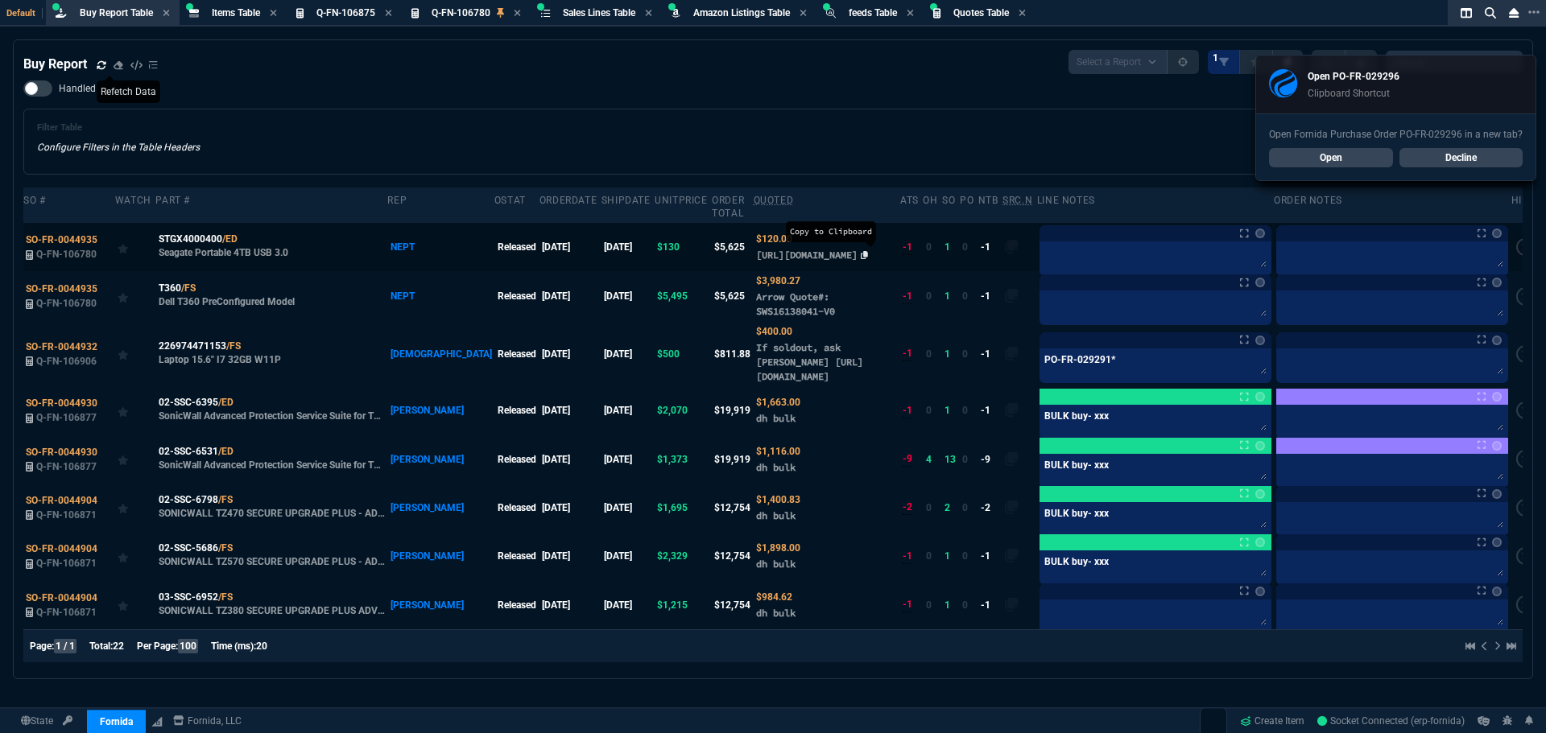
click at [868, 259] on icon at bounding box center [864, 255] width 7 height 8
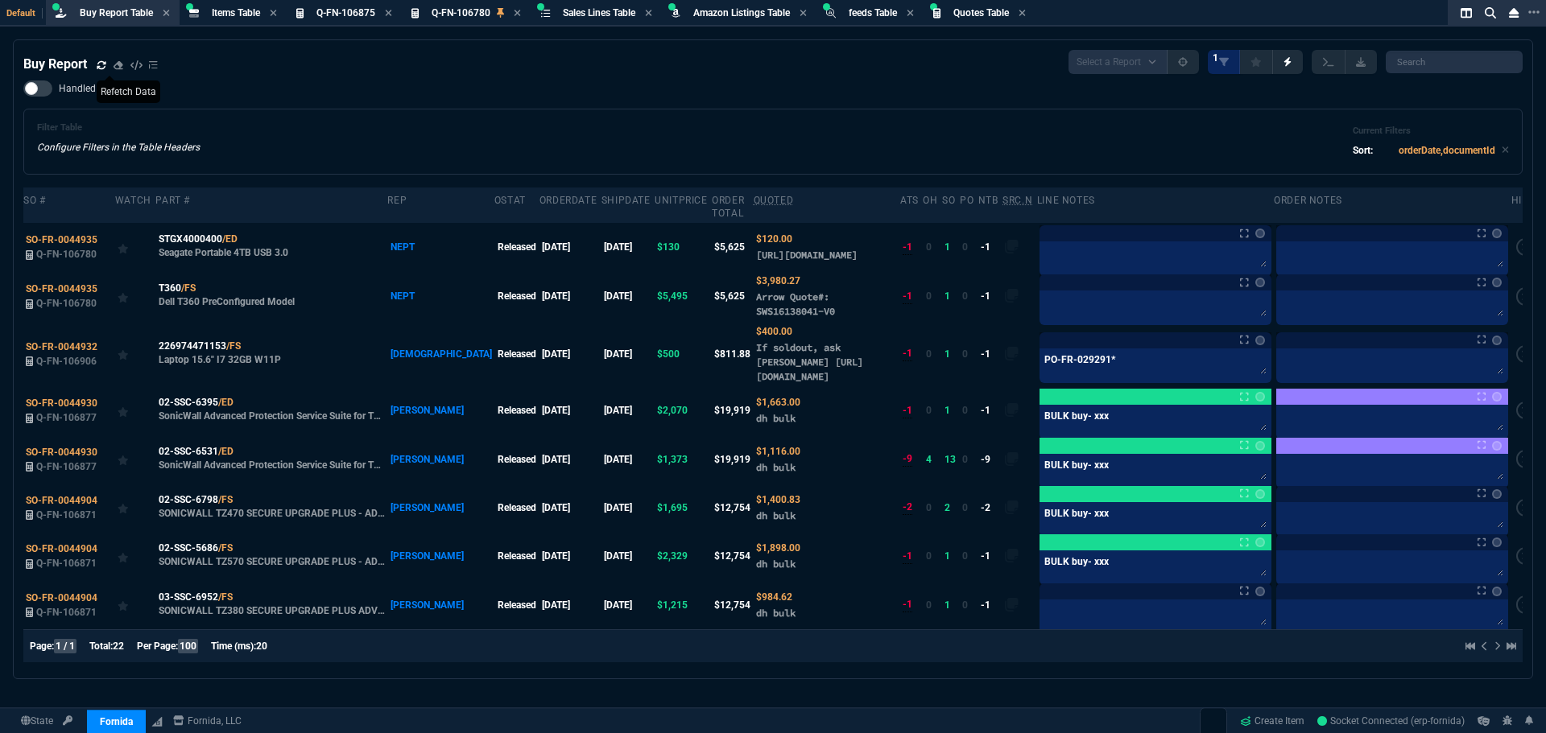
click at [327, 125] on div "Filter Table Configure Filters in the Table Headers Current Filters Sort: order…" at bounding box center [773, 141] width 1472 height 39
click at [246, 234] on icon at bounding box center [248, 239] width 9 height 10
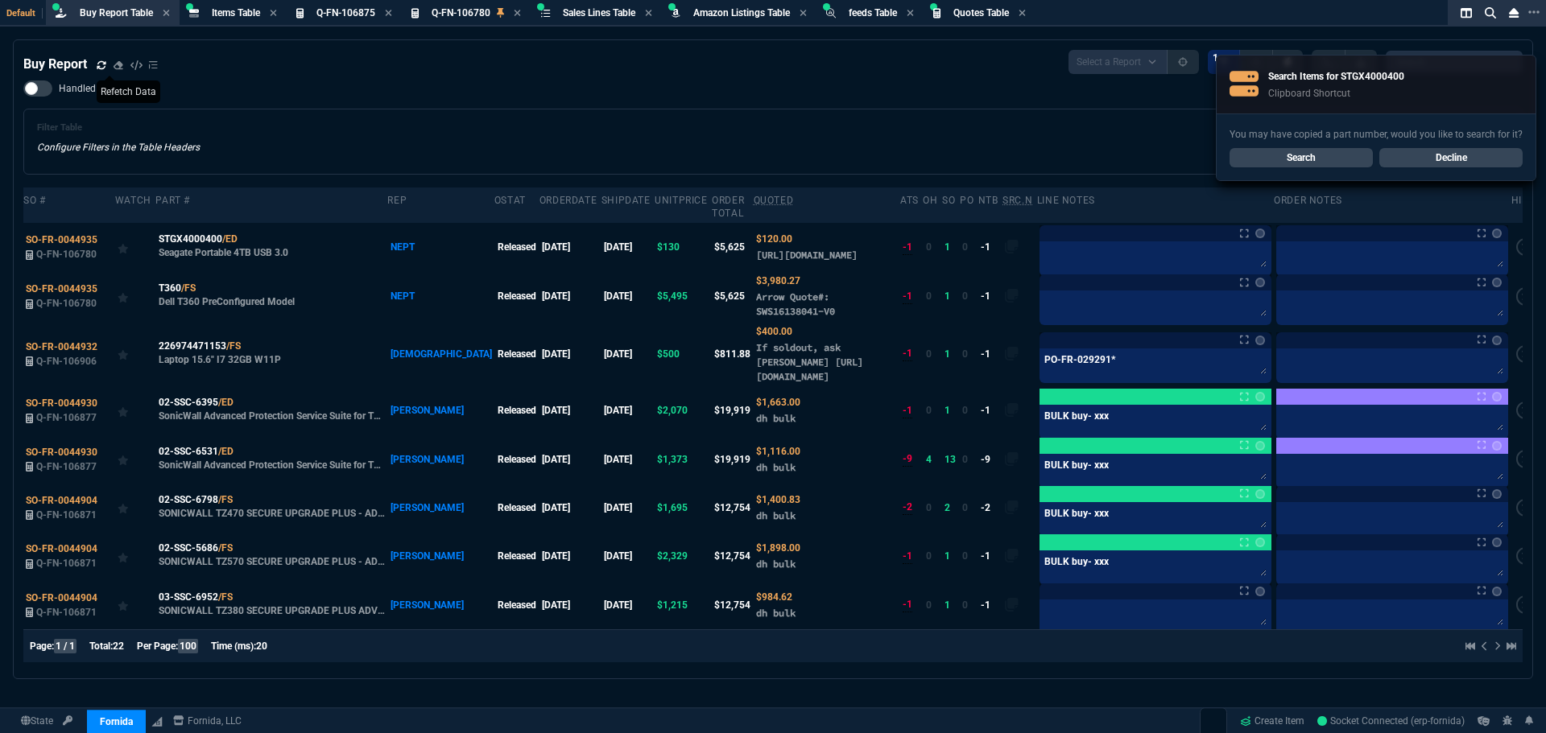
click at [105, 70] on icon at bounding box center [102, 65] width 10 height 10
click at [101, 64] on icon at bounding box center [102, 65] width 10 height 10
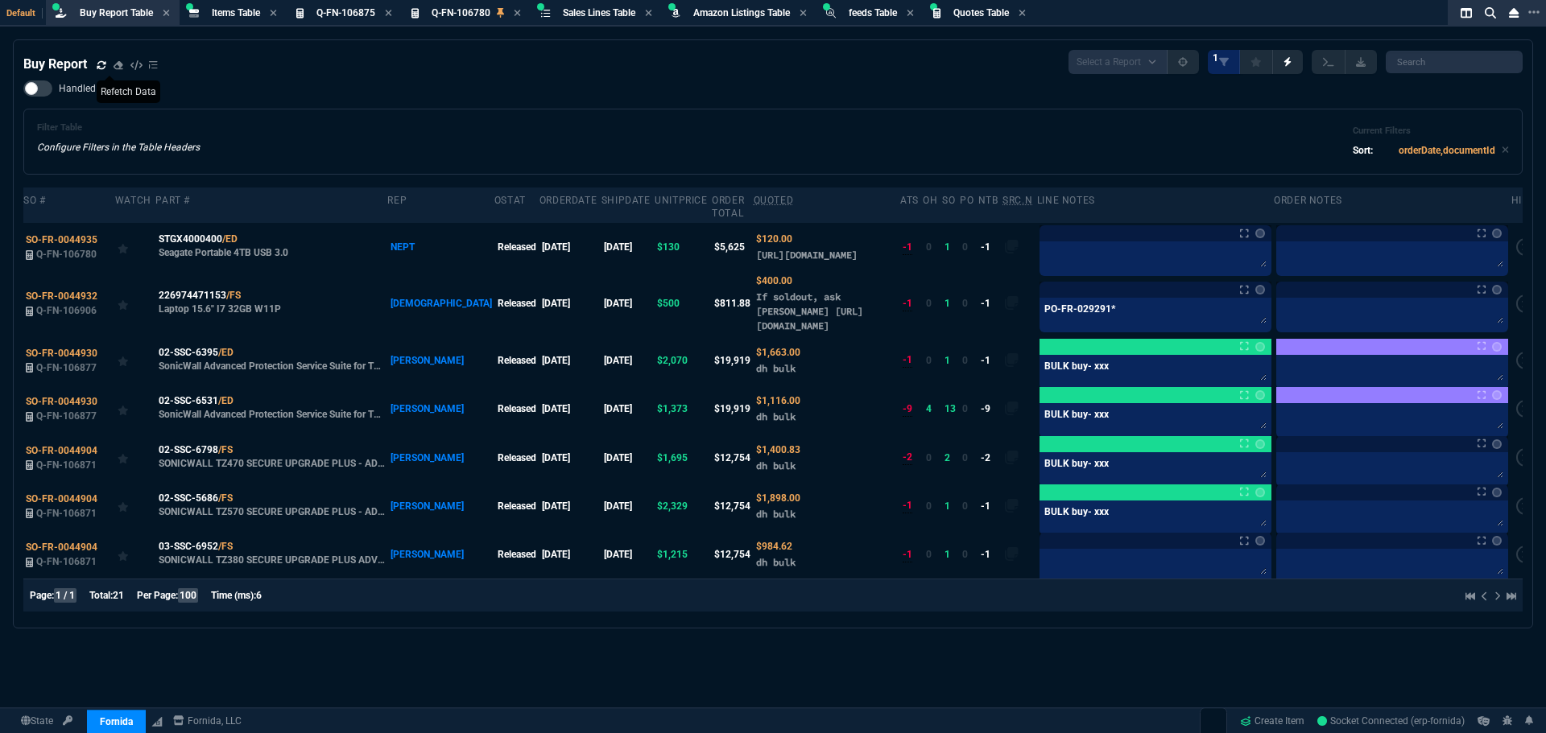
click at [101, 68] on icon at bounding box center [102, 65] width 10 height 10
click at [598, 67] on div "Buy Report Select a Report Not Purchased 1" at bounding box center [772, 62] width 1499 height 24
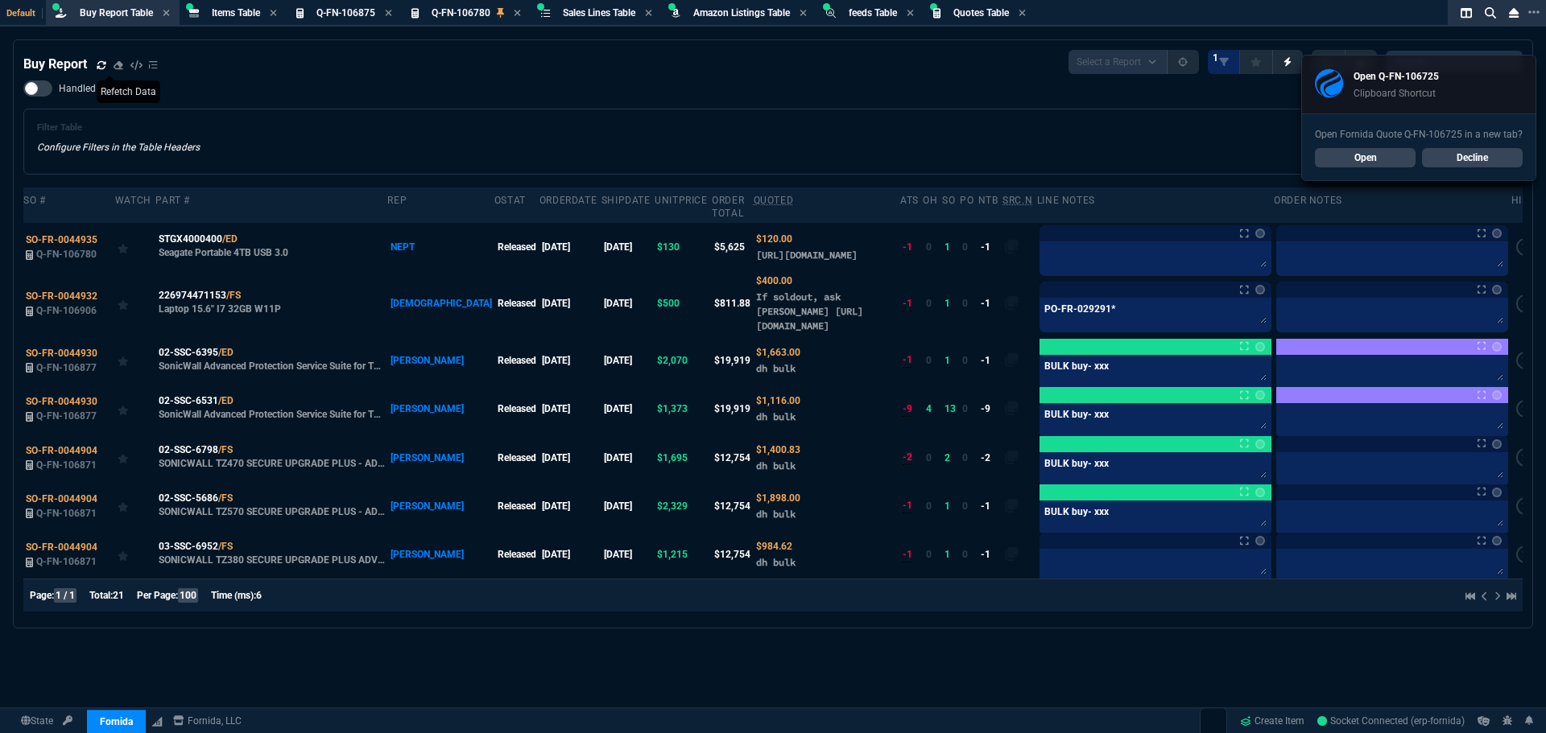
click at [1349, 162] on link "Open" at bounding box center [1365, 157] width 101 height 19
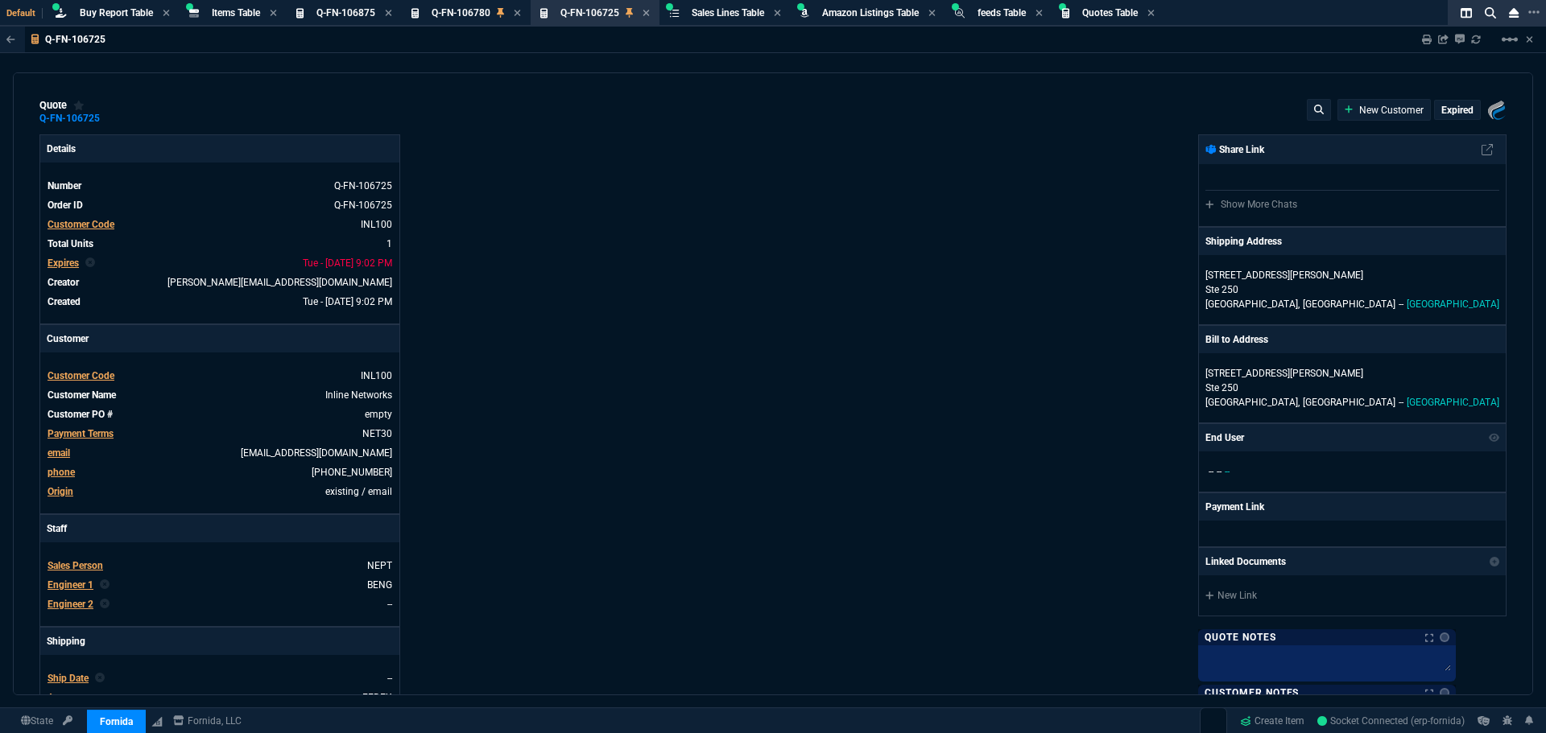
type input "31"
type input "6179"
type input "72"
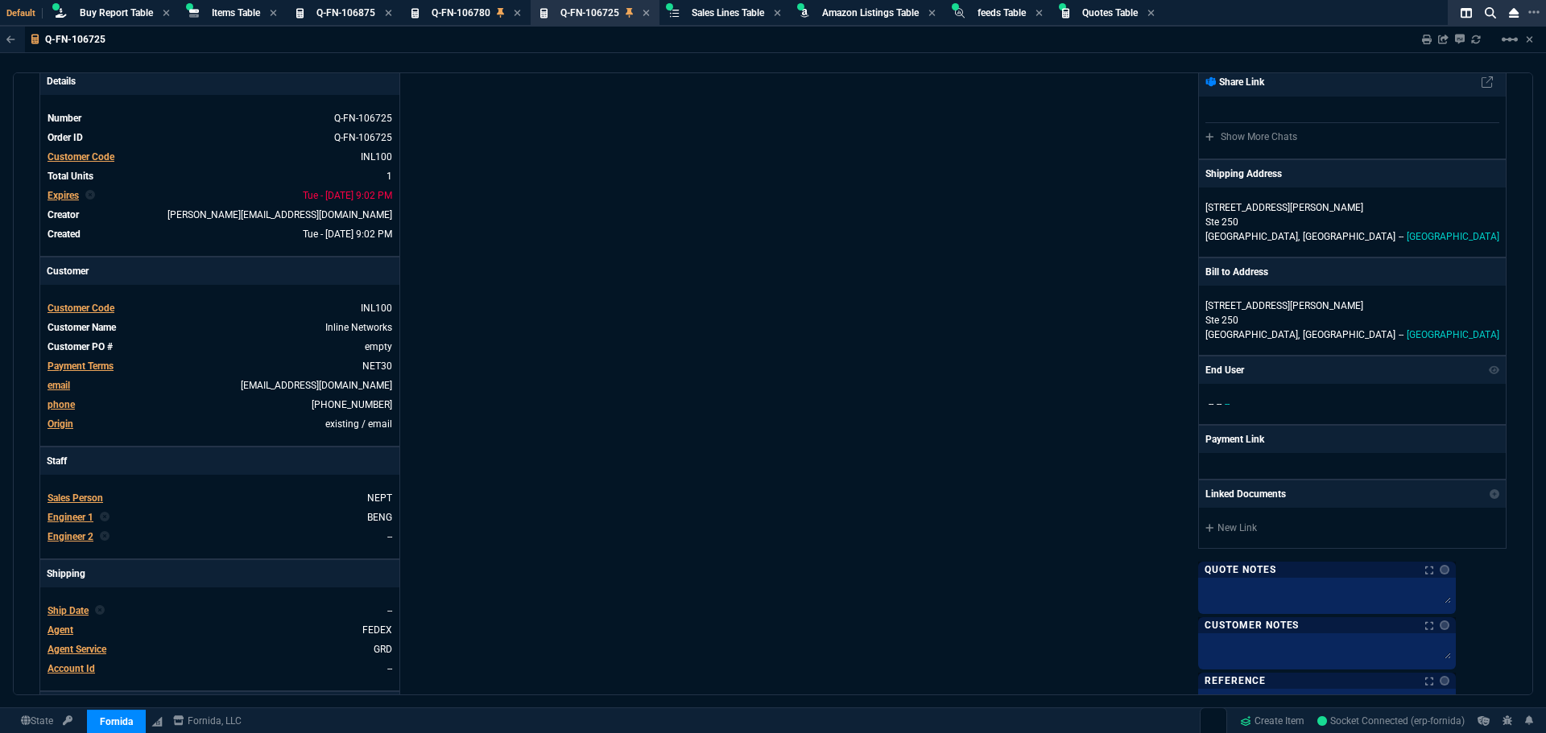
scroll to position [0, 0]
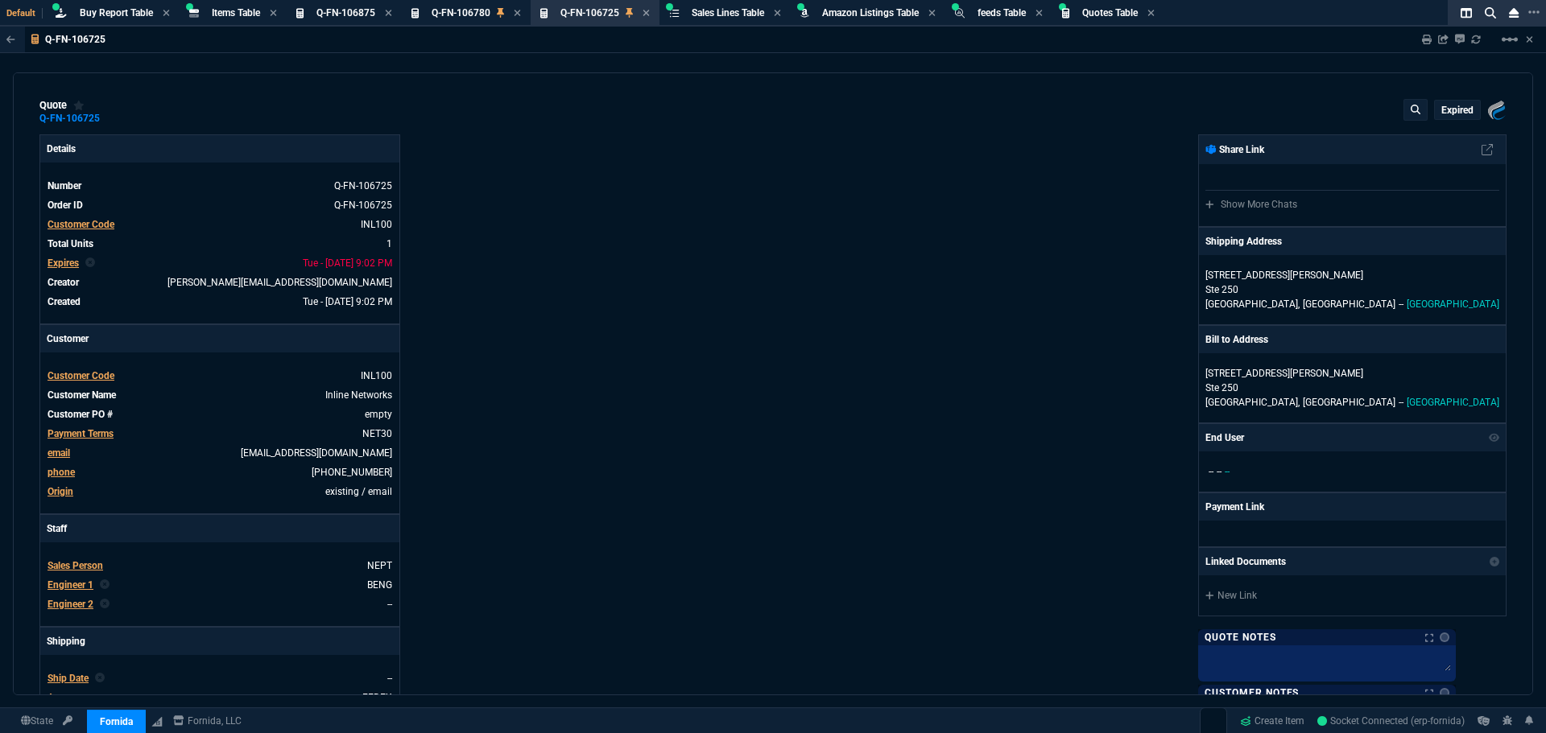
click at [67, 266] on span "Expires" at bounding box center [62, 263] width 31 height 11
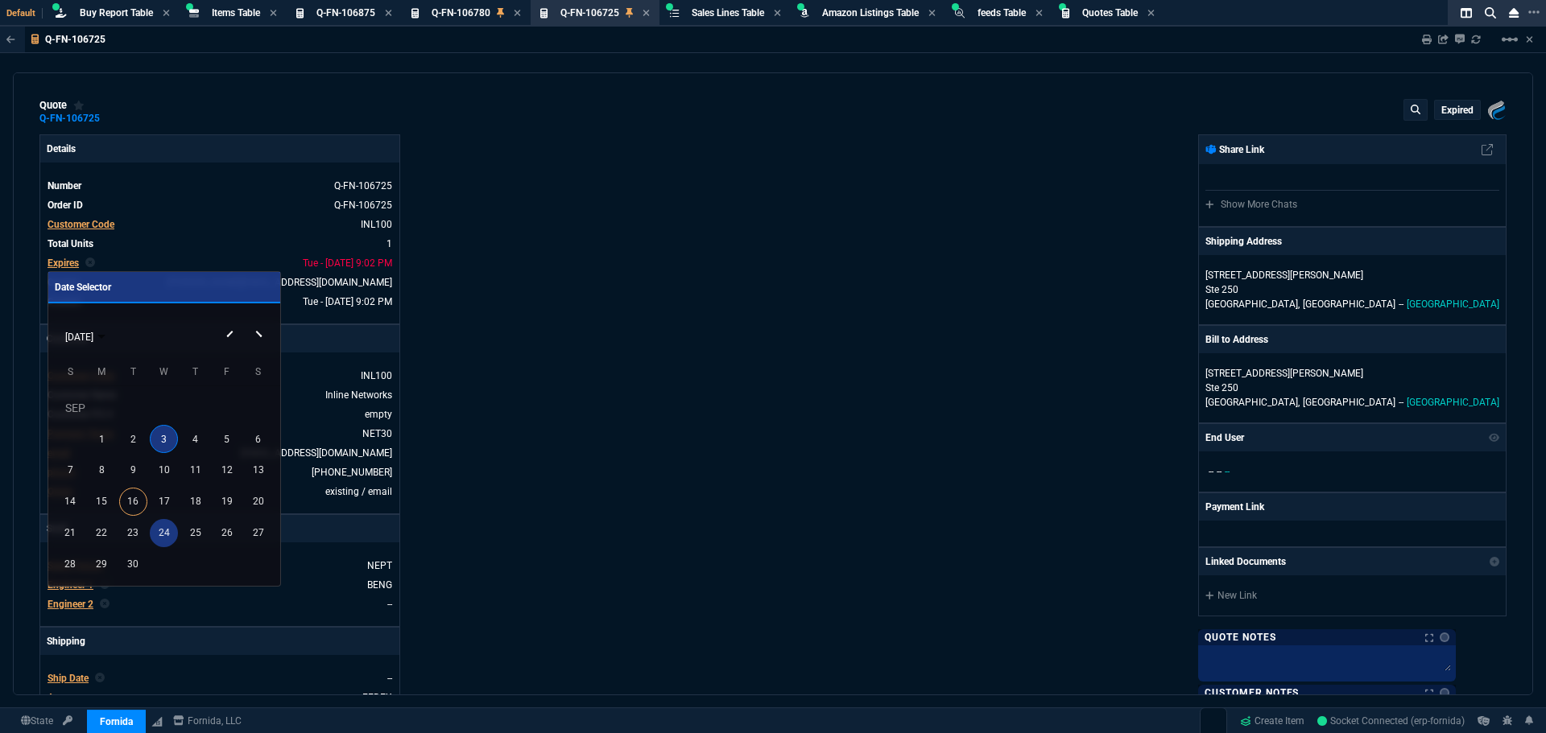
click at [165, 538] on div "24" at bounding box center [164, 533] width 28 height 28
click at [1448, 115] on div at bounding box center [773, 366] width 1546 height 733
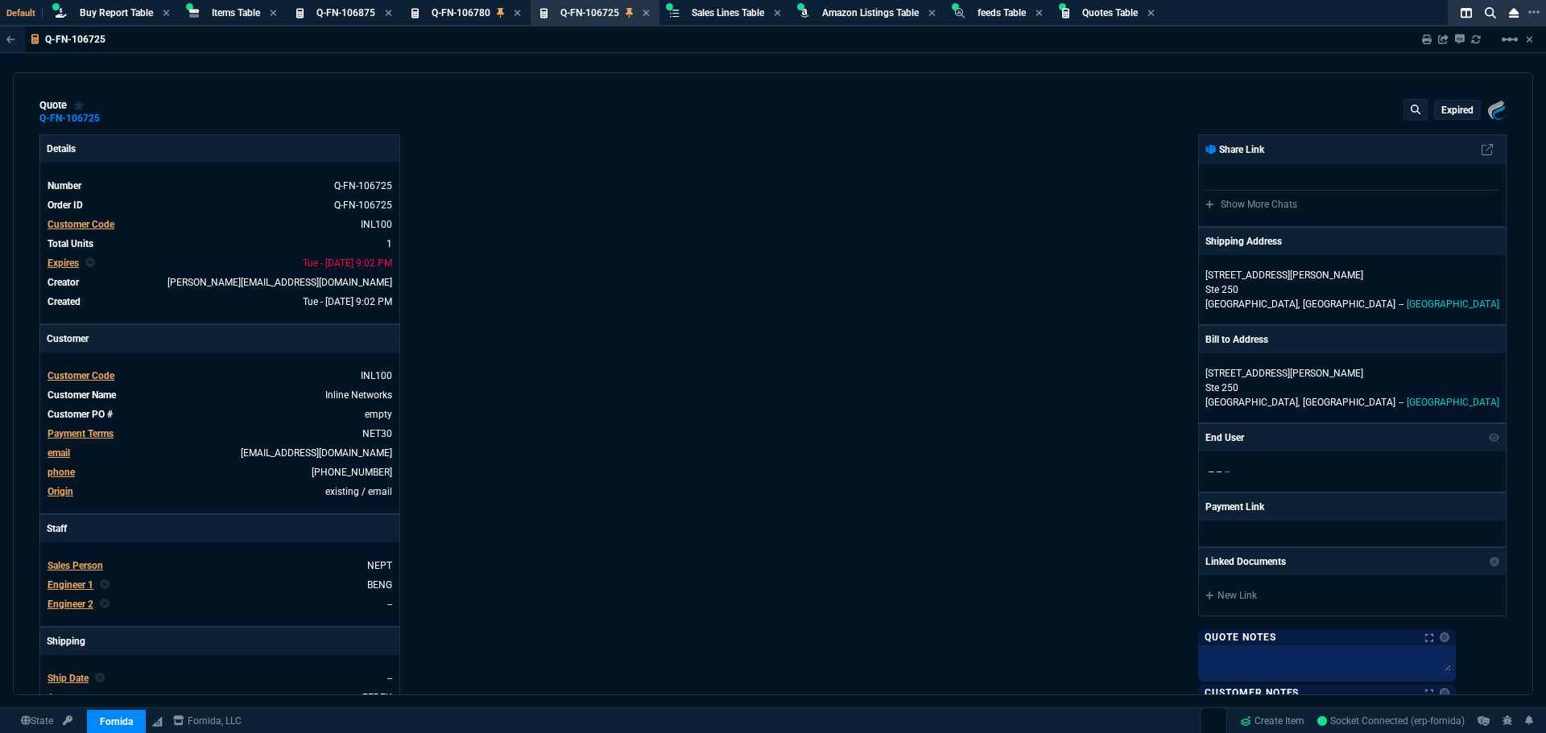
click at [1452, 112] on p "expired" at bounding box center [1457, 110] width 32 height 13
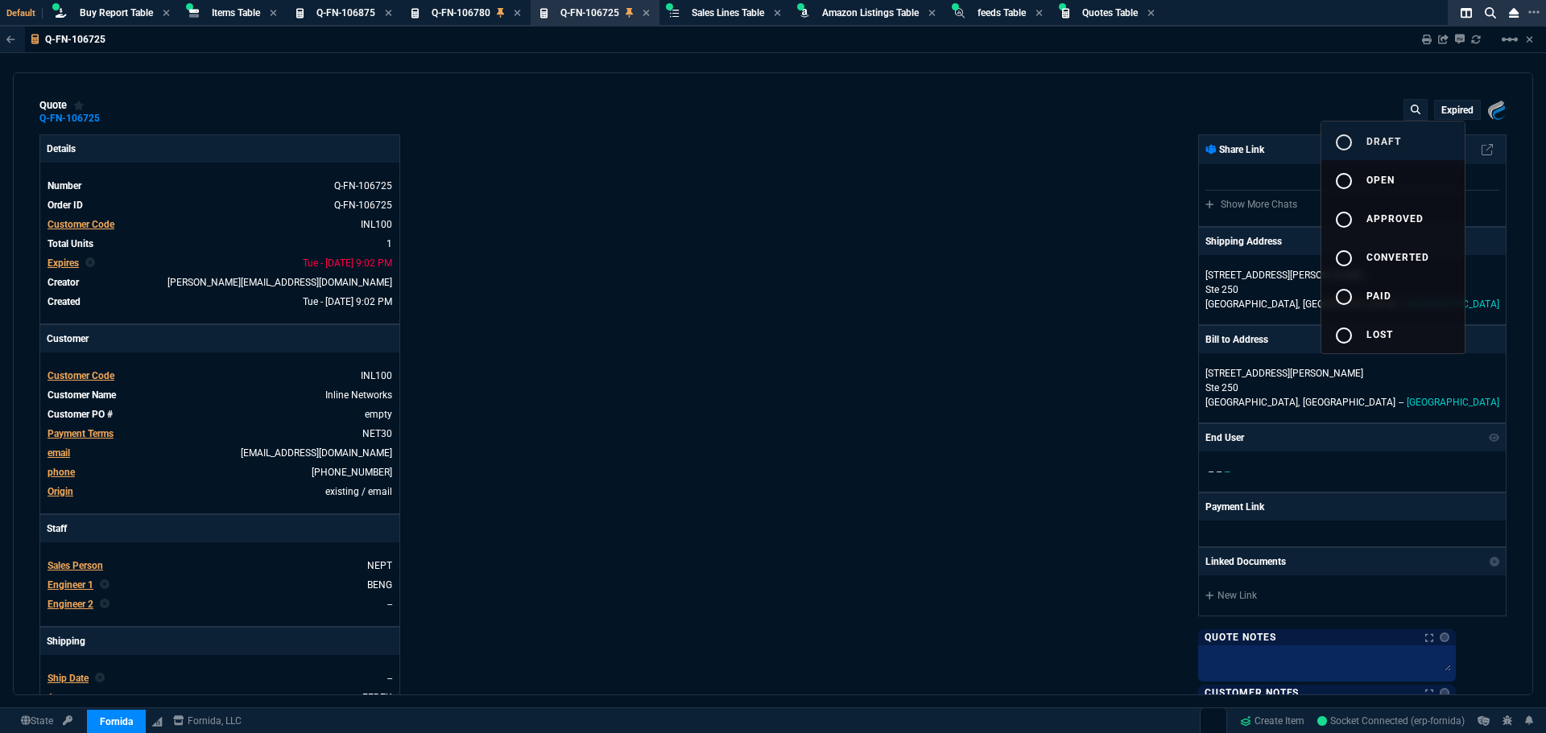
click at [1351, 142] on mat-icon "radio_button_unchecked" at bounding box center [1343, 142] width 19 height 19
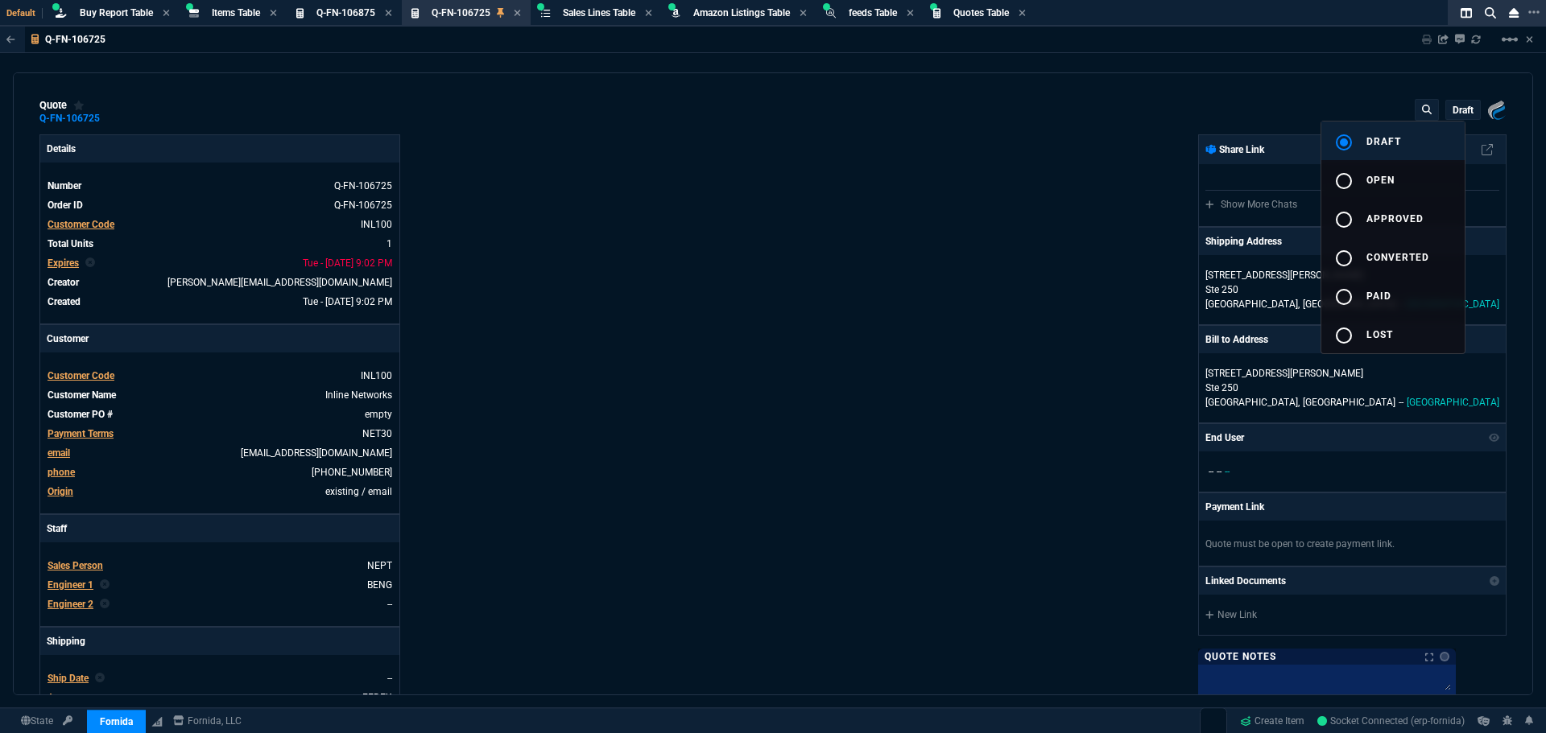
type input "31"
type input "6179"
type input "72"
click at [52, 262] on div at bounding box center [773, 366] width 1546 height 733
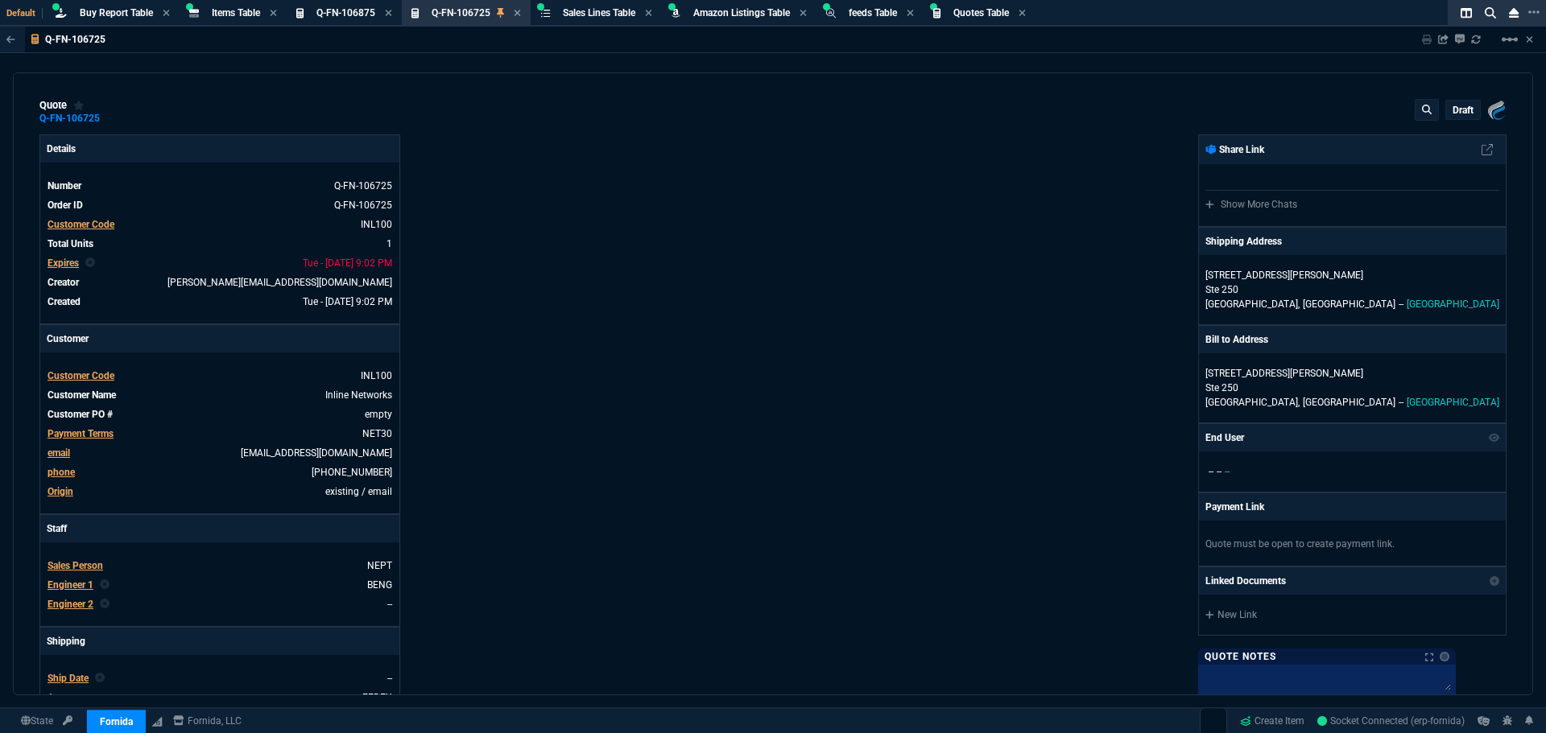
click at [64, 264] on span "Expires" at bounding box center [62, 263] width 31 height 11
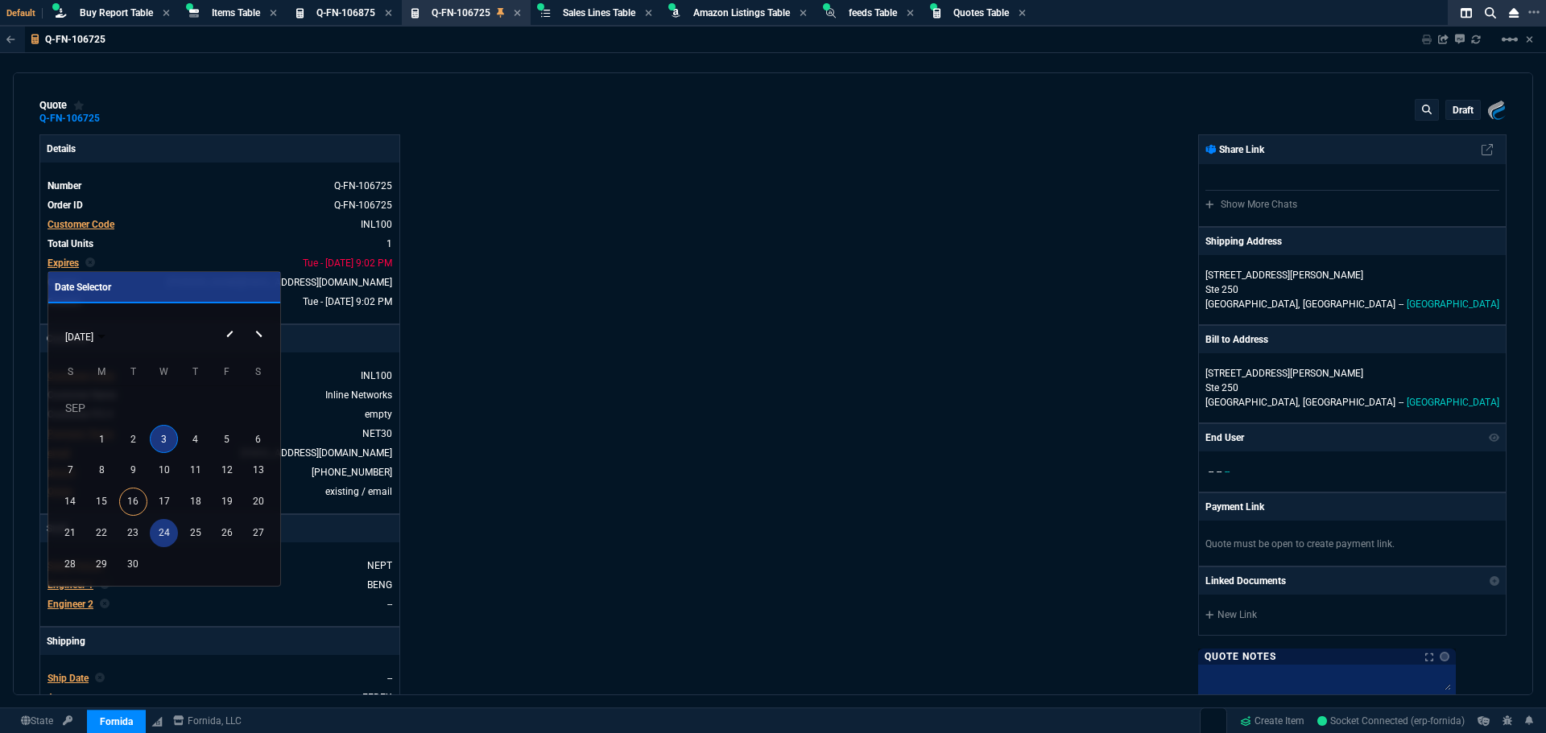
click at [160, 533] on div "24" at bounding box center [164, 533] width 28 height 28
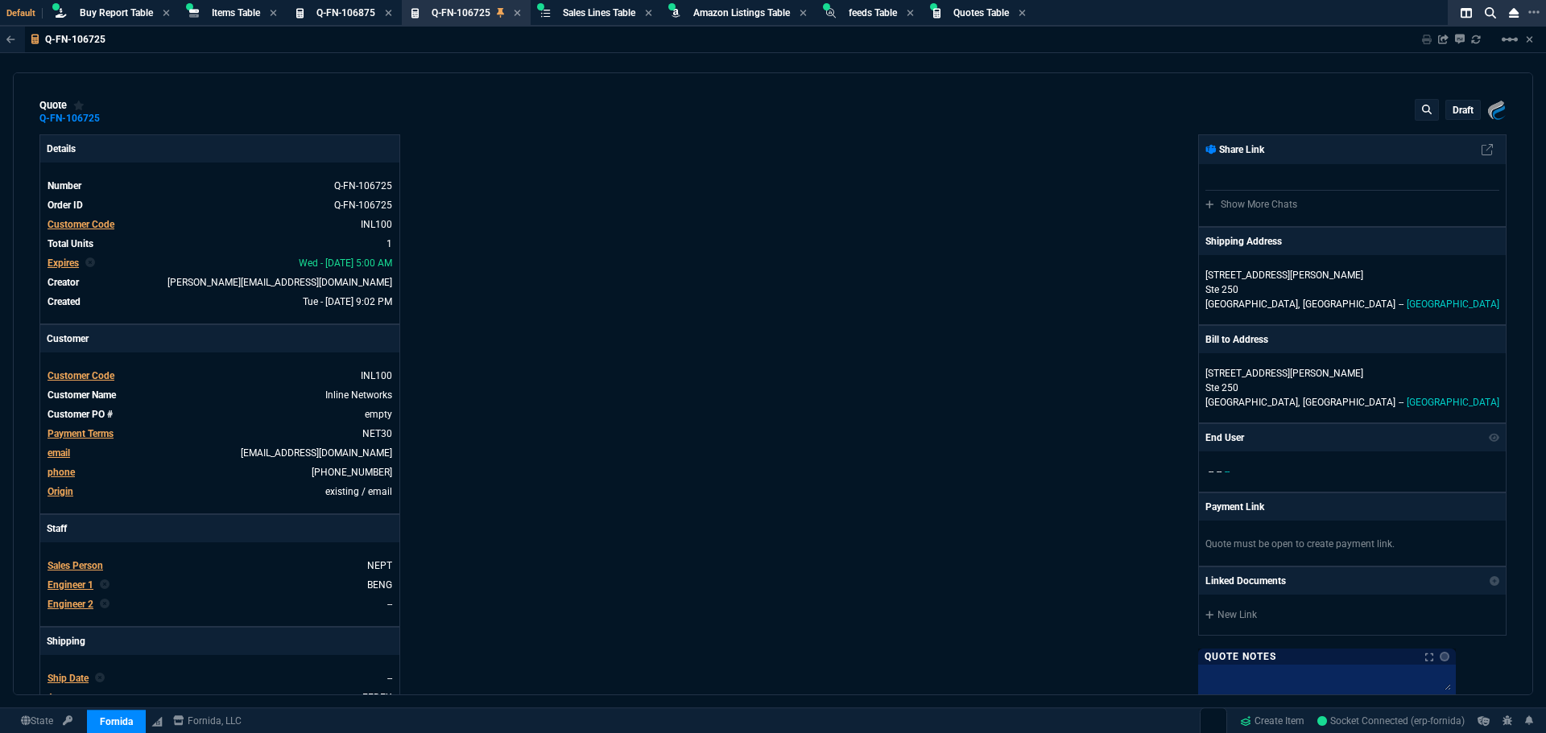
type input "31"
type input "6179"
type input "72"
click at [684, 389] on div "Details Number Q-FN-106725 Order ID Q-FN-106725 Customer Code INL100 Total Unit…" at bounding box center [405, 549] width 733 height 831
click at [1462, 113] on p "draft" at bounding box center [1462, 110] width 21 height 13
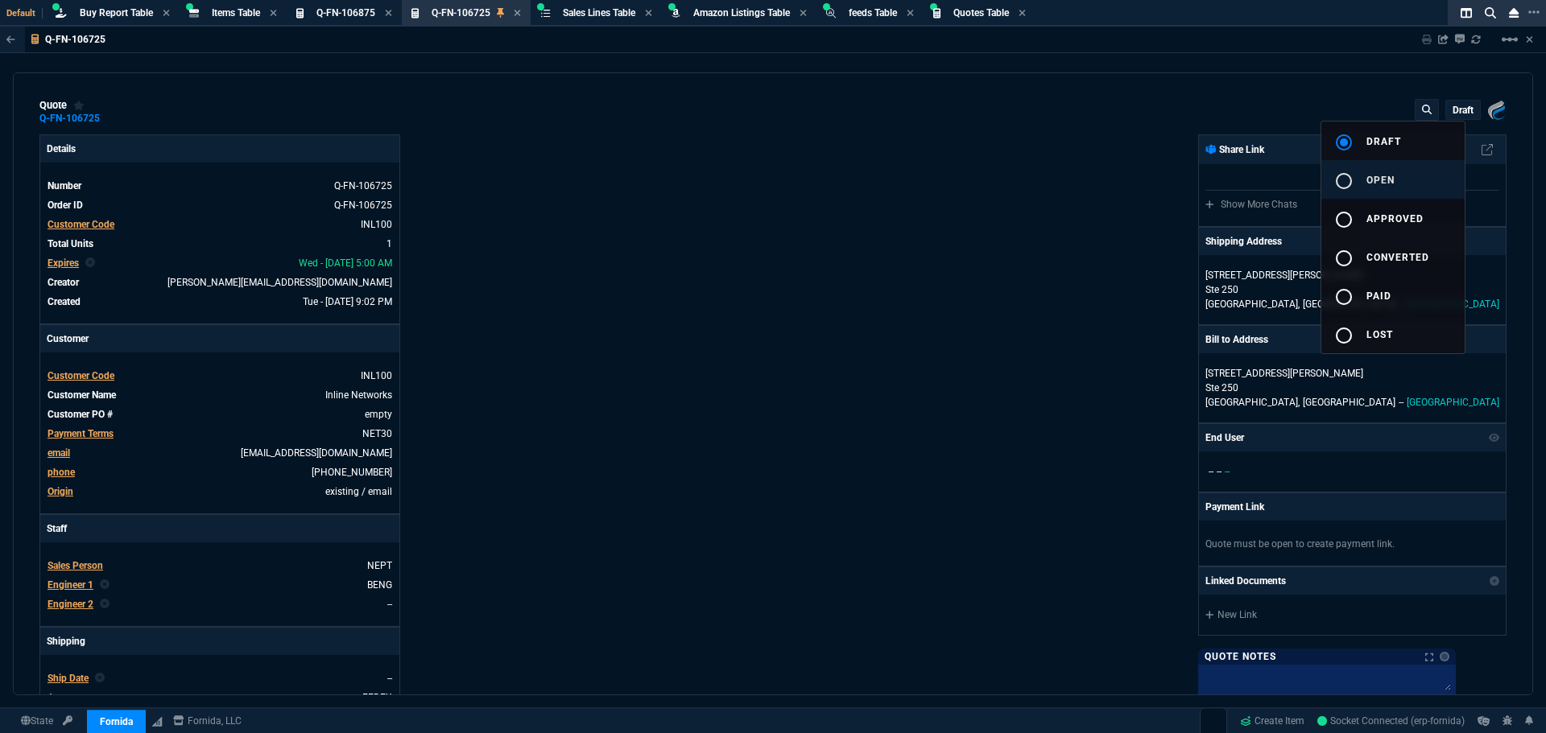
click at [1344, 178] on mat-icon "radio_button_unchecked" at bounding box center [1343, 180] width 19 height 19
type input "31"
type input "6179"
type input "72"
click at [869, 202] on div at bounding box center [773, 366] width 1546 height 733
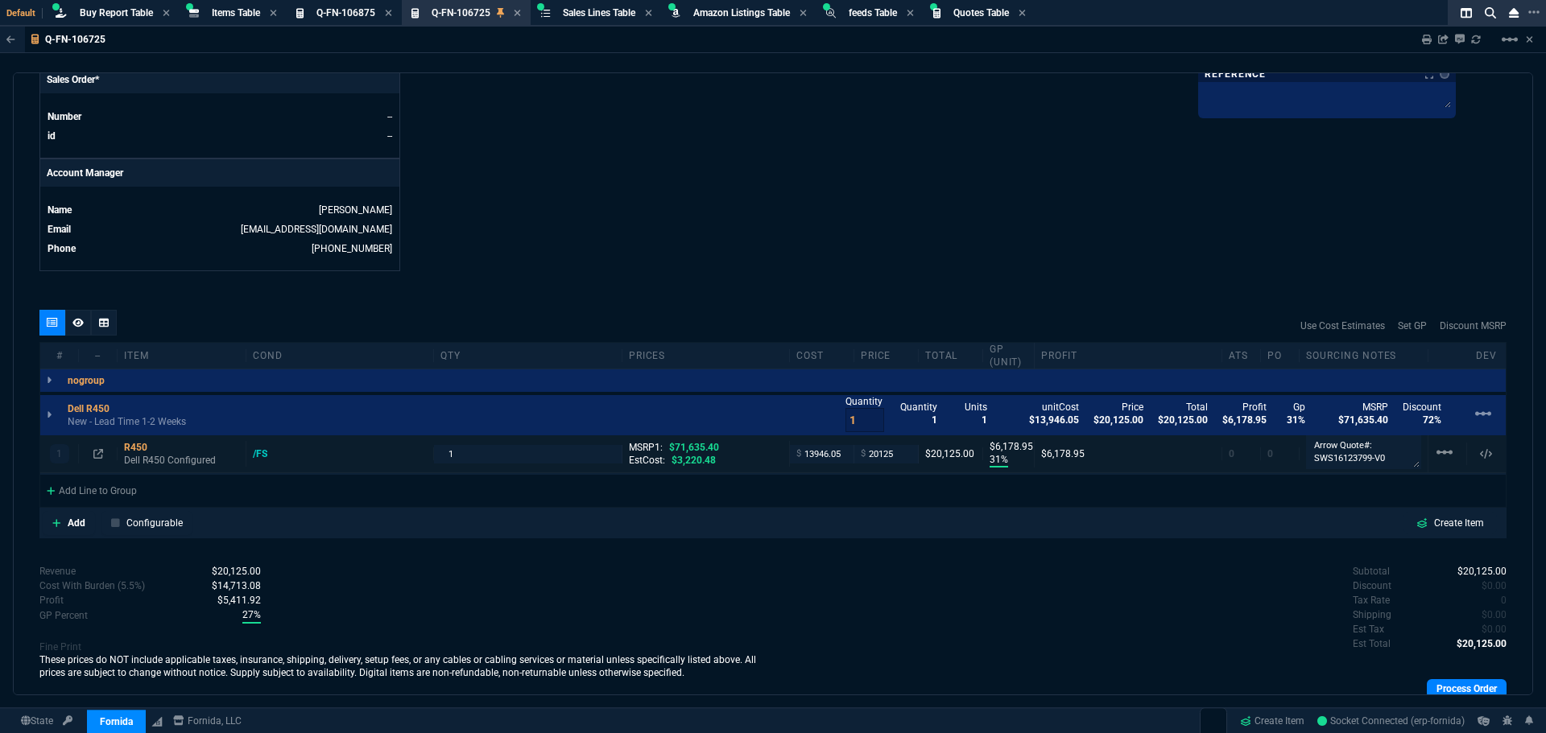
scroll to position [746, 0]
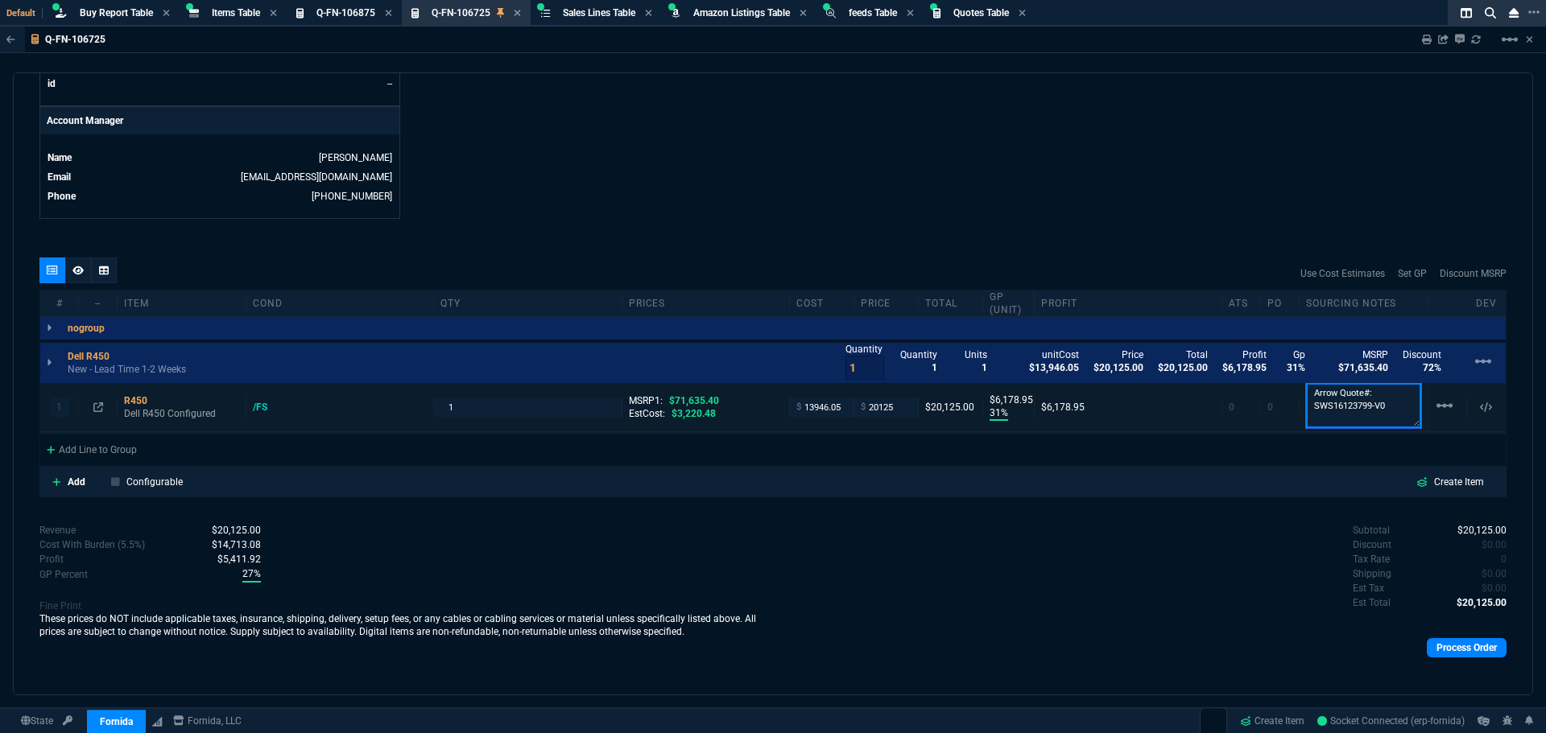
drag, startPoint x: 1379, startPoint y: 405, endPoint x: 1298, endPoint y: 407, distance: 81.3
click at [1306, 407] on textarea "Arrow Quote#: SWS16123799-V0" at bounding box center [1363, 405] width 115 height 45
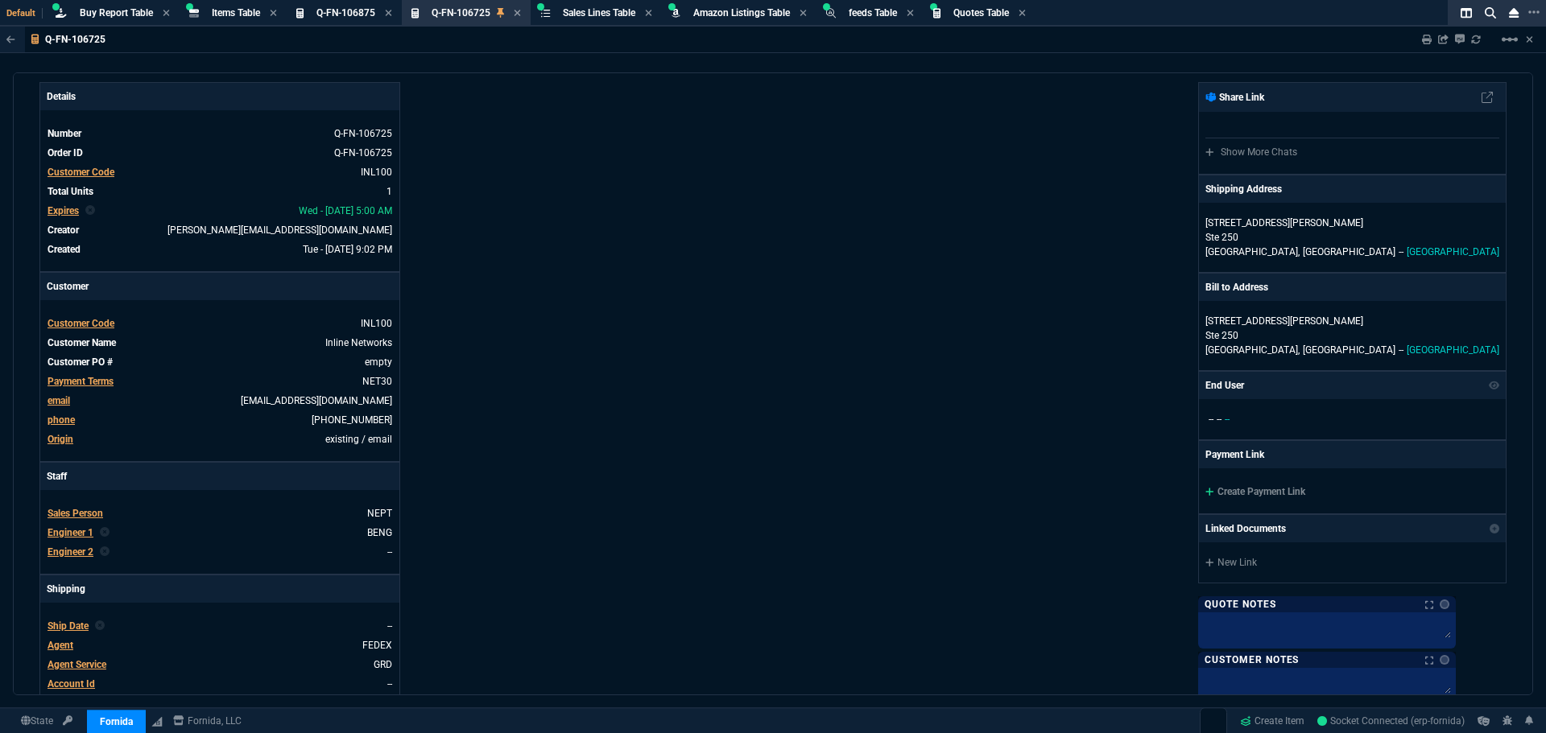
scroll to position [0, 0]
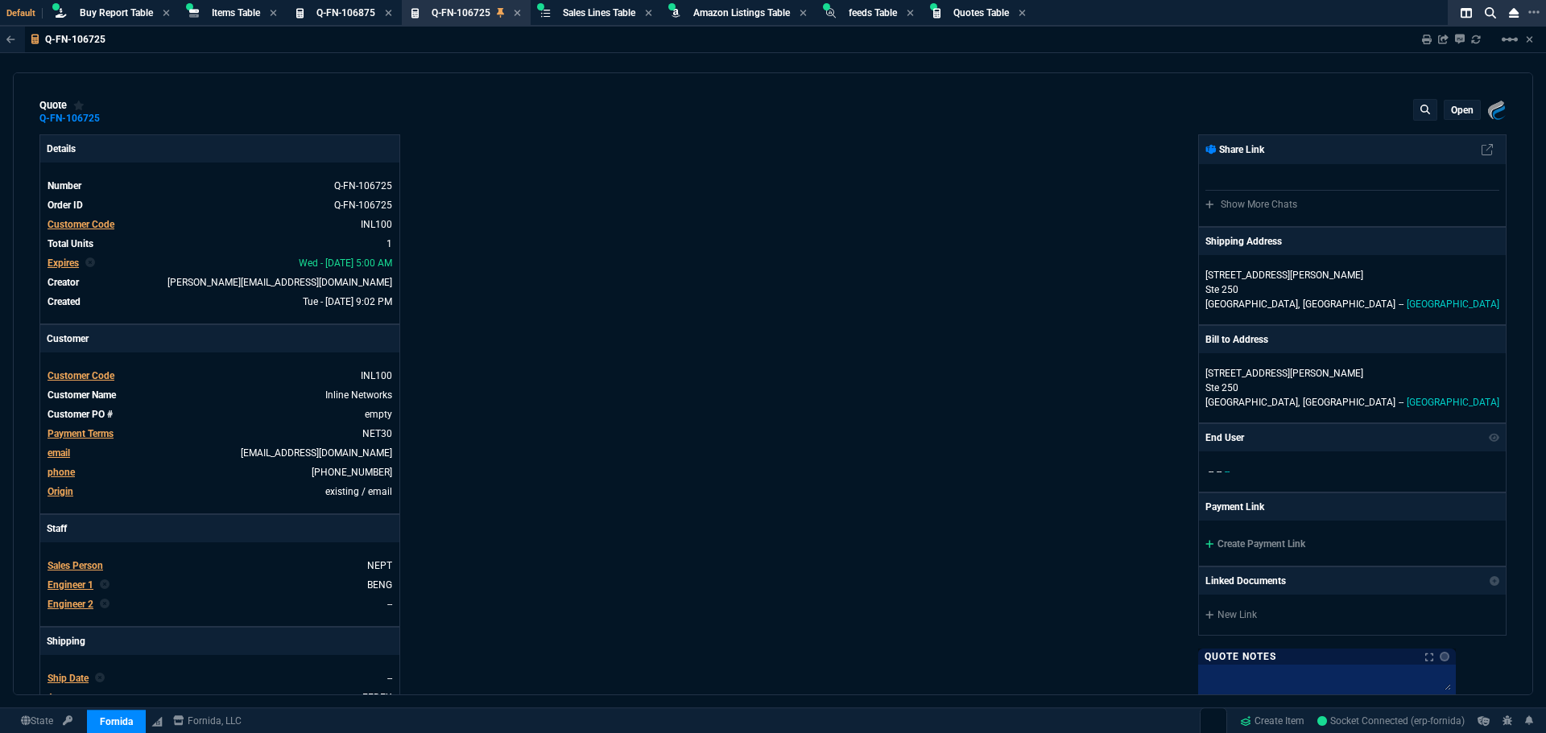
drag, startPoint x: 1425, startPoint y: 41, endPoint x: 1373, endPoint y: 80, distance: 65.1
click at [1425, 41] on icon at bounding box center [1427, 40] width 10 height 10
type input "31"
type input "6179"
type input "72"
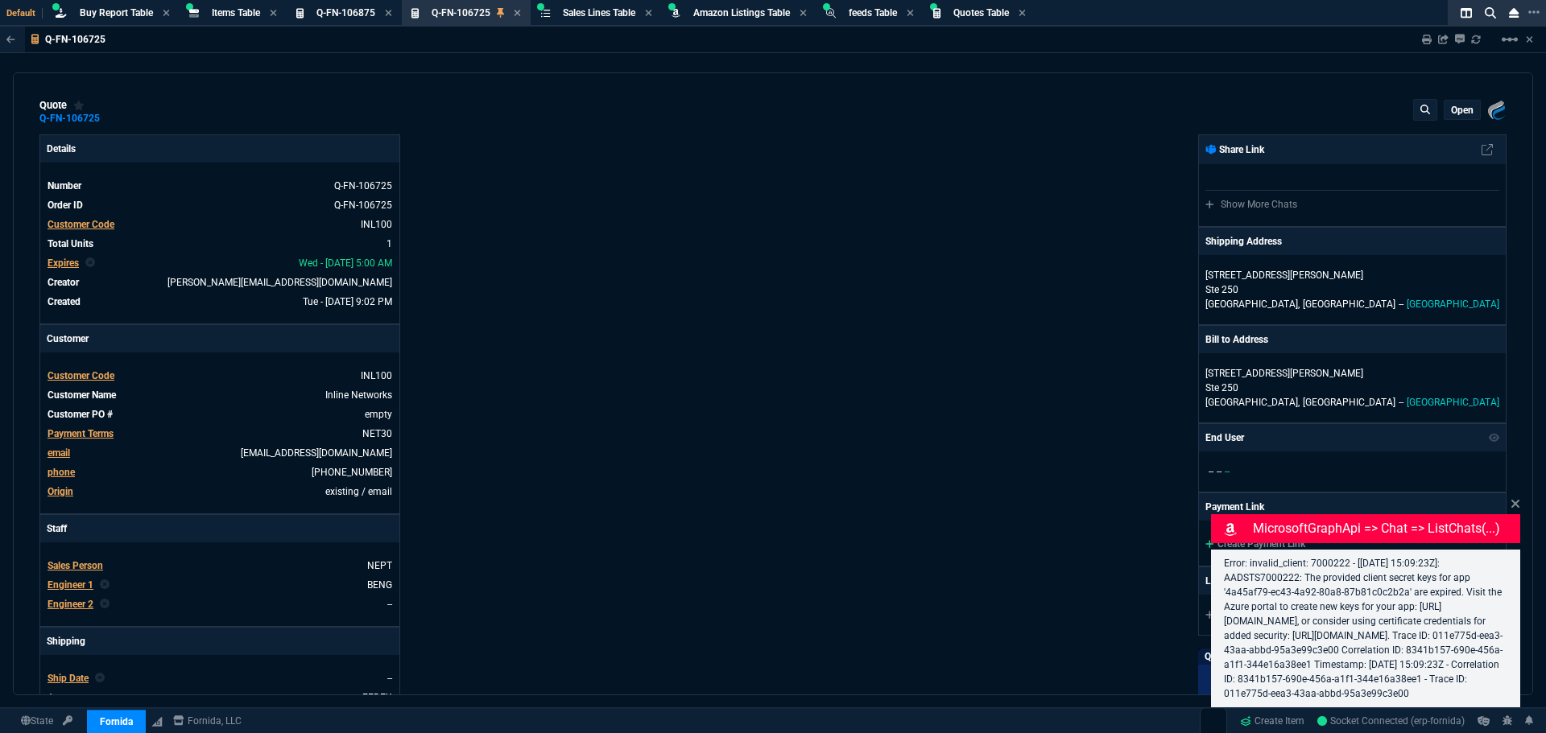
type input "31"
type input "6179"
type input "72"
select select "8: NEPT"
type input "31"
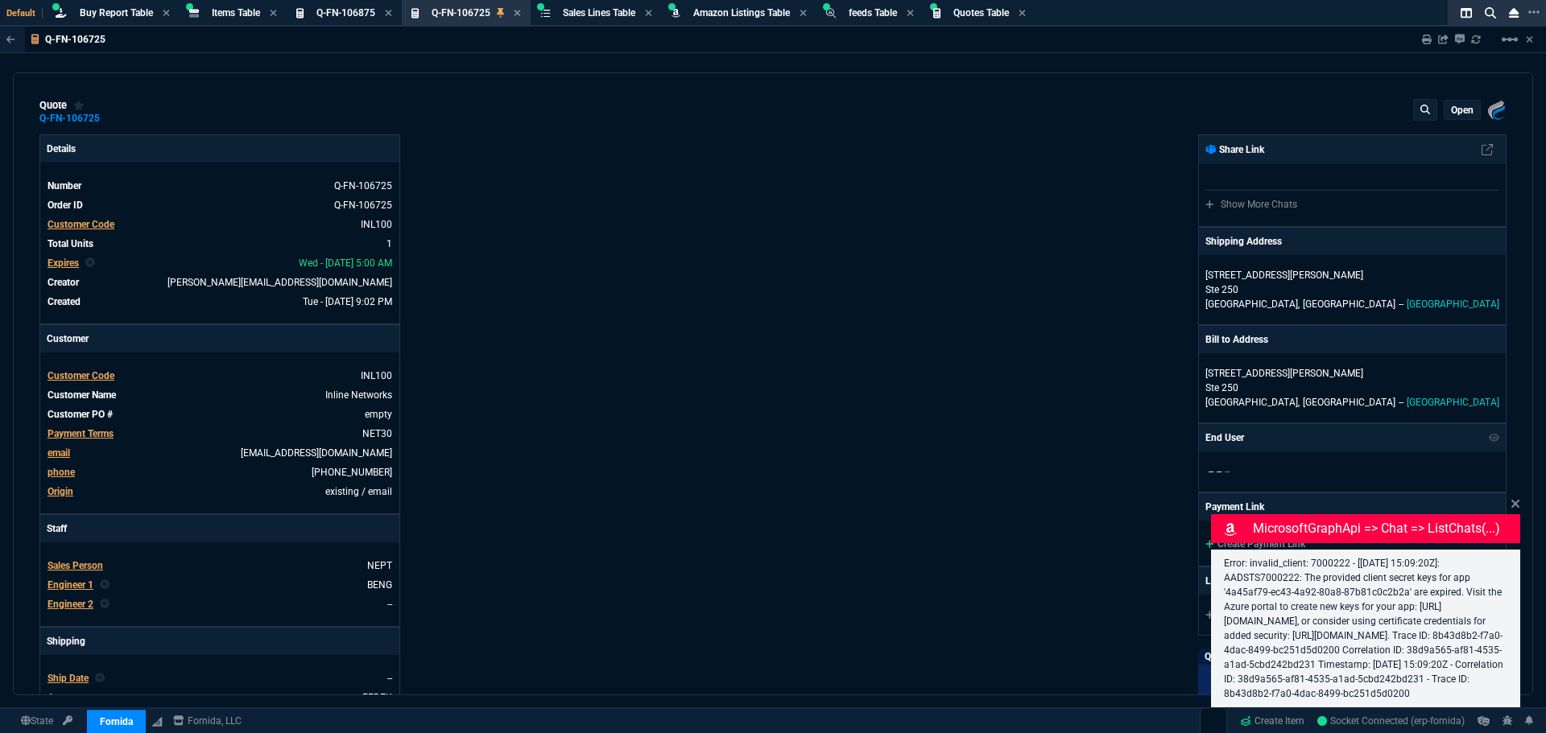
type input "6179"
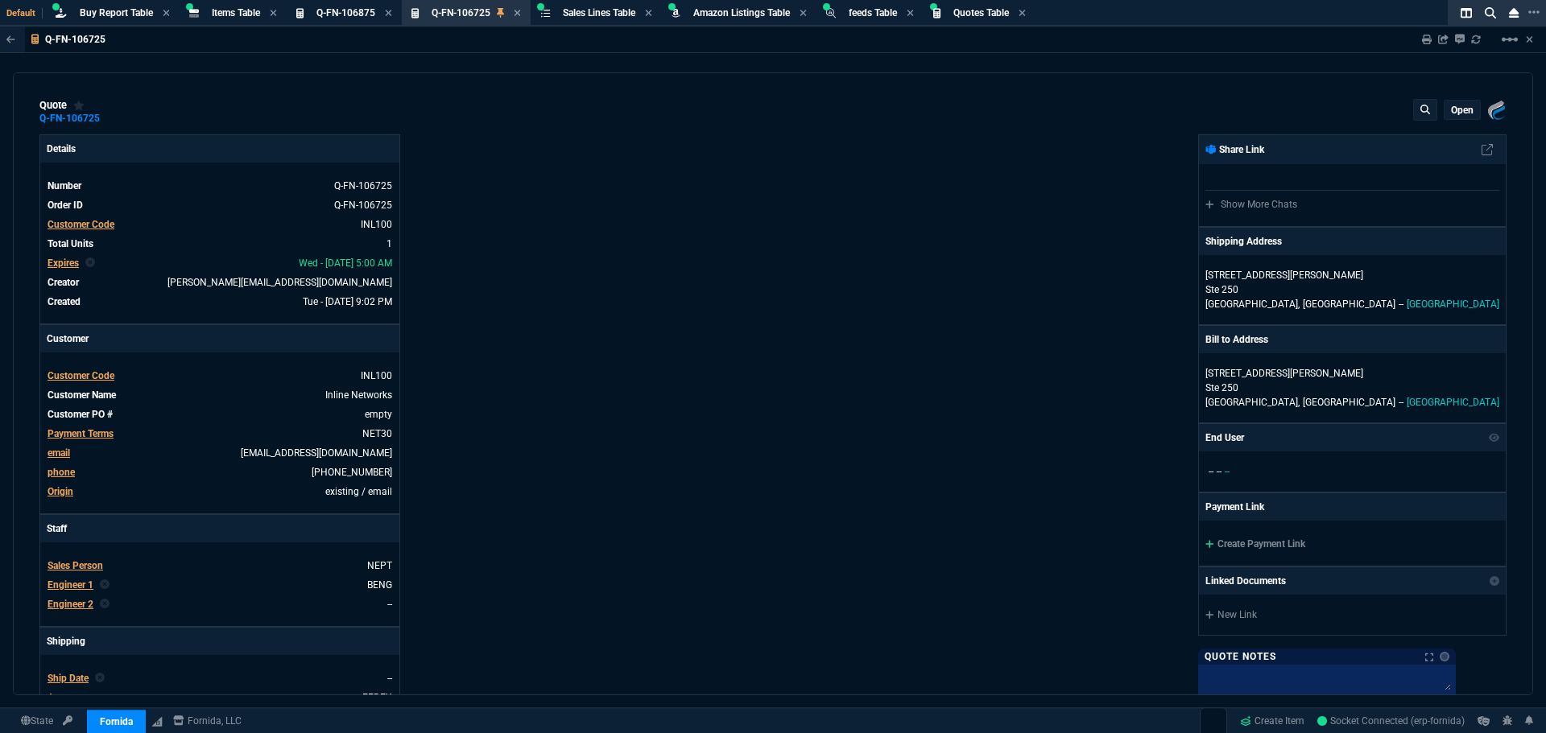
type input "72"
select select "8: NEPT"
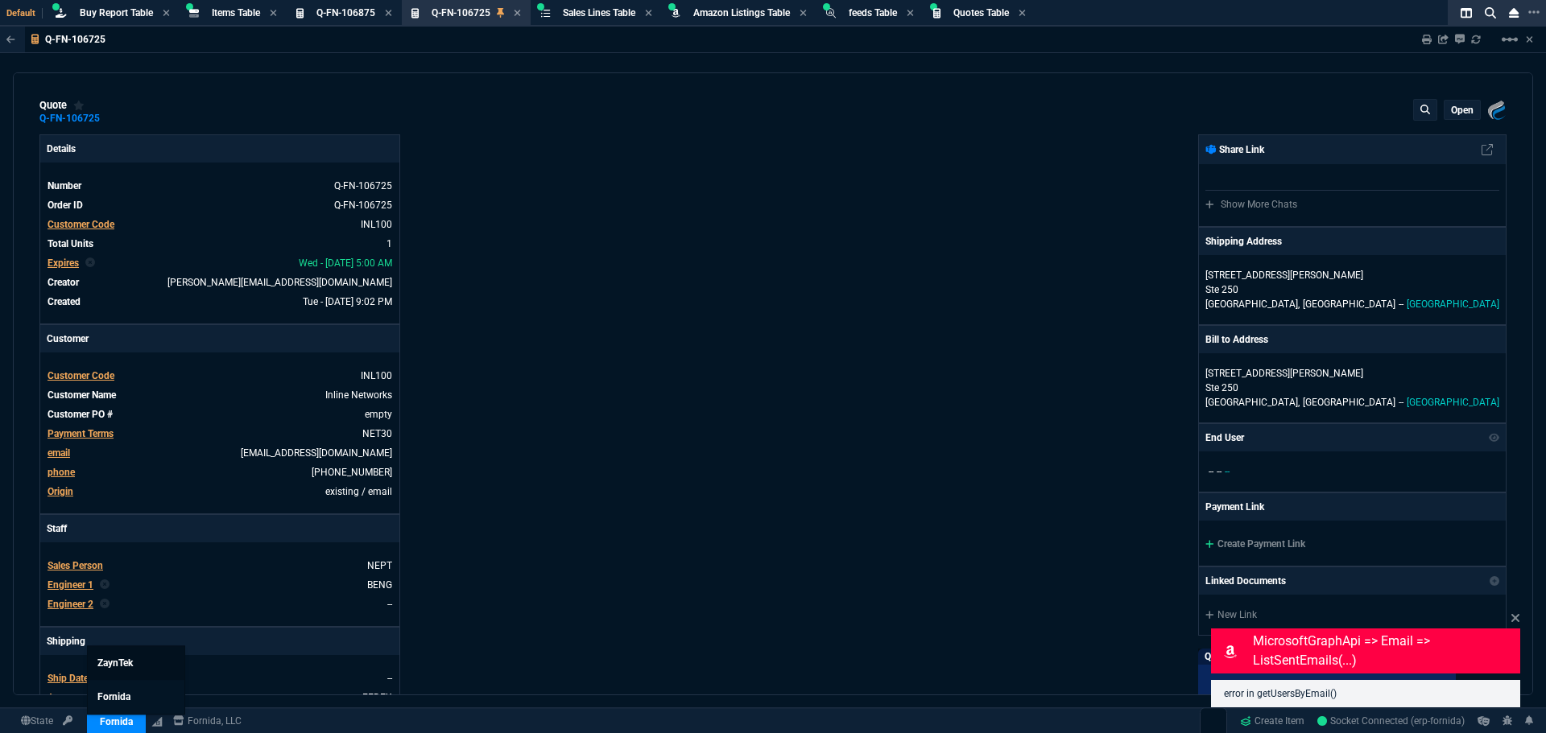
click at [120, 663] on span "ZaynTek" at bounding box center [114, 663] width 35 height 11
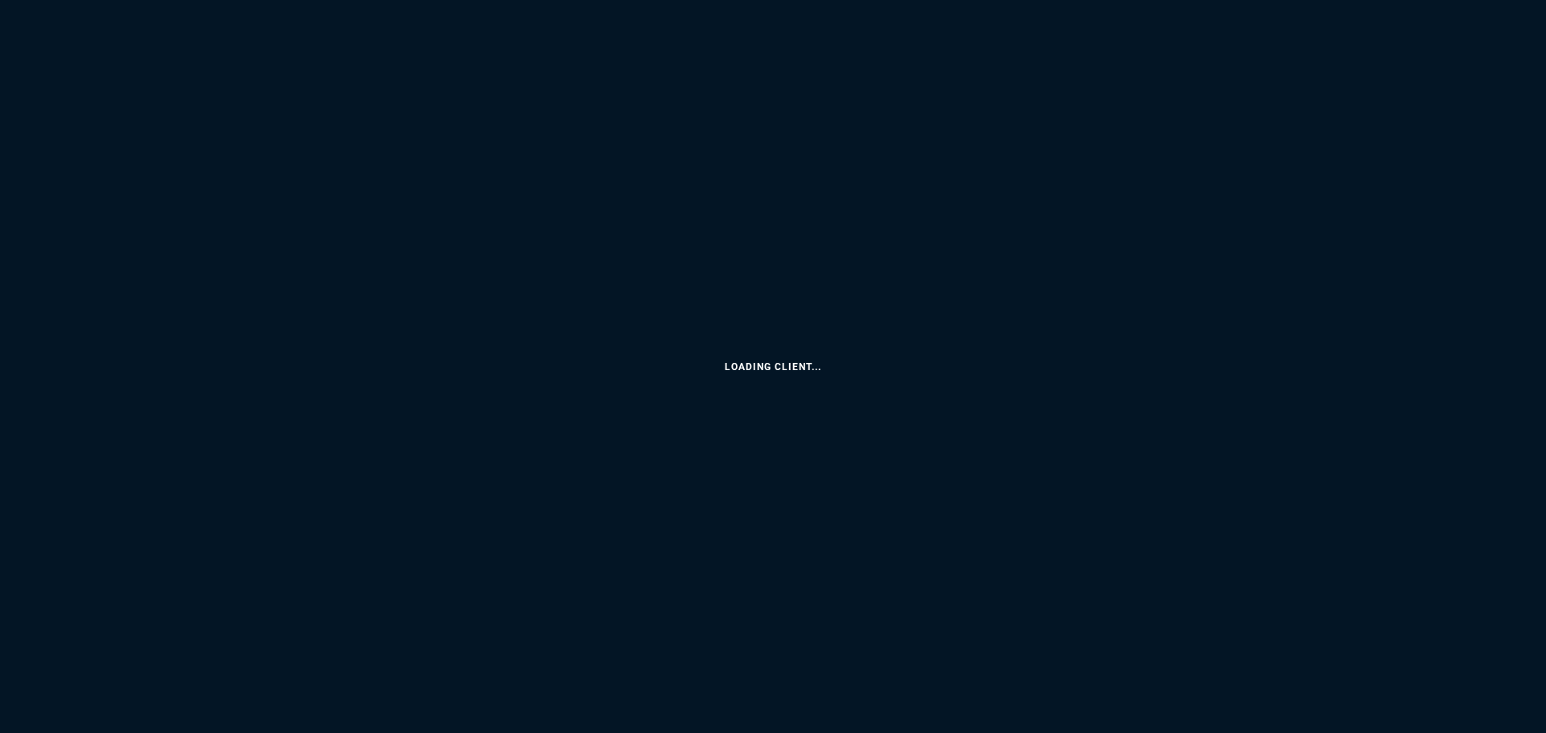
select select "8: NEPT"
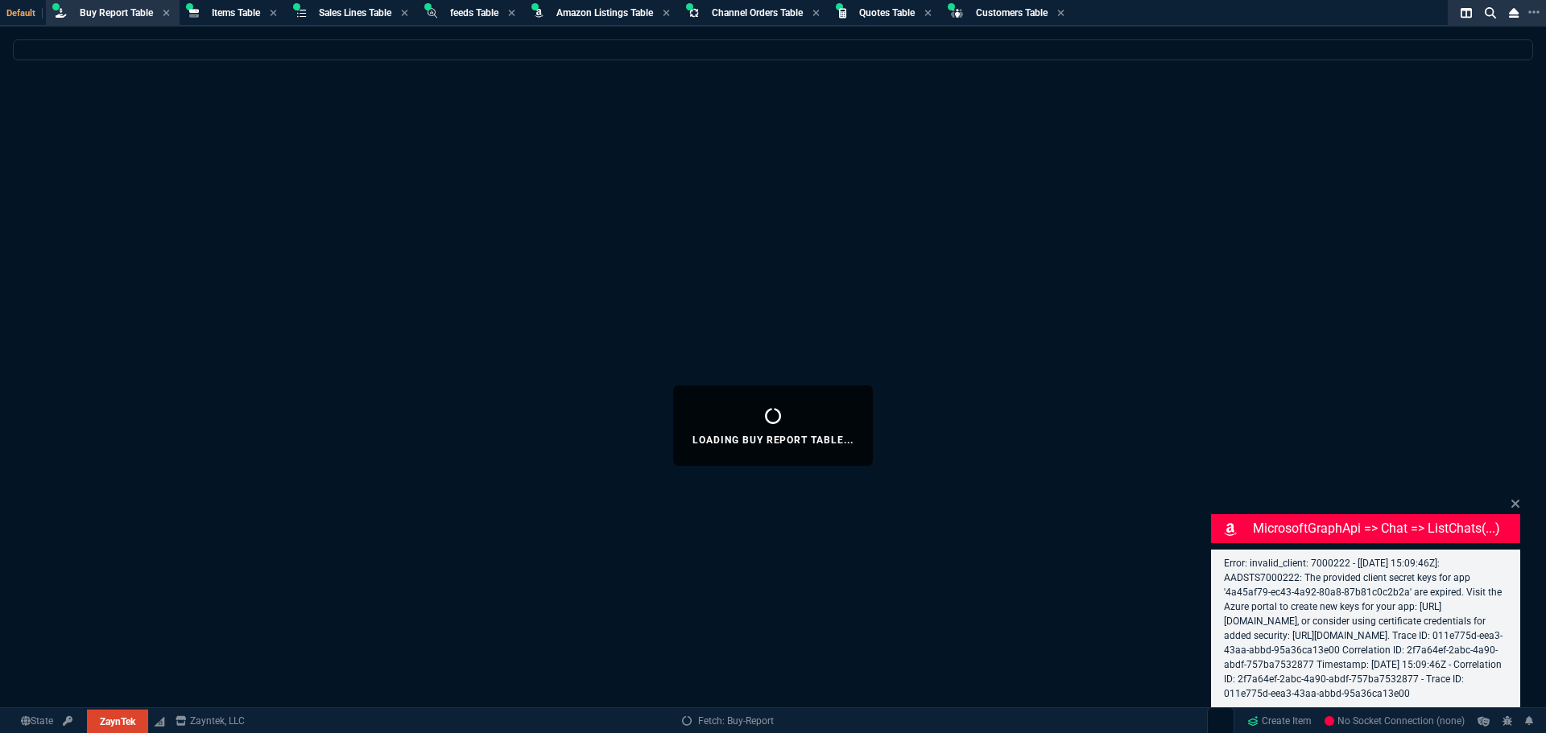
select select "8: NEPT"
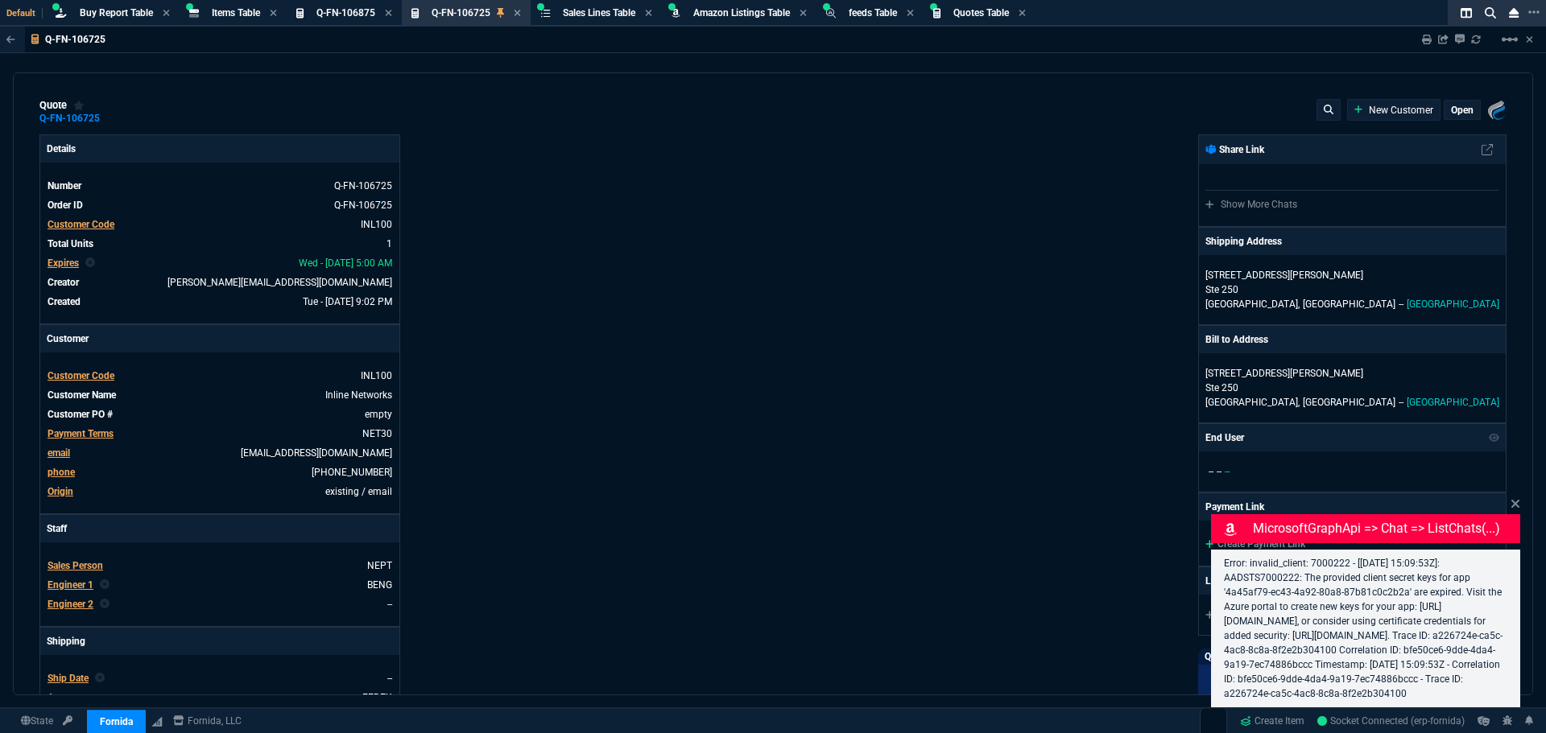
type input "31"
type input "6179"
select select "8: NEPT"
type input "72"
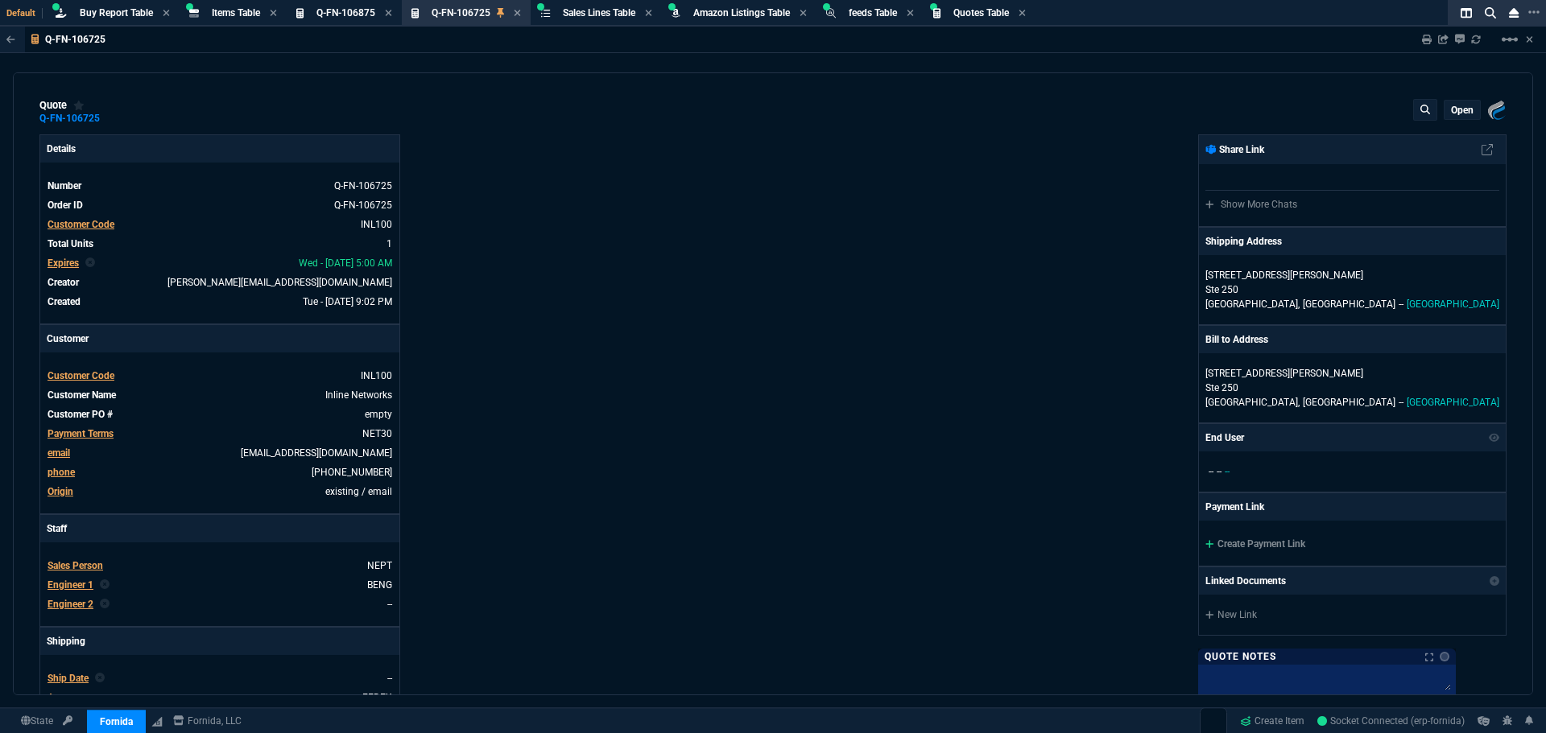
click at [842, 305] on div "Fornida, LLC [STREET_ADDRESS] Share Link Show More Chats Shipping Address [STRE…" at bounding box center [1139, 549] width 733 height 831
click at [842, 382] on div "Fornida, LLC [STREET_ADDRESS] Share Link Show More Chats Shipping Address [STRE…" at bounding box center [1139, 549] width 733 height 831
click at [1270, 722] on link "Create Item" at bounding box center [1271, 721] width 77 height 24
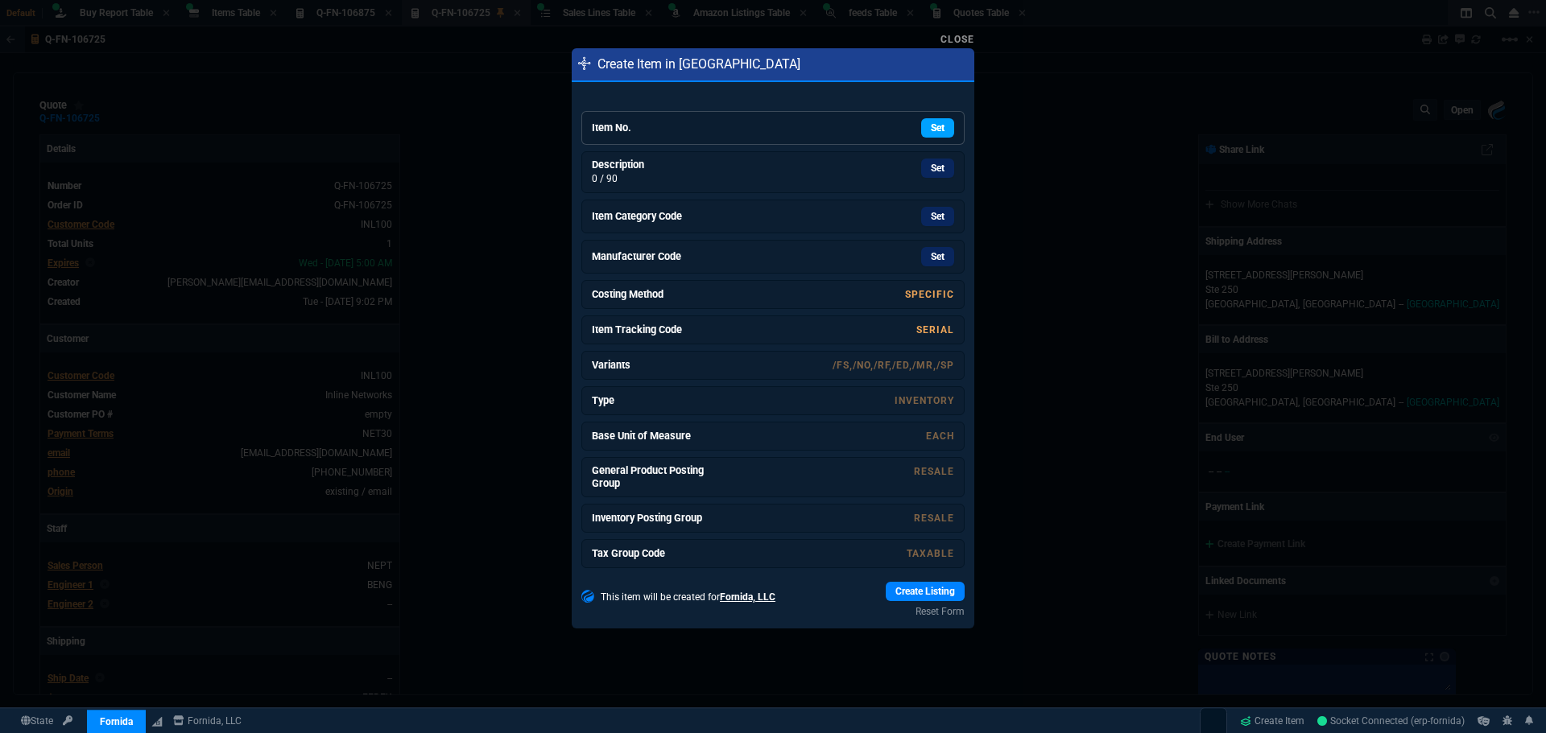
click at [936, 135] on link "Set" at bounding box center [937, 127] width 33 height 19
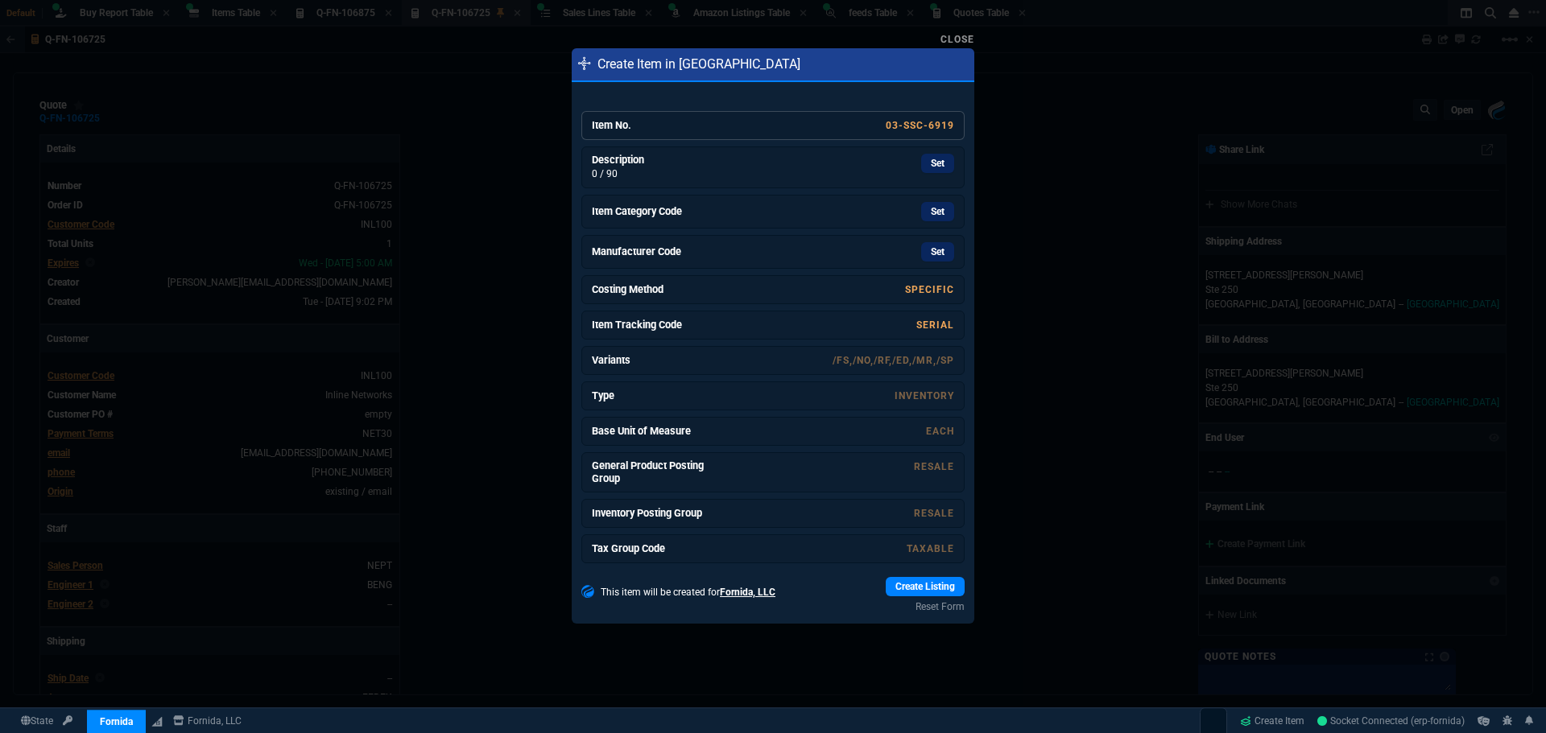
drag, startPoint x: 935, startPoint y: 165, endPoint x: 847, endPoint y: 99, distance: 110.5
click at [935, 165] on link "Set" at bounding box center [937, 163] width 33 height 19
click at [932, 217] on link "Set" at bounding box center [937, 213] width 33 height 19
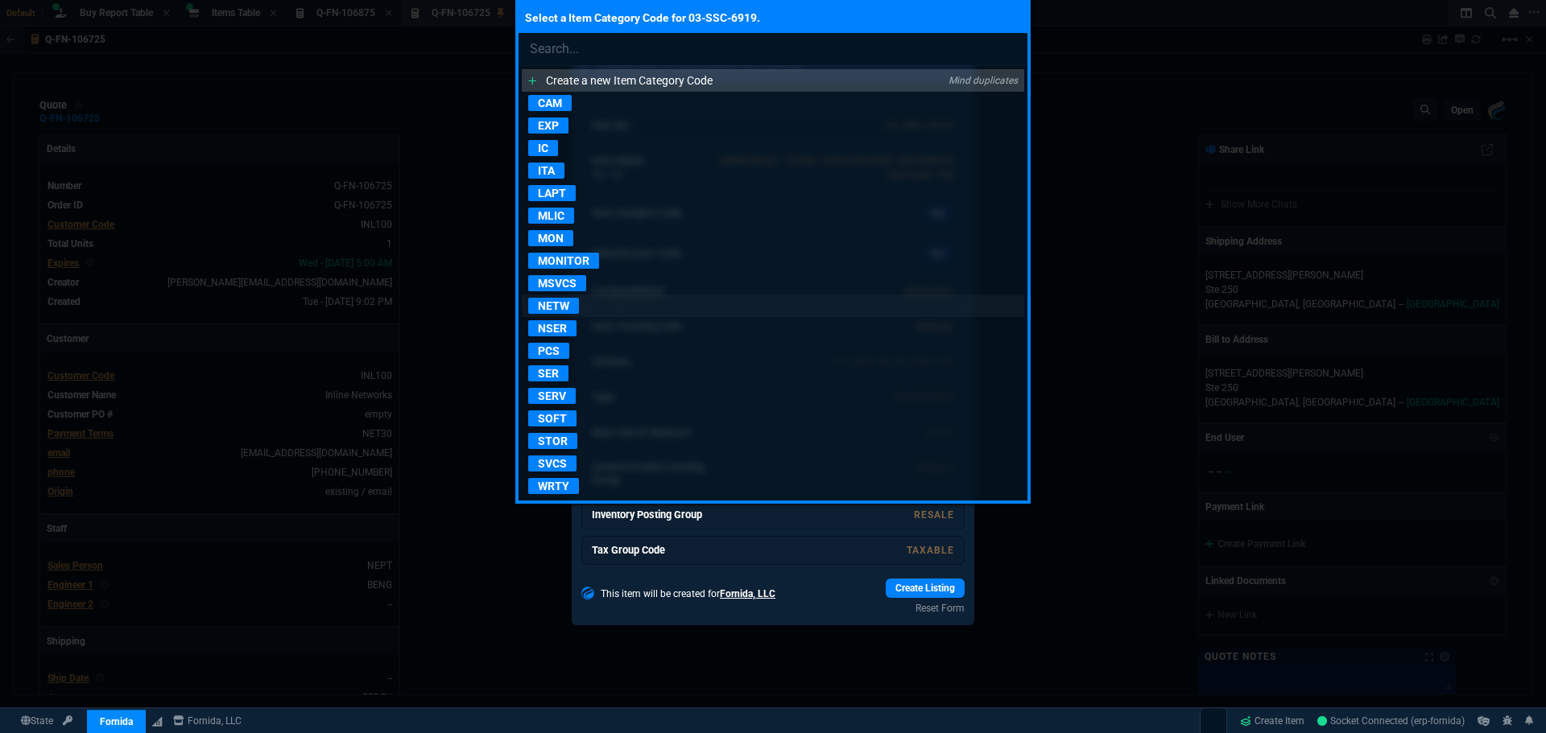
click at [564, 306] on p "NETW" at bounding box center [553, 306] width 51 height 16
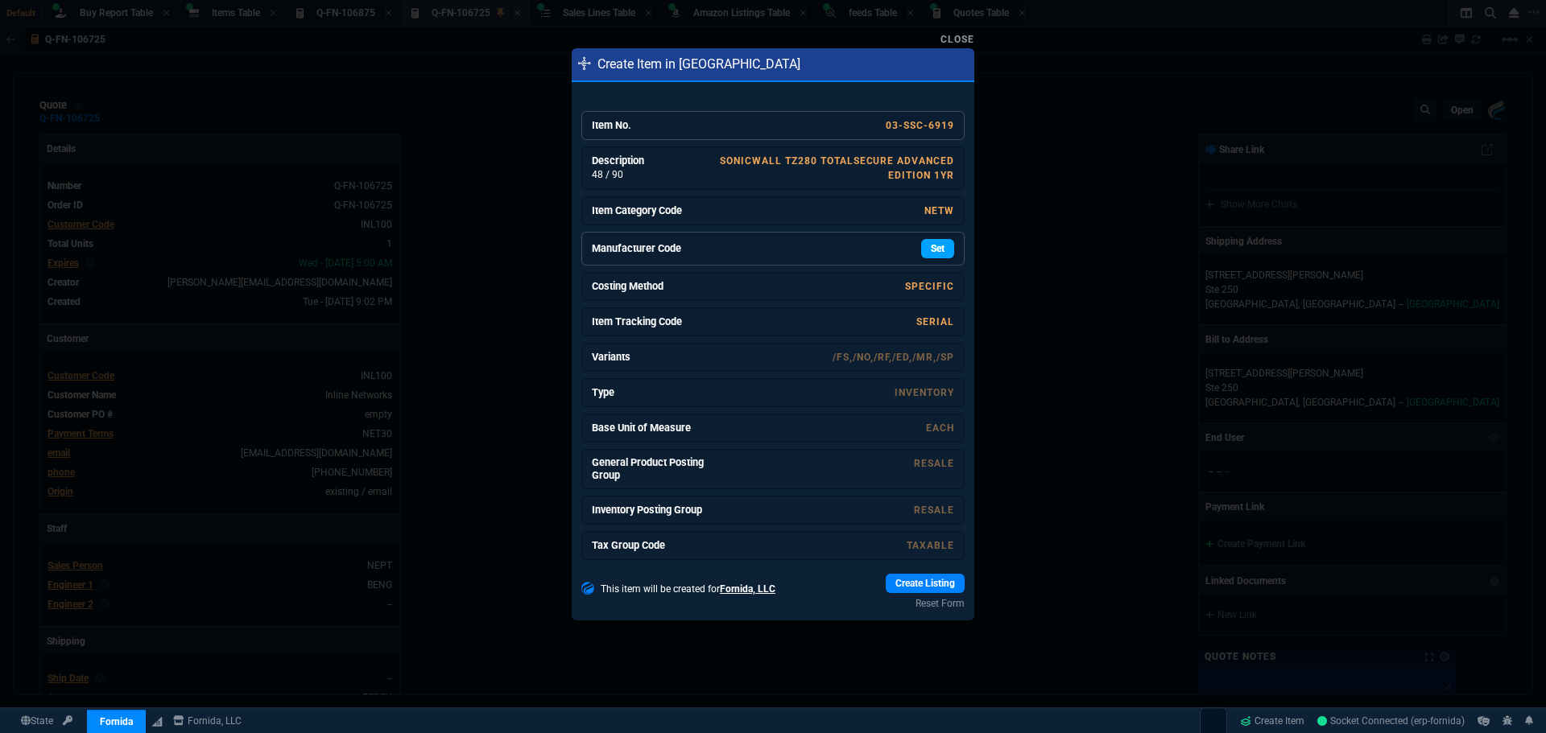
click at [941, 247] on link "Set" at bounding box center [937, 248] width 33 height 19
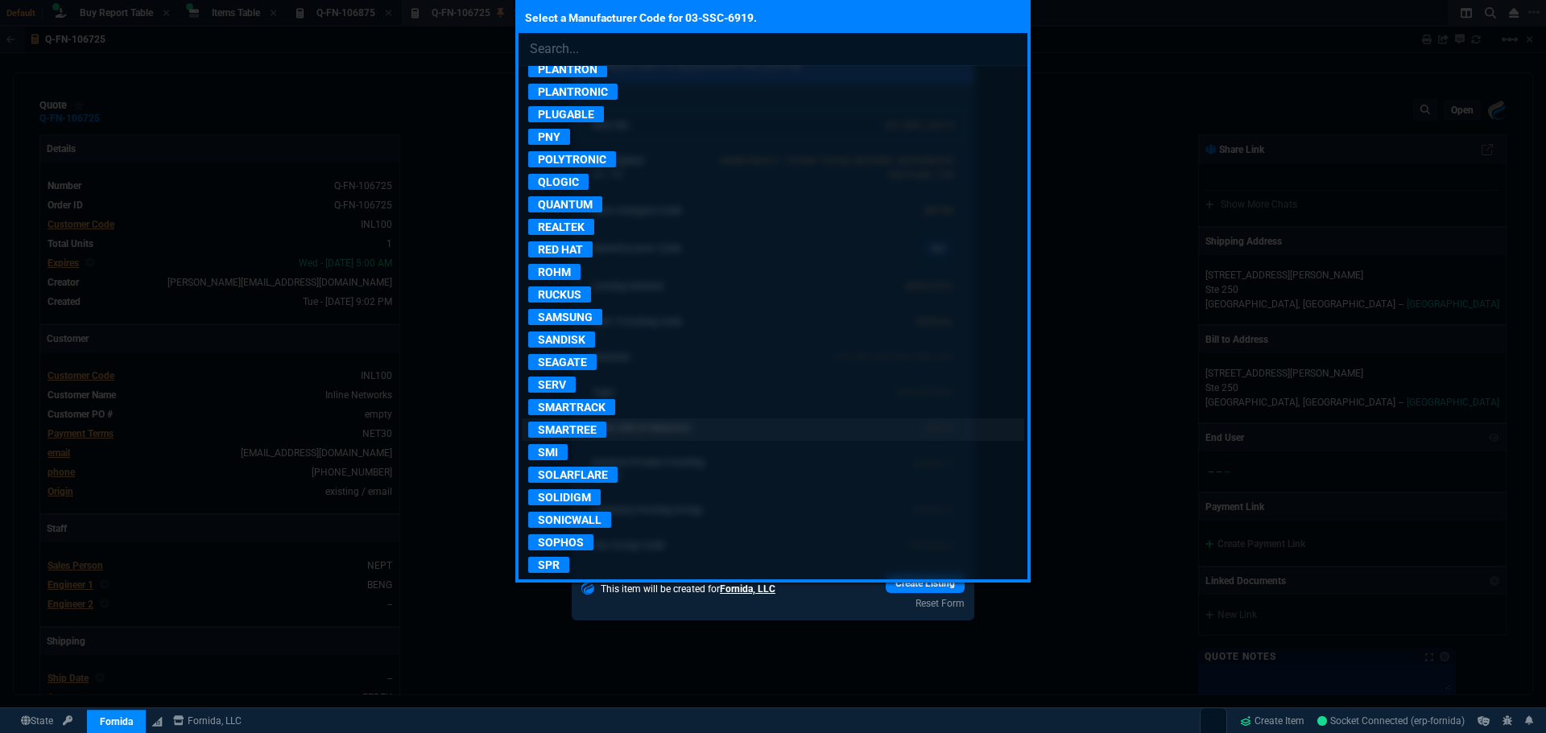
scroll to position [2818, 0]
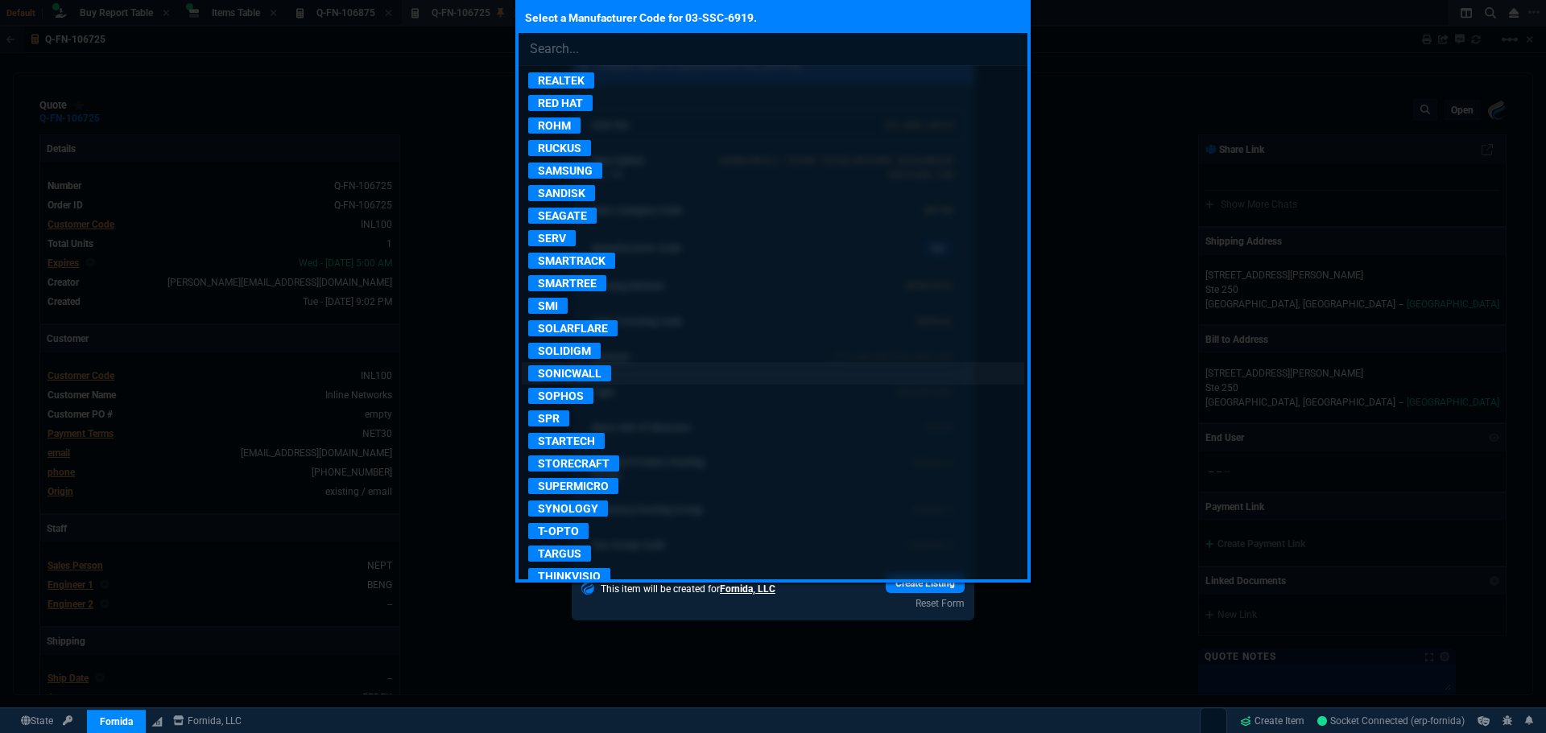
click at [580, 371] on p "SONICWALL" at bounding box center [569, 374] width 83 height 16
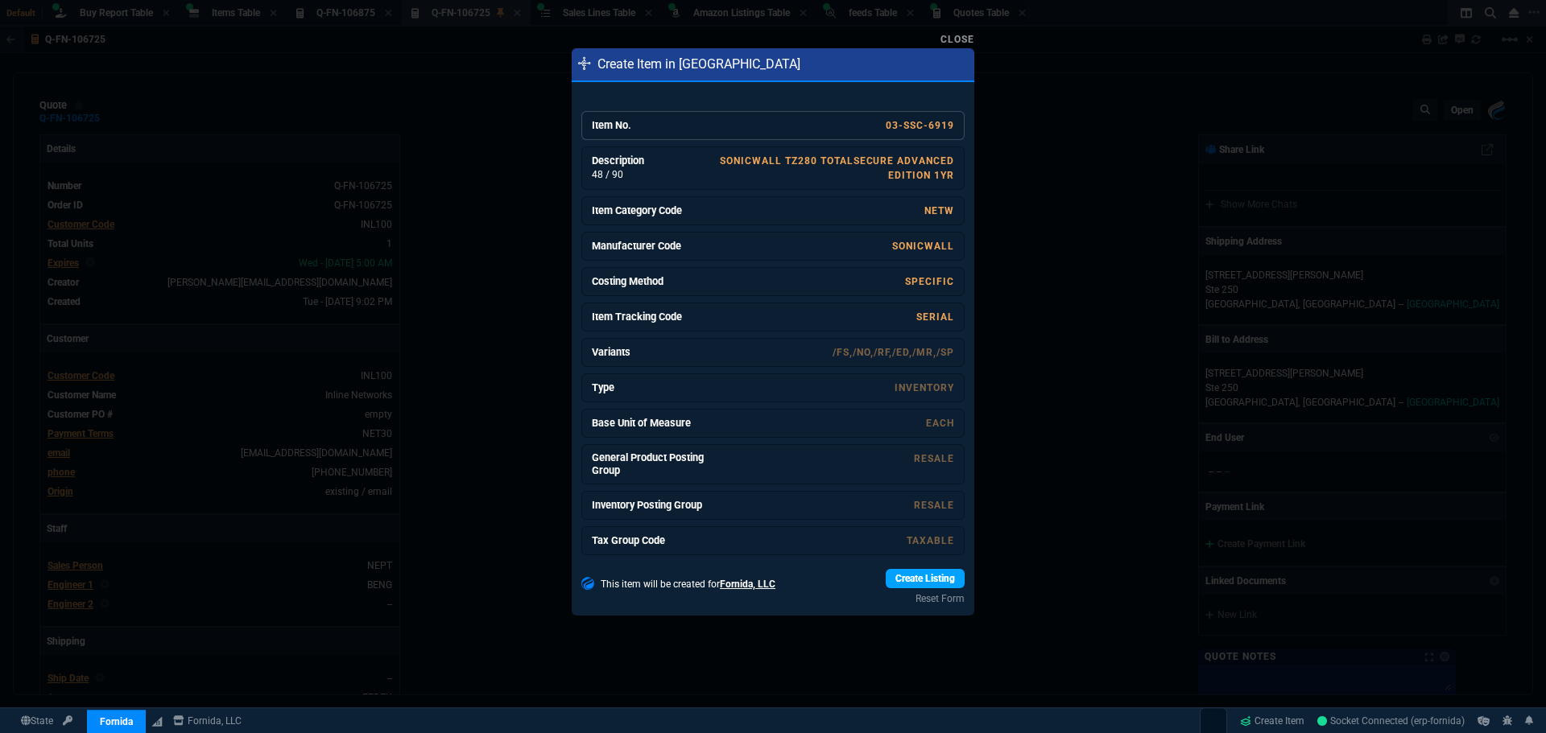
click at [925, 580] on link "Create Listing" at bounding box center [925, 578] width 79 height 19
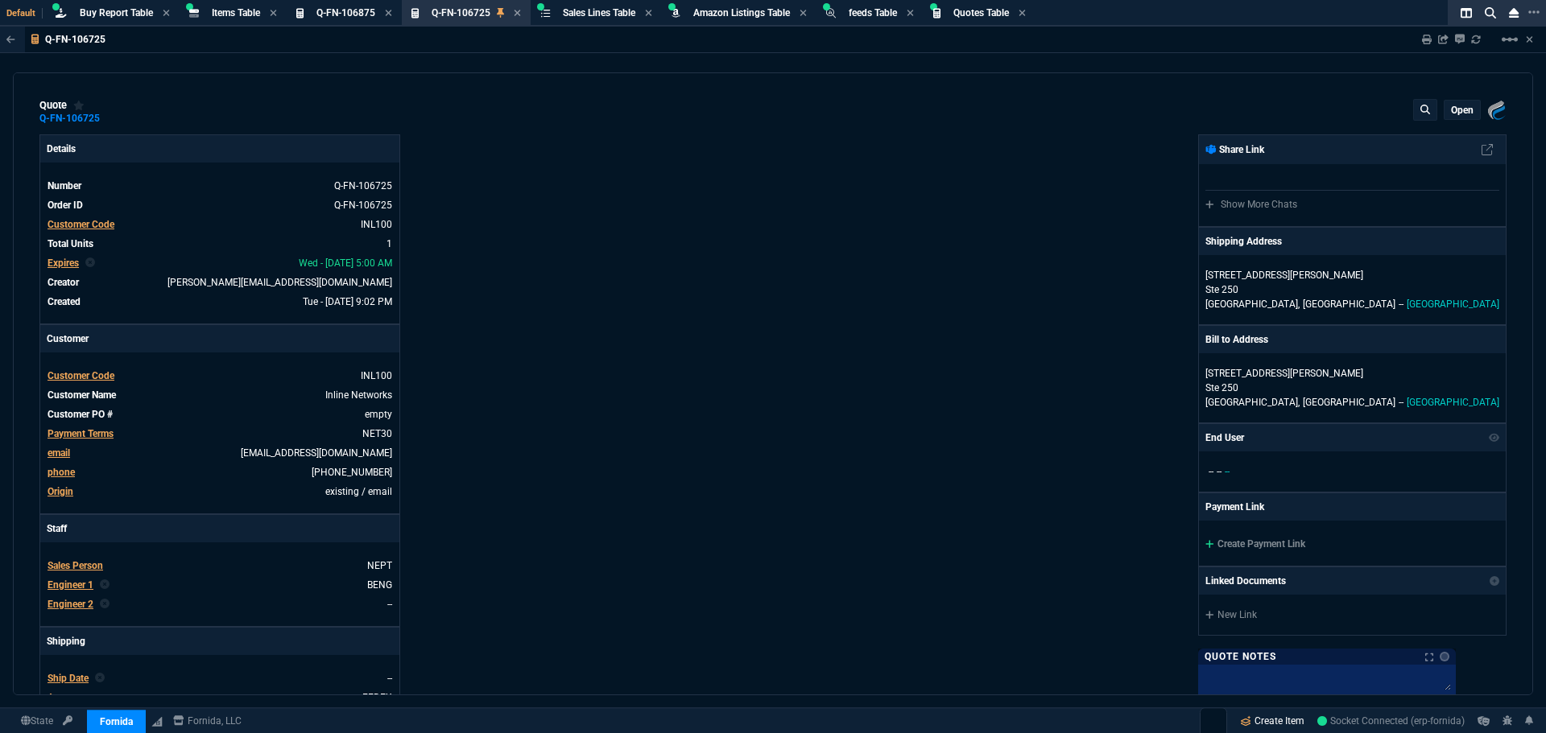
click at [1248, 722] on link "Create Item" at bounding box center [1271, 721] width 77 height 24
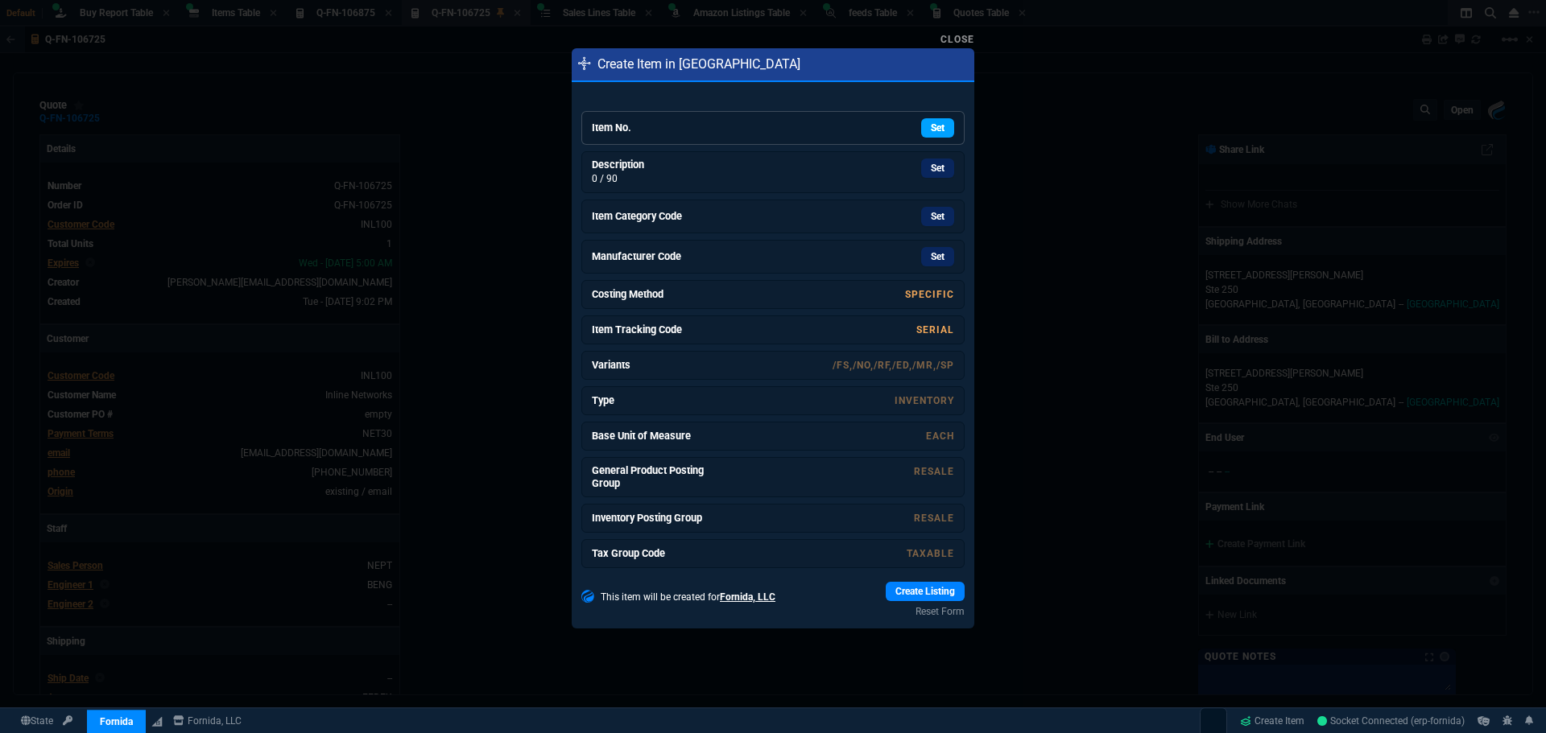
click at [931, 124] on link "Set" at bounding box center [937, 127] width 33 height 19
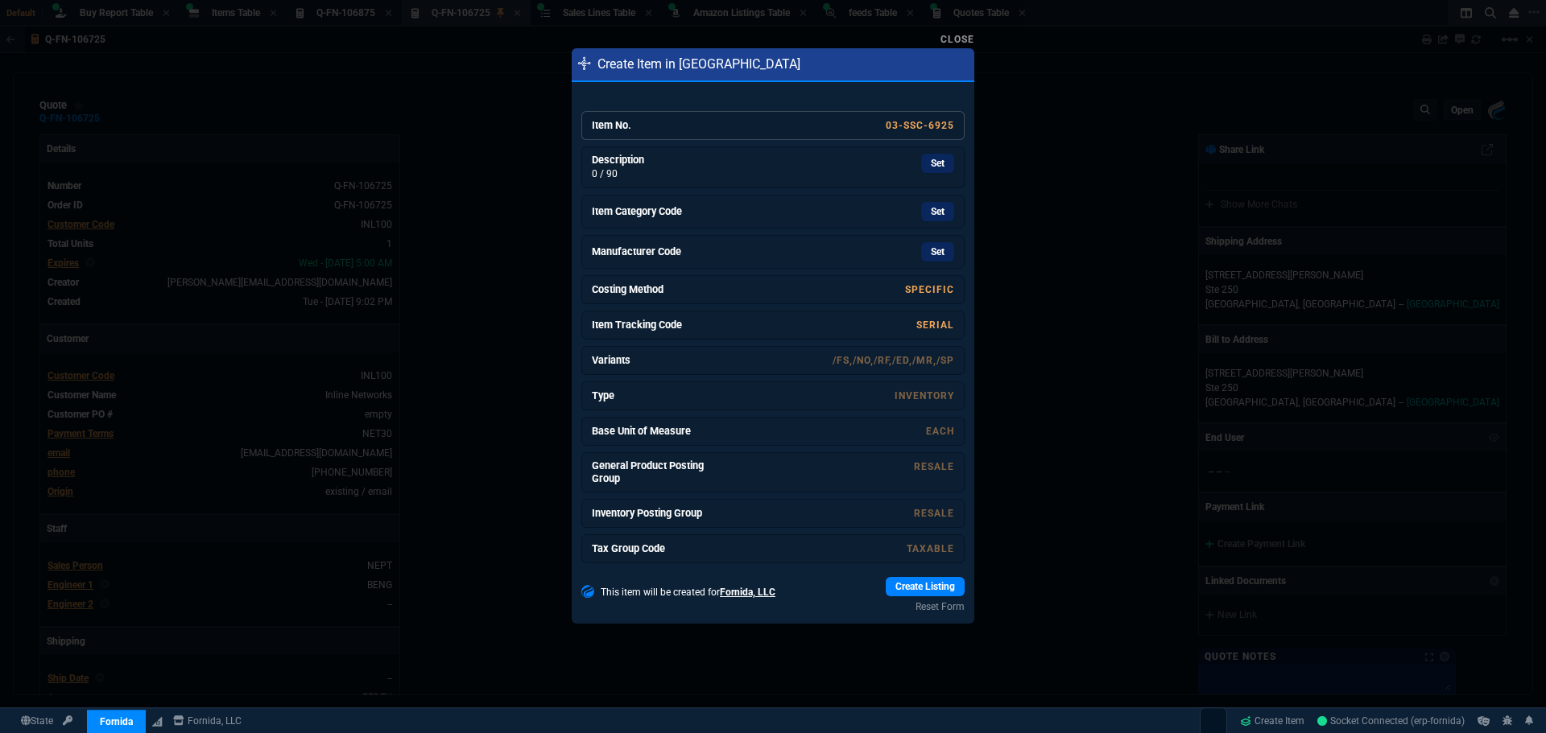
drag, startPoint x: 920, startPoint y: 159, endPoint x: 828, endPoint y: 93, distance: 112.6
click at [921, 159] on link "Set" at bounding box center [937, 163] width 33 height 19
click at [927, 220] on link "Set" at bounding box center [937, 213] width 33 height 19
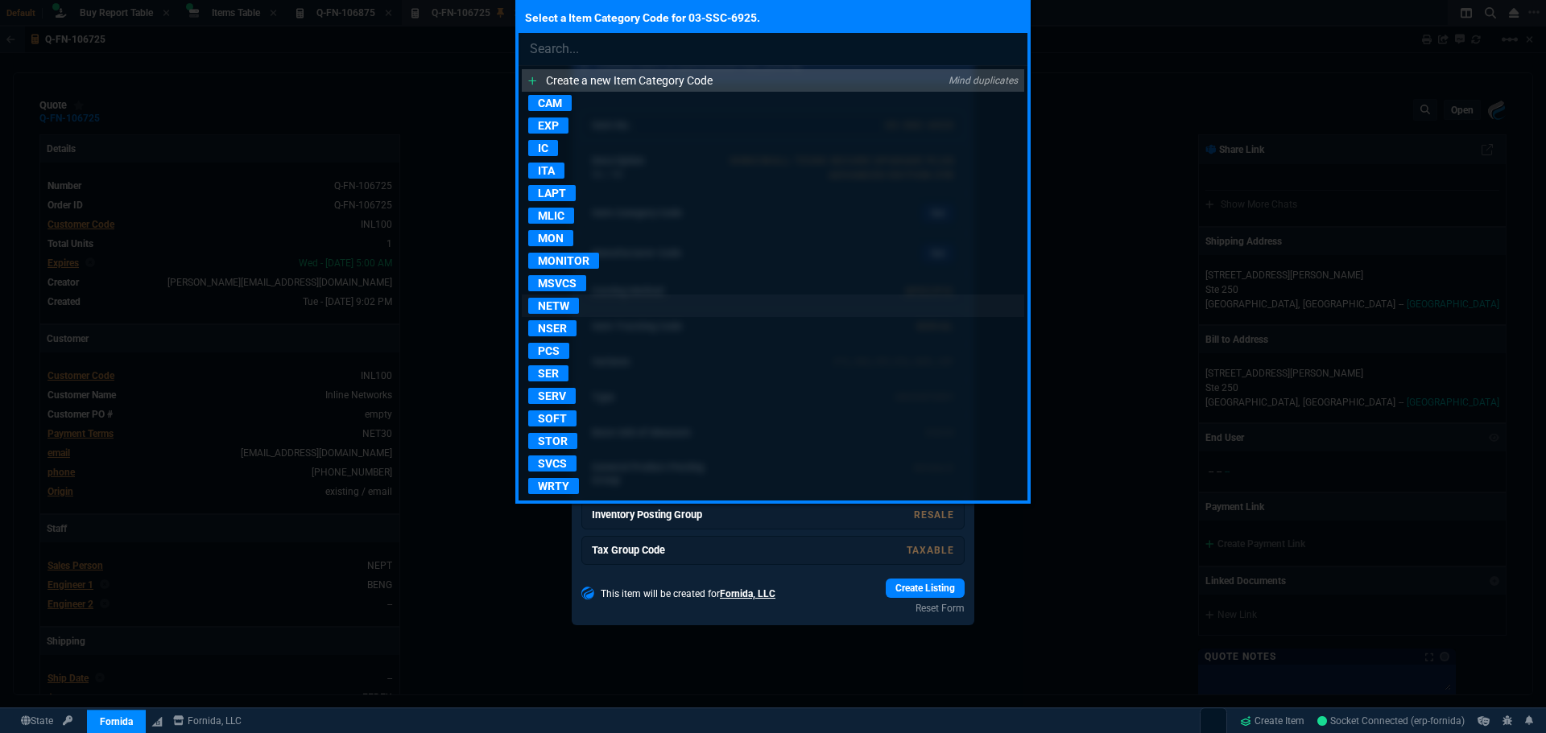
click at [568, 305] on p "NETW" at bounding box center [553, 306] width 51 height 16
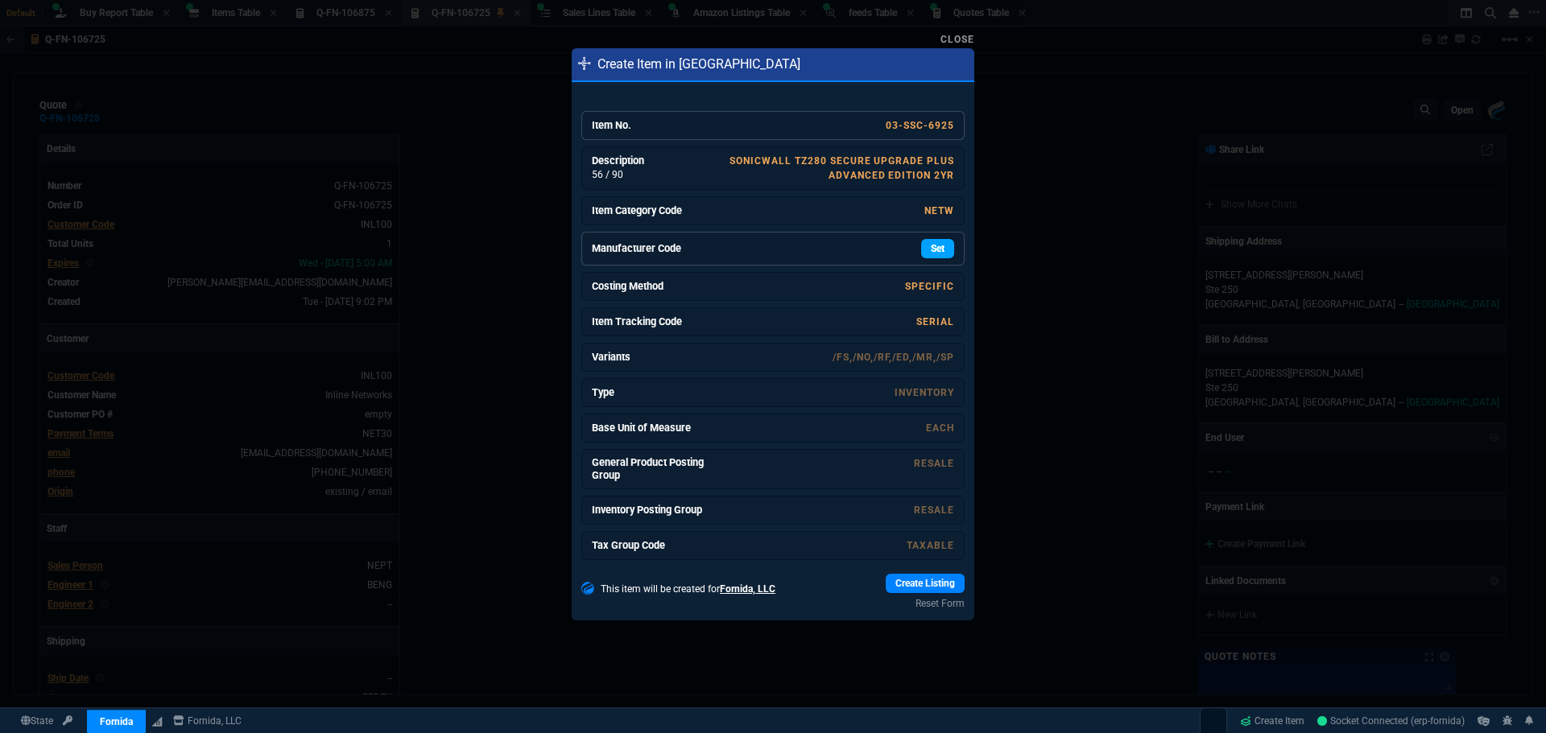
click at [933, 253] on link "Set" at bounding box center [937, 248] width 33 height 19
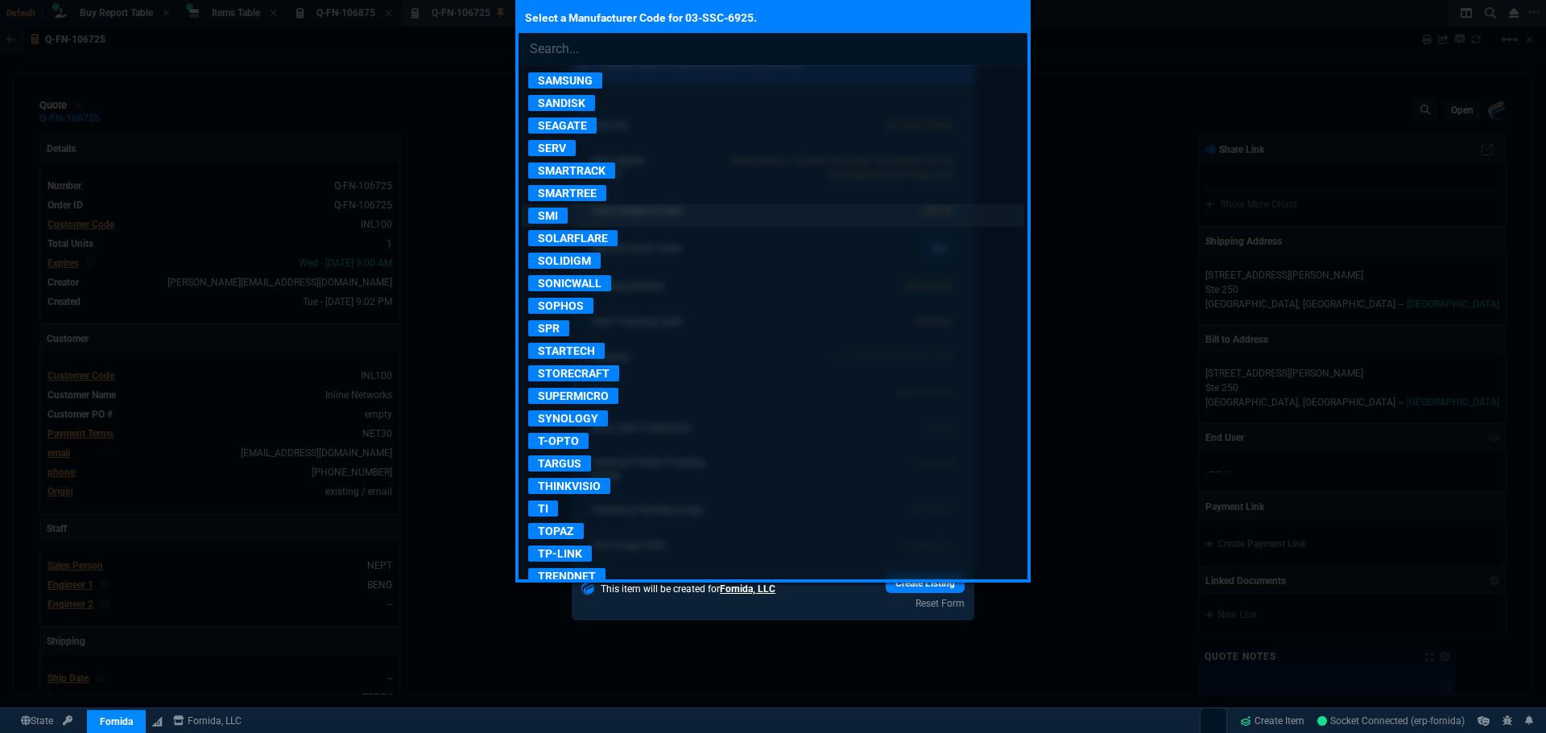
scroll to position [2979, 0]
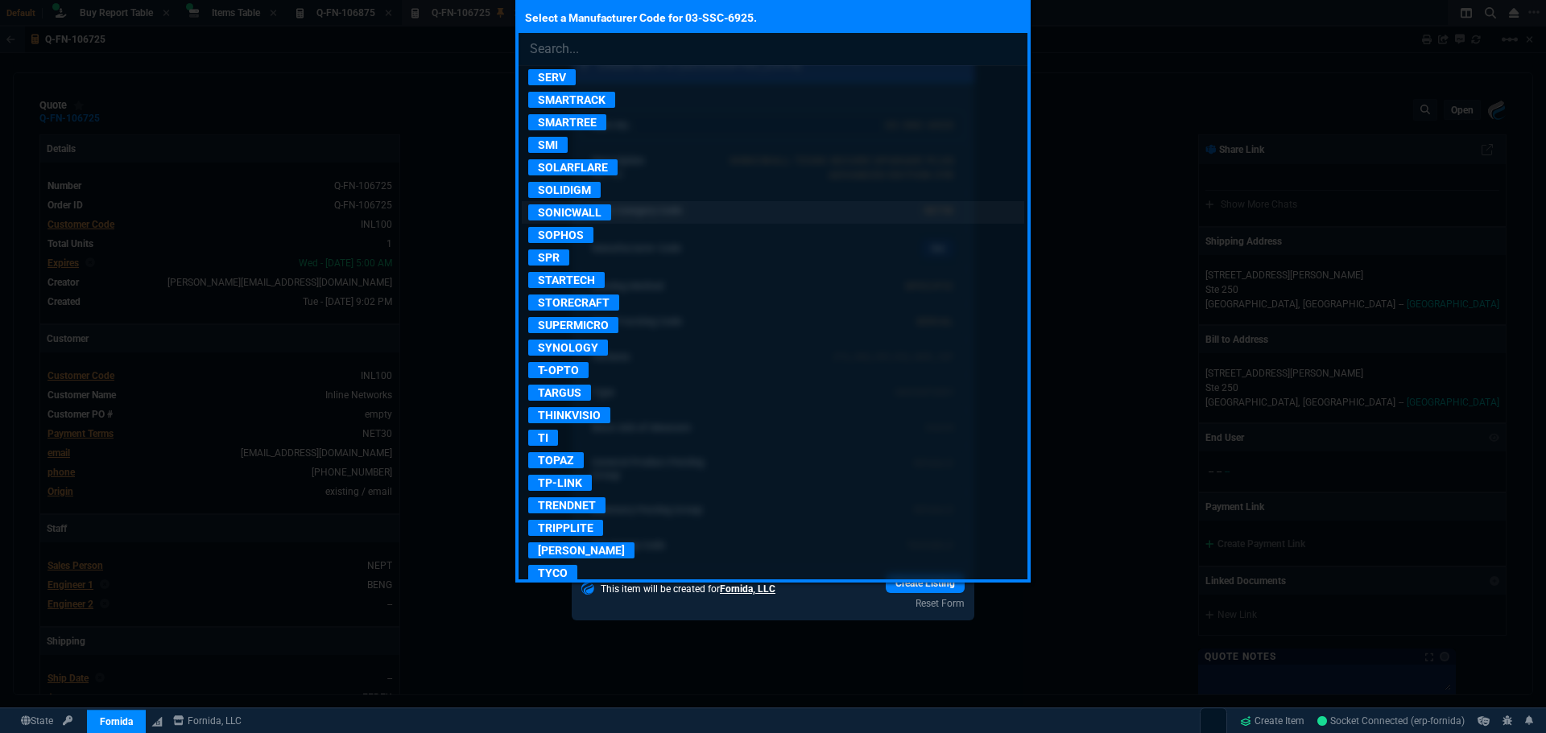
click at [585, 212] on p "SONICWALL" at bounding box center [569, 212] width 83 height 16
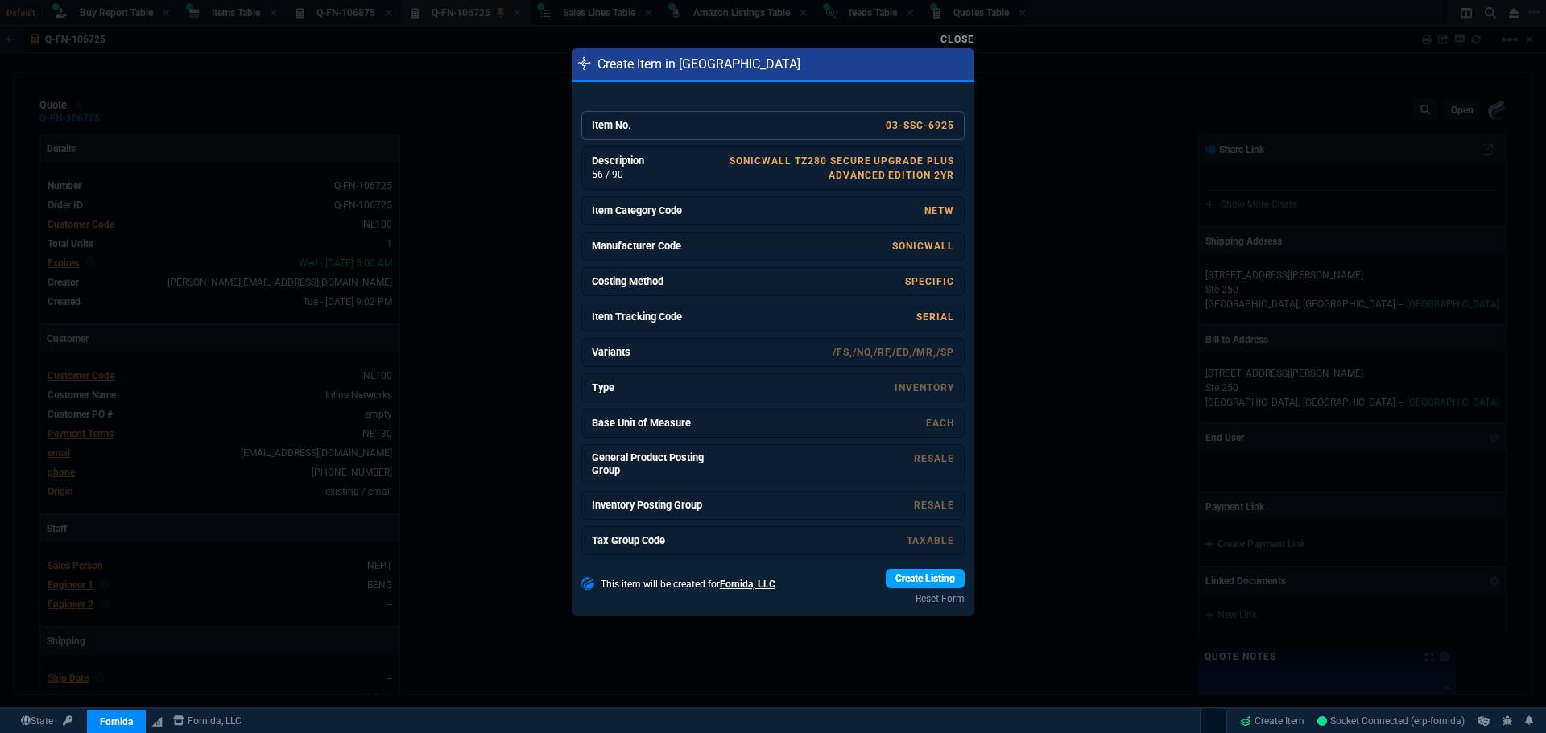
click at [942, 583] on link "Create Listing" at bounding box center [925, 578] width 79 height 19
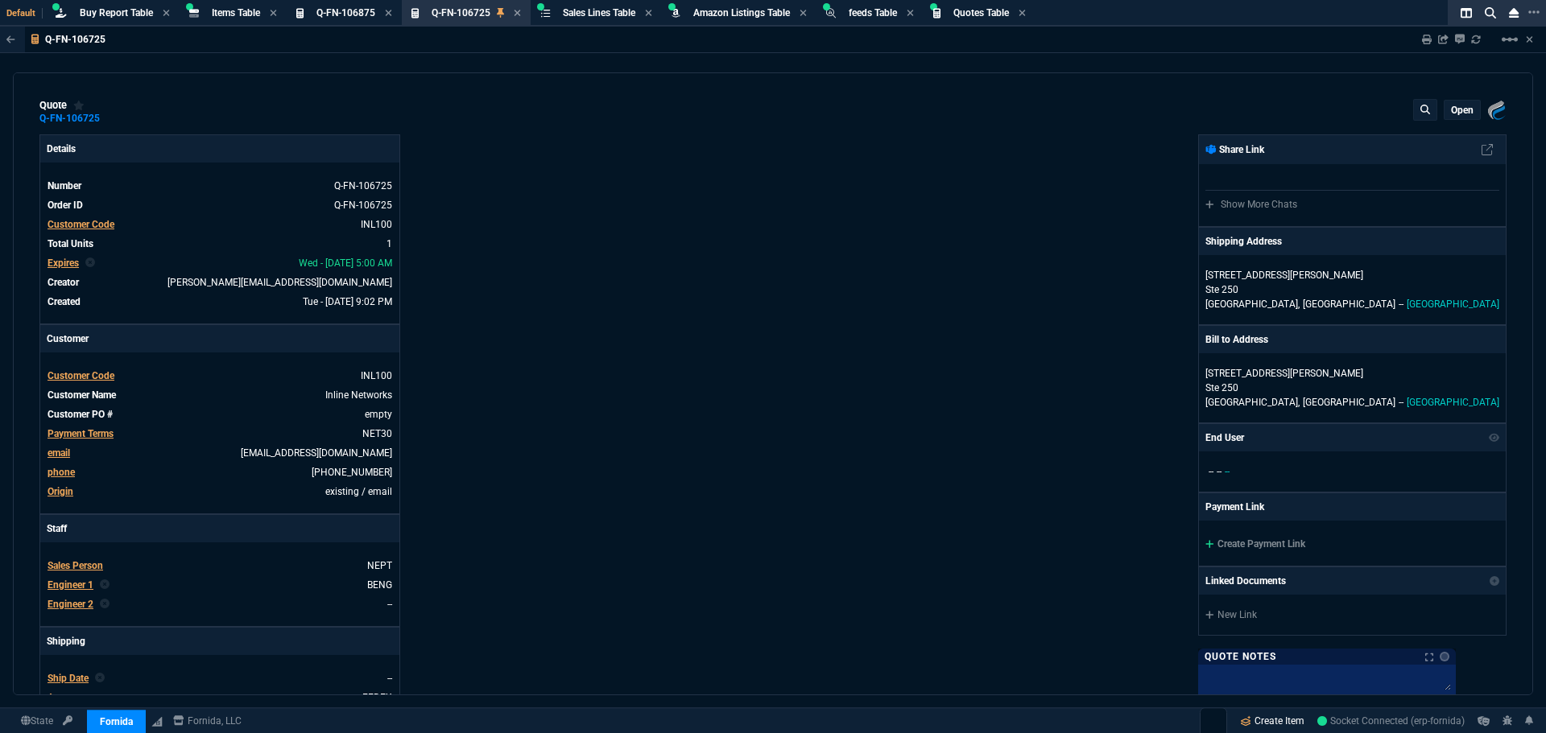
click at [1280, 723] on link "Create Item" at bounding box center [1271, 721] width 77 height 24
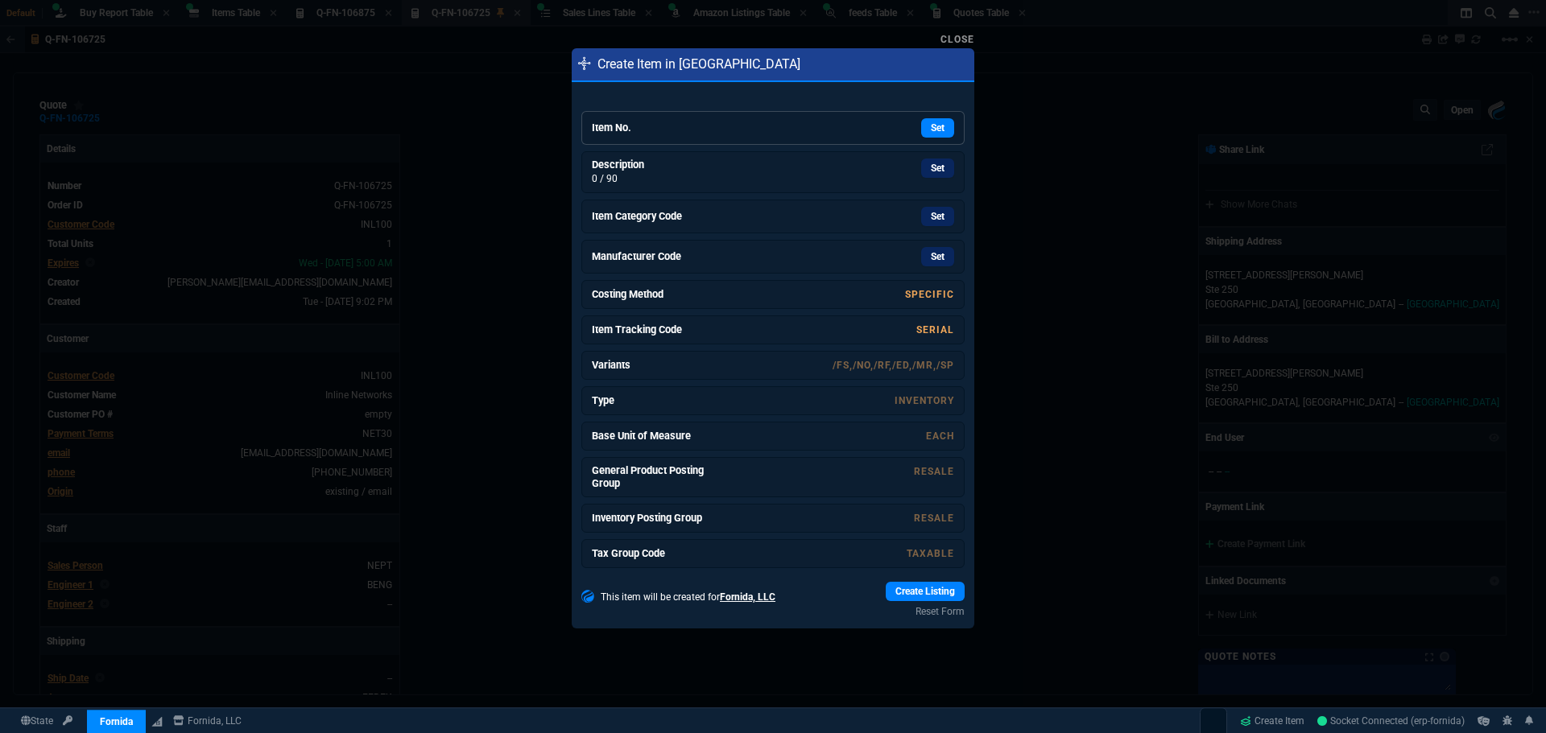
click at [717, 118] on div "Set" at bounding box center [833, 127] width 242 height 19
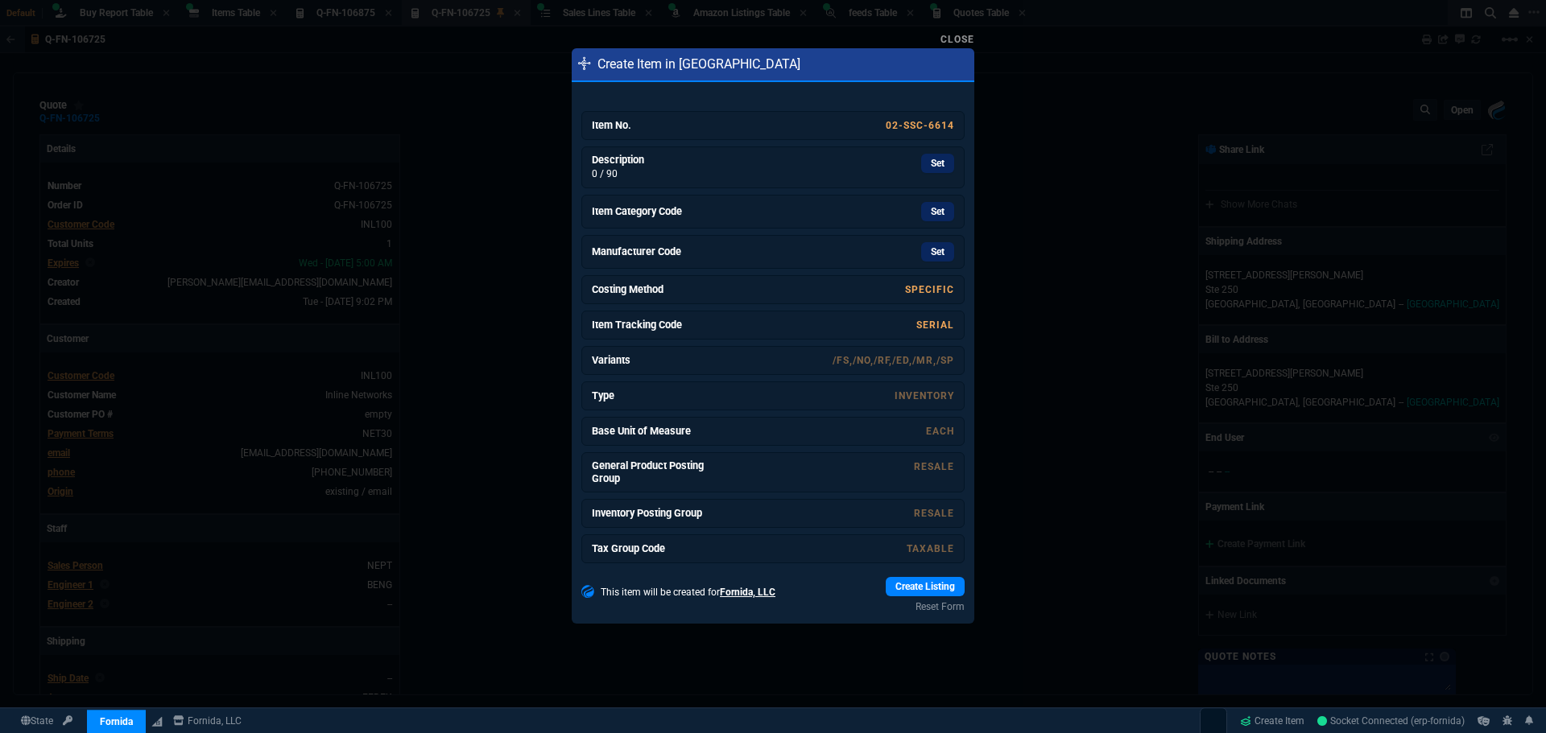
drag, startPoint x: 931, startPoint y: 163, endPoint x: 841, endPoint y: 99, distance: 110.8
click at [931, 163] on link "Set" at bounding box center [937, 163] width 33 height 19
click at [931, 213] on link "Set" at bounding box center [937, 211] width 33 height 19
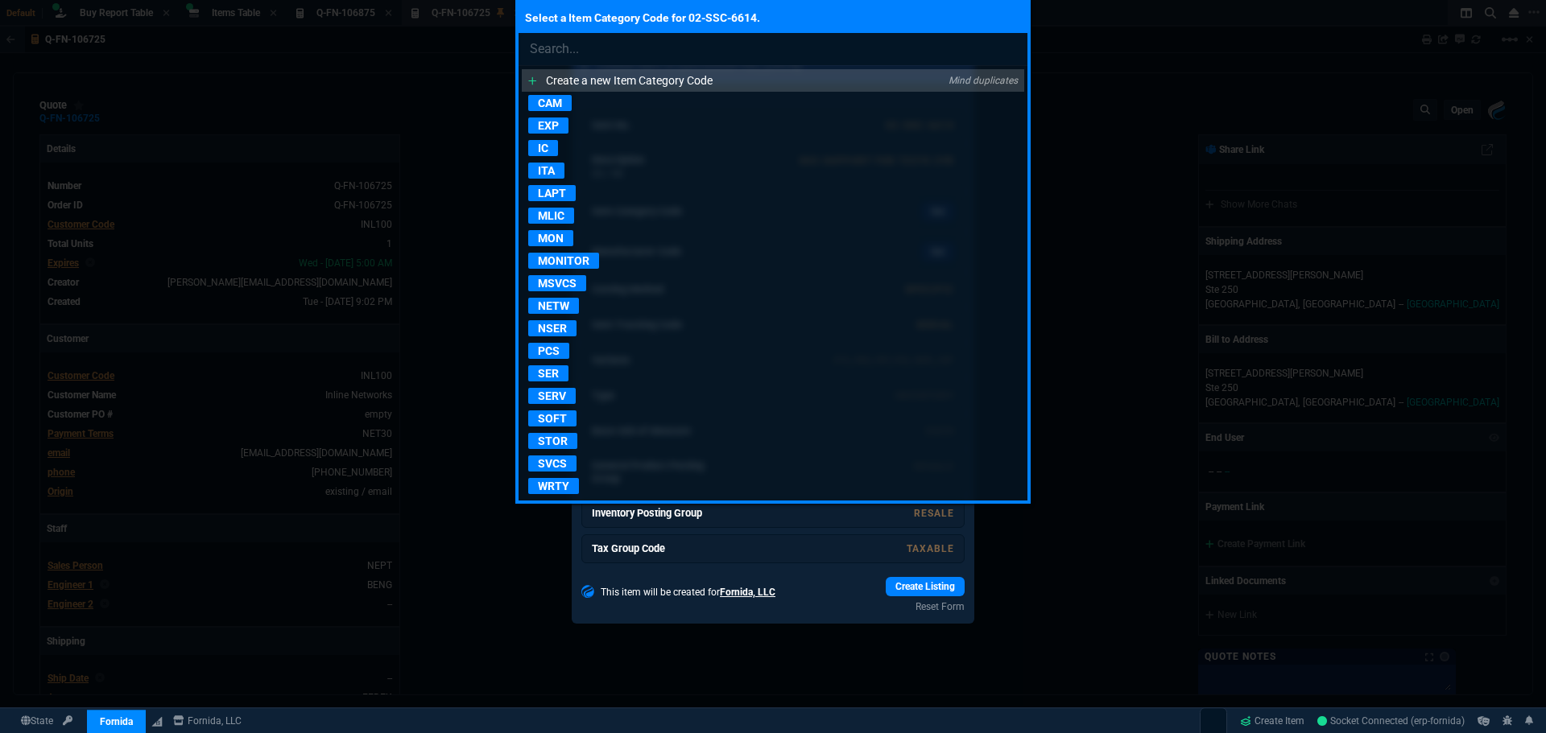
click at [556, 489] on p "WRTY" at bounding box center [553, 486] width 51 height 16
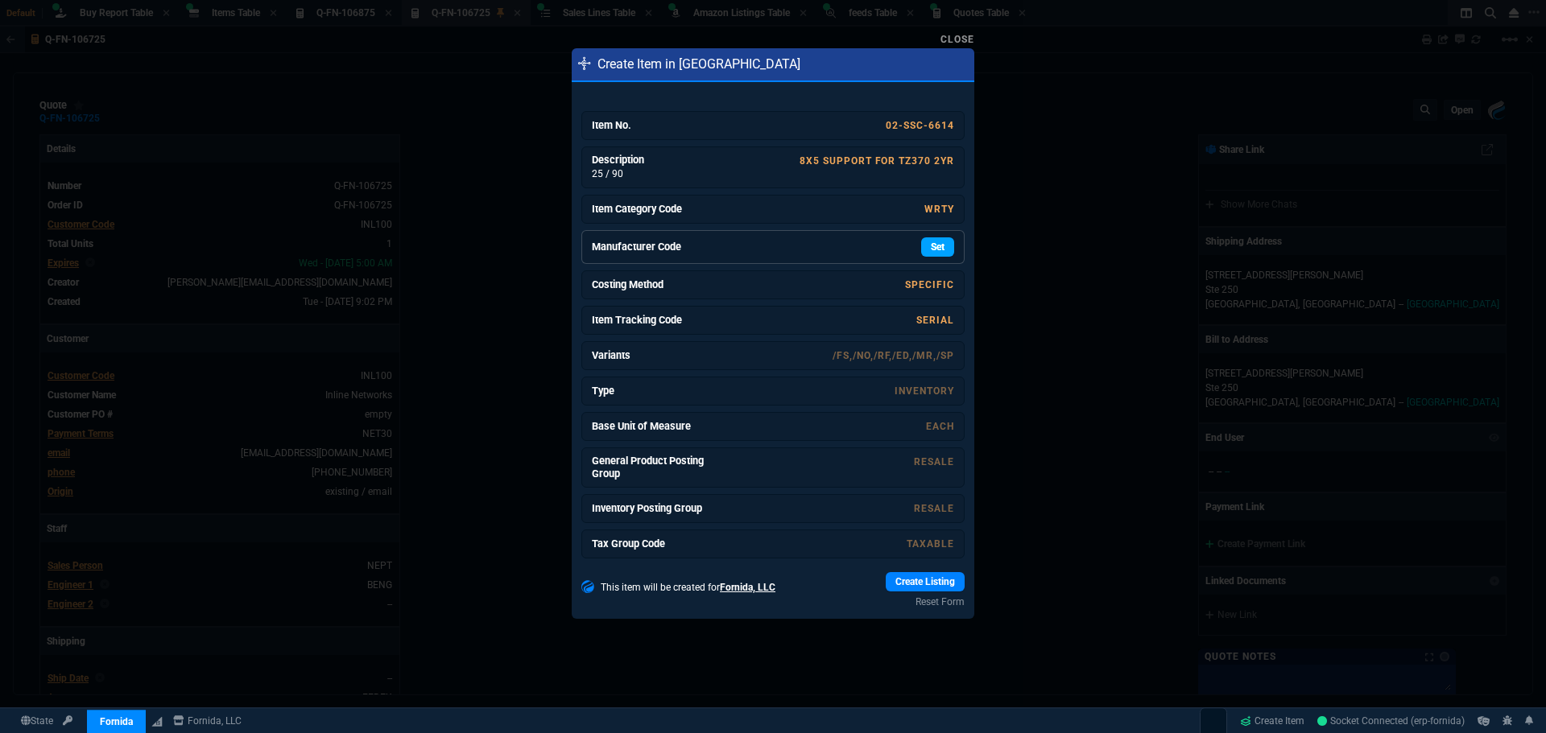
click at [927, 252] on link "Set" at bounding box center [937, 246] width 33 height 19
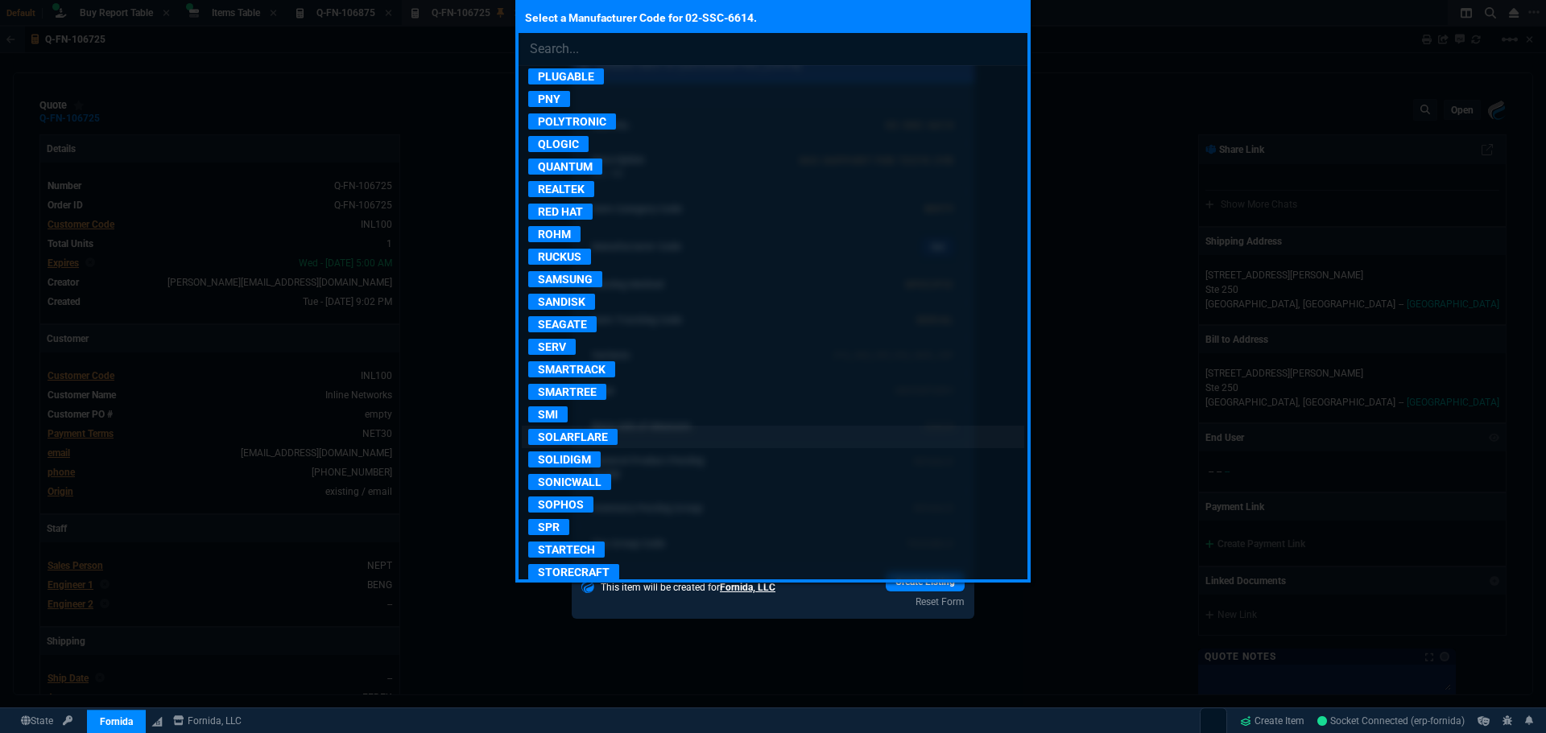
scroll to position [2747, 0]
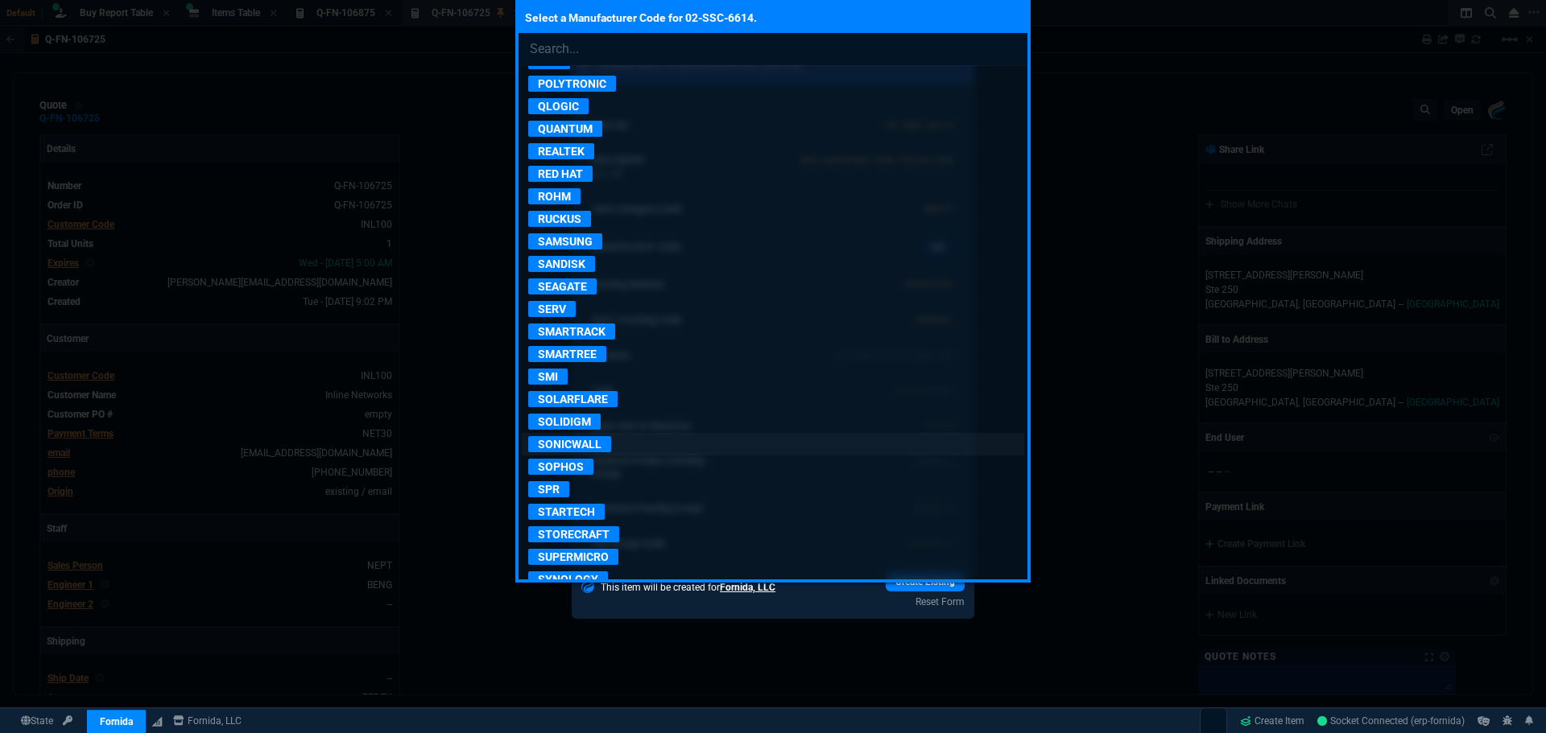
click at [593, 443] on p "SONICWALL" at bounding box center [569, 444] width 83 height 16
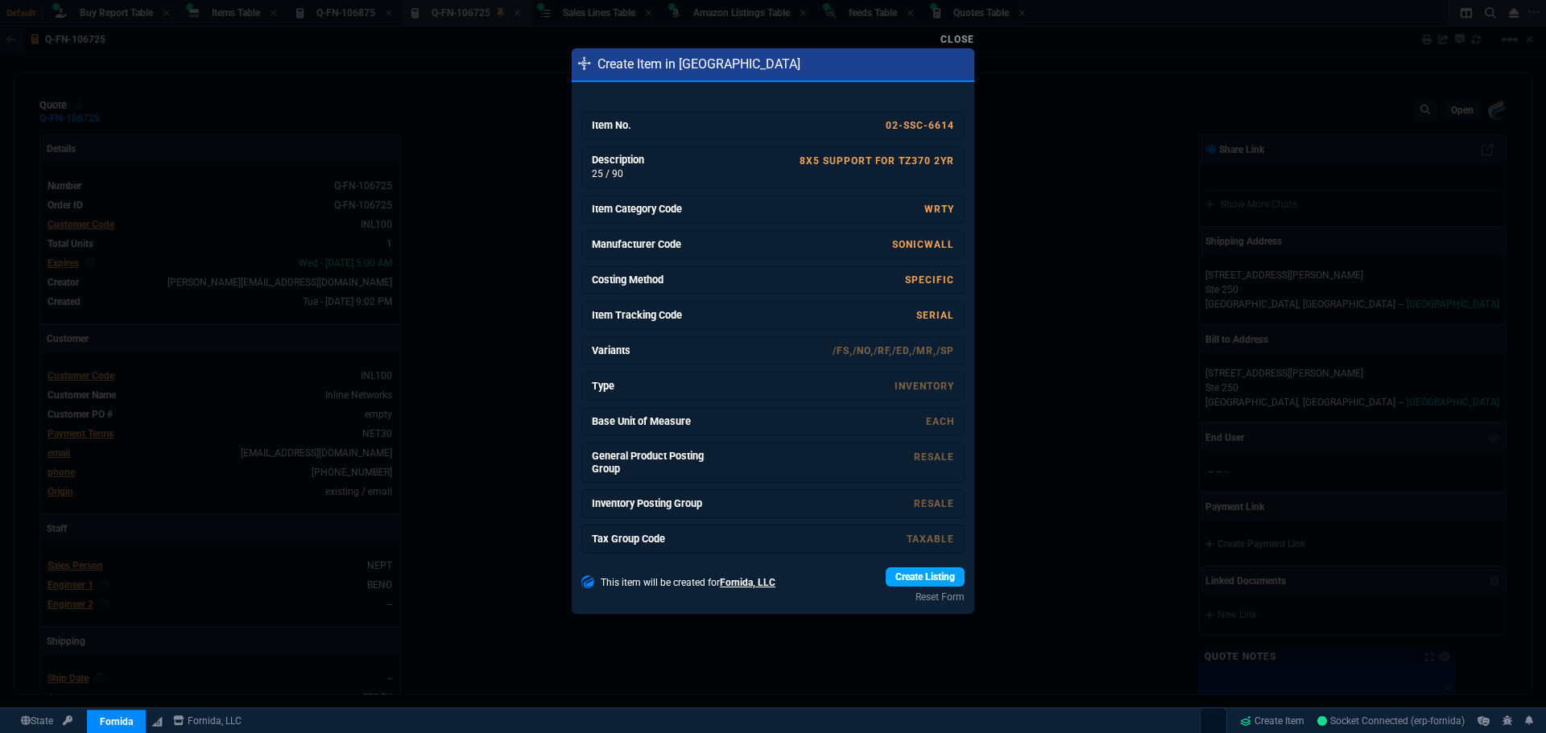
click at [930, 575] on link "Create Listing" at bounding box center [925, 577] width 79 height 19
